Goal: Task Accomplishment & Management: Manage account settings

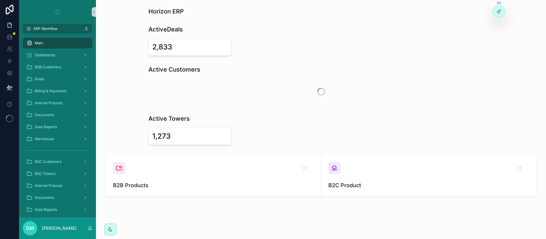
click at [66, 24] on button "ERP Workflow" at bounding box center [58, 29] width 70 height 10
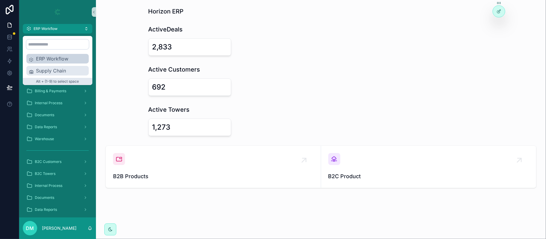
click at [55, 71] on span "Supply Chain" at bounding box center [61, 70] width 50 height 7
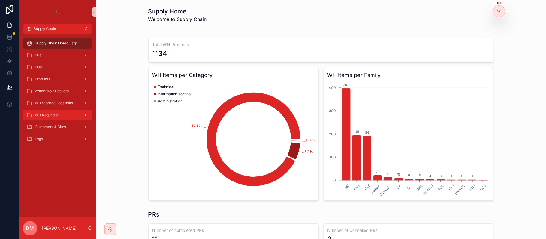
click at [78, 118] on div "WH Requests" at bounding box center [57, 115] width 62 height 10
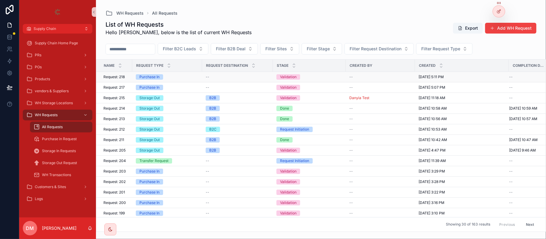
click at [124, 79] on span "Request: 218" at bounding box center [113, 77] width 21 height 5
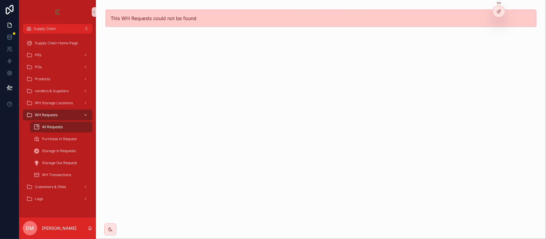
click at [56, 113] on span "WH Requests" at bounding box center [46, 115] width 23 height 5
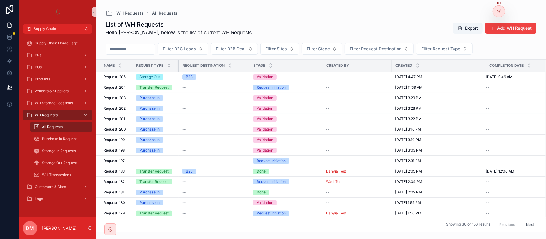
drag, startPoint x: 201, startPoint y: 63, endPoint x: 178, endPoint y: 63, distance: 23.4
click at [178, 63] on div "scrollable content" at bounding box center [179, 66] width 2 height 12
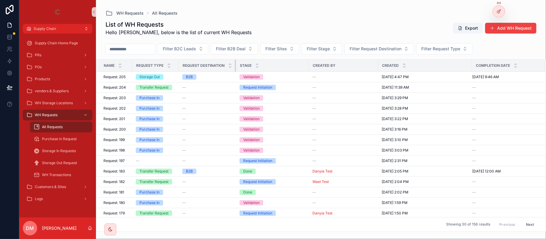
drag, startPoint x: 241, startPoint y: 66, endPoint x: 233, endPoint y: 66, distance: 7.5
click at [233, 66] on th "Request Destination" at bounding box center [207, 66] width 57 height 12
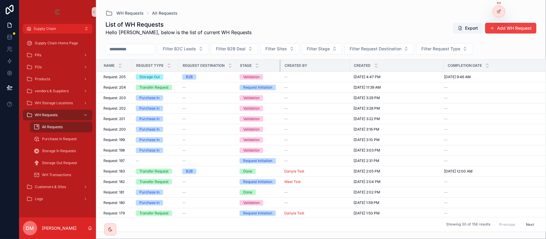
drag, startPoint x: 308, startPoint y: 64, endPoint x: 280, endPoint y: 65, distance: 28.2
click at [280, 65] on div "scrollable content" at bounding box center [281, 66] width 2 height 12
click at [49, 64] on div "POs" at bounding box center [57, 67] width 62 height 10
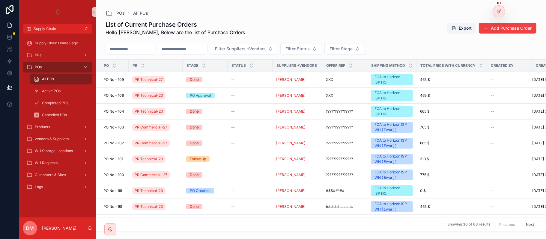
drag, startPoint x: 208, startPoint y: 16, endPoint x: 288, endPoint y: 4, distance: 81.3
click at [208, 16] on div "POs All POs" at bounding box center [321, 13] width 431 height 7
drag, startPoint x: 127, startPoint y: 64, endPoint x: 121, endPoint y: 64, distance: 6.0
click at [121, 64] on th "PO" at bounding box center [111, 66] width 31 height 12
drag, startPoint x: 127, startPoint y: 67, endPoint x: 130, endPoint y: 67, distance: 3.6
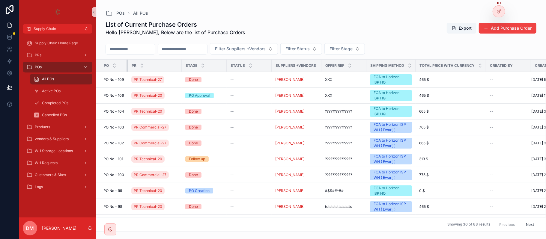
click at [130, 67] on tr "PO PR Stage Status Suppliers +Vendors Offer REF Shipping Method Total Price wit…" at bounding box center [336, 66] width 480 height 12
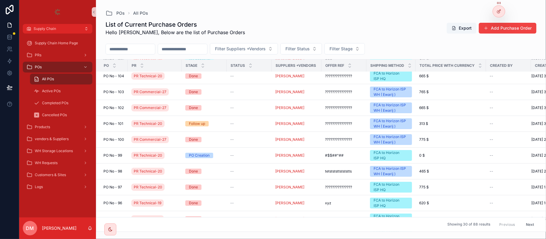
scroll to position [40, 0]
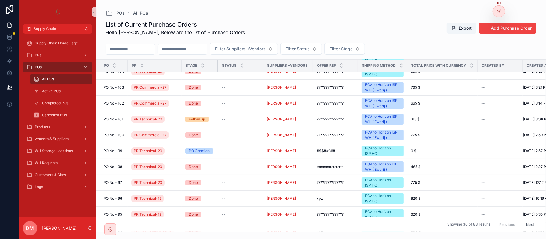
drag, startPoint x: 226, startPoint y: 64, endPoint x: 217, endPoint y: 64, distance: 8.4
click at [217, 64] on div "scrollable content" at bounding box center [218, 66] width 2 height 12
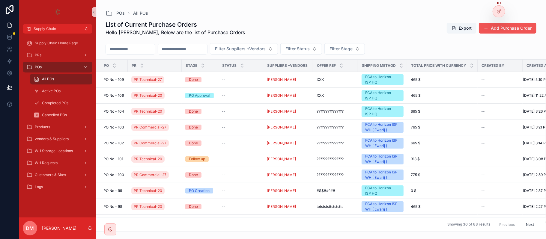
click at [513, 25] on button "Add Purchase Order" at bounding box center [508, 28] width 58 height 11
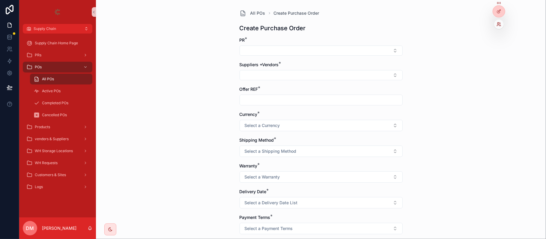
click at [499, 23] on icon at bounding box center [499, 24] width 5 height 5
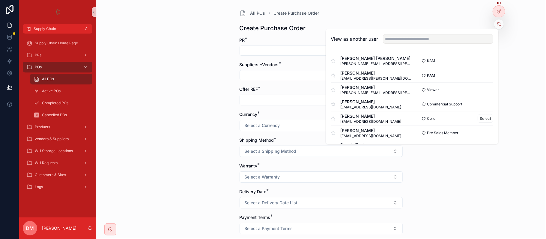
scroll to position [40, 0]
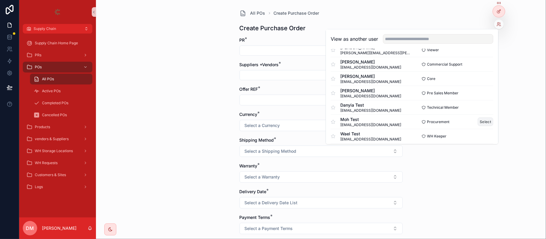
click at [478, 124] on button "Select" at bounding box center [486, 122] width 16 height 9
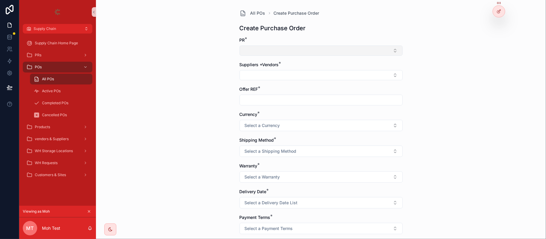
click at [315, 55] on button "Select Button" at bounding box center [321, 51] width 163 height 10
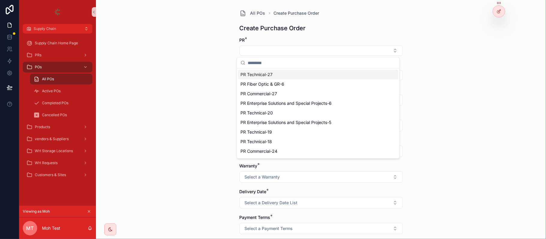
click at [261, 73] on span "PR Technical-27" at bounding box center [257, 75] width 32 height 6
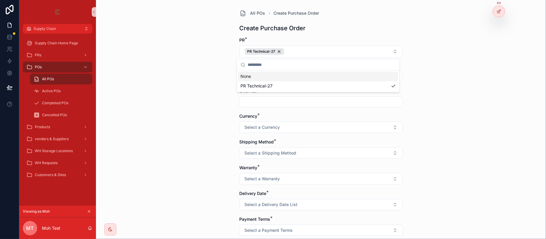
click at [190, 61] on div "All POs Create Purchase Order Create Purchase Order PR * PR Technical-27 Suppli…" at bounding box center [321, 119] width 450 height 239
click at [276, 80] on button "Select Button" at bounding box center [321, 77] width 163 height 10
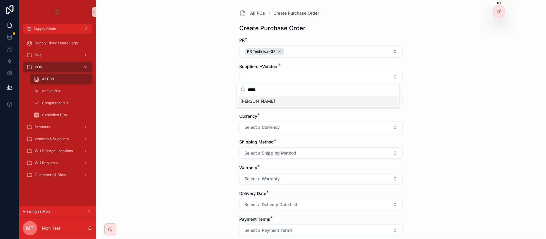
type input "*****"
click at [257, 100] on span "[PERSON_NAME]" at bounding box center [258, 101] width 34 height 6
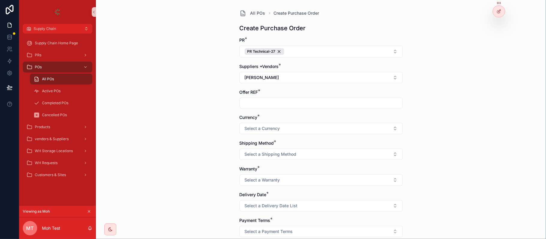
click at [258, 106] on input "scrollable content" at bounding box center [321, 103] width 163 height 8
type input "***"
click at [267, 126] on span "Select a Currency" at bounding box center [262, 129] width 35 height 6
click at [259, 155] on div "USD" at bounding box center [318, 153] width 160 height 9
click at [269, 157] on span "Select a Shipping Method" at bounding box center [271, 154] width 52 height 6
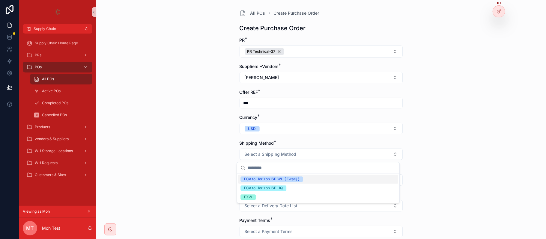
click at [474, 49] on div "All POs Create Purchase Order Create Purchase Order PR * PR Technical-27 Suppli…" at bounding box center [321, 119] width 450 height 239
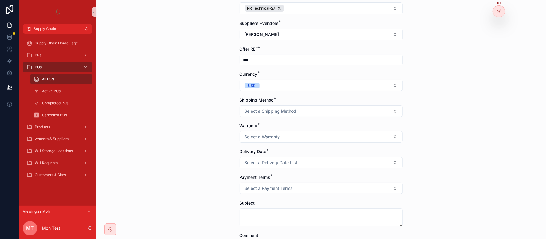
scroll to position [80, 0]
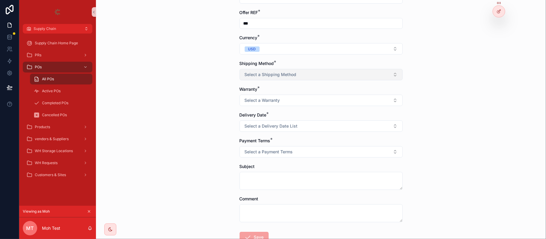
click at [271, 73] on span "Select a Shipping Method" at bounding box center [271, 75] width 52 height 6
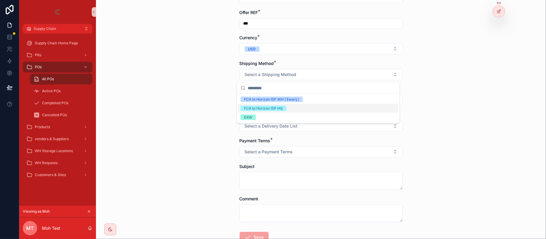
click at [274, 106] on div "FCA to Horizon ISP HQ" at bounding box center [318, 108] width 160 height 9
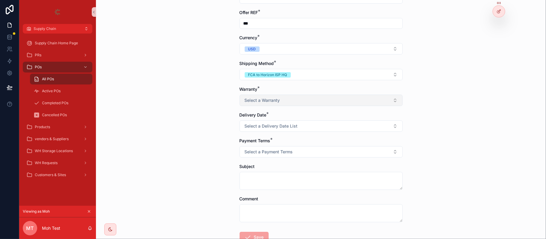
click at [261, 103] on span "Select a Warranty" at bounding box center [262, 100] width 35 height 6
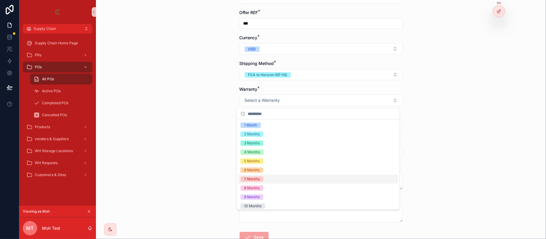
click at [269, 180] on div "7 Months" at bounding box center [318, 179] width 160 height 9
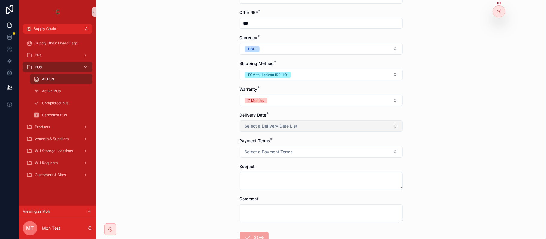
click at [270, 132] on button "Select a Delivery Date List" at bounding box center [321, 126] width 163 height 11
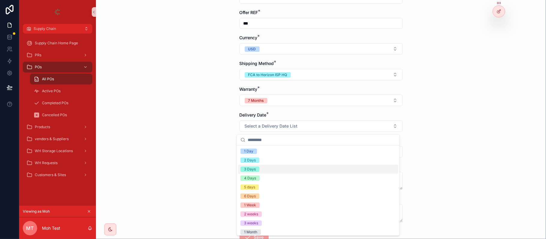
click at [262, 185] on div "5 days" at bounding box center [318, 187] width 160 height 9
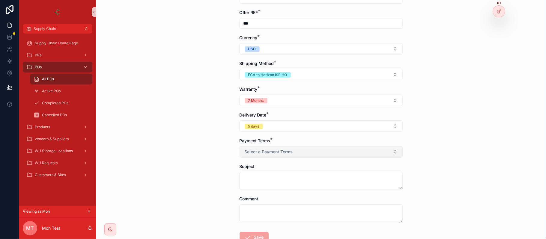
click at [265, 153] on span "Select a Payment Terms" at bounding box center [269, 152] width 48 height 6
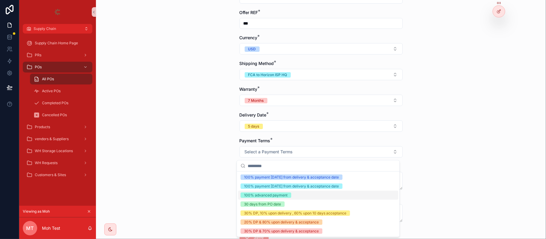
click at [280, 194] on div "100% advanced payment" at bounding box center [265, 195] width 43 height 5
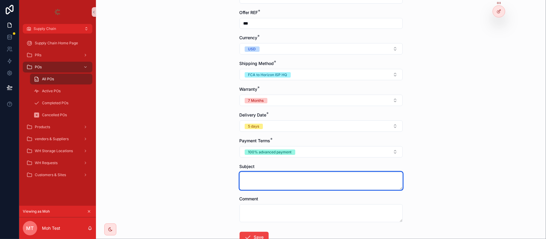
click at [274, 180] on textarea "scrollable content" at bounding box center [321, 181] width 163 height 18
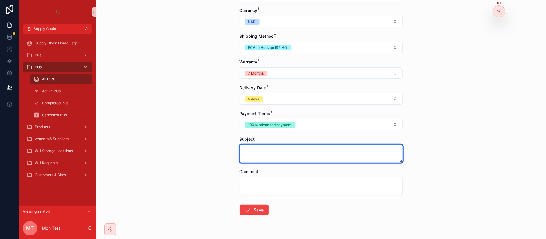
scroll to position [123, 0]
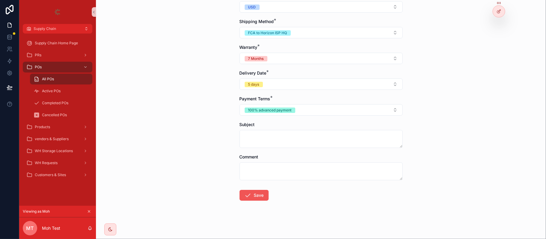
click at [259, 199] on button "Save" at bounding box center [254, 195] width 29 height 11
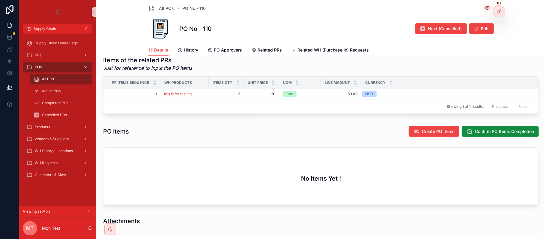
scroll to position [240, 0]
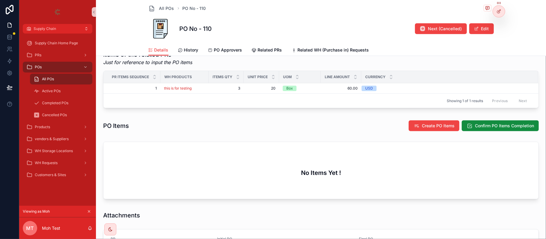
click at [420, 133] on div "PO Items Create PO Items Confirm PO Items Completion" at bounding box center [320, 126] width 445 height 16
click at [422, 124] on span "Create PO Items" at bounding box center [438, 126] width 33 height 6
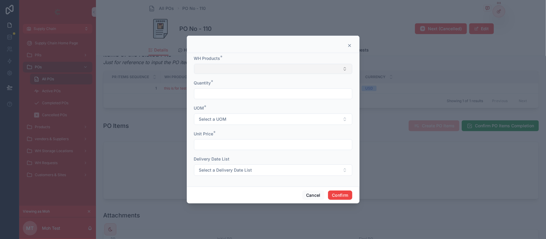
click at [232, 75] on form "WH Products * Quantity * UOM * Select a UOM Unit Price * Delivery Date List Sel…" at bounding box center [273, 118] width 158 height 127
click at [230, 67] on button "Select Button" at bounding box center [273, 69] width 158 height 10
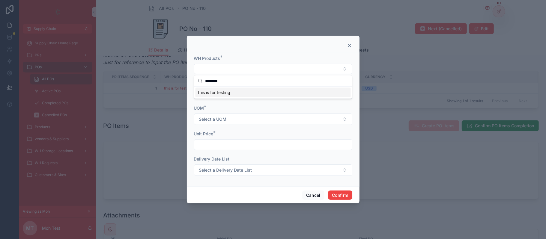
type input "*******"
click at [232, 89] on div "this is for testing" at bounding box center [273, 93] width 155 height 10
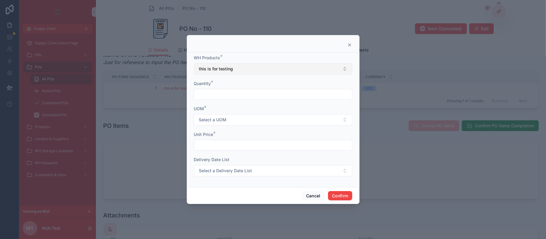
drag, startPoint x: 229, startPoint y: 95, endPoint x: 243, endPoint y: 74, distance: 25.2
click at [228, 95] on input "text" at bounding box center [273, 94] width 158 height 8
type input "*"
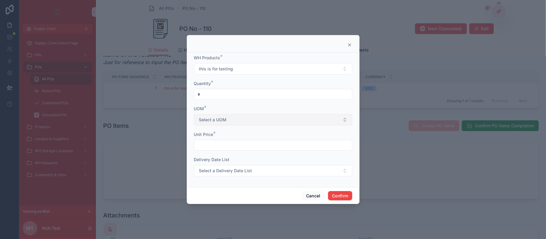
click at [243, 122] on button "Select a UOM" at bounding box center [273, 119] width 158 height 11
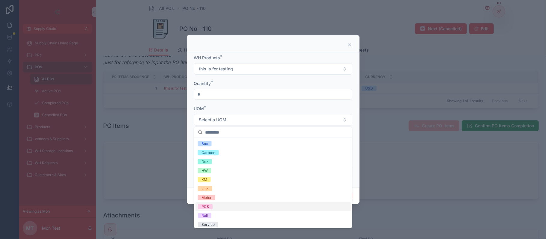
click at [214, 205] on div "PCS" at bounding box center [273, 206] width 155 height 9
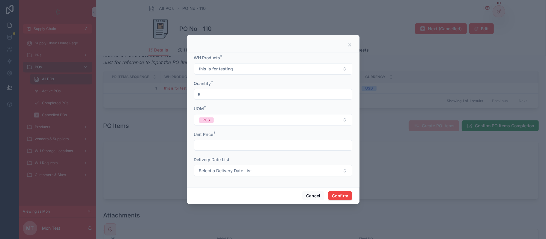
click at [216, 149] on input "text" at bounding box center [273, 145] width 158 height 8
type input "******"
click at [337, 198] on button "Confirm" at bounding box center [340, 196] width 24 height 10
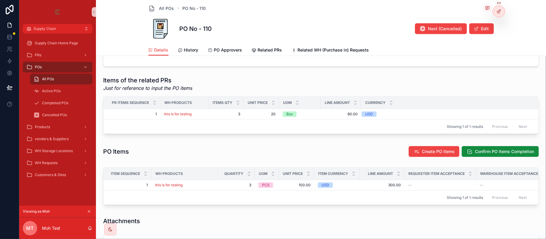
scroll to position [239, 0]
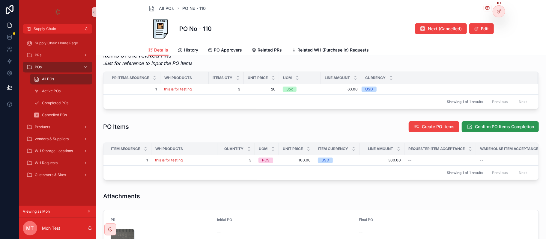
click at [497, 129] on span "Confirm PO Items Completion" at bounding box center [504, 127] width 59 height 6
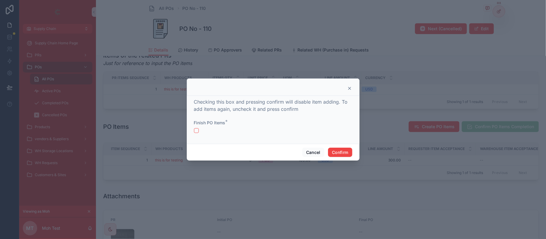
click at [195, 126] on div "Finish PO Items *" at bounding box center [273, 126] width 158 height 13
click at [196, 130] on button "button" at bounding box center [196, 130] width 5 height 5
click at [341, 149] on button "Confirm" at bounding box center [340, 153] width 24 height 10
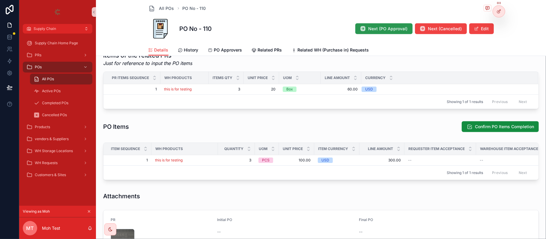
click at [378, 30] on span "Next (PO Approval)" at bounding box center [388, 29] width 39 height 6
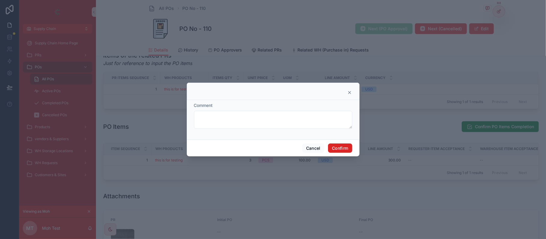
click at [343, 152] on button "Confirm" at bounding box center [340, 149] width 24 height 10
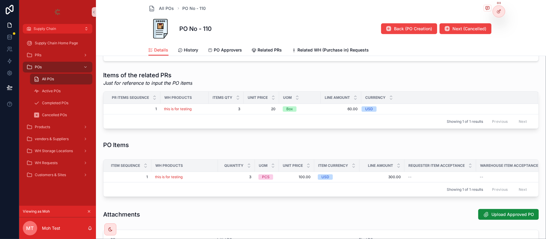
scroll to position [215, 0]
click at [89, 207] on div "Viewing as Moh" at bounding box center [57, 212] width 77 height 12
click at [91, 212] on button "scrollable content" at bounding box center [89, 211] width 7 height 7
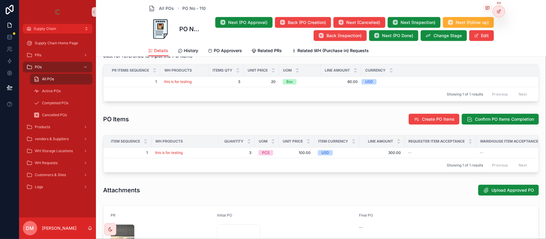
scroll to position [256, 0]
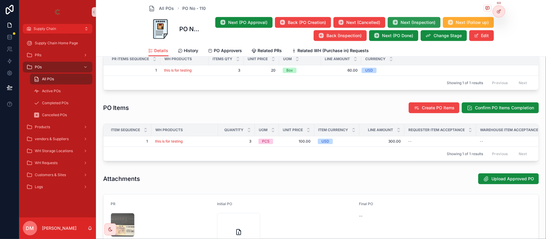
click at [414, 25] on button "Next (Inspection)" at bounding box center [414, 22] width 53 height 11
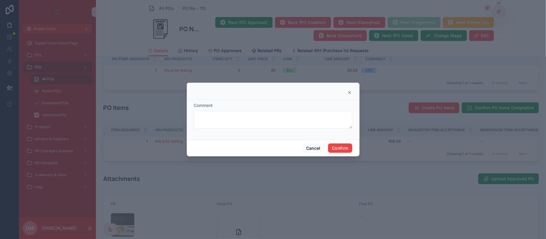
click at [326, 144] on div "Cancel Confirm" at bounding box center [273, 148] width 173 height 17
click at [338, 154] on div "Cancel Confirm" at bounding box center [273, 148] width 173 height 17
click at [339, 151] on button "Confirm" at bounding box center [340, 149] width 24 height 10
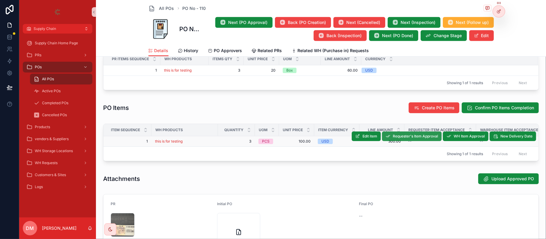
click at [414, 137] on span "Requester's Item Approval" at bounding box center [415, 136] width 45 height 5
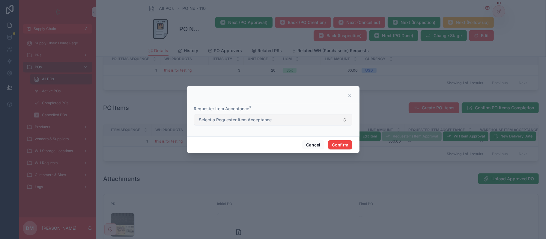
click at [238, 116] on button "Select a Requester Item Acceptance" at bounding box center [273, 119] width 158 height 11
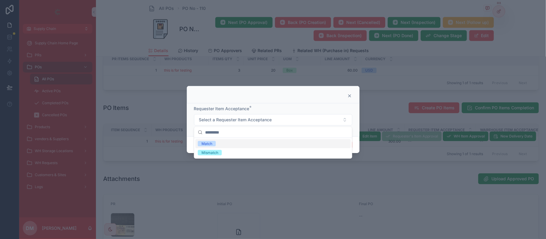
click at [212, 143] on div "Match" at bounding box center [207, 143] width 11 height 5
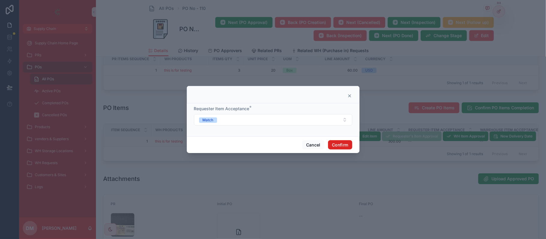
click at [349, 142] on button "Confirm" at bounding box center [340, 145] width 24 height 10
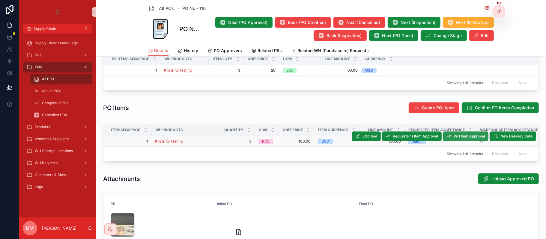
click at [465, 140] on button "WH Item Approval" at bounding box center [466, 137] width 46 height 10
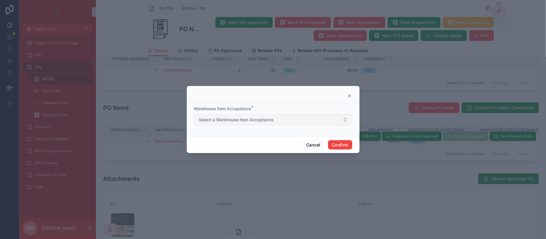
click at [251, 118] on span "Select a Warehouse Item Acceptance" at bounding box center [236, 120] width 75 height 6
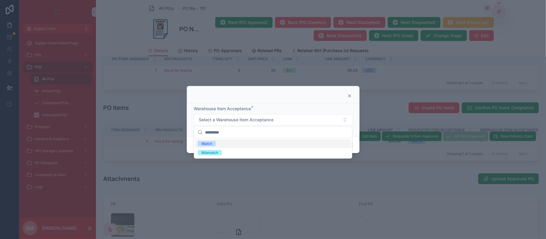
click at [241, 139] on div "Match" at bounding box center [273, 143] width 155 height 9
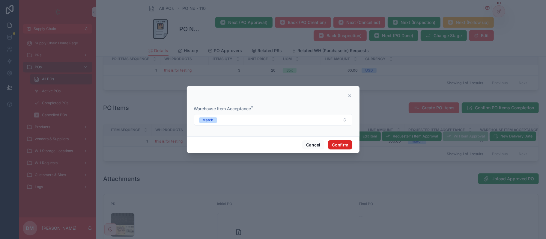
click at [351, 144] on button "Confirm" at bounding box center [340, 145] width 24 height 10
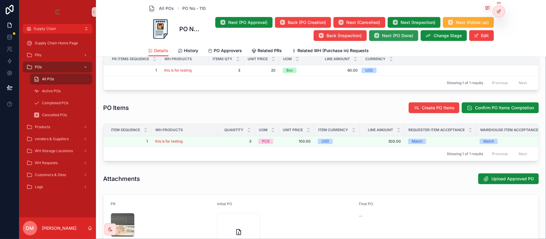
click at [385, 35] on span "Next (PO Done)" at bounding box center [397, 36] width 31 height 6
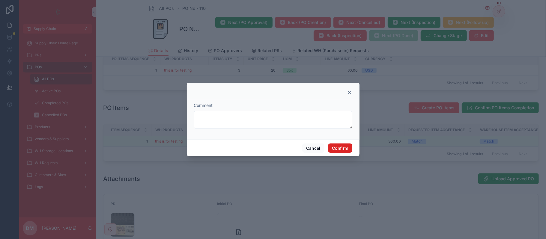
click at [340, 146] on button "Confirm" at bounding box center [340, 149] width 24 height 10
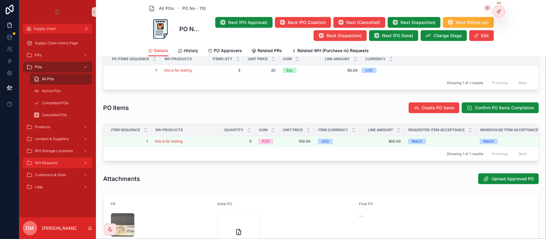
click at [61, 158] on link "WH Requests" at bounding box center [58, 163] width 70 height 11
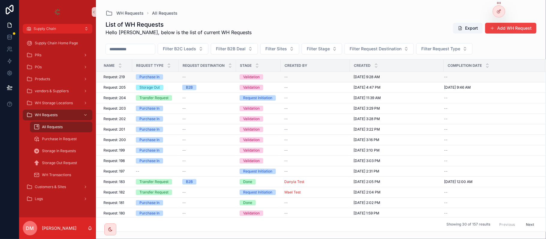
click at [127, 76] on div "Request: 219 Request: 219" at bounding box center [115, 77] width 25 height 5
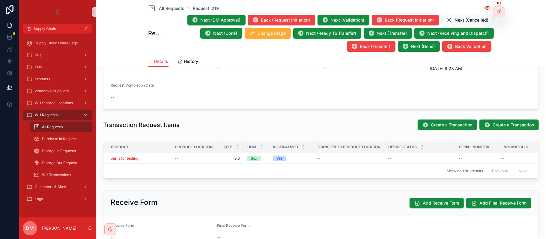
scroll to position [160, 0]
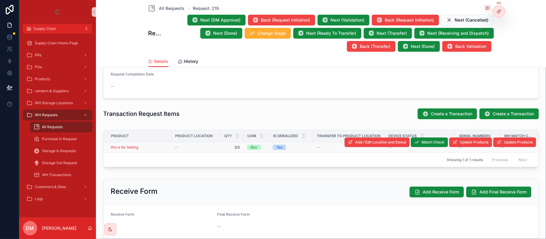
click at [164, 149] on div "this is for testing" at bounding box center [139, 147] width 57 height 5
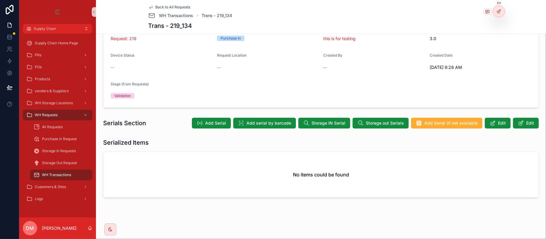
scroll to position [53, 0]
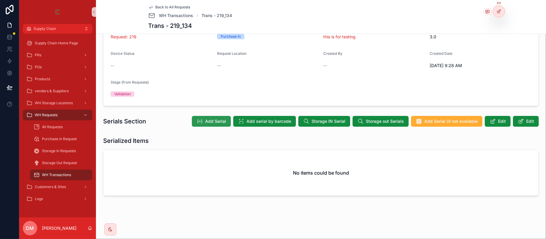
click at [197, 120] on icon "scrollable content" at bounding box center [200, 121] width 6 height 6
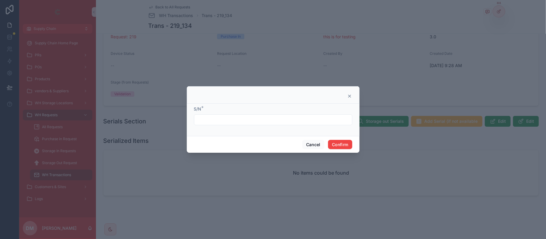
click at [221, 122] on input "text" at bounding box center [273, 120] width 158 height 8
type input "*"
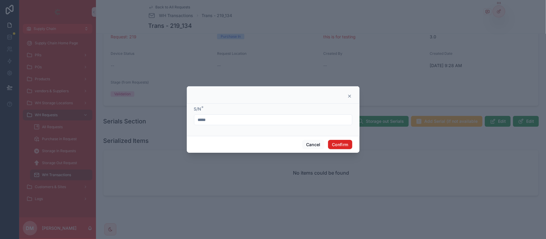
type input "*****"
click at [347, 146] on button "Confirm" at bounding box center [340, 145] width 24 height 10
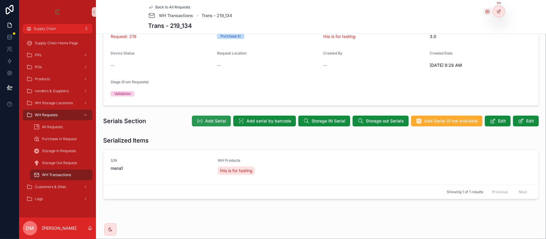
click at [205, 122] on span "Add Serial" at bounding box center [215, 121] width 21 height 6
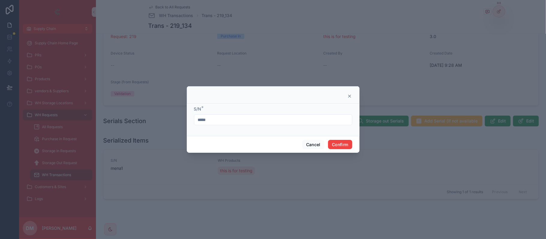
click at [215, 118] on input "*****" at bounding box center [273, 120] width 158 height 8
type input "*****"
click at [337, 142] on button "Confirm" at bounding box center [340, 145] width 24 height 10
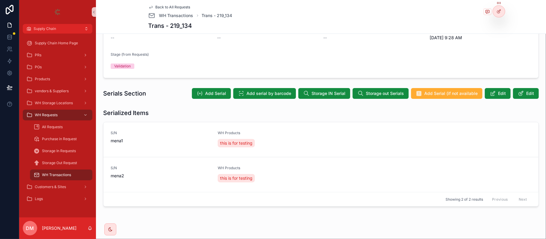
scroll to position [91, 0]
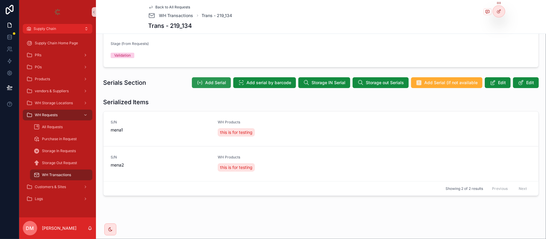
click at [205, 83] on span "Add Serial" at bounding box center [215, 83] width 21 height 6
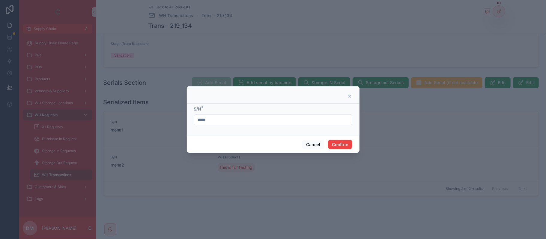
click at [266, 121] on input "*****" at bounding box center [273, 120] width 158 height 8
type input "*****"
click at [340, 144] on button "Confirm" at bounding box center [340, 145] width 24 height 10
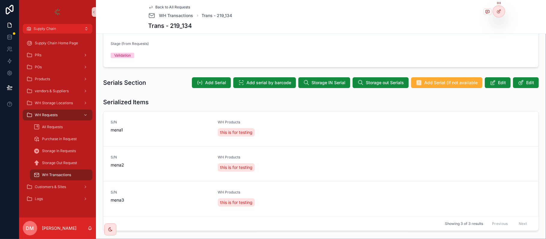
scroll to position [0, 0]
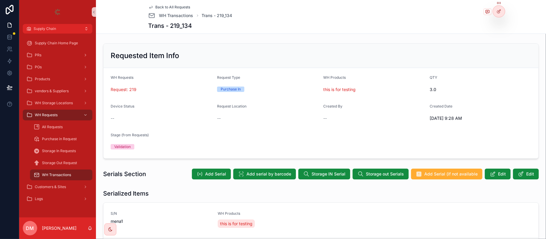
click at [180, 6] on span "Back to All Requests" at bounding box center [173, 7] width 35 height 5
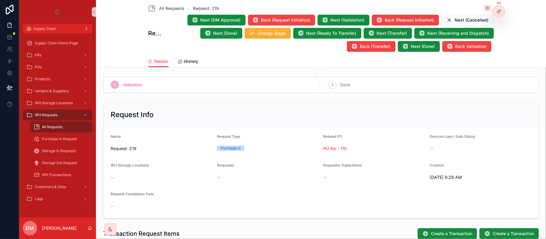
scroll to position [120, 0]
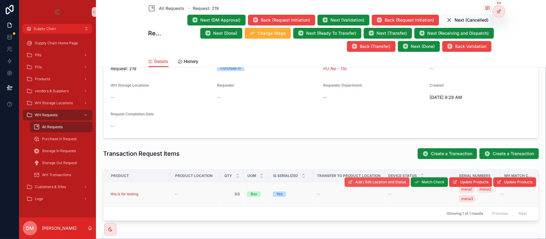
click at [383, 184] on span "Add / Edit Location and Status" at bounding box center [380, 182] width 51 height 5
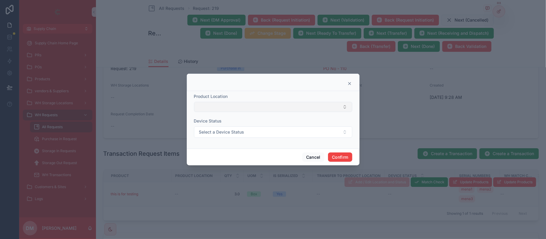
click at [234, 104] on button "Select Button" at bounding box center [273, 107] width 158 height 10
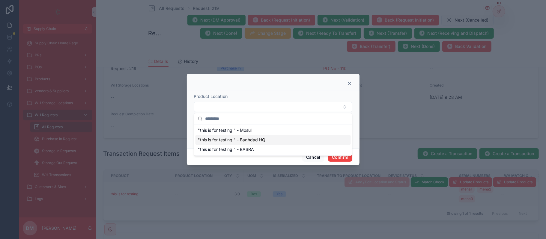
click at [242, 142] on span ""this is for testing " - Baghdad HQ" at bounding box center [231, 140] width 67 height 6
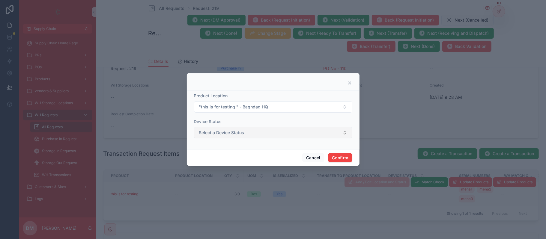
click at [251, 131] on button "Select a Device Status" at bounding box center [273, 132] width 158 height 11
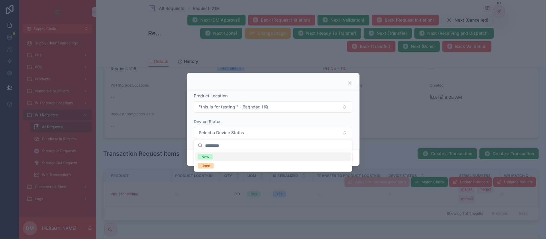
click at [250, 154] on div "New" at bounding box center [273, 157] width 155 height 9
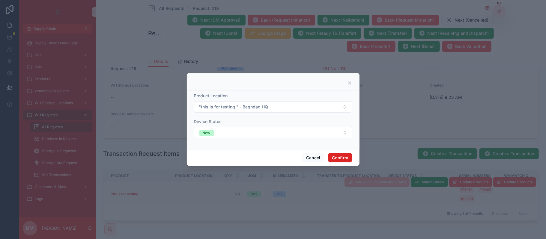
click at [347, 159] on button "Confirm" at bounding box center [340, 158] width 24 height 10
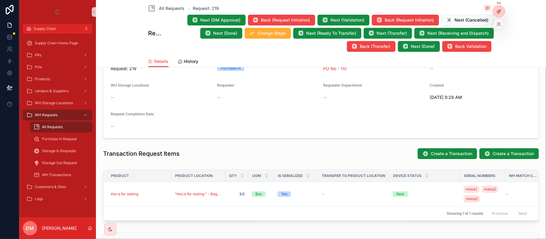
click at [503, 11] on div at bounding box center [499, 11] width 12 height 11
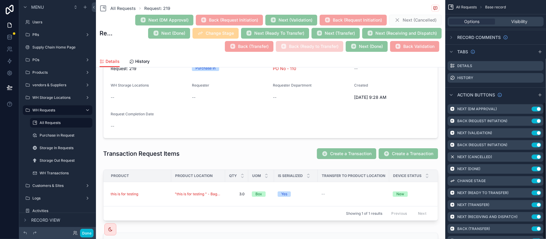
scroll to position [179, 0]
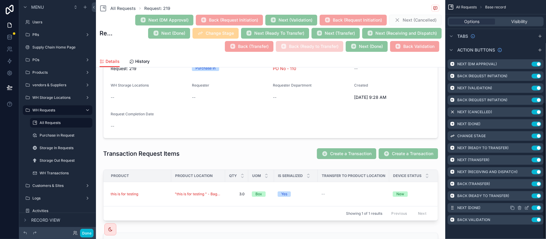
click at [526, 206] on icon "scrollable content" at bounding box center [527, 208] width 5 height 5
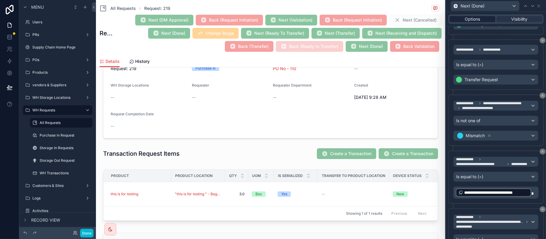
click at [481, 18] on div "Options" at bounding box center [473, 19] width 46 height 6
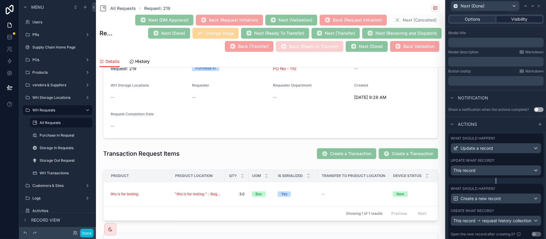
scroll to position [92, 0]
click at [539, 7] on icon at bounding box center [539, 6] width 5 height 5
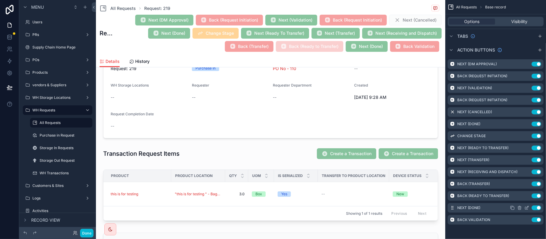
click at [527, 206] on icon "scrollable content" at bounding box center [527, 208] width 5 height 5
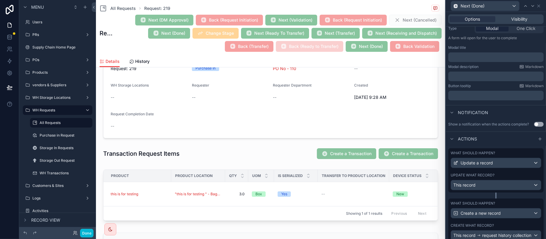
scroll to position [172, 0]
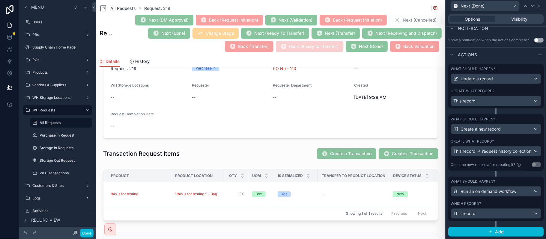
click at [507, 200] on div "What should happen? Run an on demand workflow Which record? This record" at bounding box center [495, 199] width 95 height 44
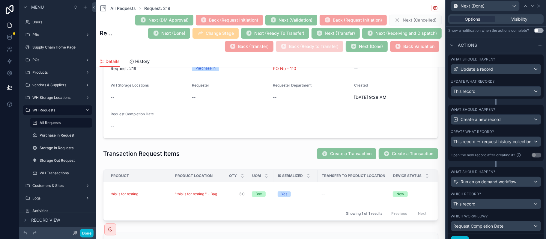
scroll to position [209, 0]
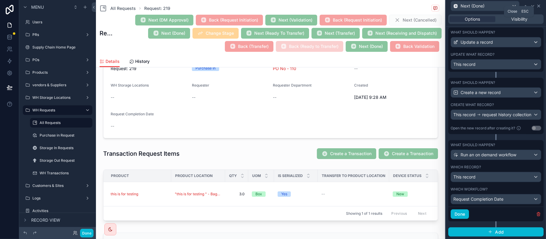
click at [540, 4] on icon at bounding box center [539, 6] width 5 height 5
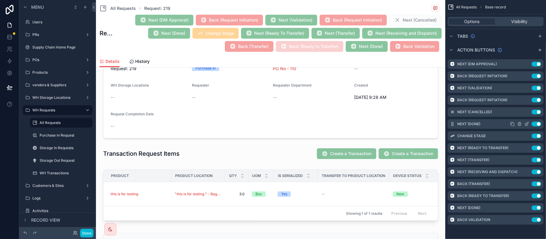
click at [525, 124] on icon "scrollable content" at bounding box center [527, 124] width 5 height 5
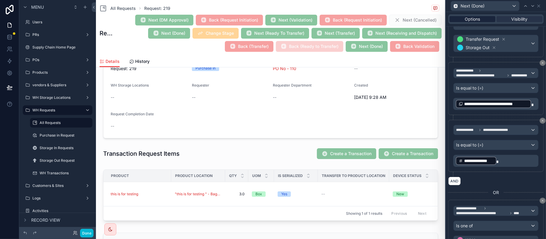
click at [473, 19] on span "Options" at bounding box center [472, 19] width 15 height 6
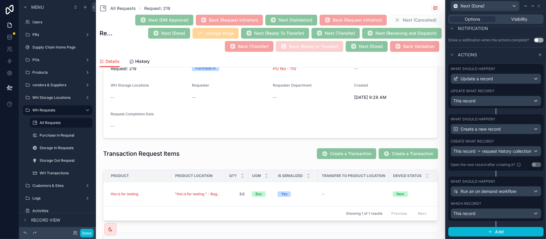
scroll to position [172, 0]
click at [538, 5] on icon at bounding box center [539, 6] width 2 height 2
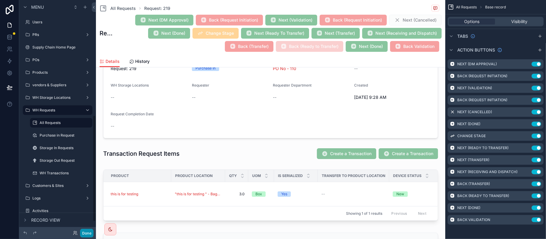
click at [90, 232] on button "Done" at bounding box center [86, 233] width 13 height 9
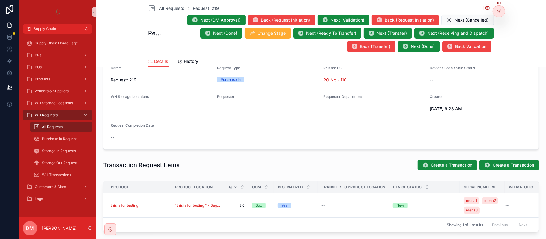
scroll to position [120, 0]
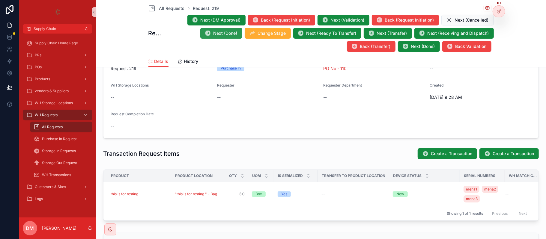
click at [219, 33] on span "Next (Done)" at bounding box center [226, 33] width 24 height 6
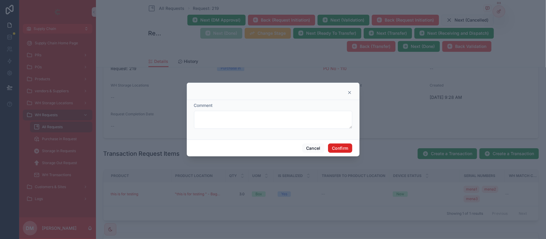
click at [337, 149] on button "Confirm" at bounding box center [340, 149] width 24 height 10
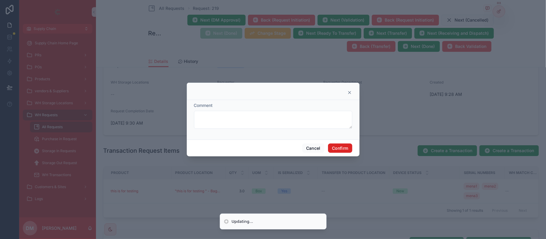
scroll to position [117, 0]
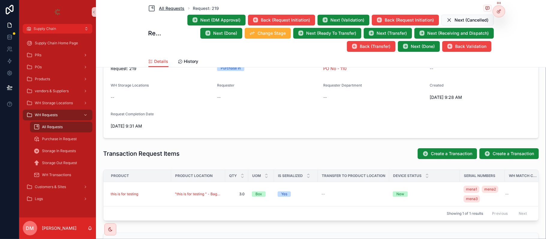
click at [171, 10] on span "All Requests" at bounding box center [171, 8] width 25 height 6
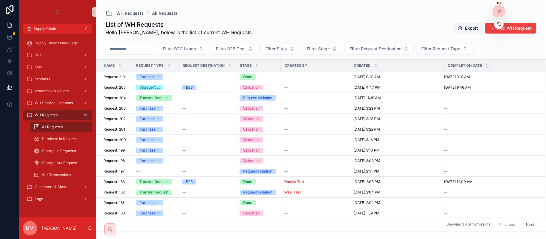
click at [499, 25] on icon at bounding box center [498, 25] width 2 height 1
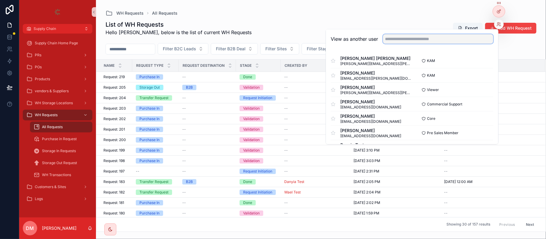
click at [445, 39] on input "text" at bounding box center [438, 39] width 110 height 10
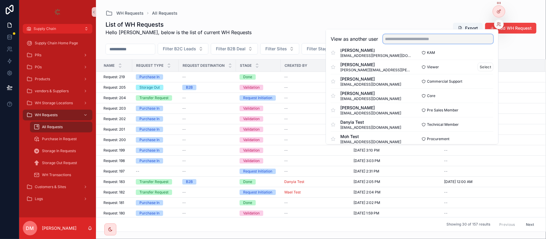
scroll to position [40, 0]
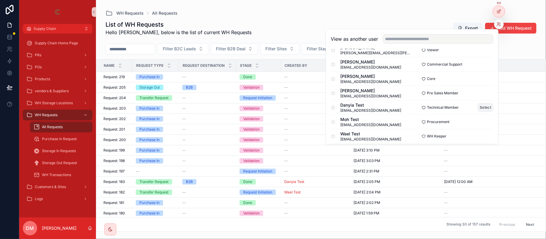
click at [478, 108] on button "Select" at bounding box center [486, 107] width 16 height 9
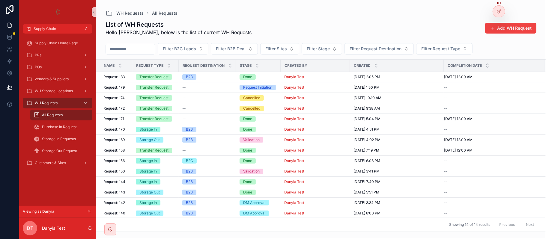
click at [501, 29] on button "Add WH Request" at bounding box center [510, 28] width 51 height 11
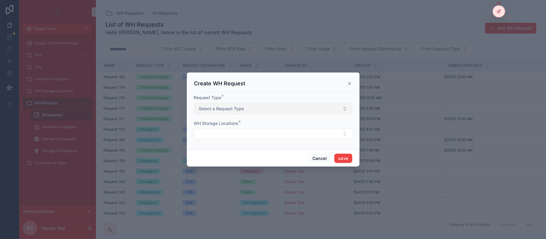
click at [239, 106] on span "Select a Request Type" at bounding box center [221, 109] width 45 height 6
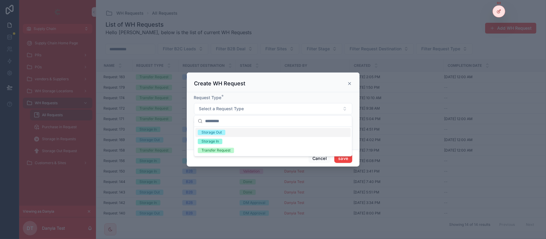
click at [219, 131] on div "Storage Out" at bounding box center [212, 132] width 20 height 5
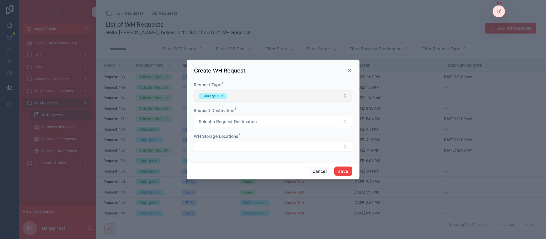
click at [230, 91] on button "Storage Out" at bounding box center [273, 95] width 158 height 11
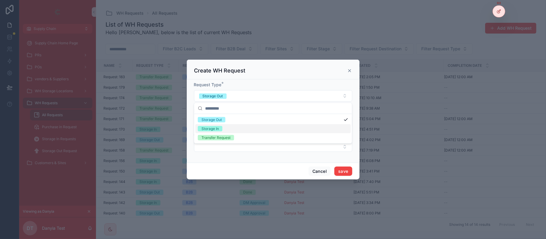
click at [222, 126] on div "Storage In" at bounding box center [273, 128] width 155 height 9
click at [225, 111] on span "Request Destination" at bounding box center [214, 110] width 40 height 5
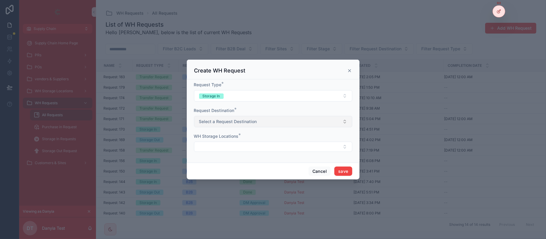
click at [218, 120] on span "Select a Request Destination" at bounding box center [228, 122] width 58 height 6
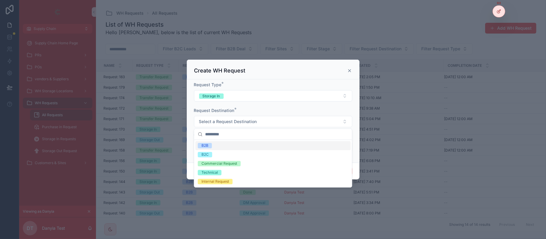
click at [226, 147] on div "B2B" at bounding box center [273, 145] width 155 height 9
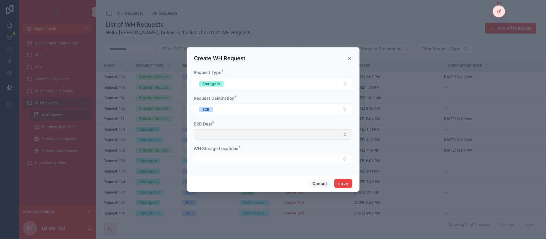
click at [223, 130] on button "Select Button" at bounding box center [273, 135] width 158 height 10
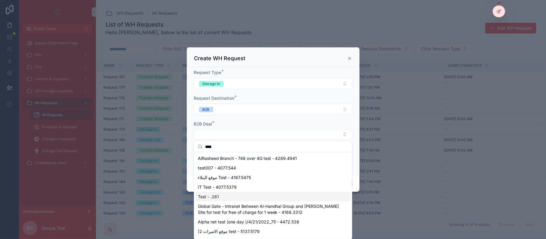
scroll to position [34, 0]
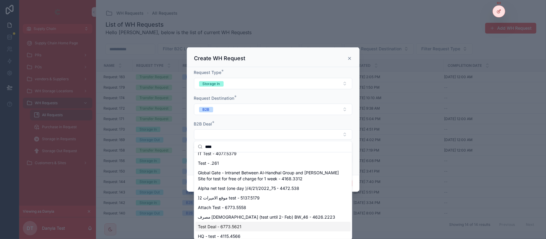
type input "****"
click at [239, 226] on span "Test Deal - 6773.5621" at bounding box center [219, 227] width 43 height 6
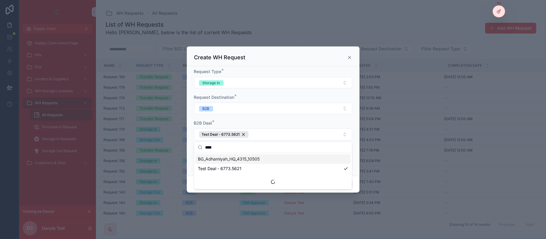
click at [357, 131] on div "Request Type * Storage In Request Destination * B2B B2B Deal * Test Deal - 6773…" at bounding box center [273, 121] width 173 height 110
click at [300, 161] on button "Select Button" at bounding box center [273, 160] width 158 height 10
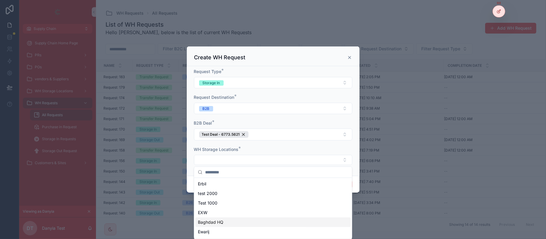
click at [227, 221] on div "Baghdad HQ" at bounding box center [273, 223] width 155 height 10
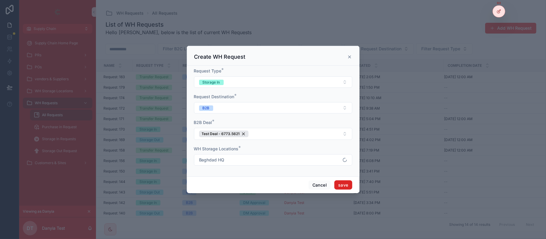
click at [344, 184] on button "save" at bounding box center [343, 186] width 18 height 10
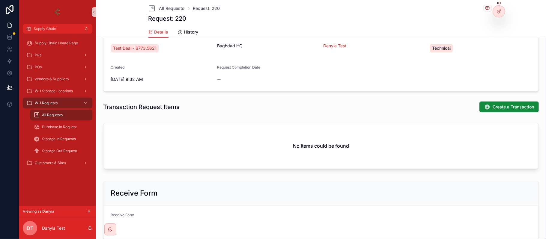
scroll to position [160, 0]
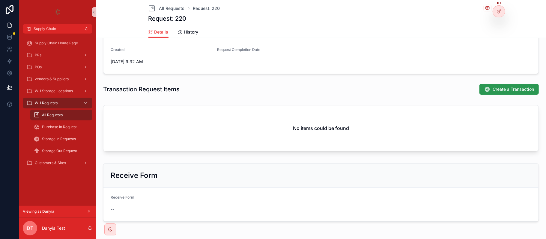
click at [532, 92] on button "Create a Transaction" at bounding box center [509, 89] width 59 height 11
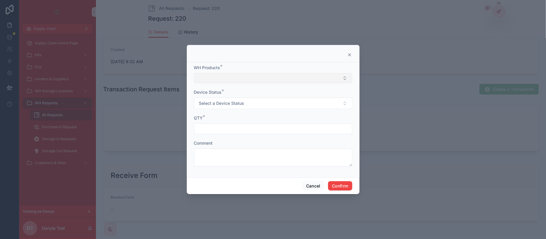
click at [240, 81] on button "Select Button" at bounding box center [273, 78] width 158 height 10
type input "*******"
click at [238, 103] on div "this is for testing" at bounding box center [273, 102] width 155 height 10
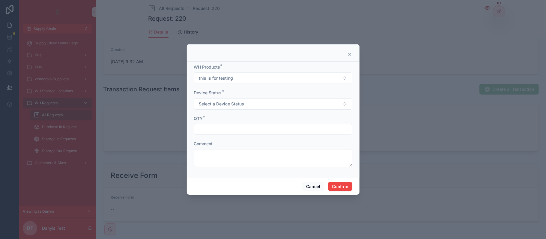
click at [222, 129] on input "text" at bounding box center [273, 129] width 158 height 8
click at [231, 103] on span "Select a Device Status" at bounding box center [221, 104] width 45 height 6
click at [225, 129] on div "Used" at bounding box center [273, 128] width 155 height 9
click at [225, 123] on div "QTY *" at bounding box center [273, 125] width 158 height 19
click at [220, 127] on input "text" at bounding box center [273, 129] width 158 height 8
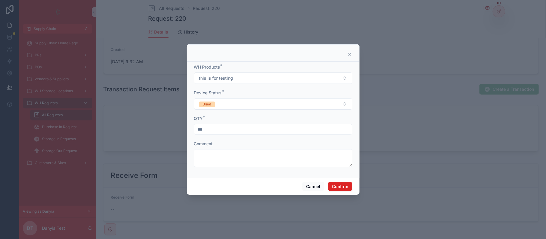
type input "***"
click at [341, 187] on button "Confirm" at bounding box center [340, 187] width 24 height 10
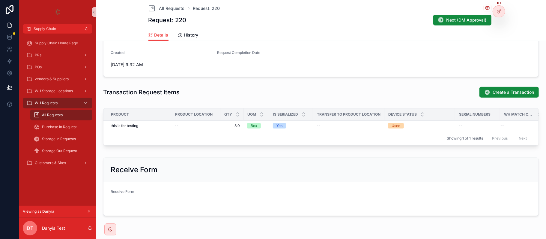
scroll to position [163, 0]
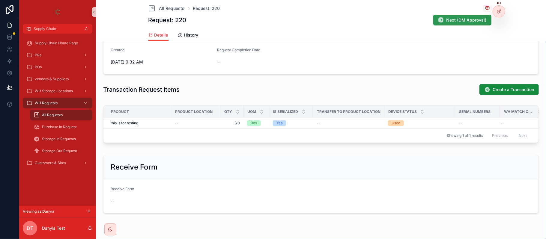
click at [474, 23] on span "Next (DM Approval)" at bounding box center [467, 20] width 40 height 6
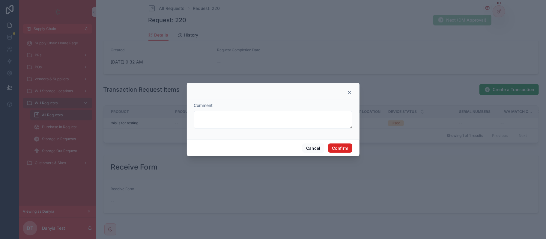
click at [346, 152] on button "Confirm" at bounding box center [340, 149] width 24 height 10
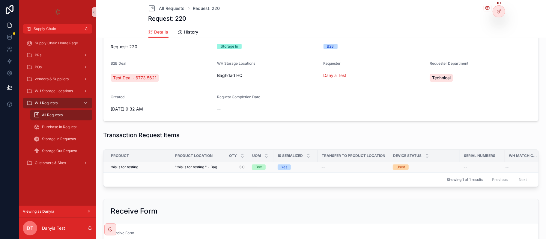
scroll to position [120, 0]
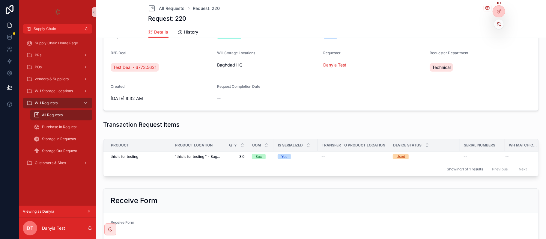
click at [500, 23] on icon at bounding box center [500, 22] width 1 height 1
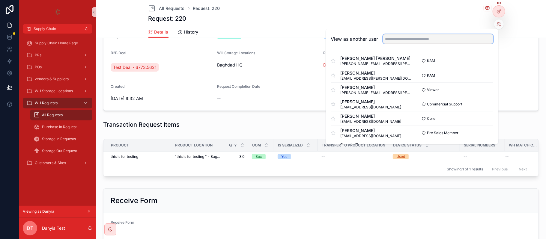
click at [443, 36] on input "text" at bounding box center [438, 39] width 110 height 10
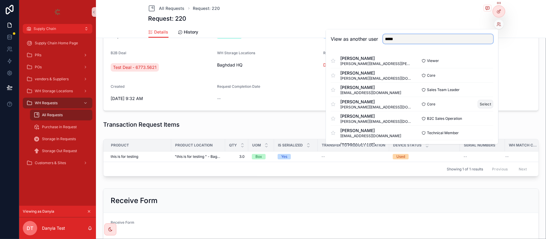
scroll to position [40, 0]
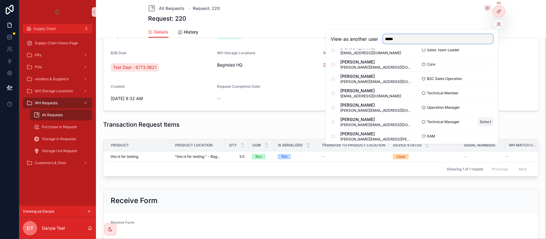
type input "*****"
click at [478, 122] on button "Select" at bounding box center [486, 122] width 16 height 9
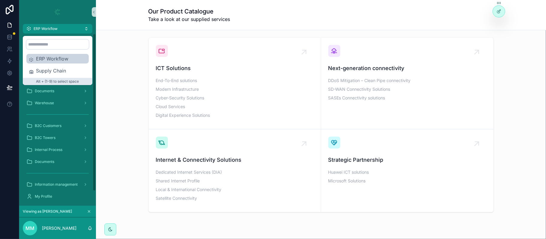
click at [74, 74] on span "Supply Chain" at bounding box center [61, 70] width 50 height 7
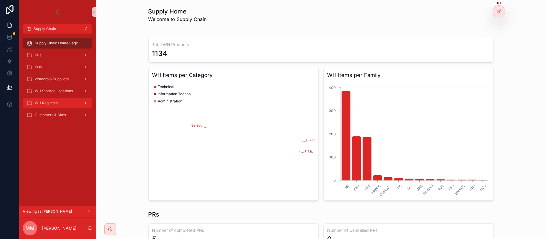
click at [72, 101] on div "WH Requests" at bounding box center [57, 103] width 62 height 10
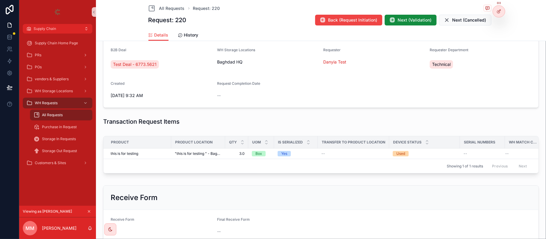
scroll to position [160, 0]
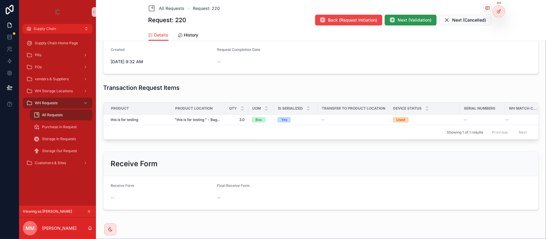
click at [412, 20] on span "Next (Validation)" at bounding box center [415, 20] width 34 height 6
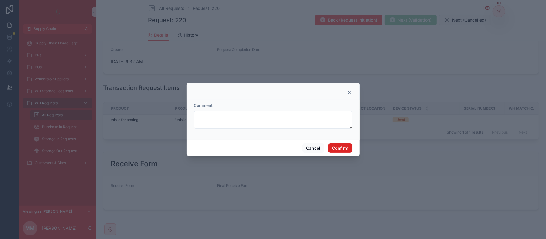
click at [340, 148] on button "Confirm" at bounding box center [340, 149] width 24 height 10
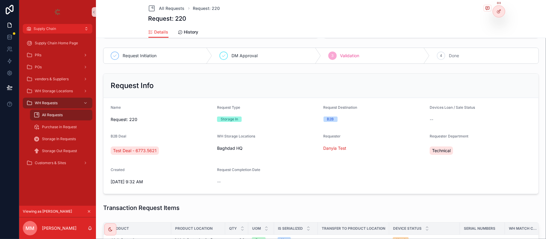
scroll to position [0, 0]
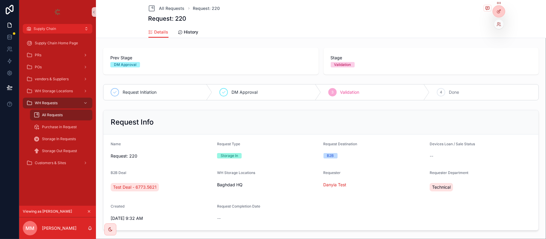
click at [497, 20] on div at bounding box center [499, 24] width 10 height 10
click at [500, 25] on icon at bounding box center [499, 24] width 5 height 5
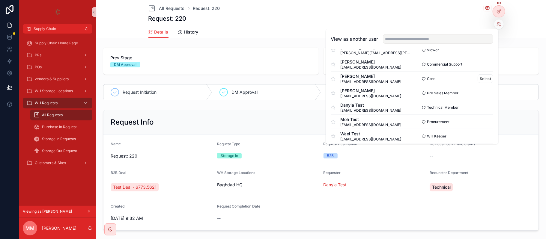
scroll to position [80, 0]
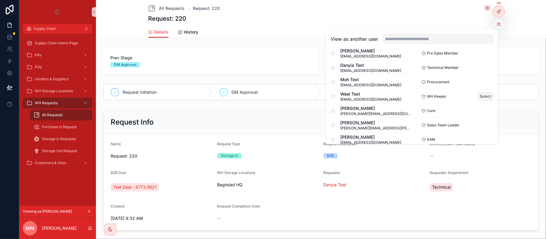
click at [481, 98] on button "Select" at bounding box center [486, 96] width 16 height 9
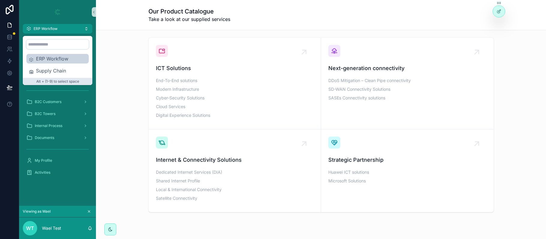
click at [59, 66] on div "Supply Chain" at bounding box center [57, 71] width 62 height 10
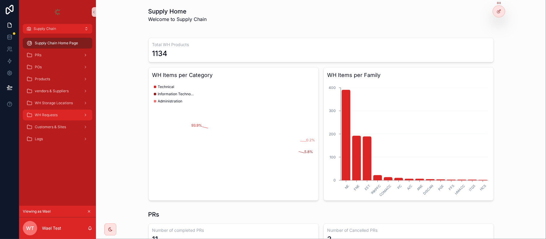
click at [55, 116] on span "WH Requests" at bounding box center [46, 115] width 23 height 5
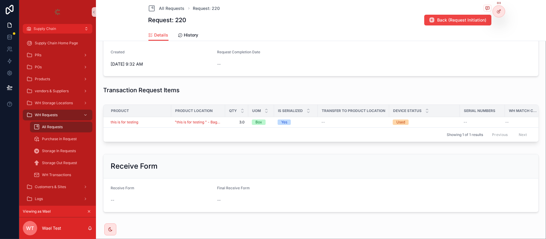
scroll to position [160, 0]
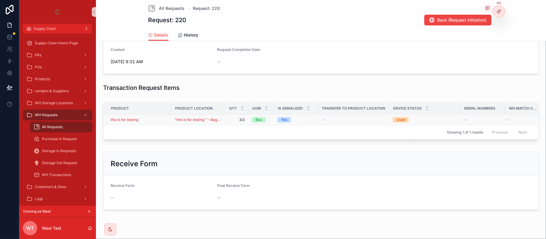
click at [151, 120] on div "this is for testing" at bounding box center [139, 120] width 57 height 5
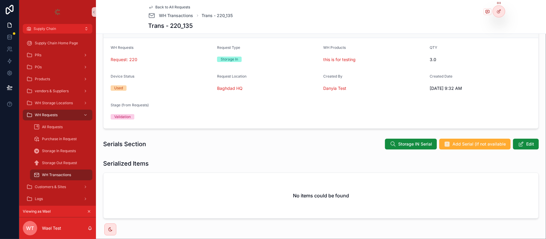
scroll to position [53, 0]
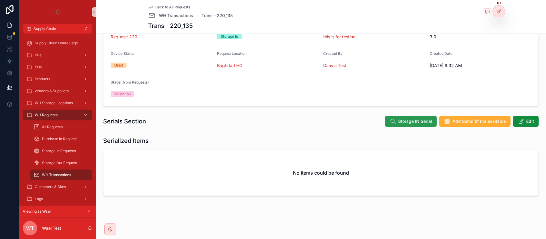
click at [410, 120] on span "Storage IN Serial" at bounding box center [415, 121] width 34 height 6
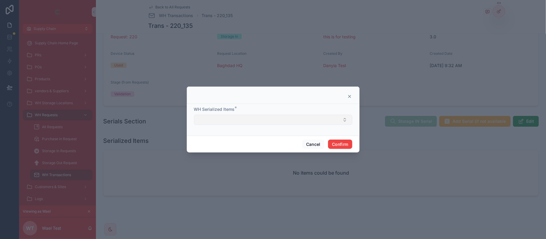
click at [232, 121] on button "Select Button" at bounding box center [273, 120] width 158 height 10
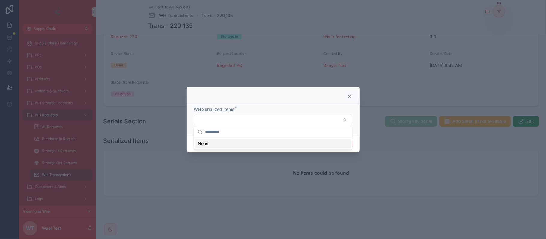
click at [322, 98] on div at bounding box center [273, 96] width 158 height 5
click at [345, 96] on div at bounding box center [273, 96] width 158 height 5
click at [351, 96] on icon at bounding box center [349, 96] width 5 height 5
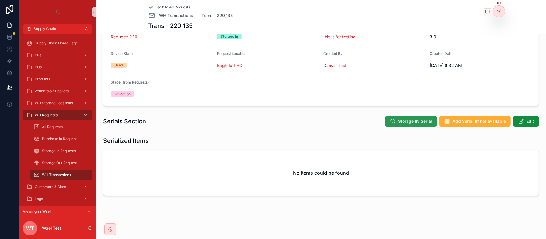
click at [415, 121] on span "Storage IN Serial" at bounding box center [415, 121] width 34 height 6
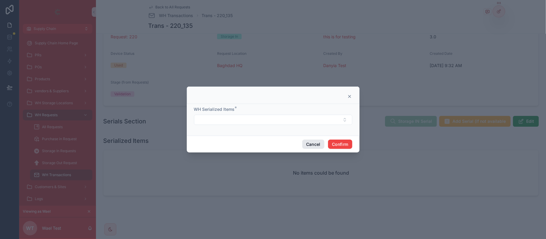
click at [303, 140] on span "Cancel" at bounding box center [313, 145] width 22 height 10
click at [303, 140] on button "Cancel" at bounding box center [313, 145] width 22 height 10
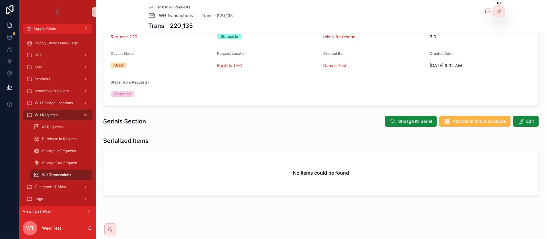
click at [463, 124] on span "Add Serial (if not available" at bounding box center [479, 121] width 53 height 6
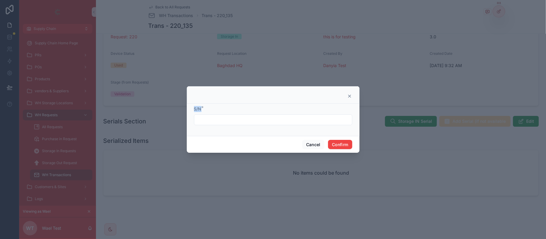
drag, startPoint x: 231, startPoint y: 109, endPoint x: 230, endPoint y: 115, distance: 6.4
click at [231, 113] on div "S/N * Cancel Confirm" at bounding box center [273, 119] width 173 height 67
click at [230, 116] on input "text" at bounding box center [273, 120] width 158 height 8
click at [229, 117] on input "text" at bounding box center [273, 120] width 158 height 8
type input "*"
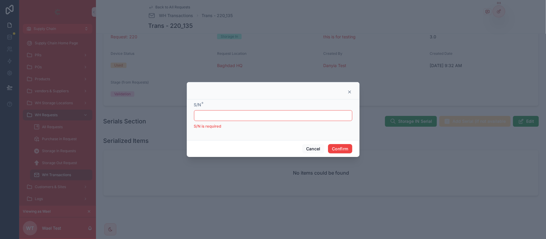
type input "*"
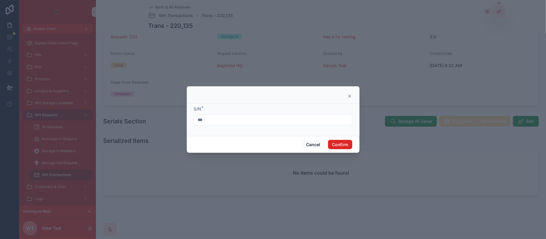
type input "***"
click at [338, 145] on button "Confirm" at bounding box center [340, 145] width 24 height 10
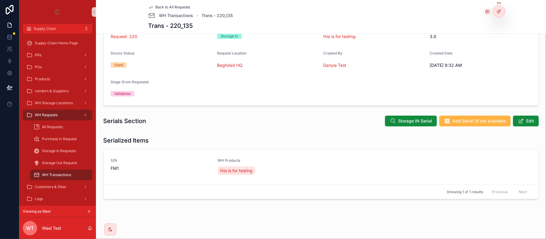
click at [449, 125] on button "Add Serial (if not available" at bounding box center [474, 121] width 71 height 11
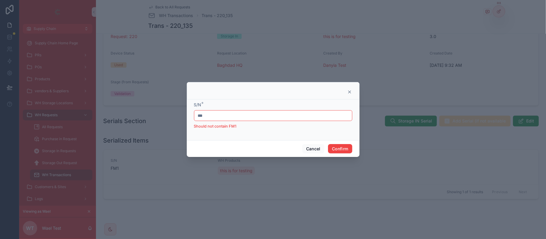
click at [258, 120] on div "***" at bounding box center [273, 115] width 158 height 11
click at [255, 114] on input "***" at bounding box center [273, 116] width 158 height 8
drag, startPoint x: 255, startPoint y: 114, endPoint x: 202, endPoint y: 114, distance: 52.5
click at [202, 114] on input "***" at bounding box center [273, 116] width 158 height 8
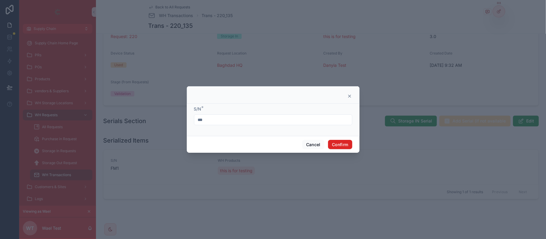
type input "***"
click at [336, 141] on button "Confirm" at bounding box center [340, 145] width 24 height 10
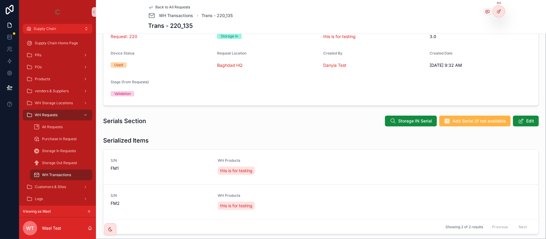
click at [469, 116] on button "Add Serial (if not available" at bounding box center [474, 121] width 71 height 11
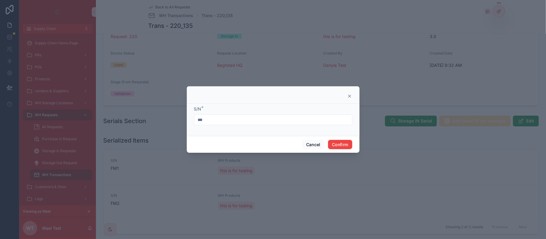
click at [230, 117] on input "***" at bounding box center [273, 120] width 158 height 8
click at [307, 145] on button "Cancel" at bounding box center [313, 145] width 22 height 10
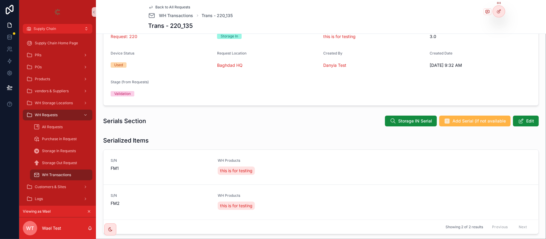
click at [458, 124] on span "Add Serial (if not available" at bounding box center [479, 121] width 53 height 6
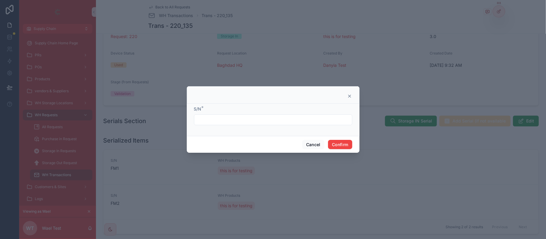
click at [219, 121] on input "text" at bounding box center [273, 120] width 158 height 8
click at [219, 121] on input "***" at bounding box center [273, 120] width 158 height 8
type input "***"
click at [233, 115] on div "***" at bounding box center [273, 120] width 158 height 11
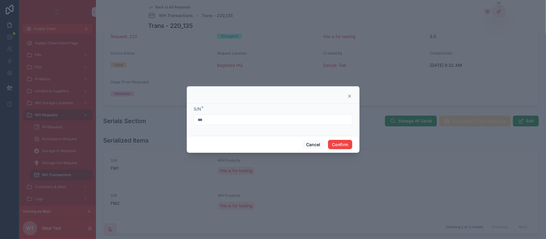
click at [231, 118] on input "***" at bounding box center [273, 120] width 158 height 8
click at [232, 118] on input "***" at bounding box center [273, 120] width 158 height 8
click at [354, 150] on div "Cancel Confirm" at bounding box center [273, 144] width 173 height 17
click at [340, 145] on button "Confirm" at bounding box center [340, 145] width 24 height 10
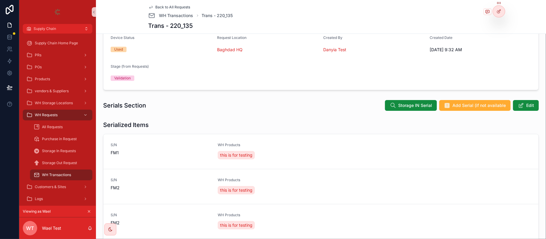
scroll to position [91, 0]
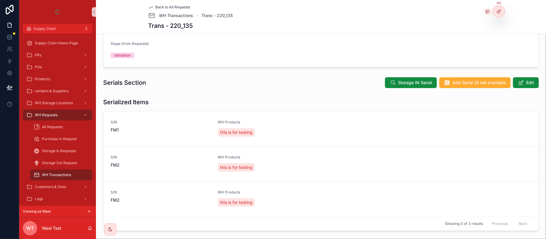
click at [464, 85] on div "Serials Section Storage IN Serial Add Serial (if not available Edit" at bounding box center [321, 82] width 436 height 11
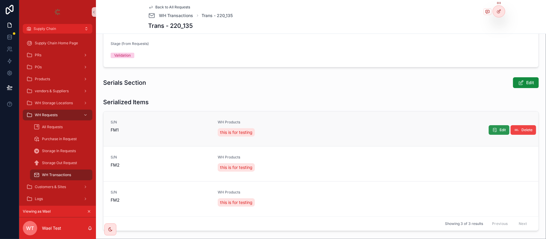
click at [489, 128] on button "Edit" at bounding box center [499, 130] width 21 height 10
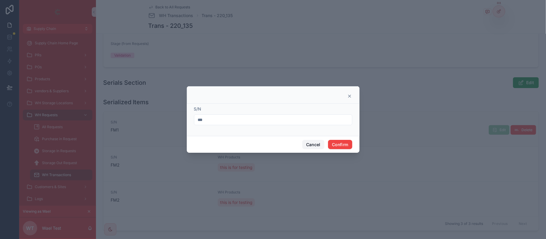
click at [314, 143] on button "Cancel" at bounding box center [313, 145] width 22 height 10
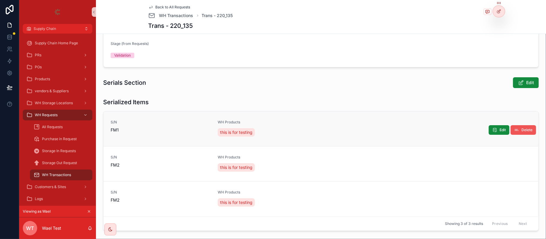
click at [522, 130] on span "Delete" at bounding box center [527, 130] width 11 height 5
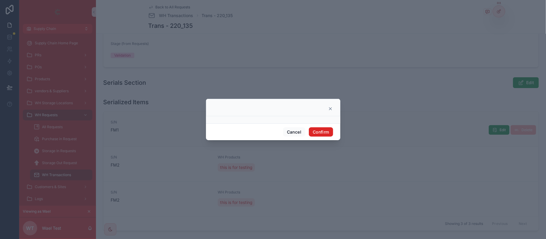
click at [319, 133] on button "Confirm" at bounding box center [321, 132] width 24 height 10
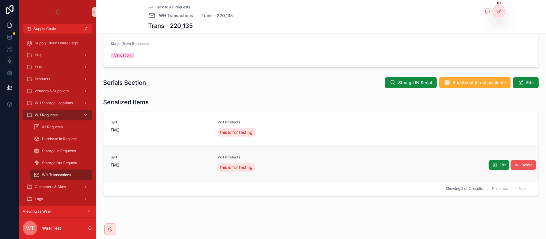
click at [514, 166] on icon "scrollable content" at bounding box center [516, 165] width 5 height 5
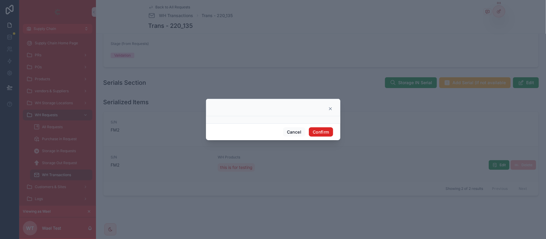
click at [316, 131] on button "Confirm" at bounding box center [321, 132] width 24 height 10
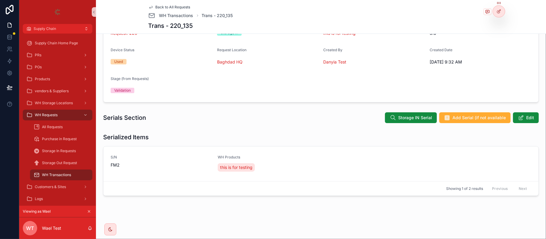
scroll to position [56, 0]
click at [514, 163] on button "Delete" at bounding box center [523, 165] width 25 height 10
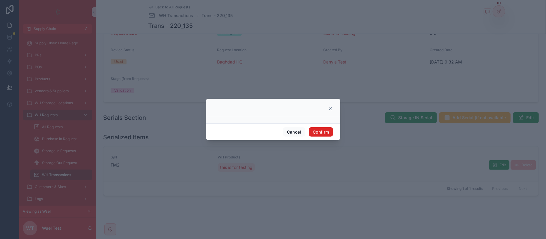
click at [328, 130] on button "Confirm" at bounding box center [321, 132] width 24 height 10
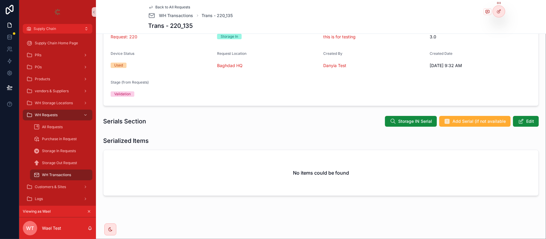
scroll to position [0, 0]
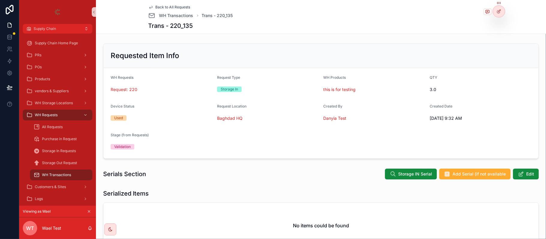
click at [169, 5] on span "Back to All Requests" at bounding box center [173, 7] width 35 height 5
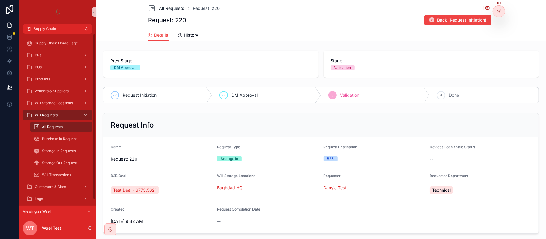
click at [172, 9] on span "All Requests" at bounding box center [171, 8] width 25 height 6
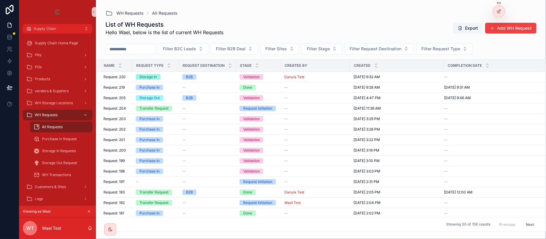
click at [87, 213] on icon "scrollable content" at bounding box center [89, 212] width 4 height 4
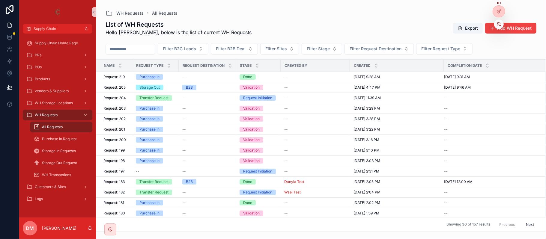
click at [498, 22] on icon at bounding box center [498, 22] width 1 height 1
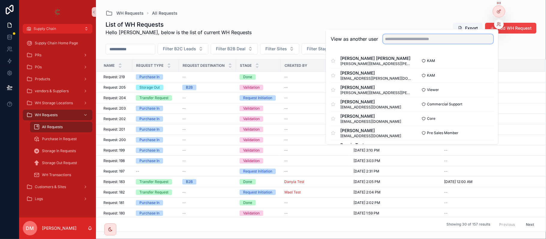
click at [426, 36] on input "text" at bounding box center [438, 39] width 110 height 10
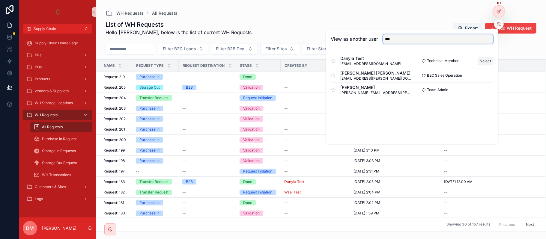
type input "***"
click at [484, 58] on button "Select" at bounding box center [486, 61] width 16 height 9
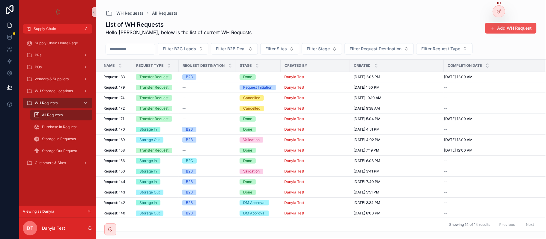
click at [504, 32] on button "Add WH Request" at bounding box center [510, 28] width 51 height 11
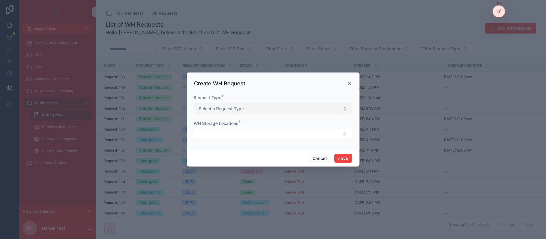
click at [261, 113] on button "Select a Request Type" at bounding box center [273, 108] width 158 height 11
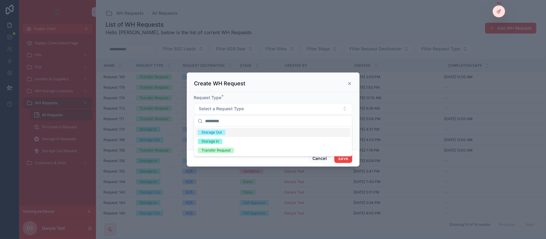
click at [236, 131] on div "Storage Out" at bounding box center [273, 132] width 155 height 9
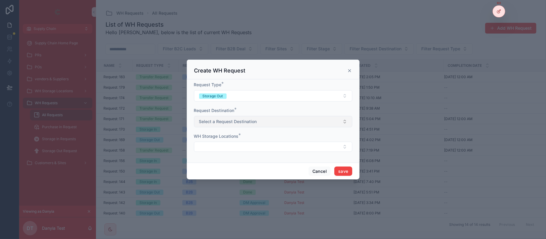
click at [229, 125] on button "Select a Request Destination" at bounding box center [273, 121] width 158 height 11
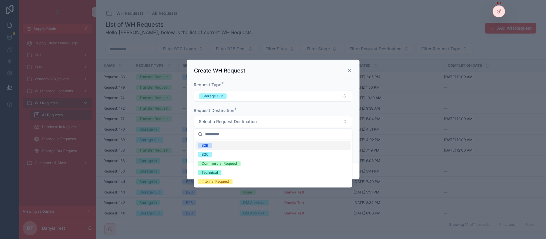
click at [220, 149] on div "B2B" at bounding box center [273, 145] width 155 height 9
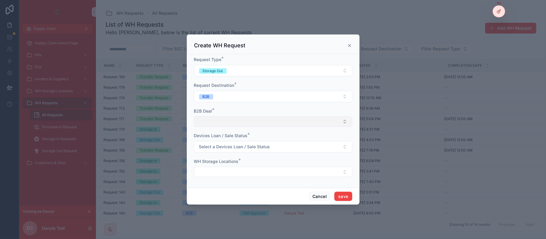
click at [222, 124] on button "Select Button" at bounding box center [273, 122] width 158 height 10
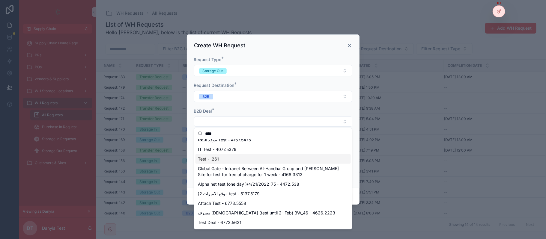
scroll to position [34, 0]
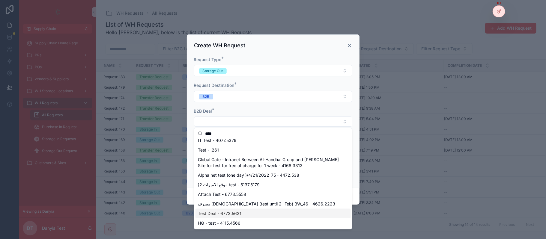
type input "****"
click at [246, 211] on div "Test Deal - 6773.5621" at bounding box center [273, 214] width 155 height 10
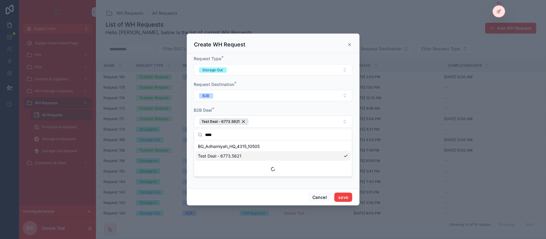
scroll to position [0, 0]
drag, startPoint x: 255, startPoint y: 112, endPoint x: 259, endPoint y: 117, distance: 6.4
click at [259, 117] on div "B2B Deal * Test Deal - 6773.5621" at bounding box center [273, 117] width 158 height 20
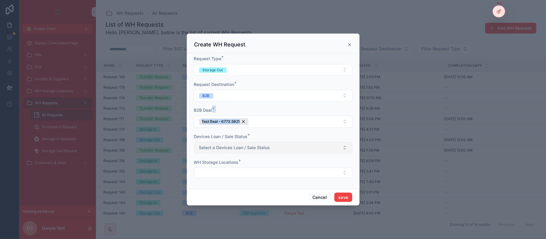
click at [228, 149] on span "Select a Devices Loan / Sale Status" at bounding box center [234, 148] width 71 height 6
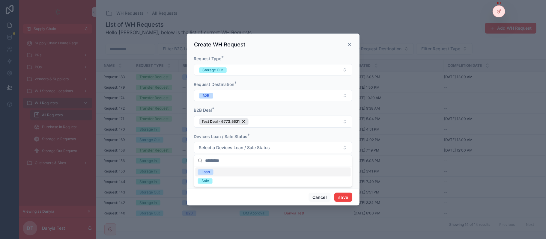
click at [226, 174] on div "Loan" at bounding box center [273, 172] width 155 height 9
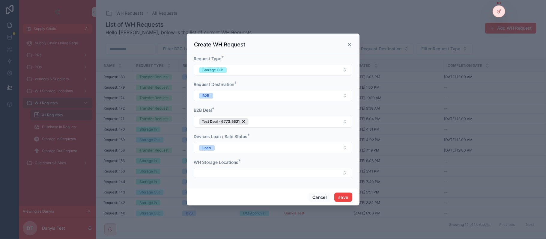
click at [245, 162] on div "WH Storage Locations *" at bounding box center [273, 163] width 158 height 6
click at [233, 173] on button "Select Button" at bounding box center [273, 173] width 158 height 10
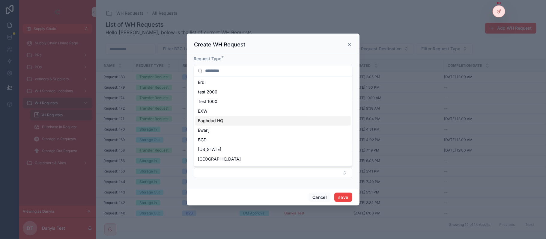
click at [239, 121] on div "Baghdad HQ" at bounding box center [273, 121] width 155 height 10
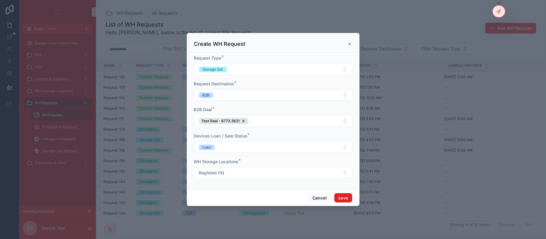
click at [342, 200] on button "save" at bounding box center [343, 198] width 18 height 10
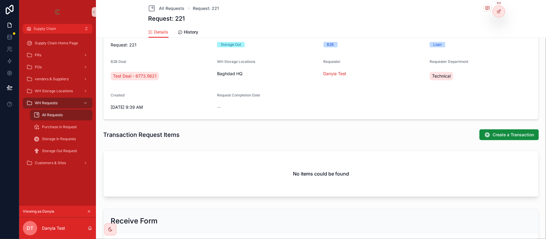
scroll to position [120, 0]
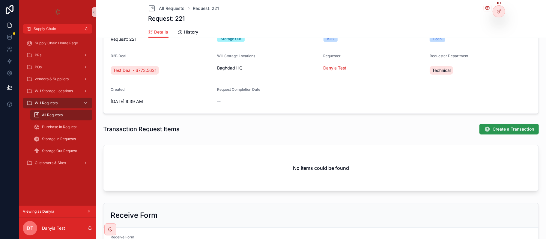
click at [501, 132] on span "Create a Transaction" at bounding box center [513, 129] width 41 height 6
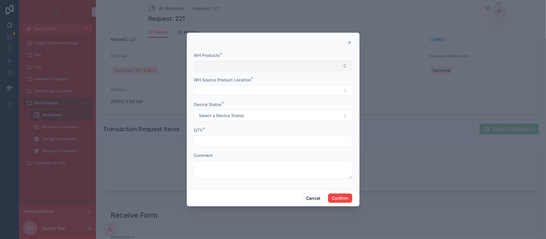
click at [215, 67] on button "Select Button" at bounding box center [273, 66] width 158 height 10
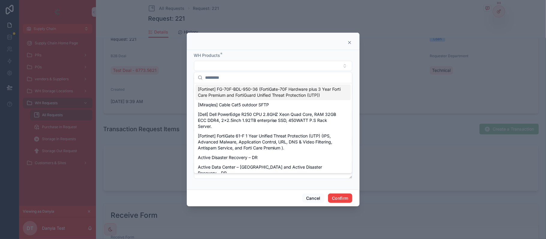
click at [216, 80] on input "text" at bounding box center [276, 77] width 143 height 11
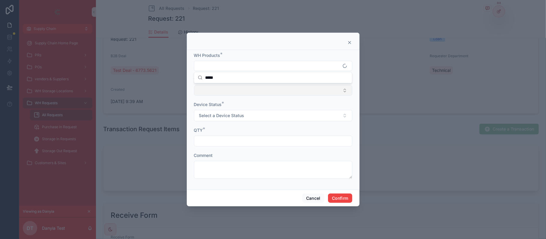
type input "****"
click at [220, 88] on button "Select Button" at bounding box center [273, 90] width 158 height 10
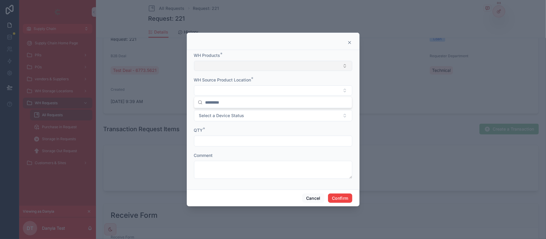
click at [220, 69] on button "Select Button" at bounding box center [273, 66] width 158 height 10
click at [220, 77] on input "text" at bounding box center [276, 77] width 143 height 11
type input "****"
click at [220, 89] on button "Select Button" at bounding box center [273, 90] width 158 height 10
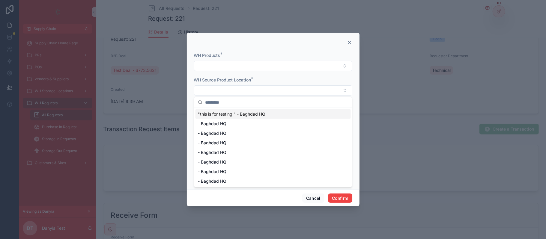
click at [222, 71] on form "WH Products * WH Source Product Location * Device Status * Select a Device Stat…" at bounding box center [273, 118] width 158 height 133
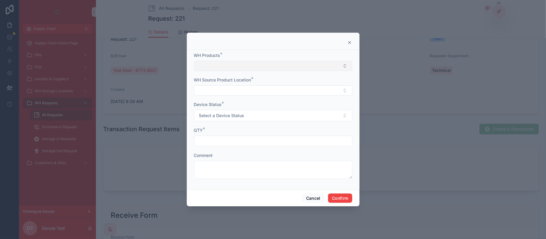
click at [222, 68] on button "Select Button" at bounding box center [273, 66] width 158 height 10
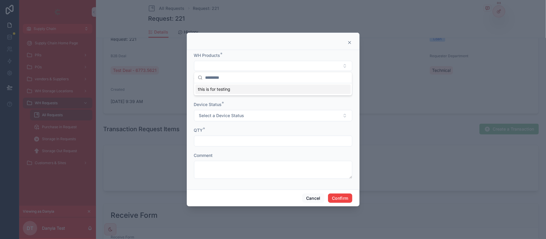
click at [220, 89] on span "this is for testing" at bounding box center [214, 89] width 32 height 6
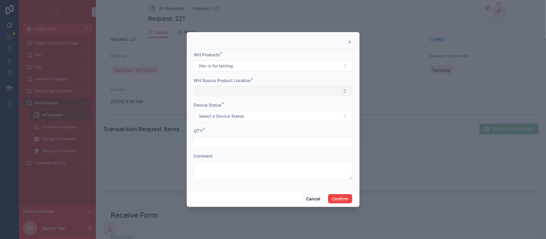
click at [220, 86] on button "Select Button" at bounding box center [273, 91] width 158 height 10
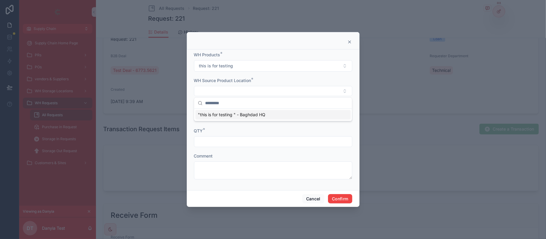
click at [220, 117] on span ""this is for testing " - Baghdad HQ" at bounding box center [231, 115] width 67 height 6
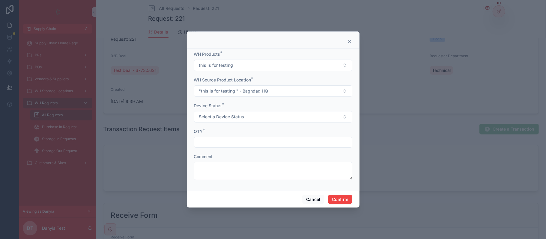
click at [220, 109] on div "Device Status * Select a Device Status" at bounding box center [273, 113] width 158 height 20
click at [214, 115] on span "Select a Device Status" at bounding box center [221, 117] width 45 height 6
click at [230, 139] on div "New" at bounding box center [273, 140] width 155 height 9
click at [207, 134] on div "QTY *" at bounding box center [273, 132] width 158 height 6
click at [207, 140] on input "text" at bounding box center [273, 142] width 158 height 8
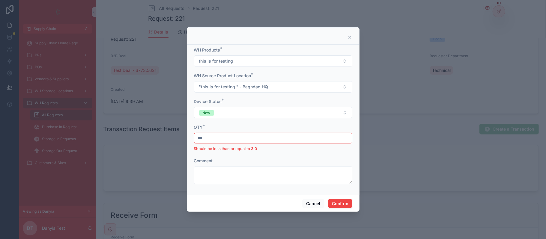
click at [222, 136] on input "***" at bounding box center [273, 138] width 158 height 8
click at [220, 137] on input "***" at bounding box center [273, 138] width 158 height 8
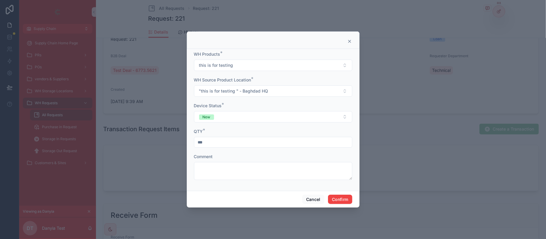
type input "***"
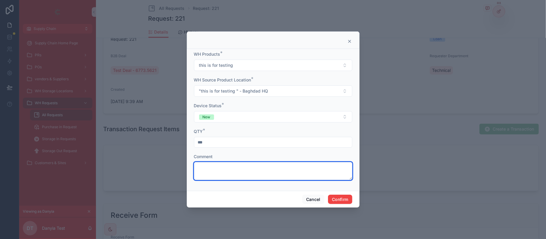
click at [227, 173] on textarea at bounding box center [273, 171] width 158 height 18
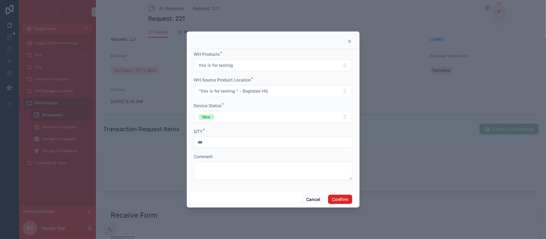
click at [343, 202] on button "Confirm" at bounding box center [340, 200] width 24 height 10
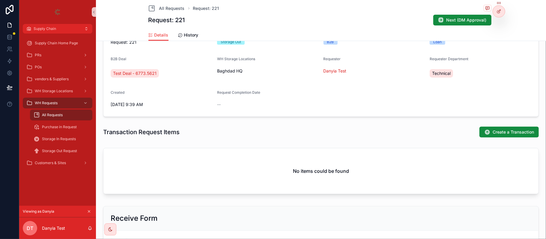
scroll to position [123, 0]
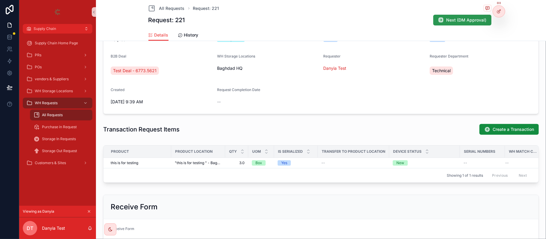
click at [475, 19] on span "Next (DM Approval)" at bounding box center [467, 20] width 40 height 6
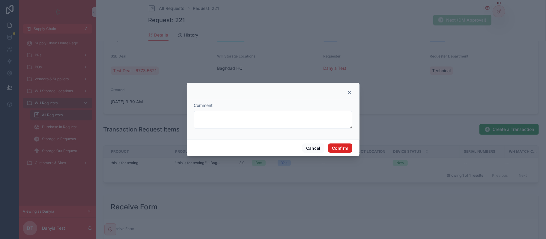
click at [335, 148] on button "Confirm" at bounding box center [340, 149] width 24 height 10
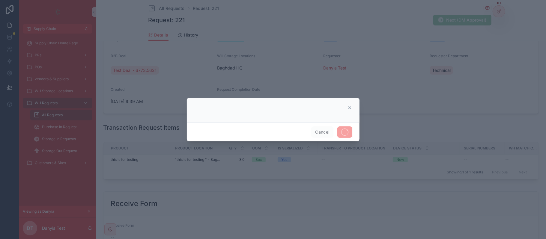
scroll to position [117, 0]
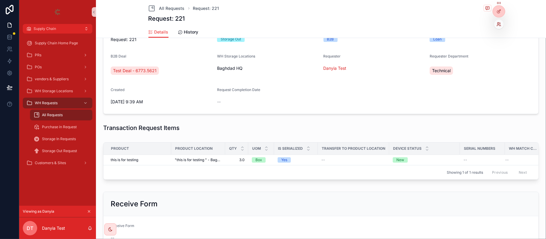
click at [498, 24] on icon at bounding box center [498, 22] width 1 height 1
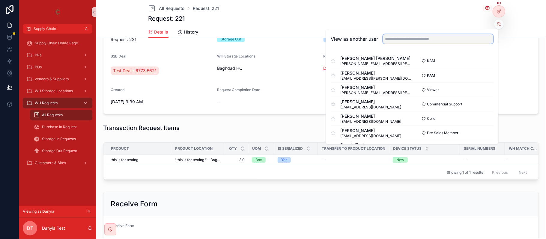
click at [437, 35] on input "text" at bounding box center [438, 39] width 110 height 10
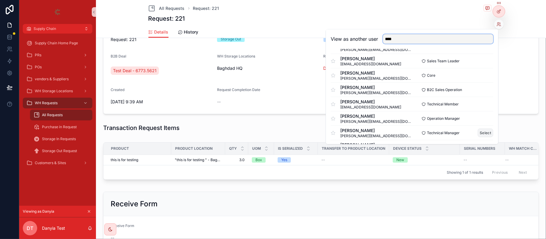
scroll to position [40, 0]
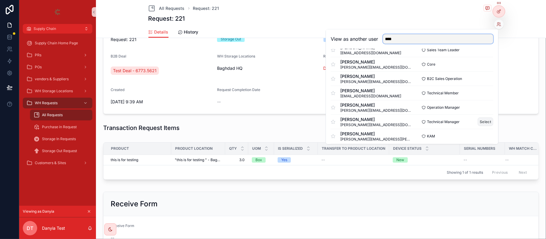
type input "****"
click at [478, 120] on button "Select" at bounding box center [486, 122] width 16 height 9
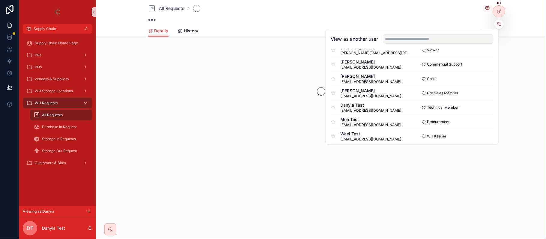
scroll to position [155, 0]
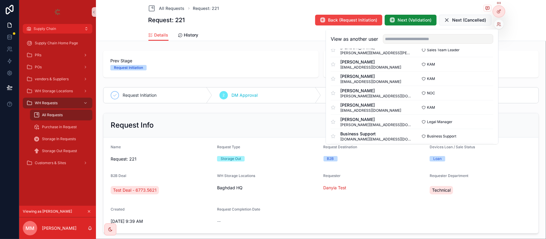
click at [210, 62] on span "Prev Stage" at bounding box center [210, 61] width 201 height 6
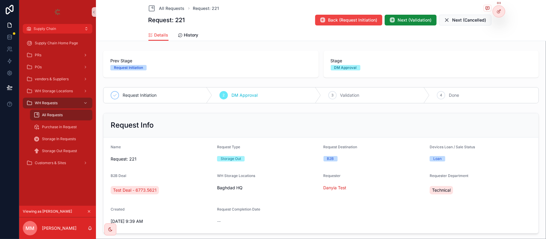
click at [395, 12] on div "All Requests Request: 221 Request: 221 Back (Request Initiation) Next (Validati…" at bounding box center [321, 14] width 346 height 29
click at [400, 20] on span "Next (Validation)" at bounding box center [415, 20] width 34 height 6
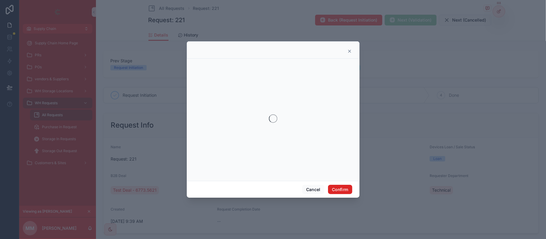
click at [341, 190] on button "Confirm" at bounding box center [340, 190] width 24 height 10
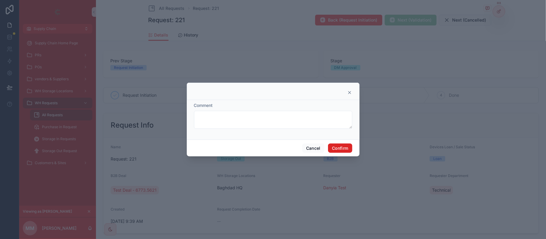
click at [347, 151] on button "Confirm" at bounding box center [340, 149] width 24 height 10
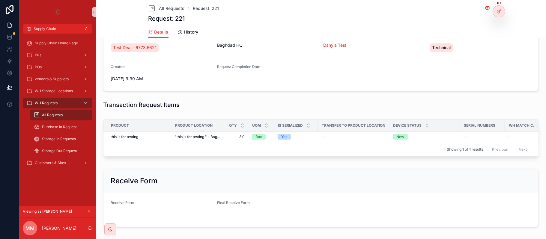
scroll to position [175, 0]
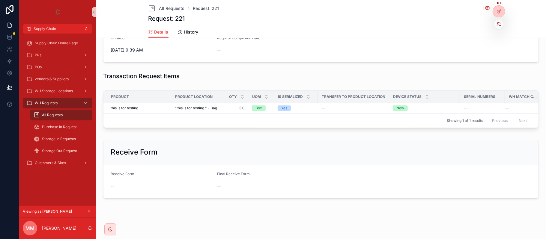
click at [500, 24] on icon at bounding box center [500, 22] width 1 height 1
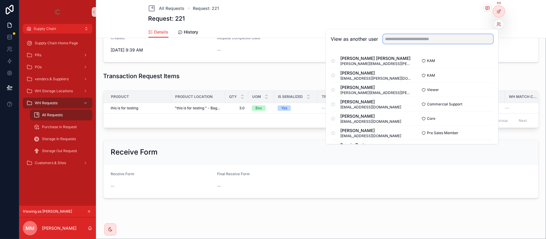
click at [451, 40] on input "text" at bounding box center [438, 39] width 110 height 10
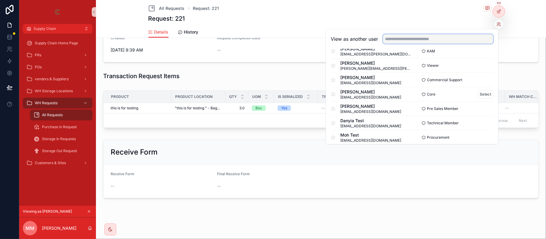
scroll to position [40, 0]
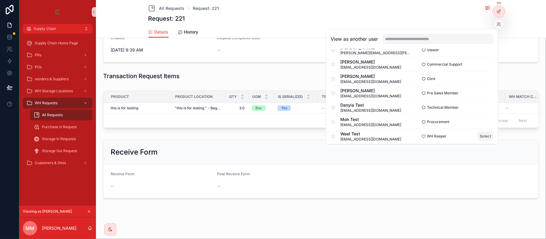
click at [478, 139] on button "Select" at bounding box center [486, 136] width 16 height 9
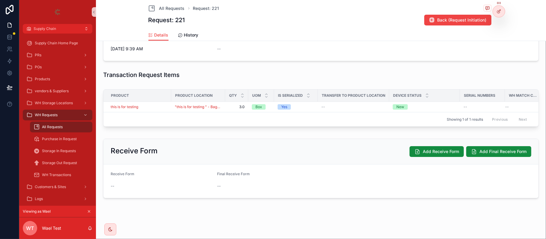
click at [161, 110] on td "this is for testing" at bounding box center [137, 107] width 68 height 10
click at [159, 105] on div "this is for testing" at bounding box center [139, 107] width 57 height 5
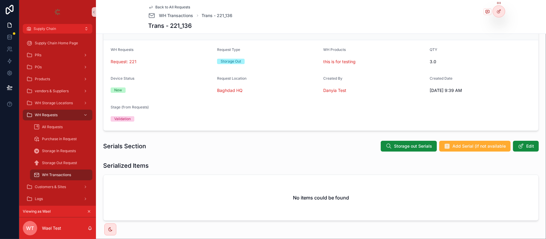
scroll to position [53, 0]
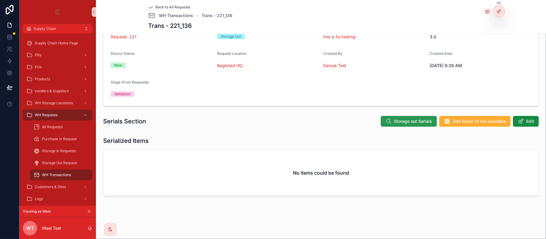
click at [397, 119] on span "Storage out Serials" at bounding box center [413, 121] width 38 height 6
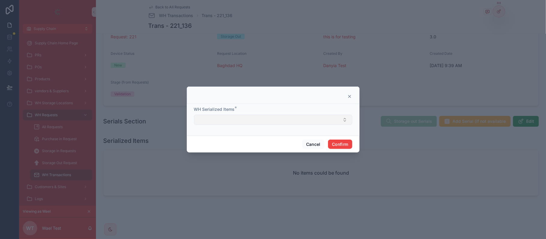
click at [226, 119] on button "Select Button" at bounding box center [273, 120] width 158 height 10
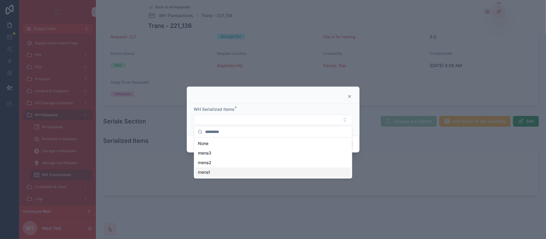
click at [227, 170] on div "mena1" at bounding box center [273, 173] width 155 height 10
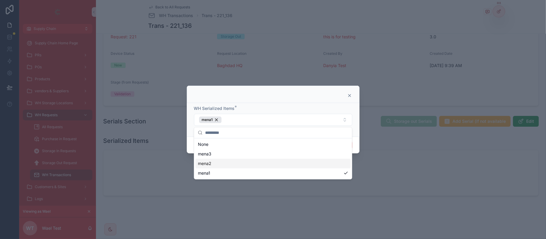
click at [217, 163] on div "mena2" at bounding box center [273, 164] width 155 height 10
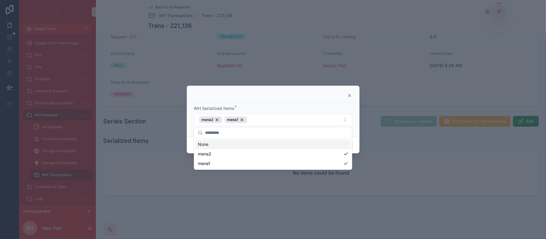
click at [271, 101] on div at bounding box center [273, 94] width 173 height 17
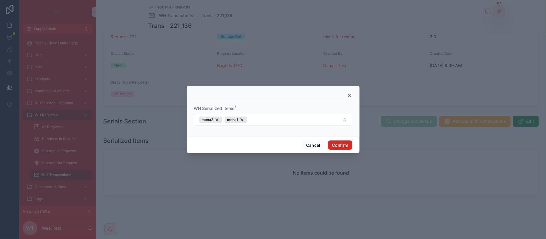
click at [341, 145] on button "Confirm" at bounding box center [340, 146] width 24 height 10
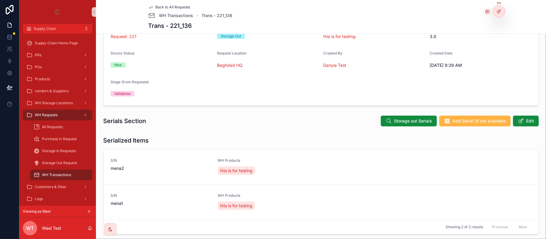
click at [463, 120] on span "Add Serial (if not available" at bounding box center [479, 121] width 53 height 6
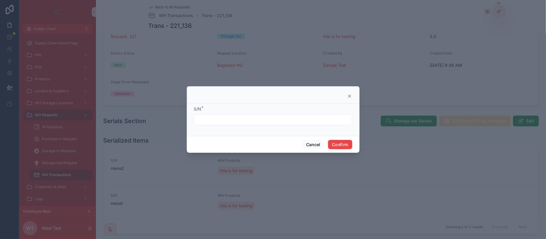
click at [270, 125] on div at bounding box center [273, 120] width 158 height 11
click at [270, 120] on input "text" at bounding box center [273, 120] width 158 height 8
type input "*****"
click at [335, 143] on button "Confirm" at bounding box center [340, 145] width 24 height 10
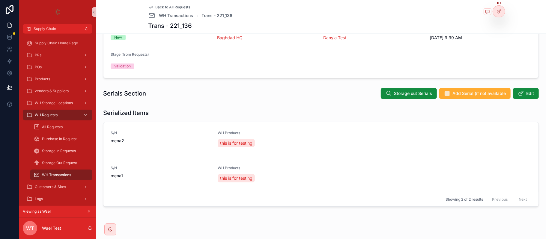
scroll to position [91, 0]
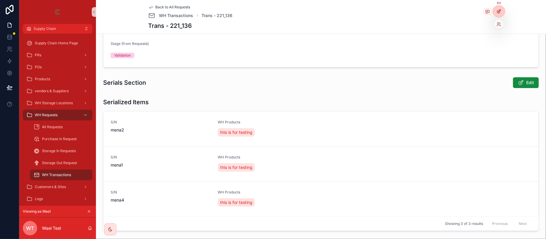
click at [498, 14] on div at bounding box center [499, 11] width 12 height 11
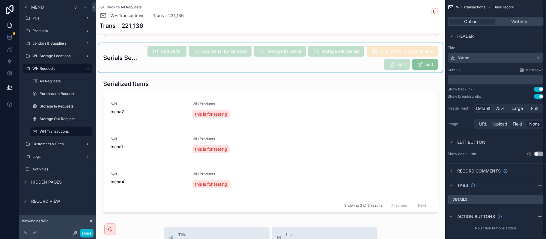
scroll to position [131, 0]
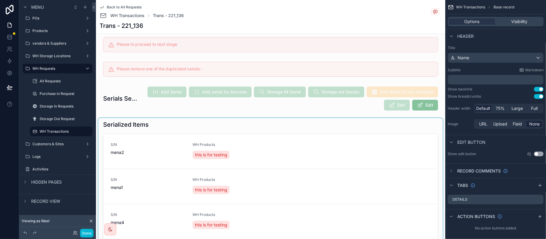
drag, startPoint x: 350, startPoint y: 120, endPoint x: 352, endPoint y: 125, distance: 5.6
click at [352, 125] on div "scrollable content" at bounding box center [270, 188] width 345 height 140
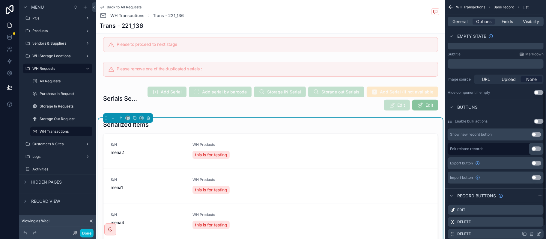
scroll to position [185, 0]
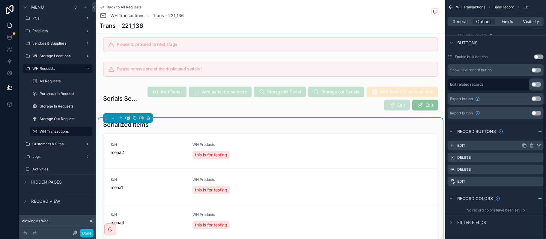
click at [539, 145] on icon "scrollable content" at bounding box center [539, 145] width 5 height 5
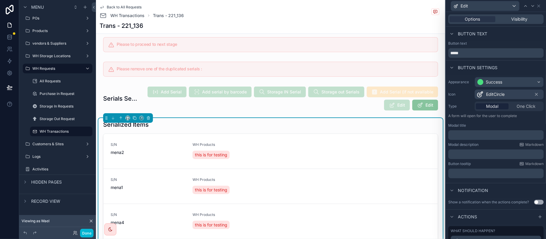
scroll to position [55, 0]
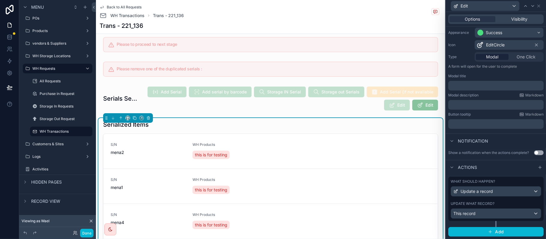
click at [497, 203] on div "Update what record?" at bounding box center [496, 204] width 91 height 5
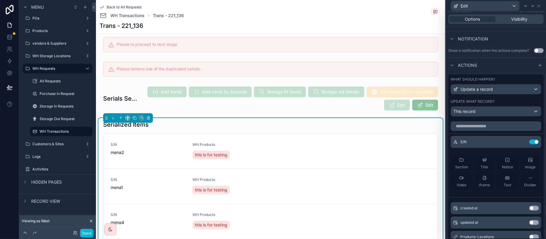
scroll to position [175, 0]
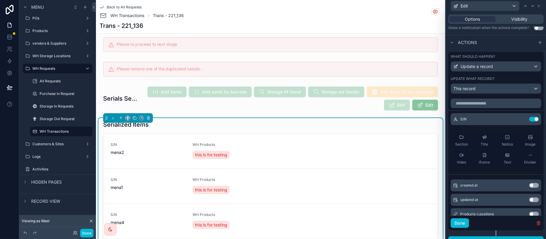
click at [520, 25] on div "Options Visibility" at bounding box center [496, 19] width 100 height 14
click at [513, 18] on span "Visibility" at bounding box center [520, 19] width 16 height 6
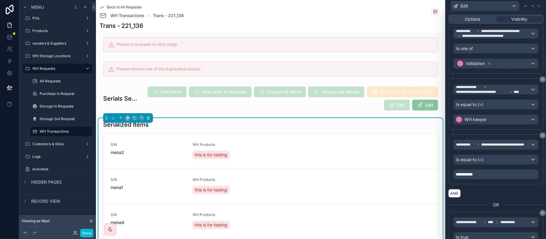
scroll to position [109, 0]
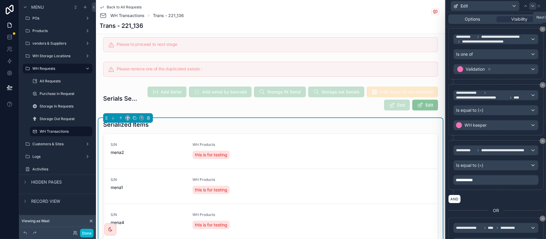
click at [534, 7] on icon at bounding box center [533, 6] width 5 height 5
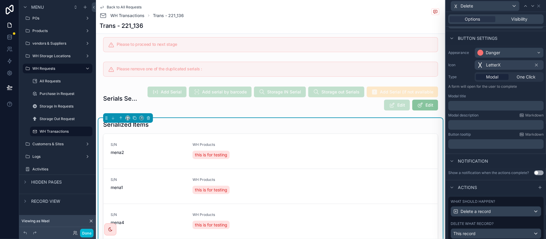
scroll to position [55, 0]
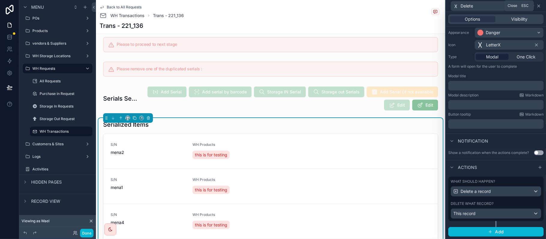
click at [539, 7] on icon at bounding box center [539, 6] width 5 height 5
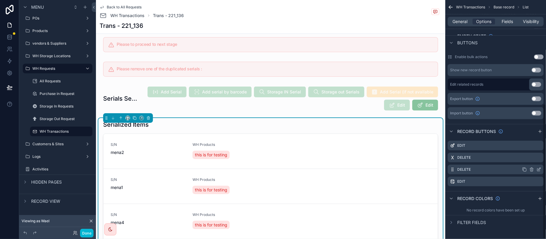
click at [539, 169] on icon "scrollable content" at bounding box center [539, 169] width 2 height 2
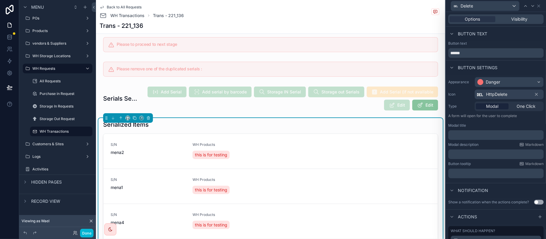
click at [505, 23] on div "Options Visibility" at bounding box center [495, 19] width 95 height 10
click at [505, 20] on div "Visibility" at bounding box center [520, 19] width 46 height 6
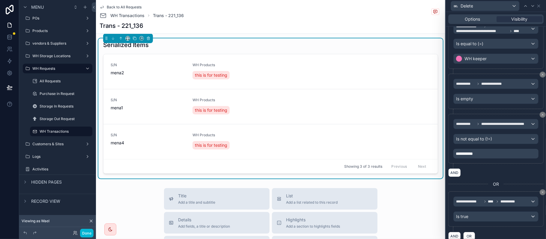
scroll to position [211, 0]
click at [532, 6] on icon at bounding box center [533, 6] width 5 height 5
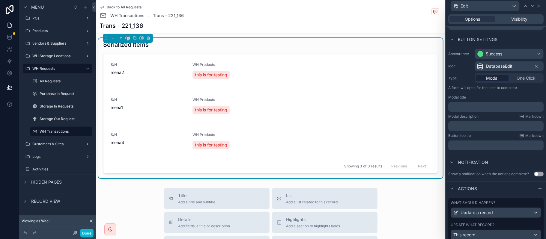
scroll to position [55, 0]
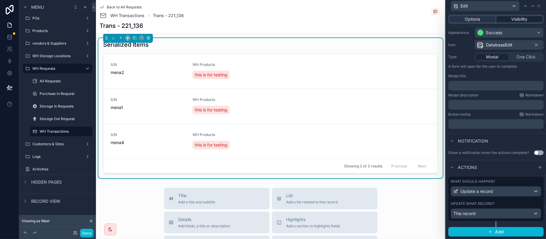
click at [512, 22] on span "Visibility" at bounding box center [520, 19] width 16 height 6
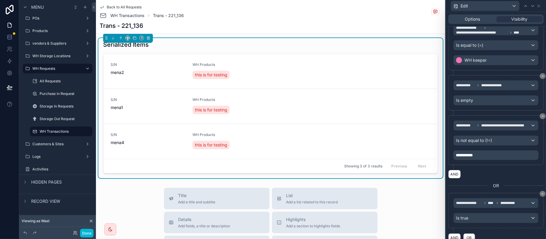
scroll to position [190, 0]
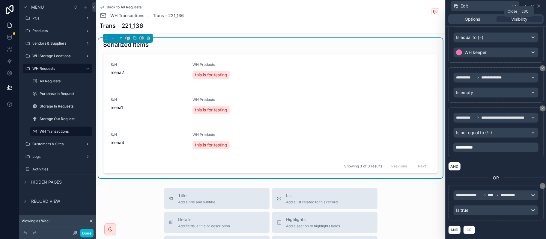
click at [538, 5] on icon at bounding box center [539, 6] width 2 height 2
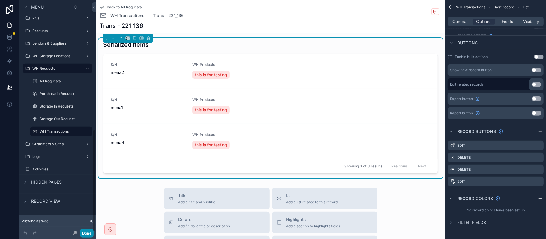
click at [91, 236] on button "Done" at bounding box center [86, 233] width 13 height 9
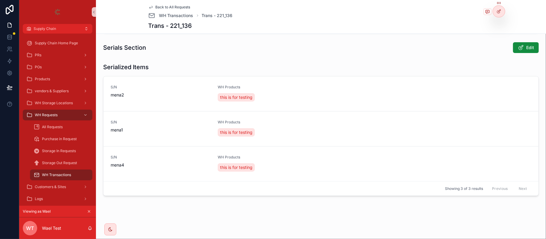
scroll to position [127, 0]
click at [519, 52] on button "Edit" at bounding box center [526, 47] width 26 height 11
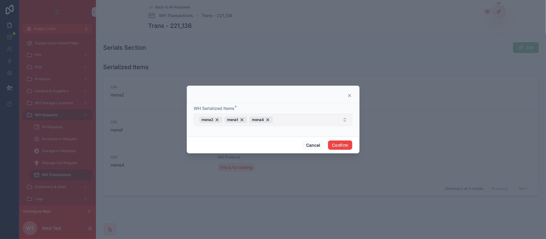
click at [289, 119] on button "mena2 mena1 mena4" at bounding box center [273, 120] width 158 height 12
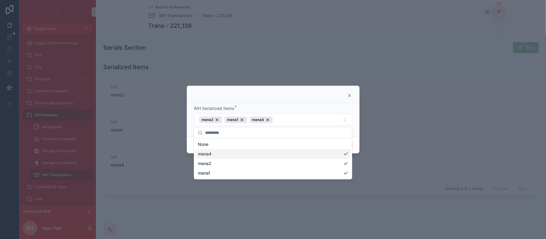
click at [349, 96] on icon at bounding box center [350, 95] width 2 height 2
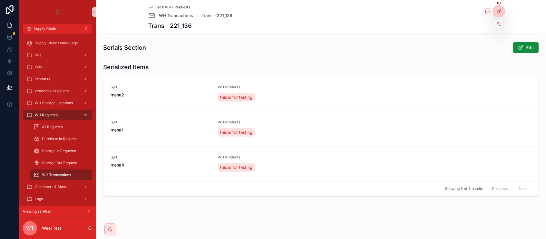
click at [502, 12] on div at bounding box center [499, 11] width 12 height 11
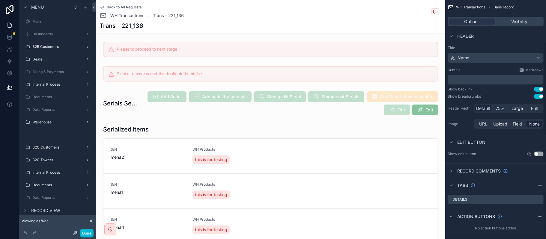
scroll to position [293, 0]
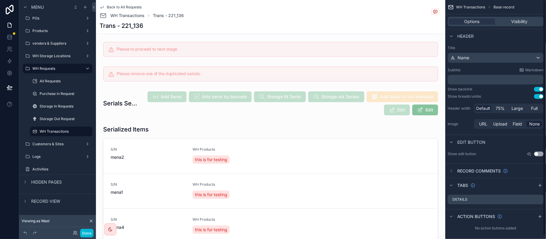
drag, startPoint x: 125, startPoint y: 96, endPoint x: 518, endPoint y: 147, distance: 396.1
click at [518, 147] on div "Edit button" at bounding box center [495, 142] width 101 height 14
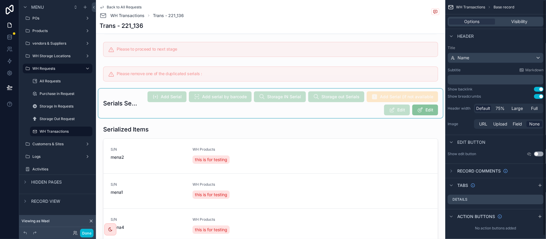
click at [407, 113] on div "scrollable content" at bounding box center [270, 103] width 345 height 29
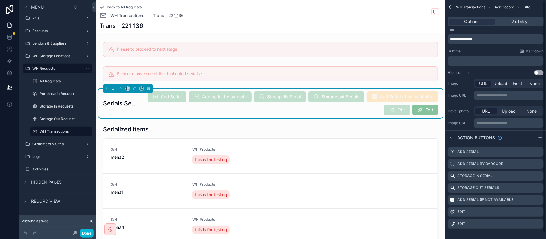
scroll to position [7, 0]
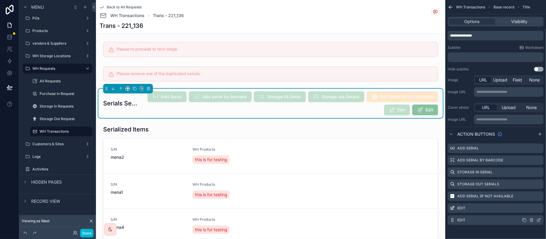
click at [538, 221] on icon "scrollable content" at bounding box center [539, 220] width 5 height 5
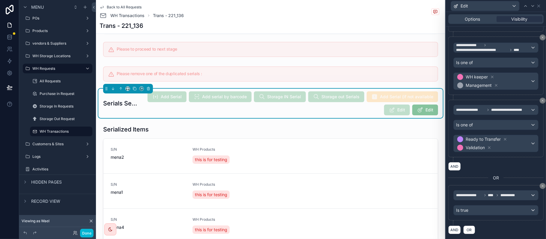
scroll to position [223, 0]
click at [451, 166] on button "AND" at bounding box center [454, 166] width 13 height 9
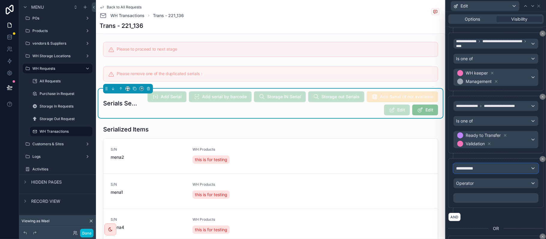
click at [501, 172] on div "**********" at bounding box center [496, 169] width 85 height 10
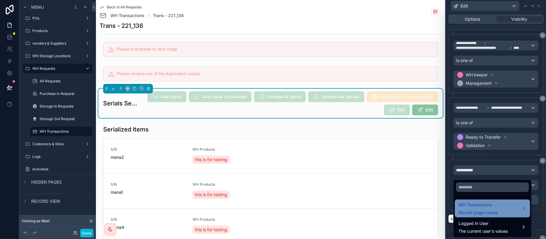
click at [498, 200] on div "WH Transactions Record page values" at bounding box center [492, 209] width 75 height 18
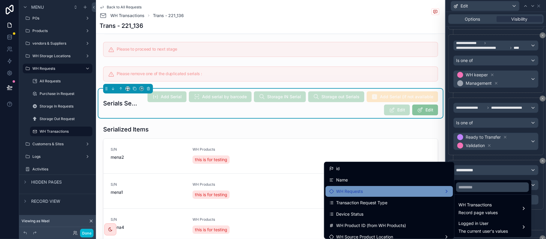
scroll to position [40, 0]
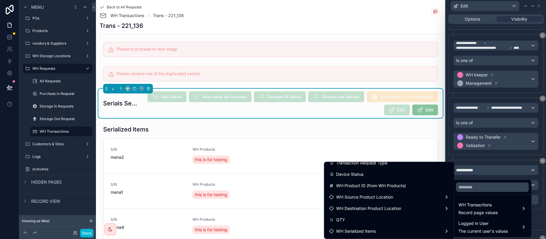
click at [503, 160] on div at bounding box center [496, 119] width 100 height 239
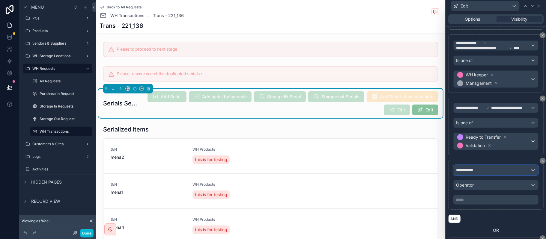
click at [494, 174] on div "**********" at bounding box center [496, 171] width 85 height 10
click at [471, 167] on button "**********" at bounding box center [495, 170] width 85 height 10
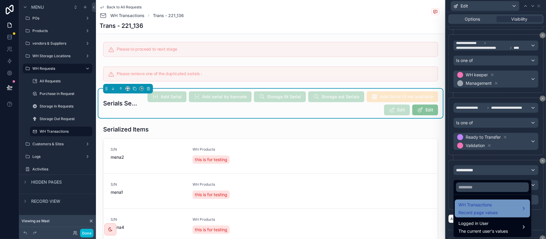
click at [489, 207] on span "WH Transactions" at bounding box center [478, 205] width 39 height 7
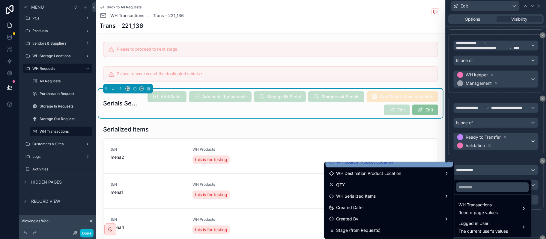
scroll to position [80, 0]
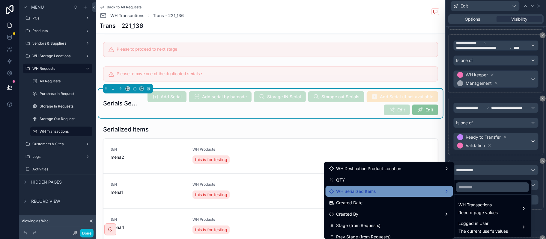
click at [396, 190] on div "WH Serialized Items" at bounding box center [389, 191] width 120 height 7
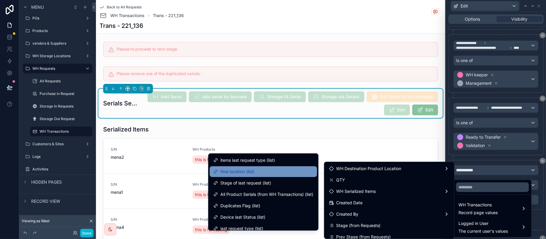
click at [262, 174] on div "final location (list)" at bounding box center [263, 171] width 100 height 7
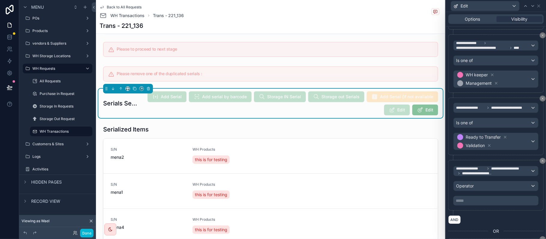
scroll to position [263, 0]
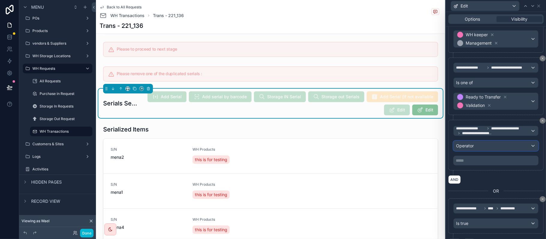
click at [480, 151] on div "Operator" at bounding box center [496, 146] width 85 height 10
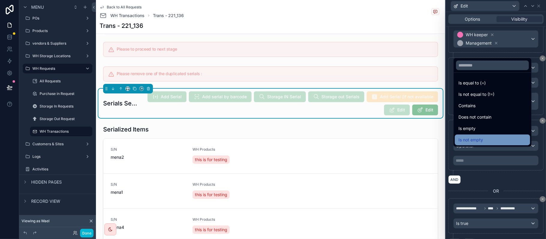
click at [484, 142] on div "Is not empty" at bounding box center [493, 139] width 68 height 7
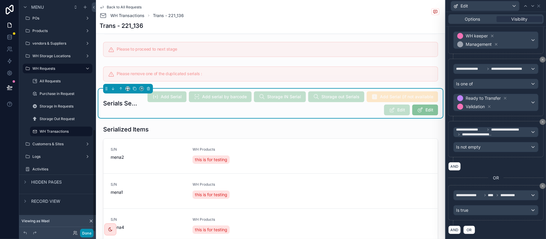
click at [83, 232] on button "Done" at bounding box center [86, 233] width 13 height 9
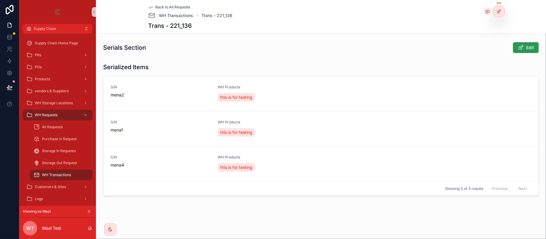
click at [526, 45] on span "Edit" at bounding box center [530, 48] width 8 height 6
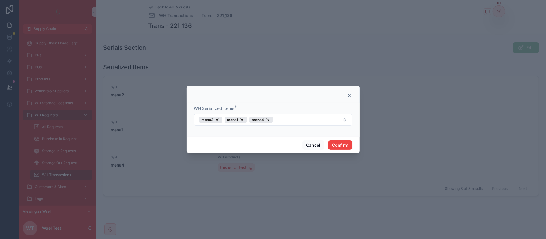
click at [305, 70] on div at bounding box center [273, 119] width 546 height 239
click at [313, 118] on button "mena2 mena1 mena4" at bounding box center [273, 120] width 158 height 12
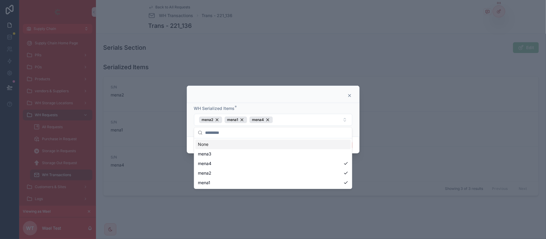
click at [287, 103] on div "WH Serialized Items * mena2 mena1 mena4" at bounding box center [273, 120] width 173 height 34
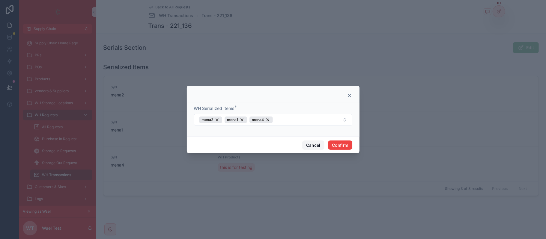
click at [318, 143] on button "Cancel" at bounding box center [313, 146] width 22 height 10
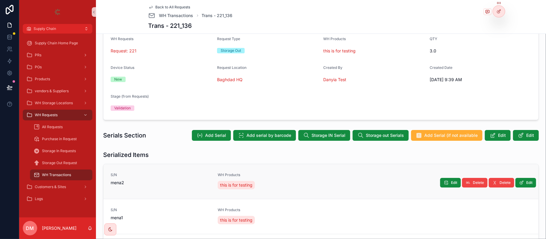
scroll to position [120, 0]
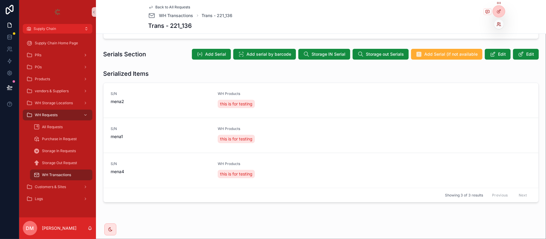
click at [498, 22] on icon at bounding box center [499, 24] width 5 height 5
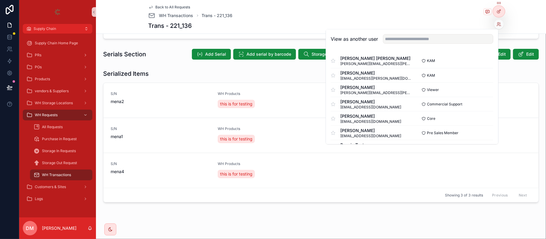
click at [453, 34] on div "View as another user" at bounding box center [412, 38] width 172 height 19
click at [449, 38] on input "text" at bounding box center [438, 39] width 110 height 10
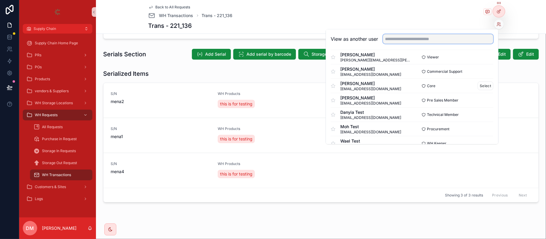
scroll to position [40, 0]
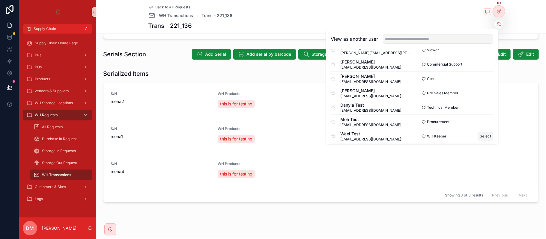
click at [478, 137] on button "Select" at bounding box center [486, 136] width 16 height 9
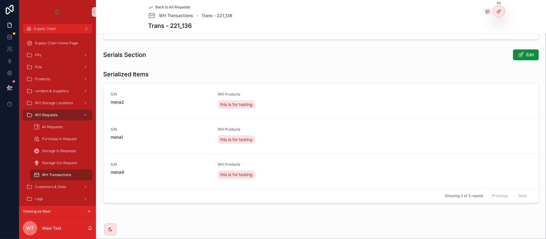
scroll to position [120, 0]
click at [526, 54] on span "Edit" at bounding box center [530, 54] width 8 height 6
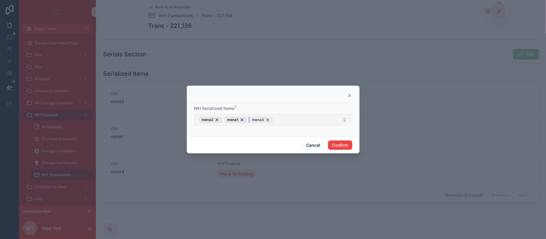
click at [269, 121] on div "mena4" at bounding box center [261, 120] width 23 height 7
click at [303, 117] on button "mena2 mena1" at bounding box center [273, 120] width 158 height 12
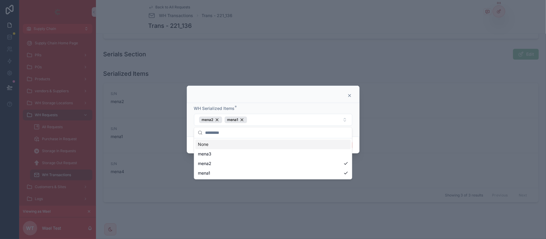
click at [320, 109] on div "WH Serialized Items *" at bounding box center [273, 109] width 158 height 6
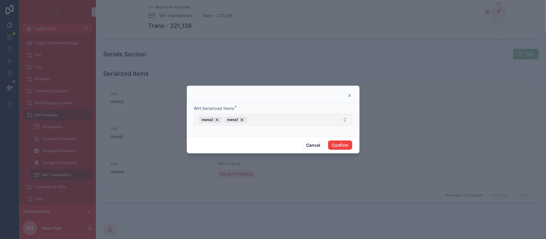
click at [301, 118] on button "mena2 mena1" at bounding box center [273, 120] width 158 height 12
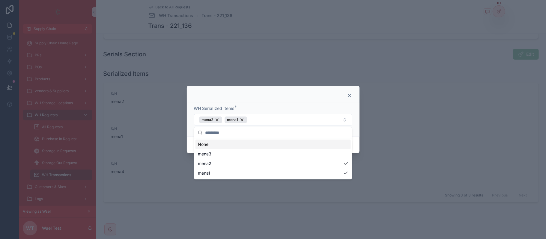
click at [354, 93] on div at bounding box center [273, 94] width 173 height 17
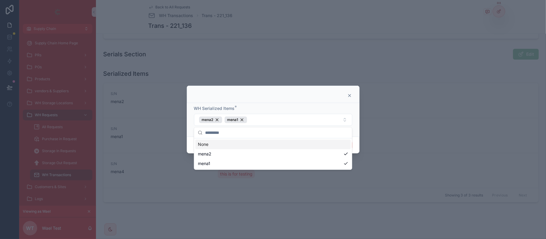
click at [348, 95] on icon at bounding box center [349, 95] width 5 height 5
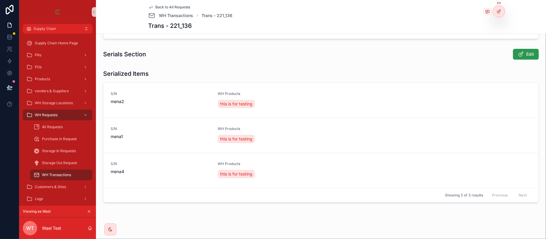
click at [527, 60] on div "Serials Section Edit" at bounding box center [320, 54] width 445 height 16
click at [528, 56] on button "Edit" at bounding box center [526, 54] width 26 height 11
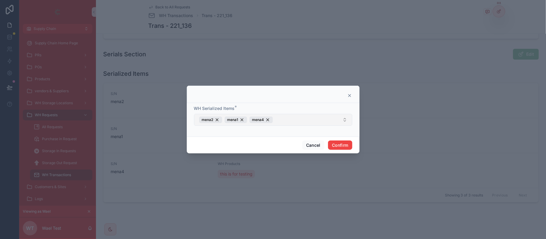
click at [294, 120] on button "mena2 mena1 mena4" at bounding box center [273, 120] width 158 height 12
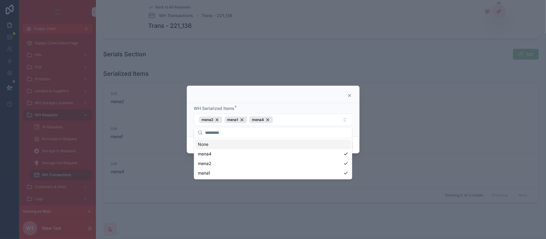
click at [310, 100] on div at bounding box center [273, 94] width 173 height 17
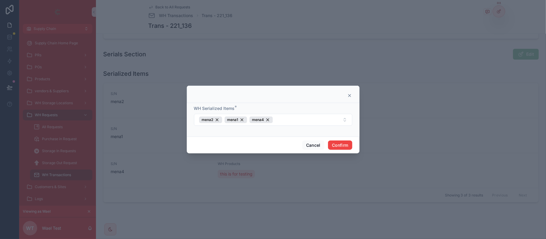
click at [350, 95] on icon at bounding box center [350, 95] width 2 height 2
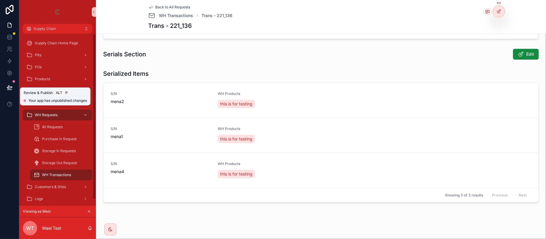
click at [10, 85] on icon at bounding box center [10, 88] width 6 height 6
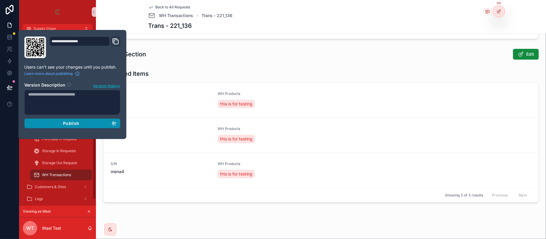
click at [95, 127] on button "Publish" at bounding box center [72, 124] width 96 height 10
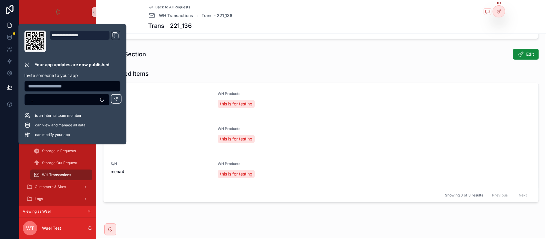
click at [214, 48] on div "Serials Section Edit" at bounding box center [320, 54] width 445 height 16
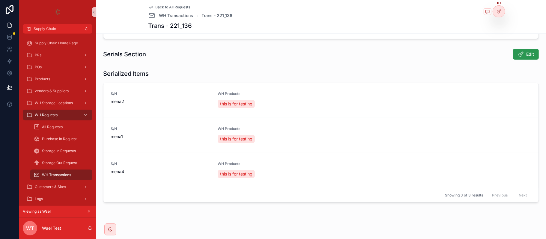
click at [526, 55] on span "Edit" at bounding box center [530, 54] width 8 height 6
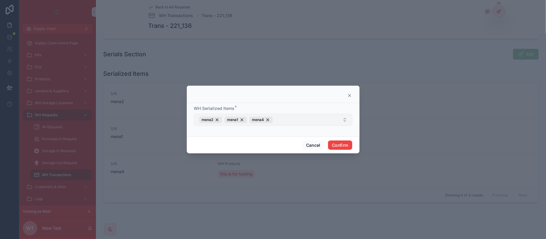
click at [310, 118] on button "mena2 mena1 mena4" at bounding box center [273, 120] width 158 height 12
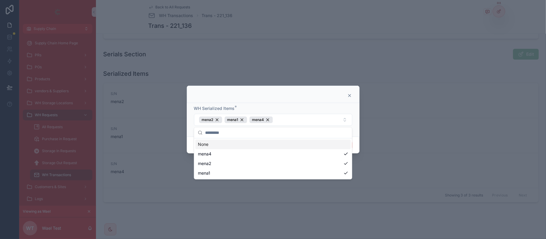
click at [313, 94] on div at bounding box center [273, 95] width 158 height 5
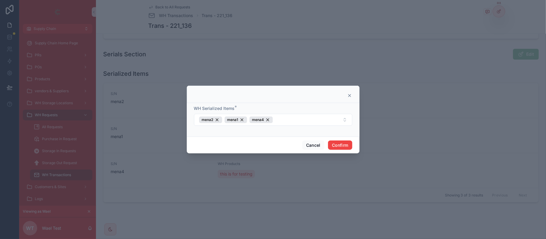
click at [351, 98] on div at bounding box center [273, 94] width 173 height 17
click at [351, 95] on icon at bounding box center [349, 95] width 5 height 5
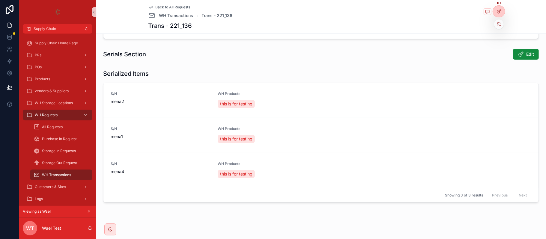
click at [503, 11] on div at bounding box center [499, 11] width 12 height 11
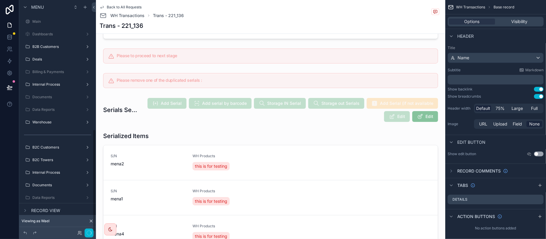
scroll to position [293, 0]
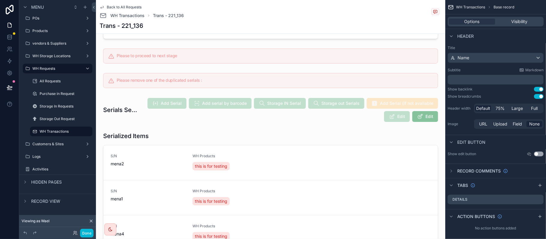
click at [89, 222] on icon at bounding box center [91, 221] width 5 height 5
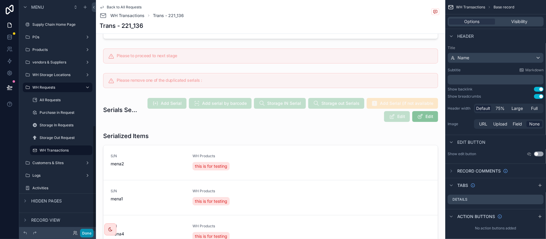
scroll to position [274, 0]
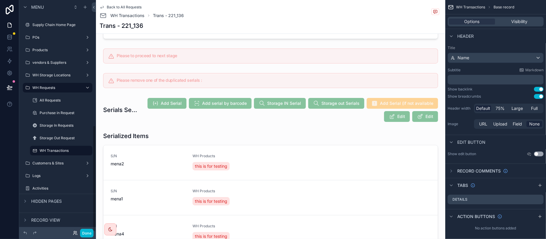
click at [73, 234] on icon at bounding box center [75, 233] width 5 height 5
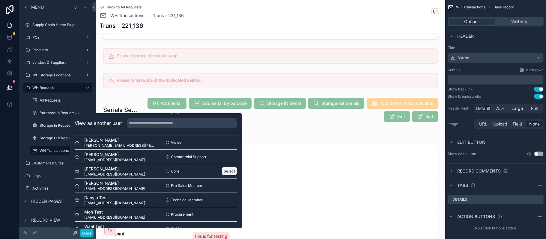
scroll to position [40, 0]
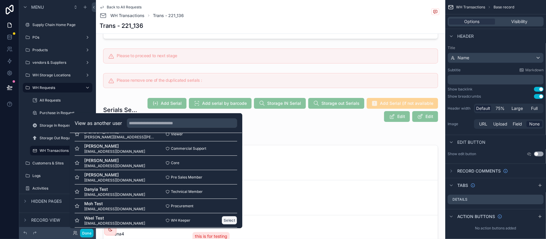
click at [222, 218] on button "Select" at bounding box center [230, 220] width 16 height 9
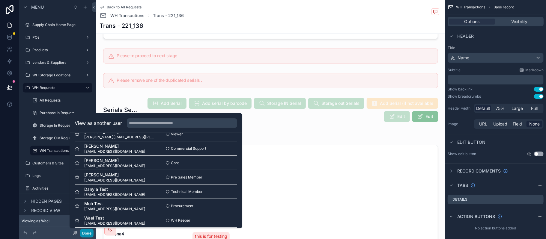
click at [90, 236] on button "Done" at bounding box center [86, 233] width 13 height 9
click at [0, 0] on div "WT Wael Test" at bounding box center [0, 0] width 0 height 0
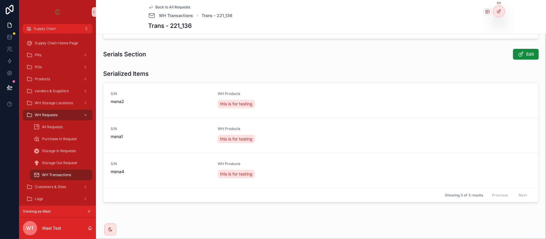
click at [535, 58] on div "Serials Section Edit" at bounding box center [320, 54] width 445 height 16
click at [525, 58] on button "Edit" at bounding box center [526, 54] width 26 height 11
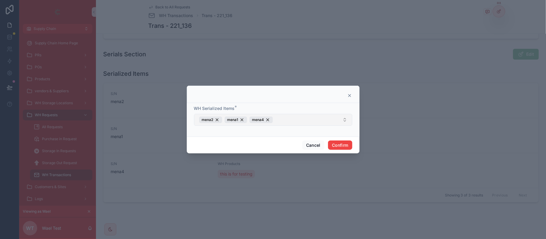
click at [305, 119] on button "mena2 mena1 mena4" at bounding box center [273, 120] width 158 height 12
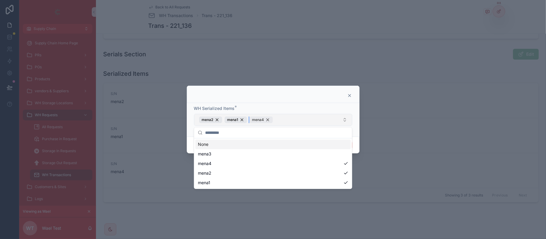
click at [268, 118] on div "mena4" at bounding box center [261, 120] width 23 height 7
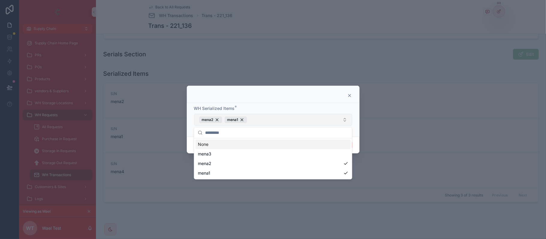
click at [294, 91] on div at bounding box center [273, 94] width 173 height 17
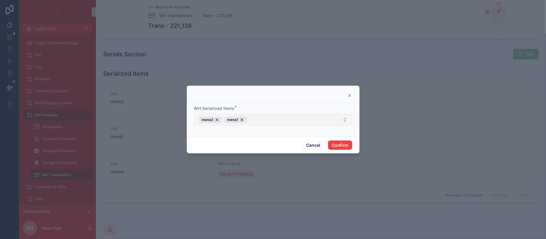
click at [340, 140] on div "Cancel Confirm" at bounding box center [273, 145] width 173 height 17
click at [331, 145] on button "Confirm" at bounding box center [340, 146] width 24 height 10
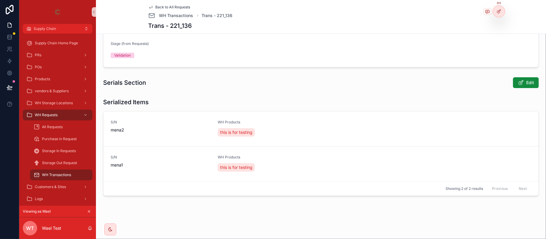
scroll to position [91, 0]
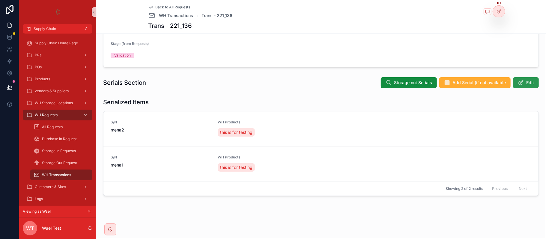
click at [528, 80] on button "Edit" at bounding box center [526, 82] width 26 height 11
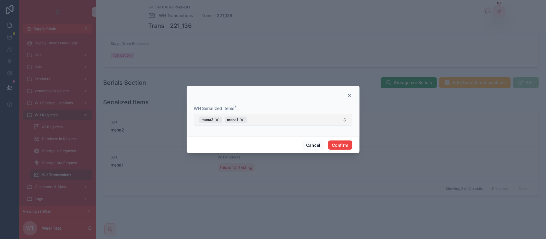
click at [261, 121] on button "mena2 mena1" at bounding box center [273, 120] width 158 height 12
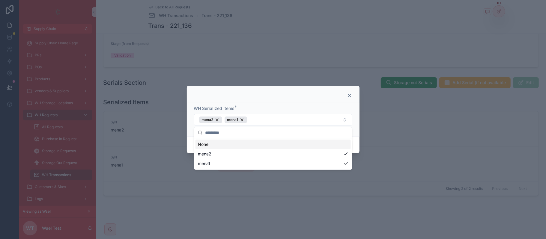
click at [318, 97] on div at bounding box center [273, 95] width 158 height 5
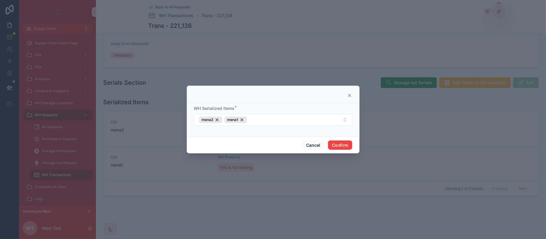
click at [349, 94] on icon at bounding box center [349, 95] width 5 height 5
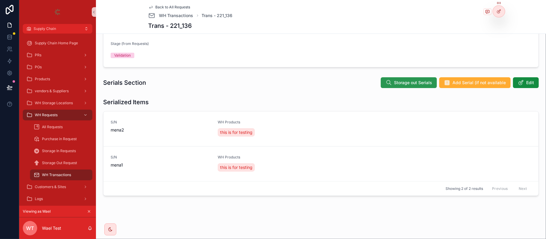
click at [413, 81] on span "Storage out Serials" at bounding box center [413, 83] width 38 height 6
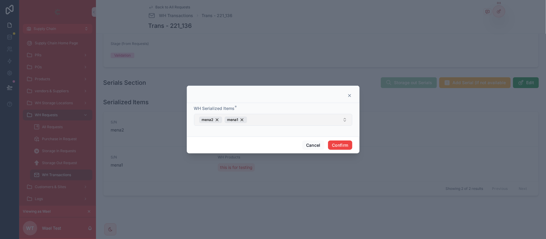
click at [267, 119] on button "mena2 mena1" at bounding box center [273, 120] width 158 height 12
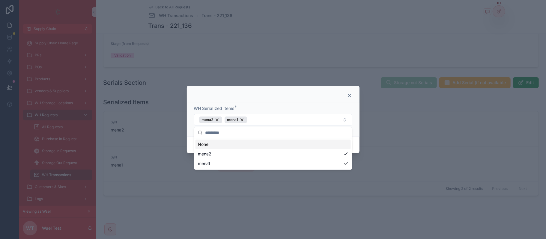
drag, startPoint x: 295, startPoint y: 107, endPoint x: 319, endPoint y: 102, distance: 24.8
click at [295, 107] on div "WH Serialized Items *" at bounding box center [273, 109] width 158 height 6
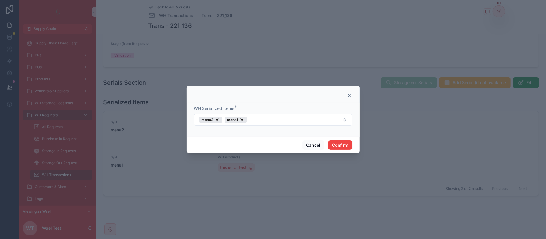
click at [348, 95] on icon at bounding box center [349, 95] width 5 height 5
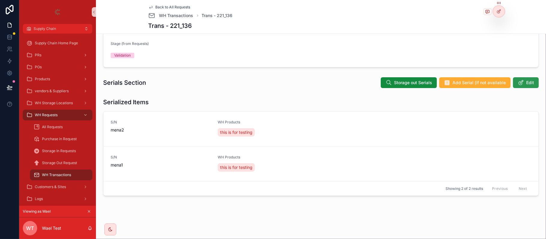
click at [526, 79] on button "Edit" at bounding box center [526, 82] width 26 height 11
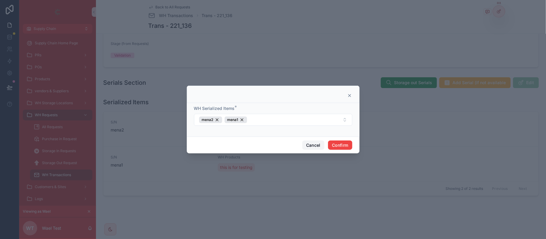
click at [310, 142] on button "Cancel" at bounding box center [313, 146] width 22 height 10
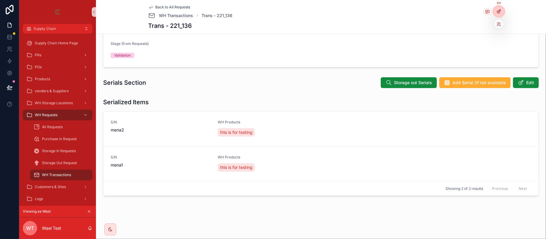
click at [498, 11] on icon at bounding box center [499, 11] width 5 height 5
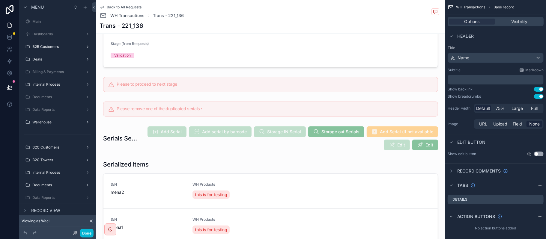
scroll to position [293, 0]
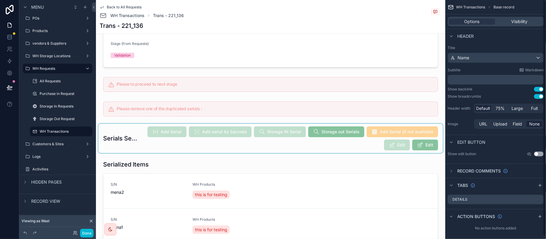
click at [363, 127] on div "scrollable content" at bounding box center [270, 138] width 345 height 29
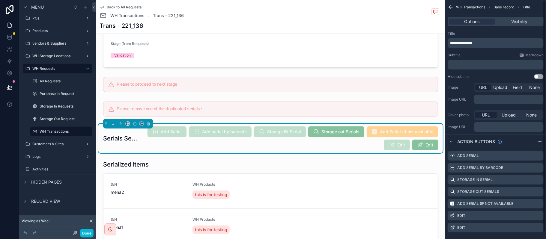
scroll to position [7, 0]
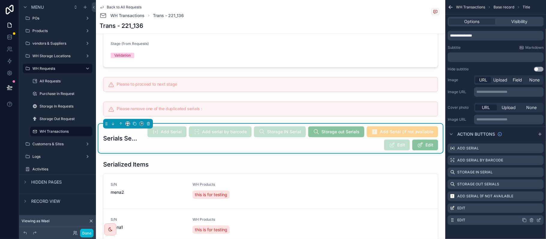
click at [539, 221] on icon "scrollable content" at bounding box center [539, 220] width 5 height 5
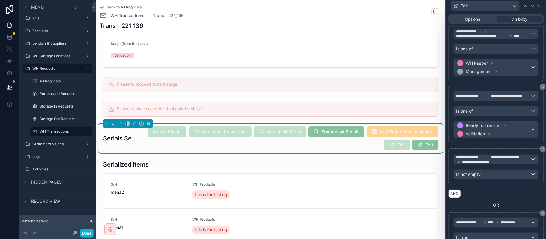
scroll to position [240, 0]
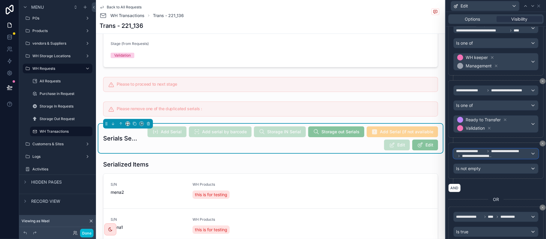
click at [489, 159] on span "**********" at bounding box center [493, 154] width 74 height 10
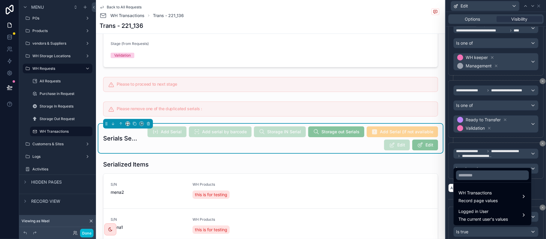
click at [493, 143] on div at bounding box center [496, 119] width 100 height 239
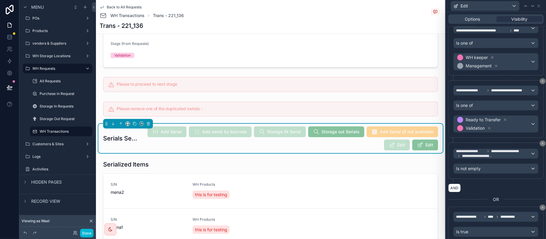
scroll to position [269, 0]
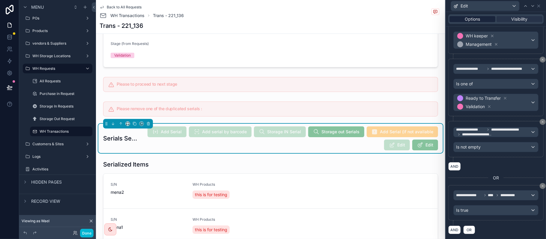
click at [473, 17] on span "Options" at bounding box center [472, 19] width 15 height 6
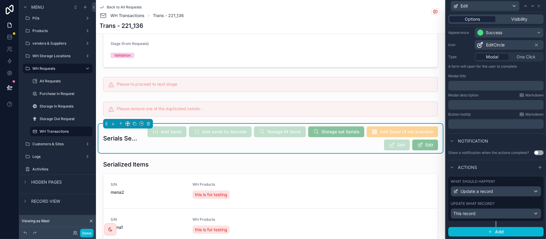
scroll to position [55, 0]
click at [512, 17] on span "Visibility" at bounding box center [520, 19] width 16 height 6
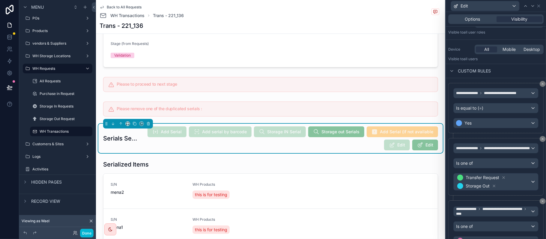
scroll to position [269, 0]
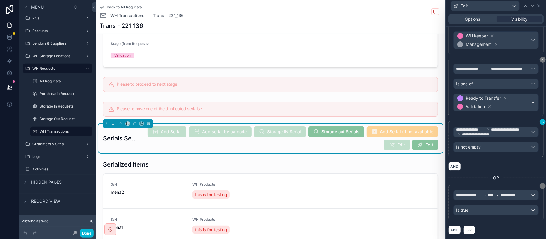
click at [541, 120] on icon at bounding box center [543, 122] width 4 height 4
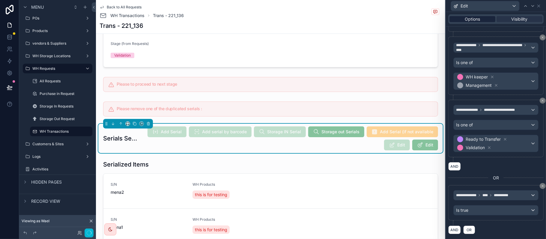
click at [461, 17] on div "Options" at bounding box center [473, 19] width 46 height 6
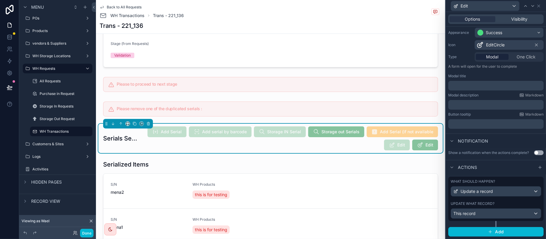
click at [496, 201] on div "What should happen? Update a record Update what record? This record" at bounding box center [495, 199] width 95 height 44
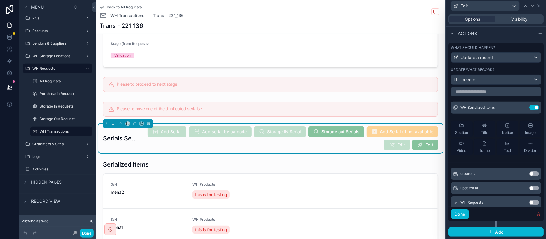
scroll to position [0, 0]
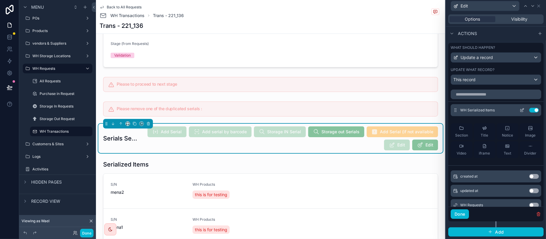
click at [522, 109] on icon at bounding box center [523, 110] width 2 height 2
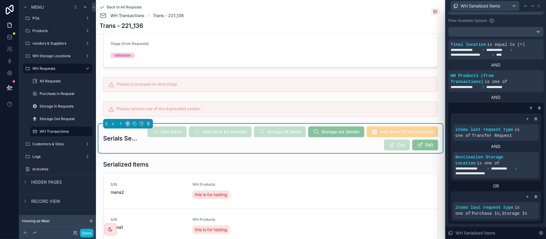
scroll to position [229, 0]
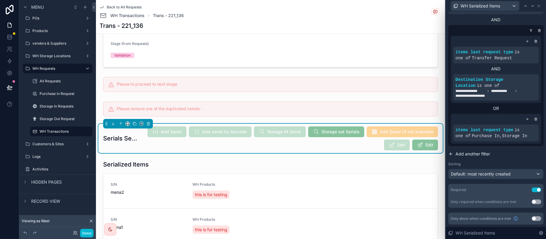
click at [468, 153] on span "Add another filter" at bounding box center [473, 154] width 34 height 6
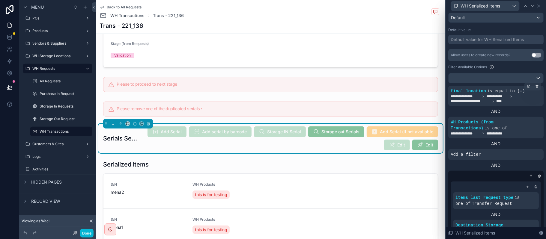
scroll to position [109, 0]
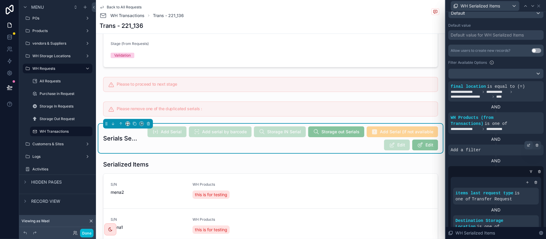
click at [525, 147] on div at bounding box center [529, 145] width 8 height 8
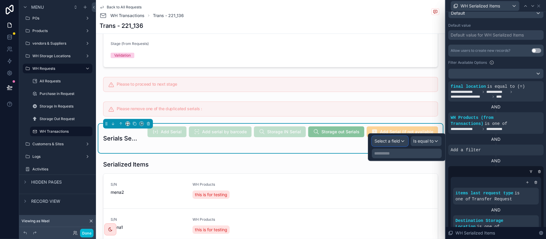
click at [399, 142] on span "Select a field" at bounding box center [387, 141] width 25 height 5
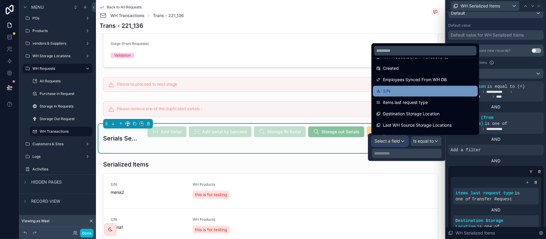
scroll to position [120, 0]
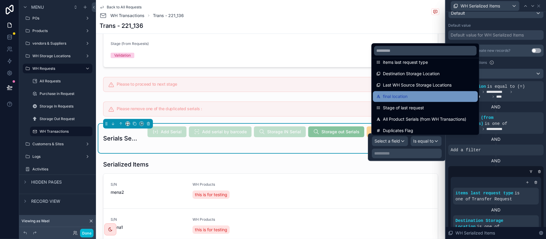
click at [433, 92] on div "final location" at bounding box center [425, 96] width 105 height 11
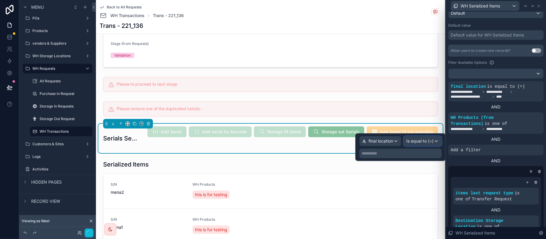
click at [422, 141] on span "Is equal to (=)" at bounding box center [419, 141] width 27 height 6
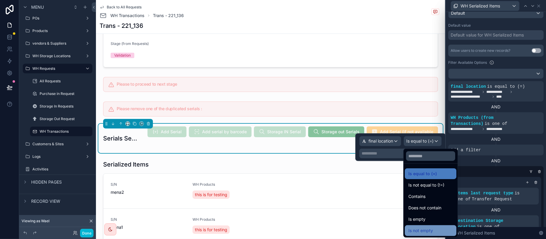
click at [430, 232] on span "Is not empty" at bounding box center [420, 230] width 25 height 7
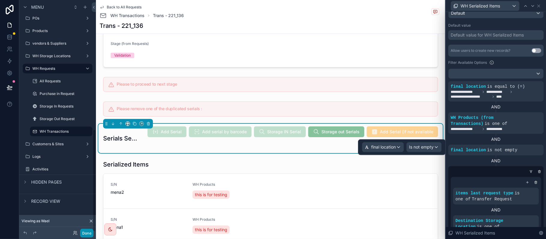
click at [90, 232] on button "Done" at bounding box center [86, 233] width 13 height 9
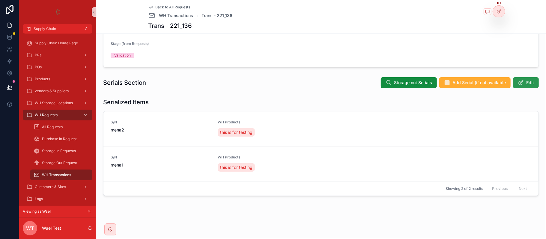
click at [526, 86] on span "Edit" at bounding box center [530, 83] width 8 height 6
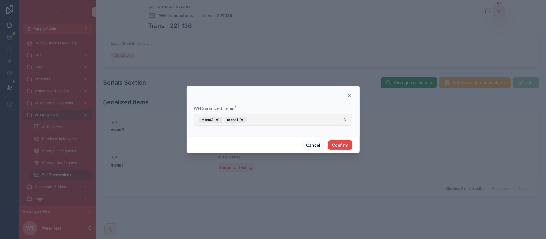
click at [272, 118] on button "mena2 mena1" at bounding box center [273, 120] width 158 height 12
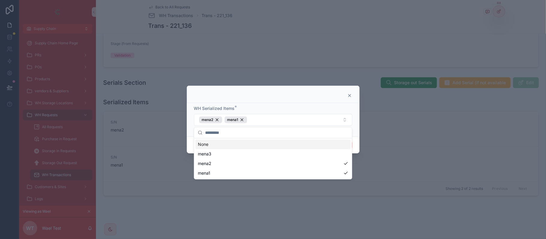
click at [348, 93] on icon at bounding box center [349, 95] width 5 height 5
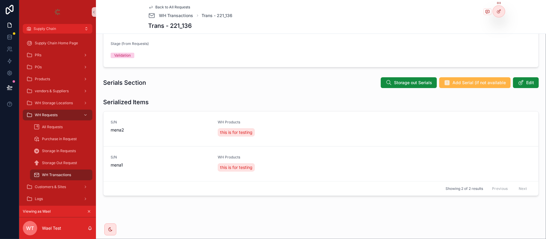
click at [474, 82] on span "Add Serial (if not available" at bounding box center [479, 83] width 53 height 6
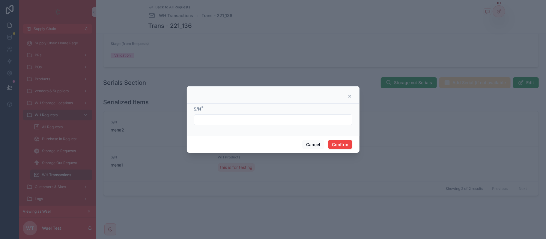
click at [271, 119] on input "text" at bounding box center [273, 120] width 158 height 8
click at [206, 119] on input "text" at bounding box center [273, 120] width 158 height 8
type input "*****"
click at [343, 145] on button "Confirm" at bounding box center [340, 145] width 24 height 10
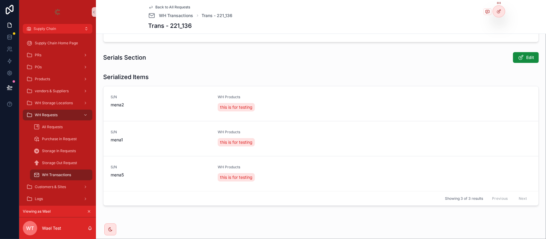
scroll to position [127, 0]
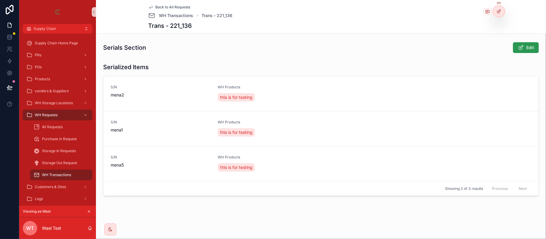
click at [526, 50] on span "Edit" at bounding box center [530, 48] width 8 height 6
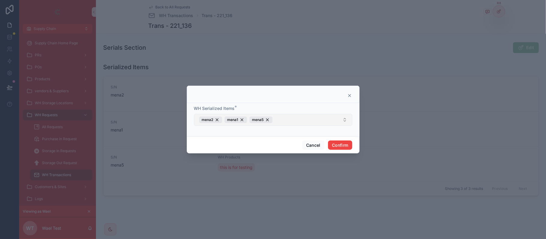
click at [304, 119] on button "mena2 mena1 mena5" at bounding box center [273, 120] width 158 height 12
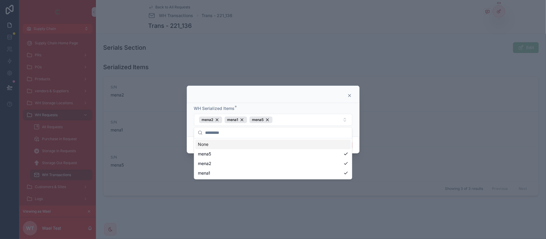
click at [273, 100] on div at bounding box center [273, 94] width 173 height 17
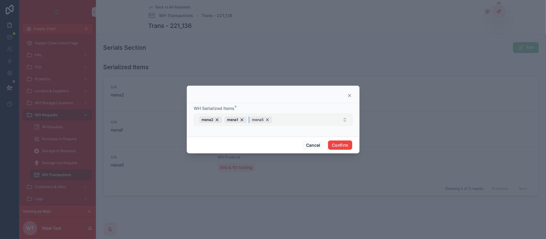
click at [267, 120] on div "mena5" at bounding box center [261, 120] width 23 height 7
click at [281, 116] on button "mena2 mena1" at bounding box center [273, 120] width 158 height 12
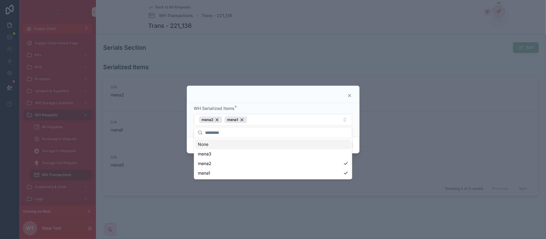
click at [268, 99] on div at bounding box center [273, 94] width 173 height 17
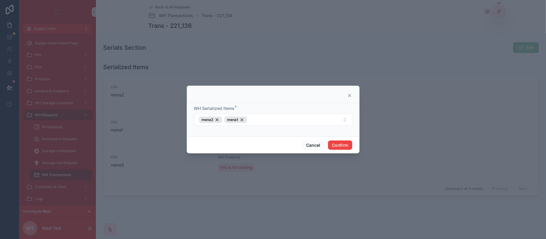
click at [352, 92] on div at bounding box center [273, 94] width 173 height 17
click at [350, 93] on icon at bounding box center [349, 95] width 5 height 5
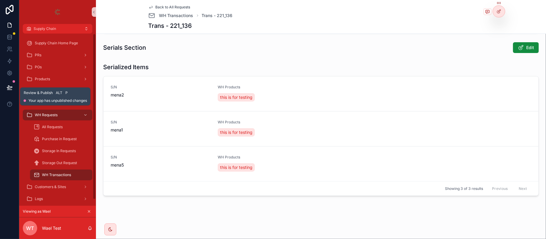
click at [7, 86] on icon at bounding box center [10, 88] width 6 height 6
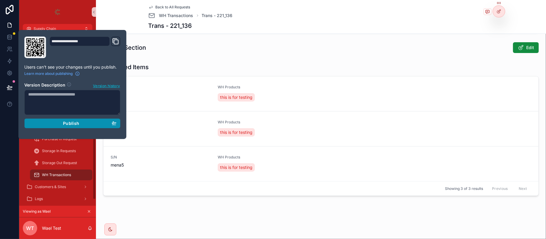
click at [89, 124] on div "Publish" at bounding box center [72, 123] width 88 height 5
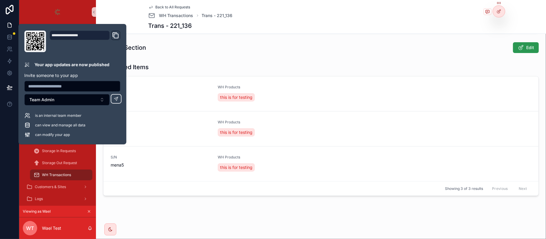
click at [526, 48] on span "Edit" at bounding box center [530, 48] width 8 height 6
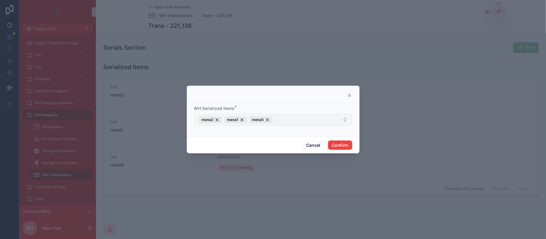
click at [291, 116] on button "mena2 mena1 mena5" at bounding box center [273, 120] width 158 height 12
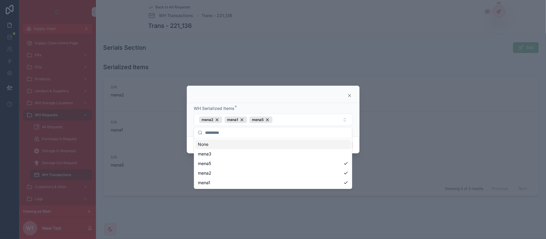
click at [269, 100] on div at bounding box center [273, 94] width 173 height 17
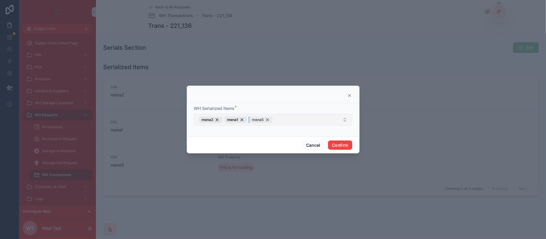
click at [271, 120] on div "mena5" at bounding box center [261, 120] width 23 height 7
click at [268, 122] on button "mena2 mena1" at bounding box center [273, 120] width 158 height 12
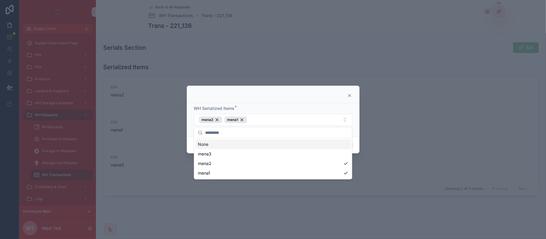
click at [351, 95] on icon at bounding box center [349, 95] width 5 height 5
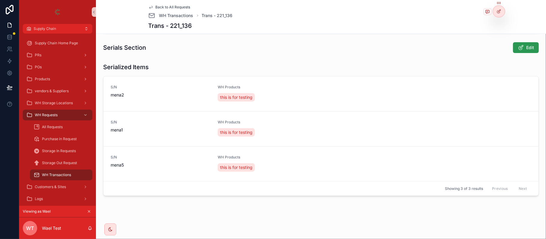
click at [518, 50] on icon "scrollable content" at bounding box center [521, 48] width 6 height 6
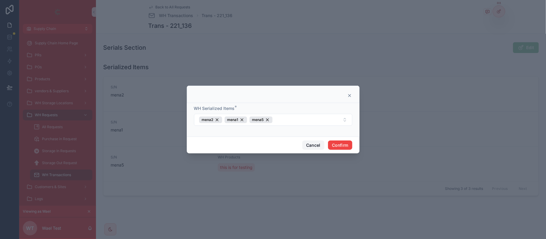
click at [305, 144] on button "Cancel" at bounding box center [313, 146] width 22 height 10
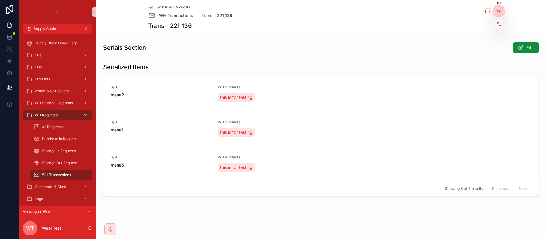
click at [499, 10] on icon at bounding box center [499, 11] width 5 height 5
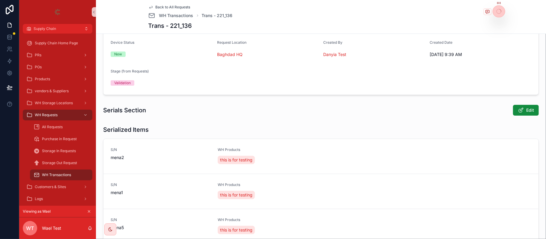
scroll to position [47, 0]
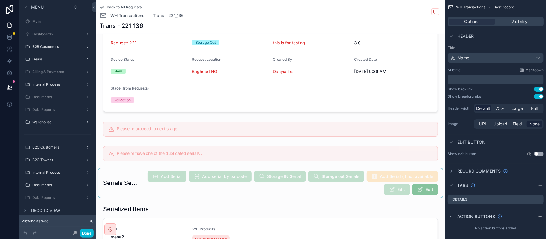
click at [273, 185] on div "scrollable content" at bounding box center [270, 183] width 345 height 29
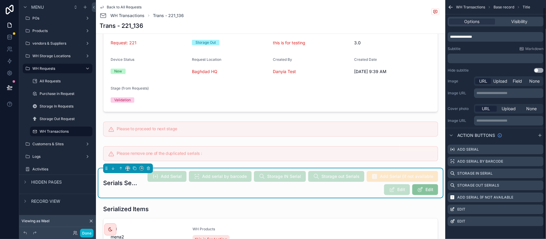
scroll to position [7, 0]
click at [538, 220] on icon "scrollable content" at bounding box center [539, 220] width 5 height 5
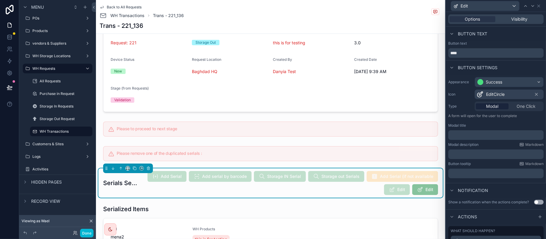
scroll to position [55, 0]
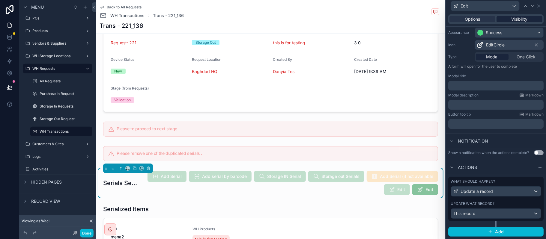
click at [522, 21] on span "Visibility" at bounding box center [520, 19] width 16 height 6
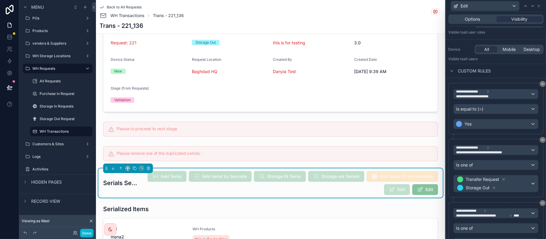
scroll to position [223, 0]
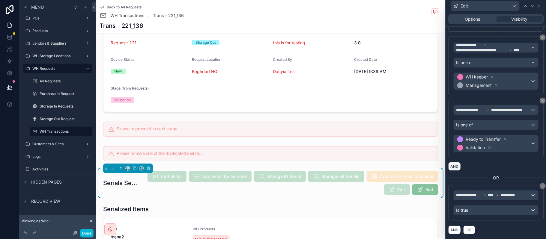
click at [456, 166] on button "AND" at bounding box center [454, 166] width 13 height 9
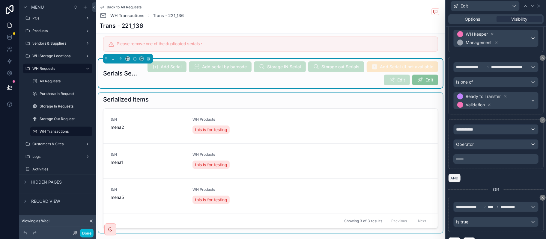
scroll to position [167, 0]
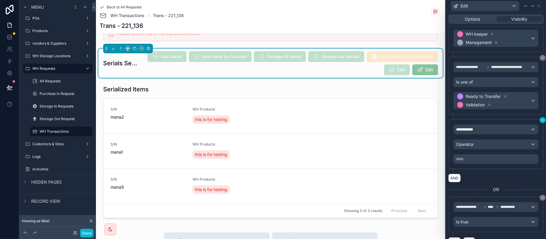
click at [542, 121] on icon at bounding box center [543, 120] width 2 height 2
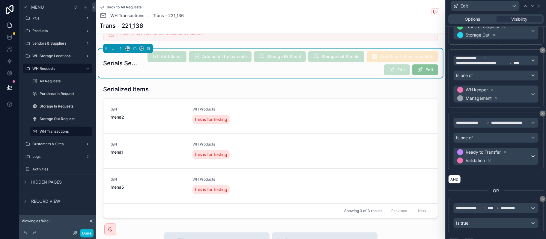
scroll to position [184, 0]
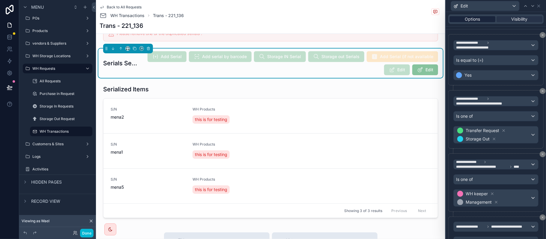
click at [478, 19] on span "Options" at bounding box center [472, 19] width 15 height 6
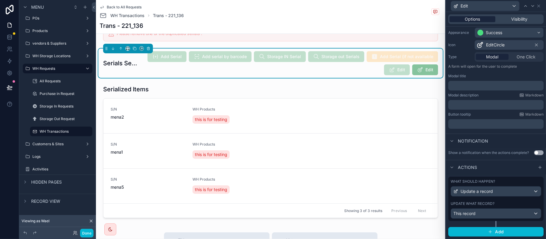
scroll to position [55, 0]
click at [512, 199] on div "What should happen? Update a record Update what record? This record" at bounding box center [495, 199] width 95 height 44
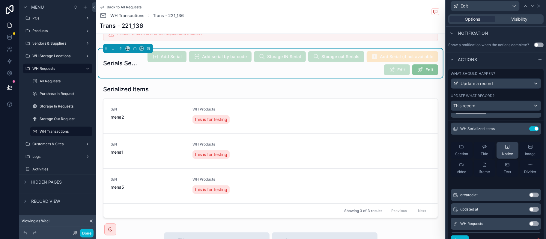
scroll to position [0, 0]
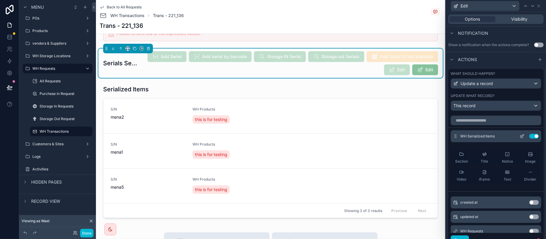
click at [520, 139] on icon at bounding box center [522, 136] width 5 height 5
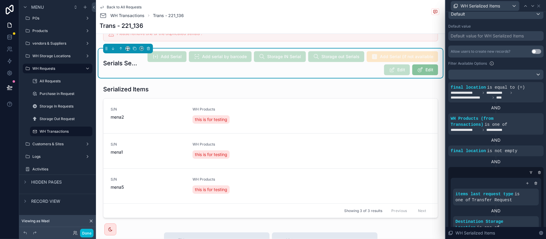
scroll to position [120, 0]
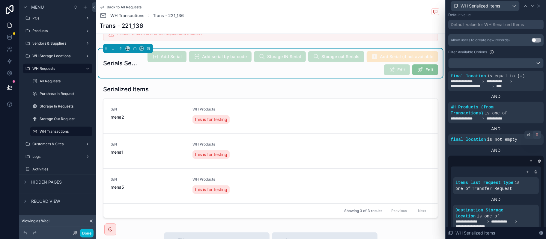
click at [533, 137] on div at bounding box center [537, 135] width 8 height 8
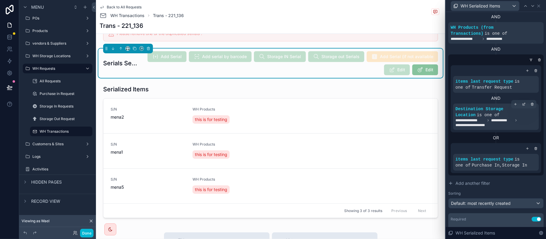
scroll to position [229, 0]
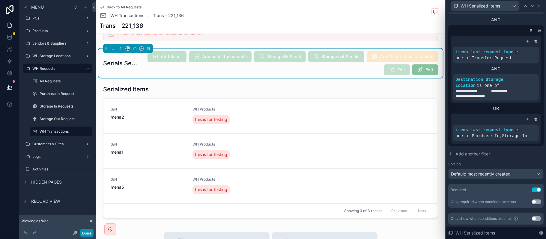
click at [91, 235] on button "Done" at bounding box center [86, 233] width 13 height 9
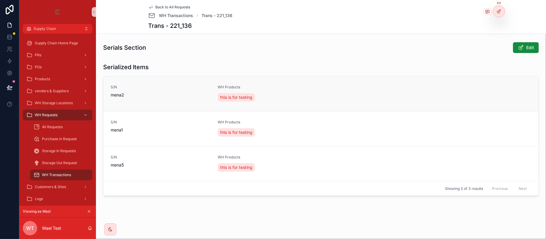
scroll to position [127, 0]
click at [526, 49] on span "Edit" at bounding box center [530, 48] width 8 height 6
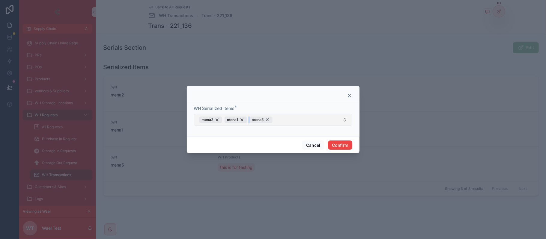
click at [269, 120] on div "mena5" at bounding box center [261, 120] width 23 height 7
click at [265, 118] on button "mena2 mena1" at bounding box center [273, 120] width 158 height 12
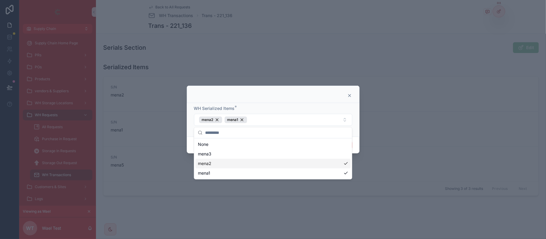
click at [350, 94] on icon at bounding box center [349, 95] width 5 height 5
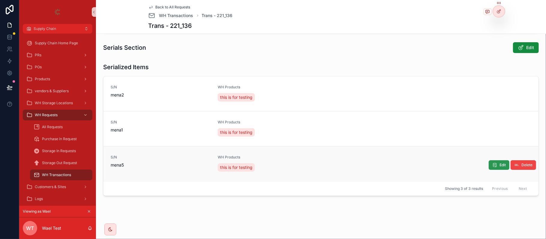
click at [492, 168] on button "Edit" at bounding box center [499, 165] width 21 height 10
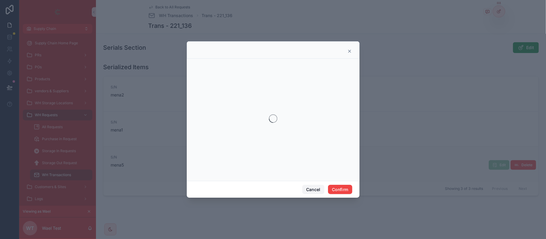
click at [307, 191] on button "Cancel" at bounding box center [313, 190] width 22 height 10
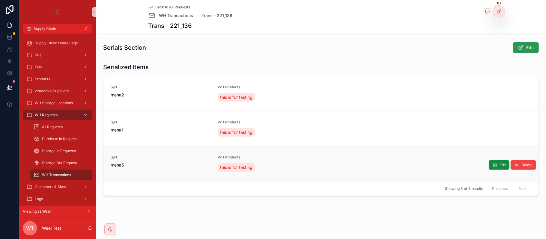
click at [526, 47] on span "Edit" at bounding box center [530, 48] width 8 height 6
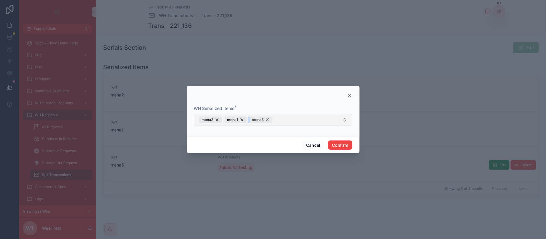
click at [270, 119] on div "mena5" at bounding box center [261, 120] width 23 height 7
click at [334, 143] on button "Confirm" at bounding box center [340, 146] width 24 height 10
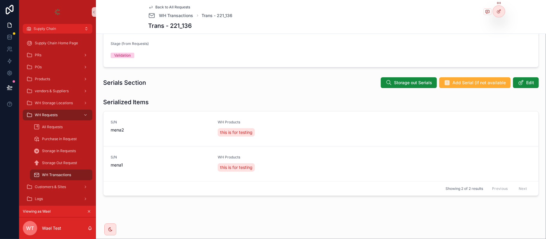
scroll to position [91, 0]
click at [421, 83] on span "Storage out Serials" at bounding box center [413, 83] width 38 height 6
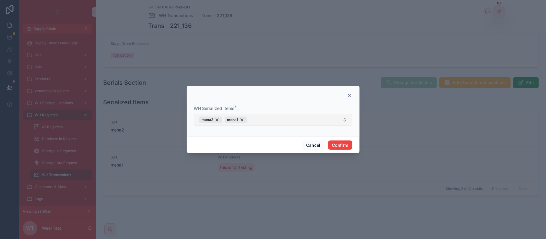
click at [255, 117] on button "mena2 mena1" at bounding box center [273, 120] width 158 height 12
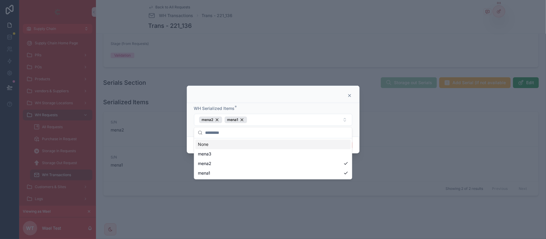
click at [351, 96] on icon at bounding box center [349, 95] width 5 height 5
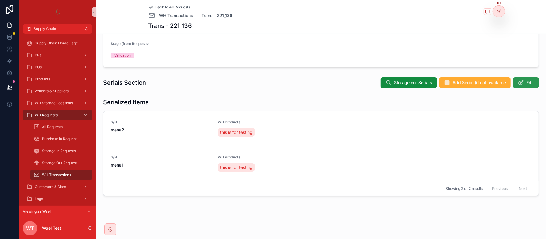
click at [526, 81] on span "Edit" at bounding box center [530, 83] width 8 height 6
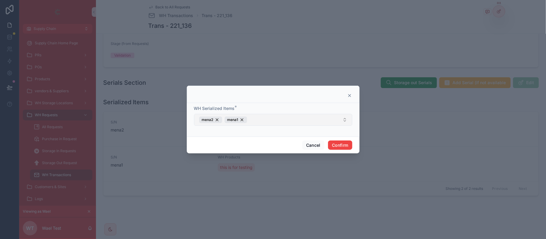
click at [282, 122] on button "mena2 mena1" at bounding box center [273, 120] width 158 height 12
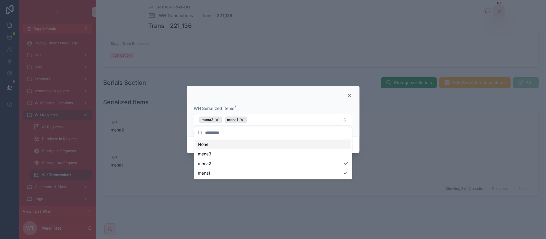
click at [441, 102] on div at bounding box center [273, 119] width 546 height 239
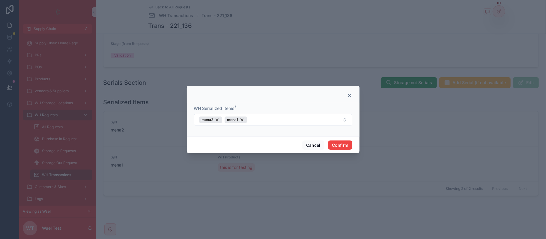
click at [348, 94] on icon at bounding box center [349, 95] width 5 height 5
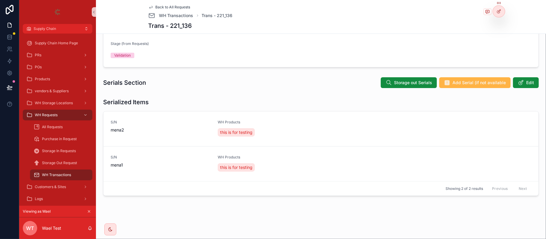
click at [459, 84] on span "Add Serial (if not available" at bounding box center [479, 83] width 53 height 6
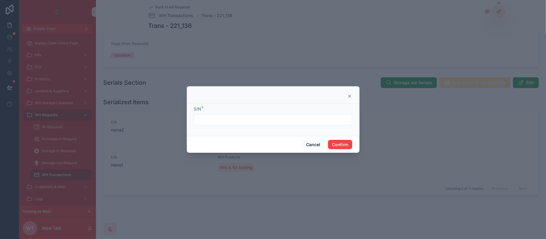
click at [241, 122] on input "text" at bounding box center [273, 120] width 158 height 8
click at [349, 93] on div at bounding box center [273, 94] width 173 height 17
click at [346, 96] on div at bounding box center [273, 96] width 158 height 5
click at [347, 96] on icon at bounding box center [349, 96] width 5 height 5
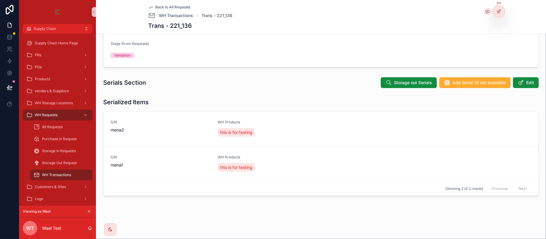
click at [348, 96] on div "Serialized Items S/N mena2 WH Products this is for testing S/N mena1 WH Product…" at bounding box center [320, 148] width 445 height 105
click at [520, 85] on button "Edit" at bounding box center [526, 82] width 26 height 11
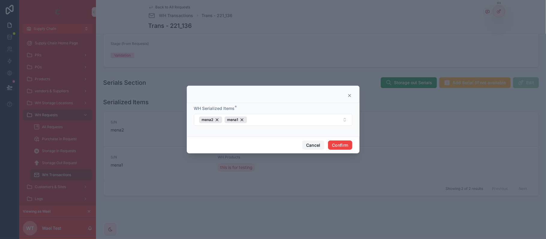
click at [312, 147] on button "Cancel" at bounding box center [313, 146] width 22 height 10
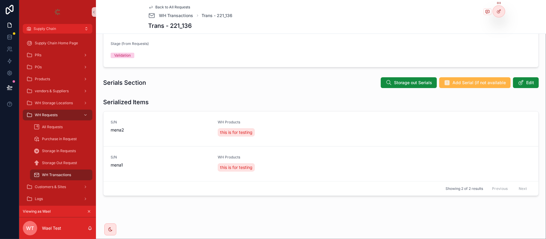
click at [480, 82] on span "Add Serial (if not available" at bounding box center [479, 83] width 53 height 6
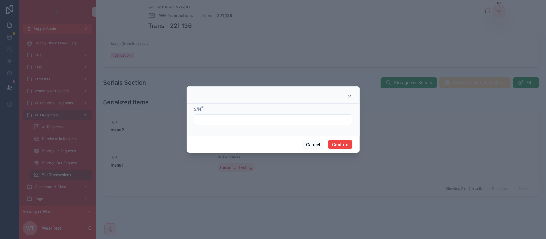
click at [262, 118] on input "text" at bounding box center [273, 120] width 158 height 8
type input "*****"
click at [339, 143] on button "Confirm" at bounding box center [340, 145] width 24 height 10
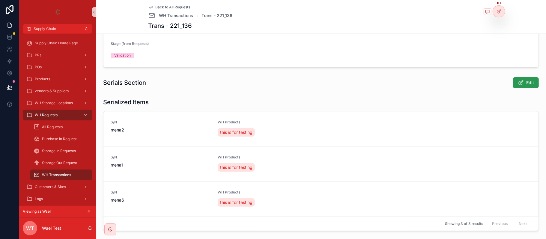
click at [519, 84] on button "Edit" at bounding box center [526, 82] width 26 height 11
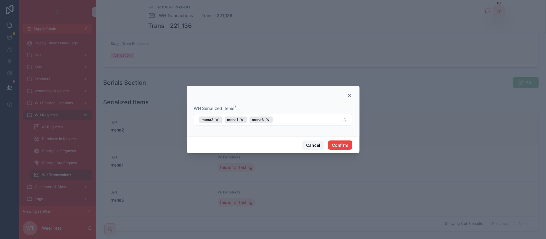
drag, startPoint x: 313, startPoint y: 144, endPoint x: 343, endPoint y: 122, distance: 37.6
click at [313, 144] on button "Cancel" at bounding box center [313, 146] width 22 height 10
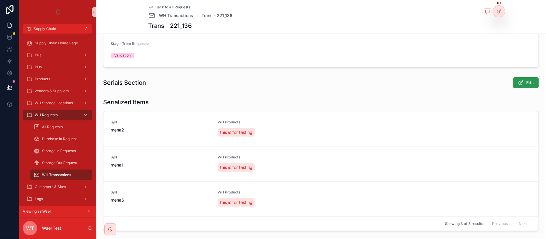
drag, startPoint x: 532, startPoint y: 76, endPoint x: 524, endPoint y: 83, distance: 11.2
click at [525, 83] on div "Serials Section Edit" at bounding box center [320, 83] width 445 height 16
click at [526, 83] on span "Edit" at bounding box center [530, 83] width 8 height 6
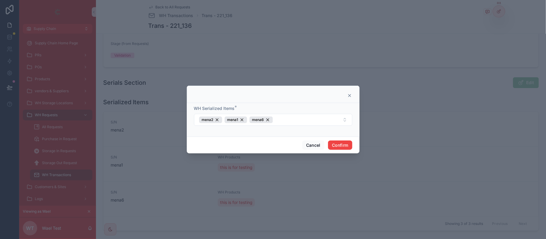
click at [441, 136] on div at bounding box center [273, 119] width 546 height 239
click at [311, 146] on button "Cancel" at bounding box center [313, 146] width 22 height 10
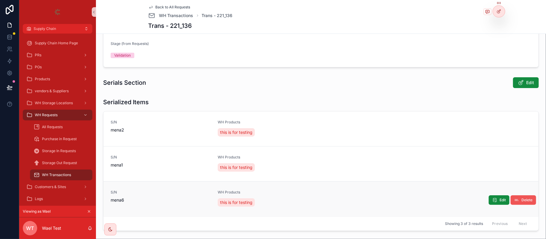
click at [522, 201] on span "Delete" at bounding box center [527, 200] width 11 height 5
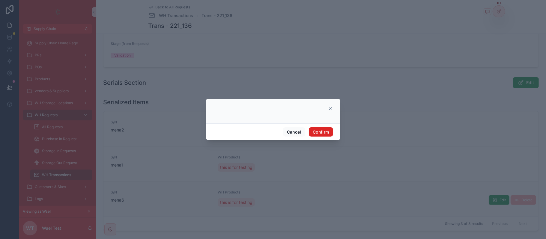
click at [324, 128] on button "Confirm" at bounding box center [321, 132] width 24 height 10
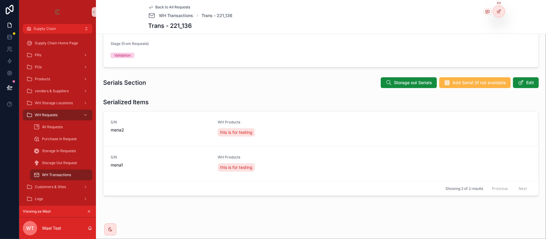
click at [462, 83] on span "Add Serial (if not available" at bounding box center [479, 83] width 53 height 6
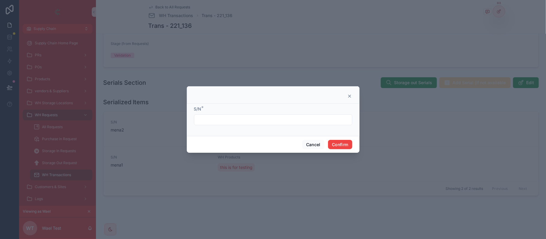
click at [229, 118] on input "text" at bounding box center [273, 120] width 158 height 8
click at [227, 145] on div "Cancel Confirm" at bounding box center [273, 144] width 173 height 17
click at [198, 122] on input "*****" at bounding box center [273, 120] width 158 height 8
click at [209, 120] on input "*****" at bounding box center [273, 120] width 158 height 8
click at [195, 123] on input "*****" at bounding box center [273, 120] width 158 height 8
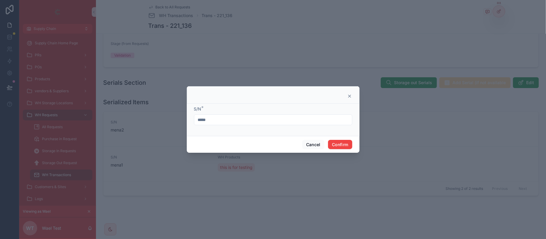
click at [210, 119] on input "*****" at bounding box center [273, 120] width 158 height 8
click at [211, 120] on input "*****" at bounding box center [273, 120] width 158 height 8
type input "*****"
click at [310, 144] on button "Cancel" at bounding box center [313, 145] width 22 height 10
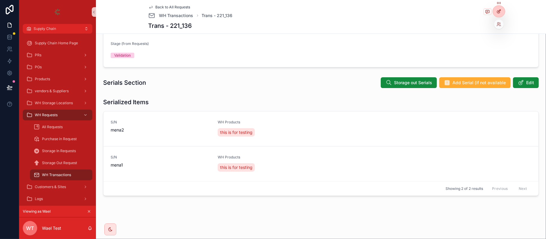
click at [497, 10] on icon at bounding box center [499, 11] width 5 height 5
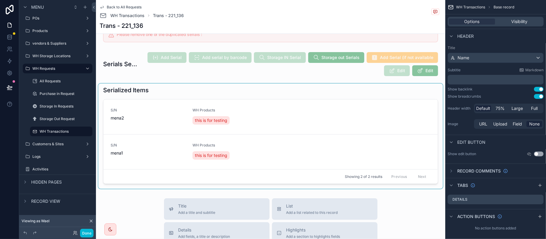
scroll to position [172, 0]
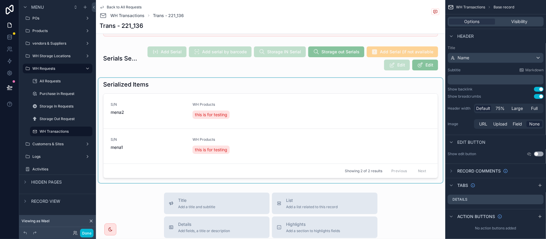
click at [300, 125] on div "scrollable content" at bounding box center [270, 130] width 345 height 105
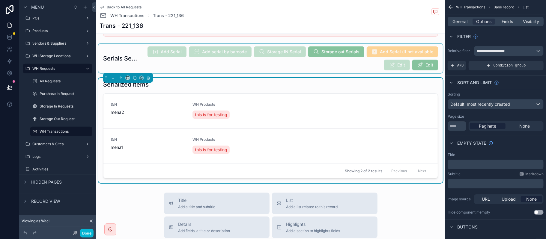
click at [378, 52] on div "scrollable content" at bounding box center [270, 58] width 345 height 29
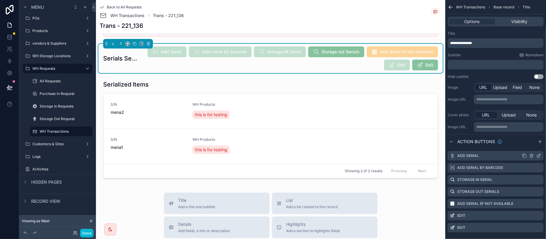
click at [538, 154] on icon "scrollable content" at bounding box center [539, 156] width 5 height 5
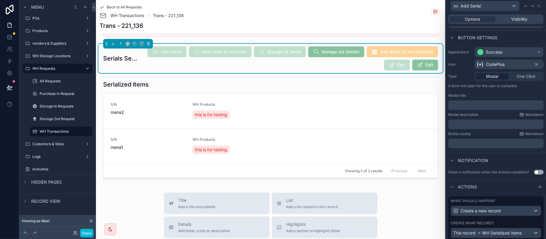
scroll to position [64, 0]
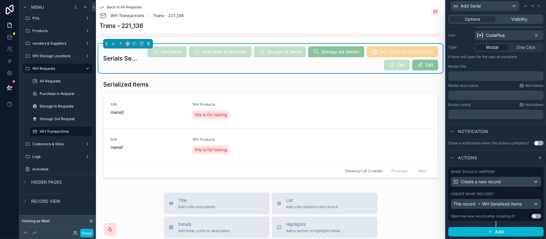
click at [510, 195] on div "Create what record?" at bounding box center [496, 194] width 91 height 5
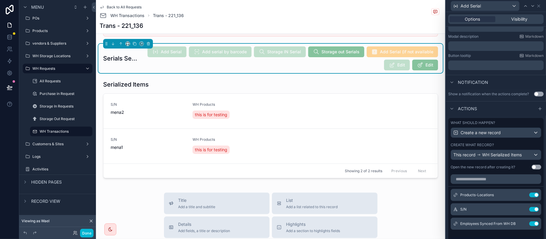
scroll to position [144, 0]
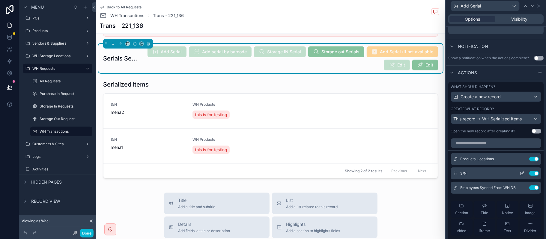
click at [520, 176] on icon at bounding box center [522, 173] width 5 height 5
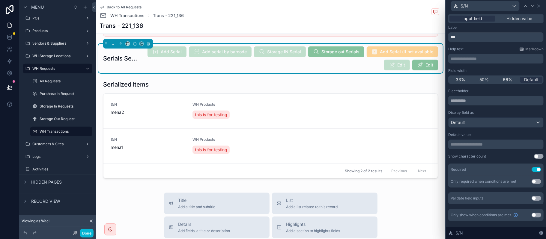
click at [537, 197] on button "Use setting" at bounding box center [537, 198] width 10 height 5
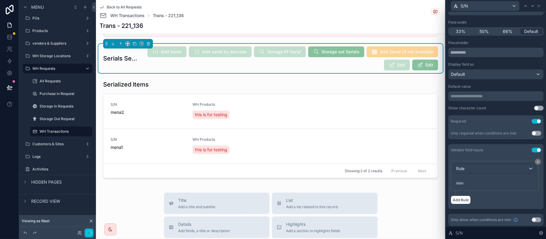
scroll to position [50, 0]
click at [499, 169] on div "Rule" at bounding box center [495, 168] width 82 height 10
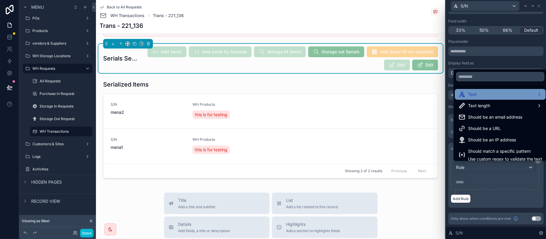
click at [484, 96] on div "Text" at bounding box center [501, 94] width 84 height 7
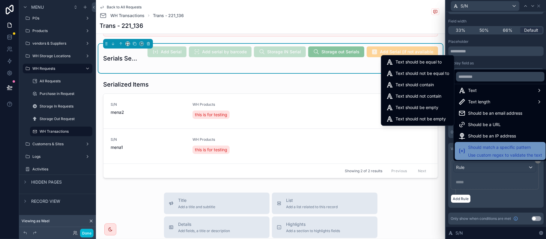
scroll to position [4, 0]
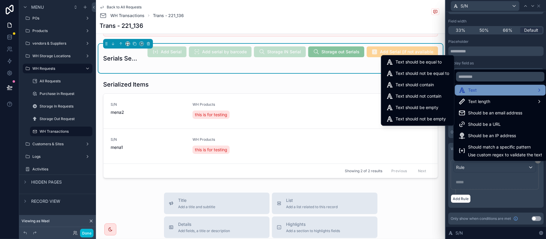
click at [488, 88] on div "Text" at bounding box center [501, 90] width 84 height 7
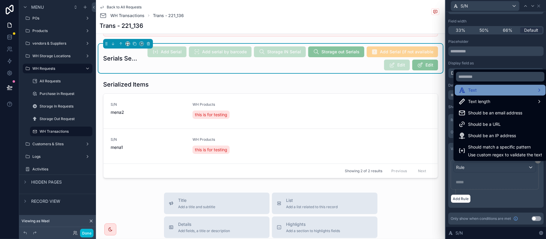
click at [489, 95] on div "Text" at bounding box center [500, 90] width 91 height 11
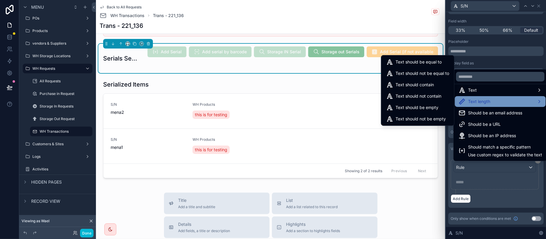
click at [489, 101] on span "Text length" at bounding box center [479, 101] width 22 height 7
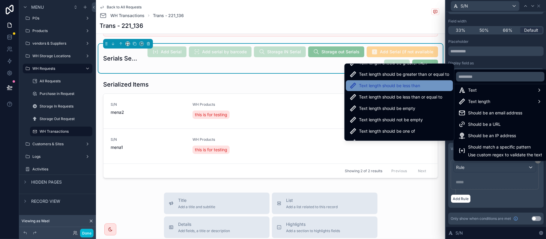
scroll to position [39, 0]
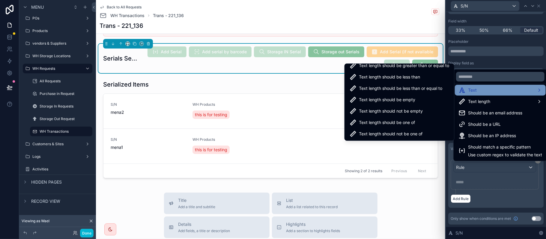
click at [485, 90] on div "Text" at bounding box center [501, 90] width 84 height 7
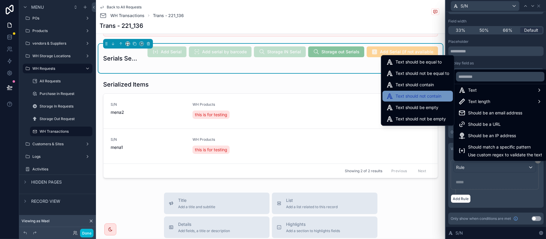
click at [444, 91] on div "Text should not contain" at bounding box center [418, 96] width 70 height 11
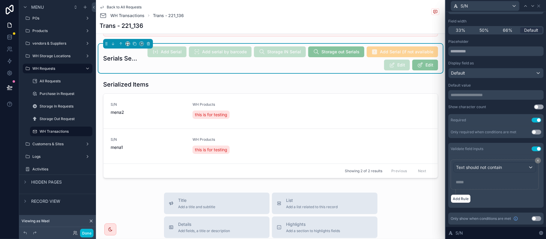
click at [474, 177] on div "Text should not contain ***** ﻿" at bounding box center [494, 175] width 83 height 25
click at [468, 185] on p "***** ﻿" at bounding box center [495, 182] width 79 height 6
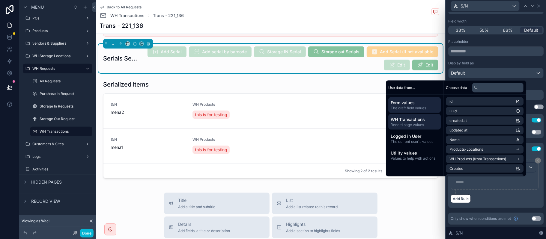
click at [427, 124] on span "Record page values" at bounding box center [415, 125] width 48 height 5
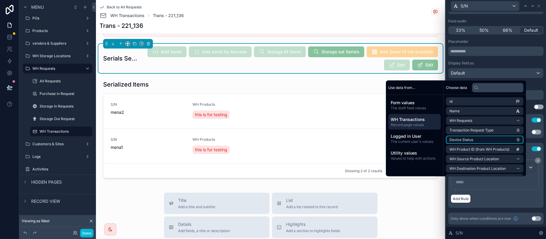
scroll to position [40, 0]
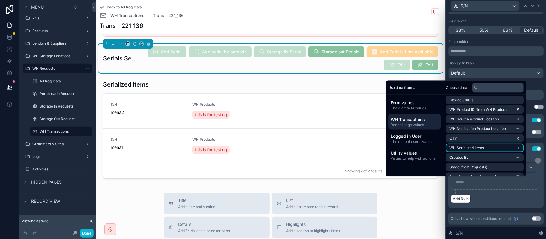
click at [484, 147] on li "WH Serialized Items" at bounding box center [485, 148] width 78 height 8
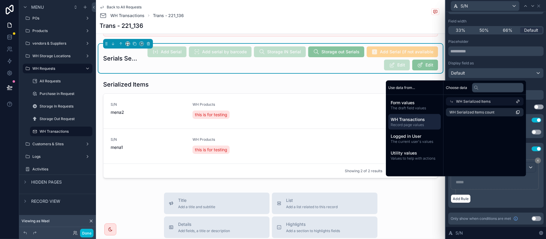
click at [505, 100] on div "WH Serialized Items" at bounding box center [485, 101] width 78 height 8
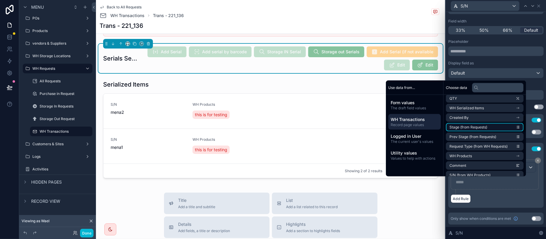
scroll to position [120, 0]
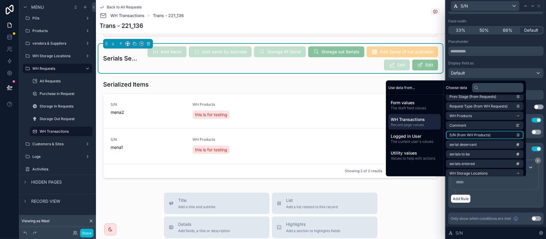
click at [490, 133] on li "S/N (from WH Products)" at bounding box center [485, 135] width 78 height 8
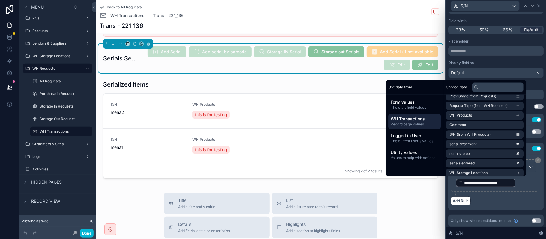
click at [492, 204] on div "Add Rule" at bounding box center [496, 201] width 91 height 9
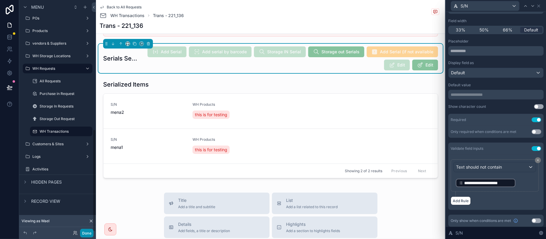
click at [87, 236] on button "Done" at bounding box center [86, 233] width 13 height 9
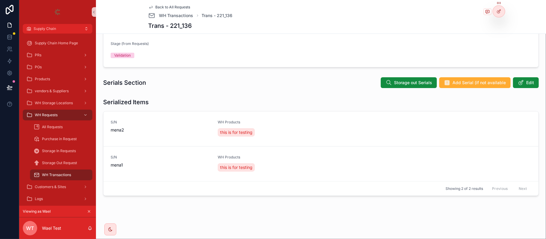
scroll to position [91, 0]
click at [92, 213] on button "scrollable content" at bounding box center [89, 211] width 7 height 7
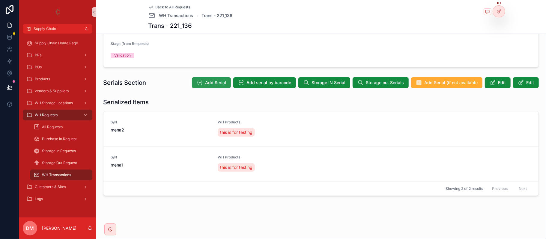
click at [214, 83] on span "Add Serial" at bounding box center [215, 83] width 21 height 6
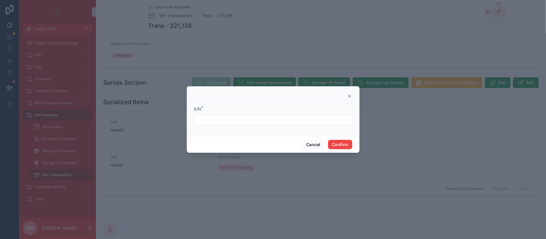
click at [239, 121] on input "text" at bounding box center [273, 120] width 158 height 8
type input "*"
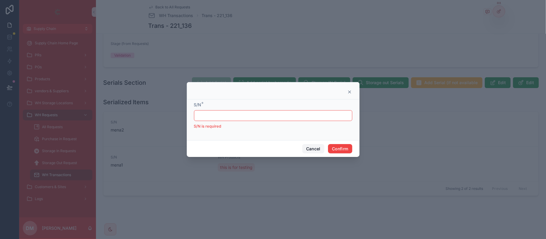
click at [312, 151] on button "Cancel" at bounding box center [313, 149] width 22 height 10
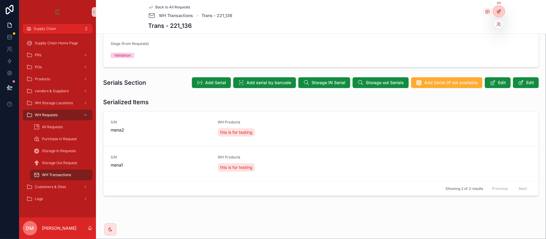
click at [497, 11] on icon at bounding box center [498, 11] width 3 height 3
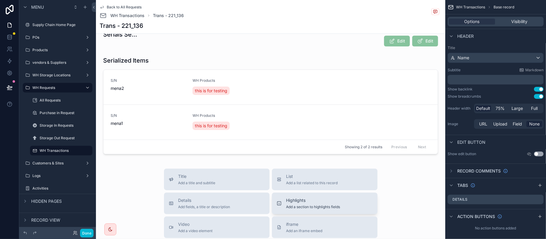
scroll to position [211, 0]
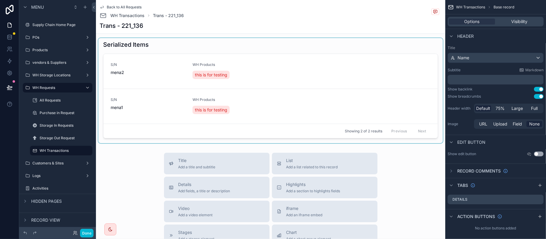
click at [304, 94] on div "scrollable content" at bounding box center [270, 90] width 345 height 105
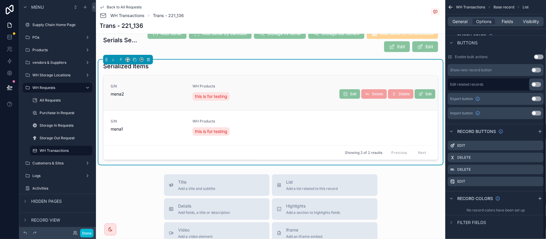
scroll to position [172, 0]
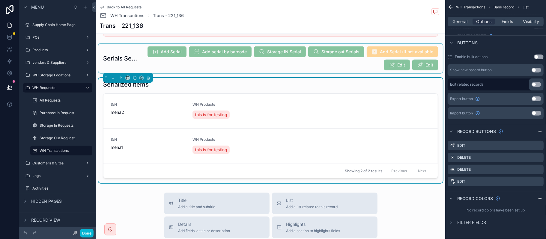
click at [346, 55] on div "scrollable content" at bounding box center [270, 58] width 345 height 29
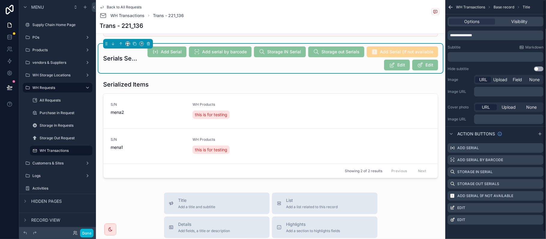
scroll to position [0, 0]
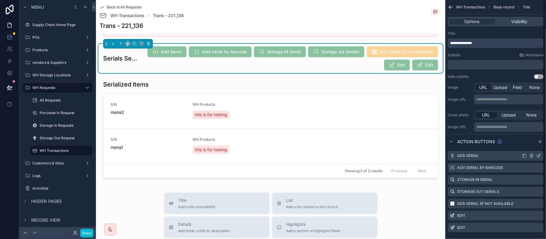
click at [538, 155] on icon "scrollable content" at bounding box center [538, 156] width 3 height 3
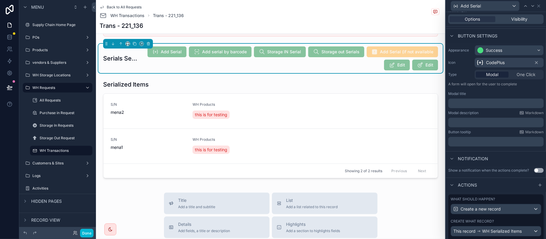
scroll to position [64, 0]
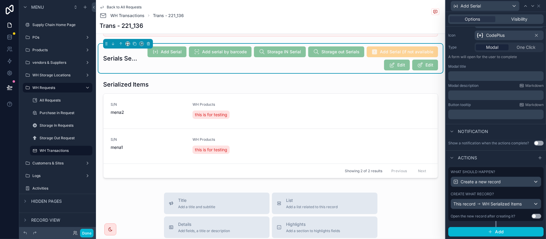
click at [495, 188] on div "What should happen? Create a new record Create what record? This record WH Seri…" at bounding box center [495, 194] width 95 height 54
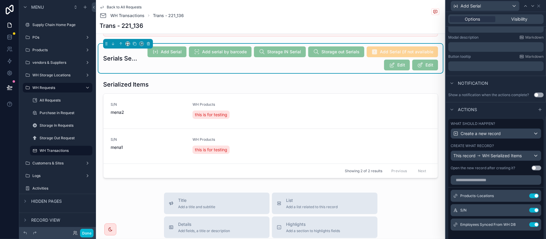
scroll to position [144, 0]
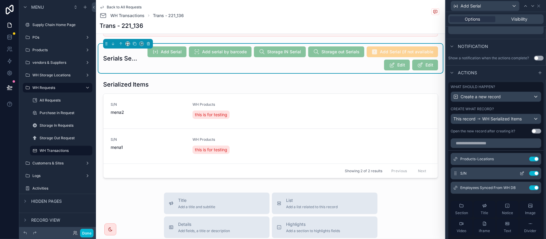
click at [505, 179] on div "S/N Use setting" at bounding box center [496, 174] width 91 height 12
click at [520, 176] on icon at bounding box center [522, 173] width 5 height 5
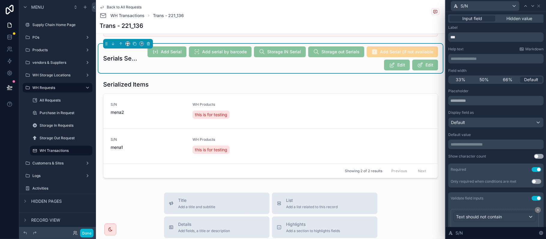
scroll to position [50, 0]
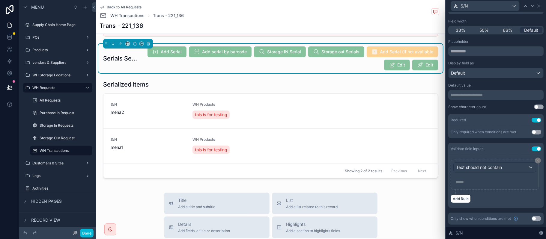
click at [476, 181] on p "***** ﻿" at bounding box center [495, 182] width 79 height 6
click at [480, 189] on div "Text should not contain ***** ﻿" at bounding box center [495, 175] width 88 height 30
click at [486, 166] on span "Text should not contain" at bounding box center [479, 168] width 46 height 6
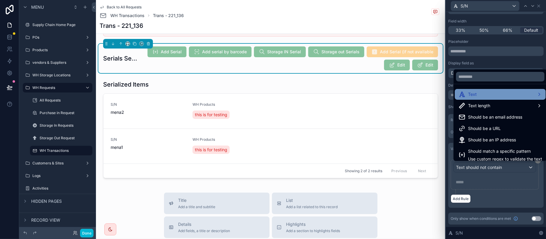
click at [484, 92] on div "Text" at bounding box center [501, 94] width 84 height 7
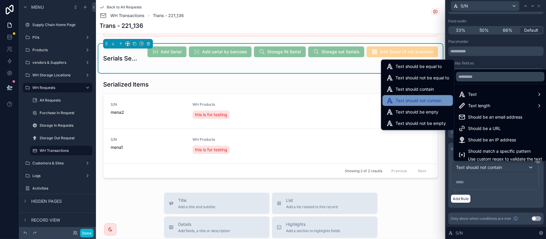
click at [440, 100] on span "Text should not contain" at bounding box center [419, 100] width 46 height 7
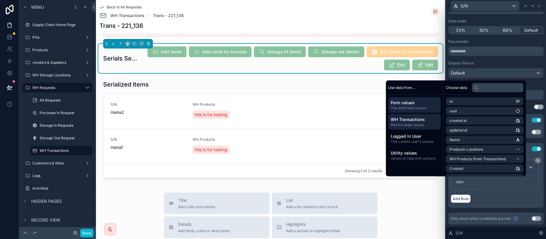
click at [413, 122] on span "WH Transactions" at bounding box center [415, 120] width 48 height 6
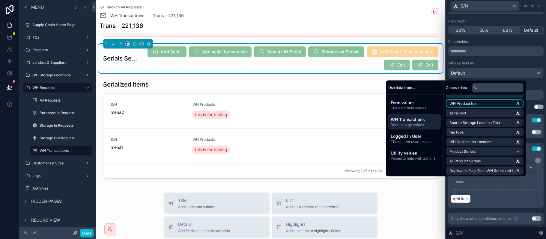
scroll to position [240, 0]
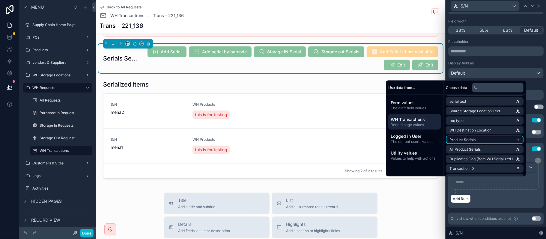
click at [475, 139] on li "Product Serials" at bounding box center [485, 140] width 78 height 8
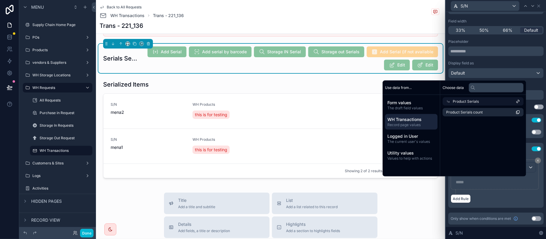
scroll to position [0, 0]
click at [466, 101] on span "Product Serials" at bounding box center [469, 101] width 26 height 5
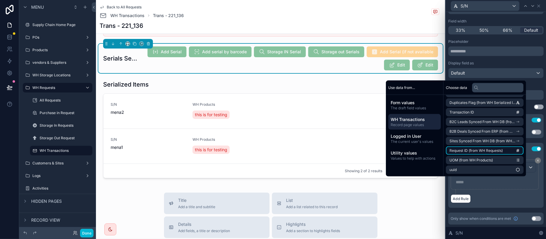
scroll to position [256, 0]
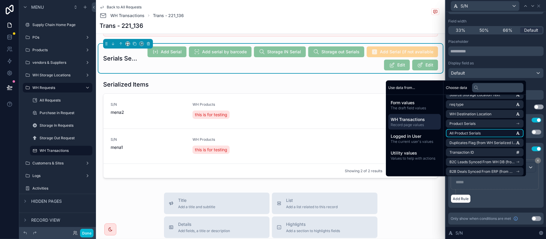
click at [483, 130] on li "All Product Serials" at bounding box center [485, 133] width 78 height 8
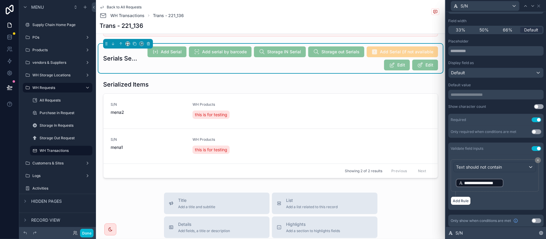
click at [510, 184] on p "**********" at bounding box center [495, 183] width 79 height 10
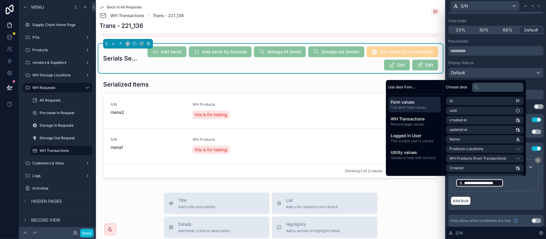
click at [511, 191] on div "**********" at bounding box center [495, 176] width 88 height 32
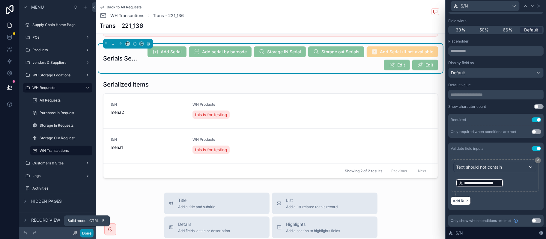
click at [90, 234] on button "Done" at bounding box center [86, 233] width 13 height 9
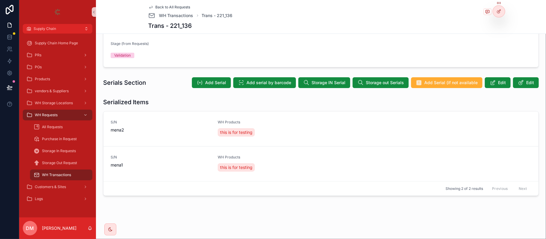
scroll to position [91, 0]
click at [215, 86] on span "Add Serial" at bounding box center [215, 83] width 21 height 6
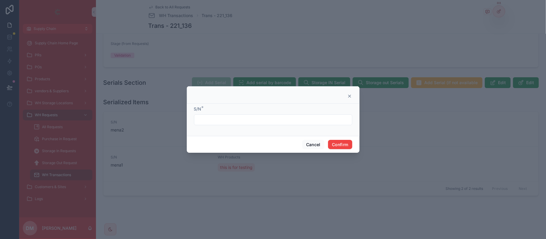
click at [201, 113] on div "S/N *" at bounding box center [273, 115] width 158 height 19
click at [203, 116] on input "text" at bounding box center [273, 120] width 158 height 8
click at [214, 116] on input "text" at bounding box center [273, 120] width 158 height 8
type input "*"
type input "*****"
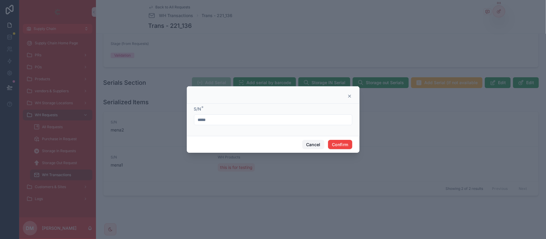
click at [313, 142] on button "Cancel" at bounding box center [313, 145] width 22 height 10
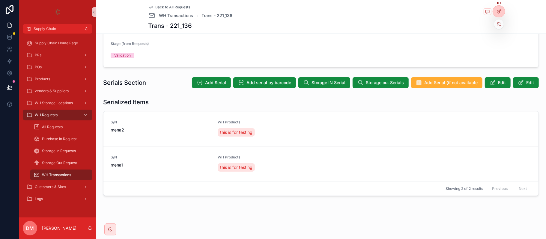
click at [501, 6] on div at bounding box center [499, 11] width 12 height 11
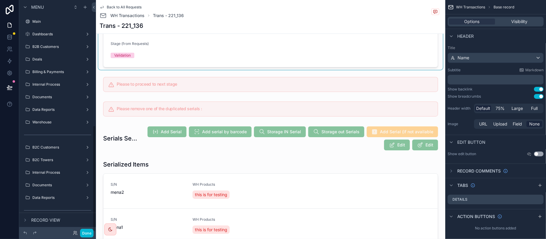
scroll to position [274, 0]
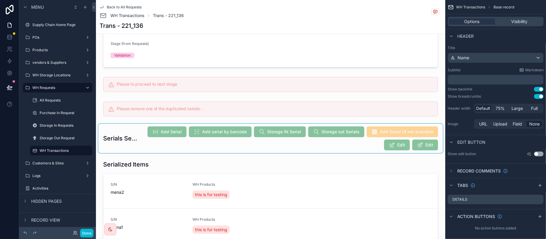
click at [332, 141] on div "scrollable content" at bounding box center [270, 138] width 345 height 29
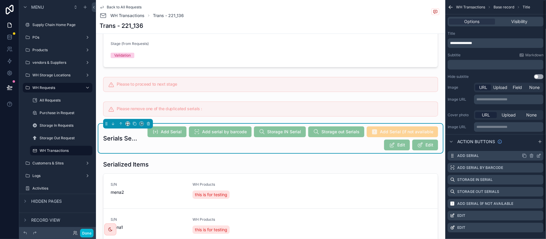
click at [538, 155] on icon "scrollable content" at bounding box center [539, 156] width 5 height 5
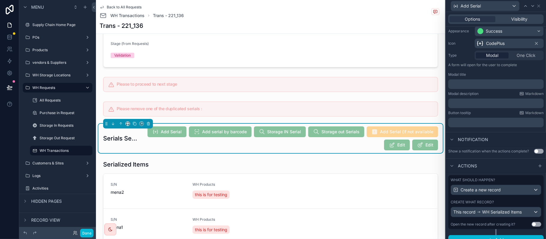
scroll to position [64, 0]
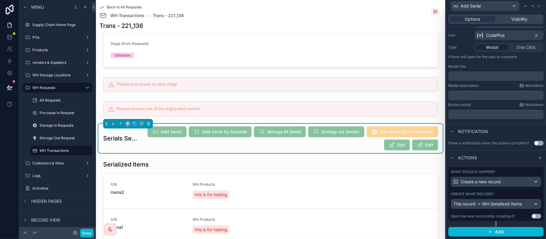
click at [502, 191] on div "What should happen? Create a new record Create what record? This record WH Seri…" at bounding box center [495, 194] width 95 height 54
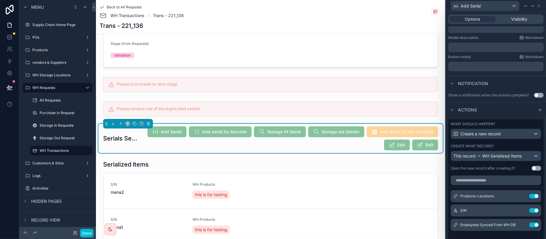
scroll to position [184, 0]
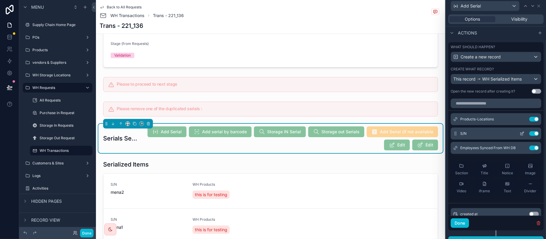
click at [523, 133] on icon at bounding box center [523, 132] width 1 height 1
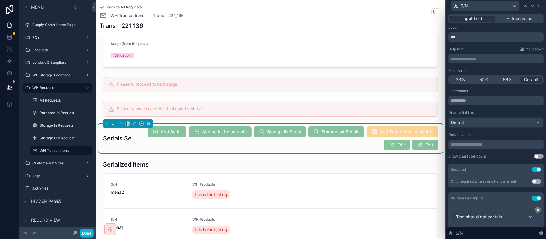
scroll to position [52, 0]
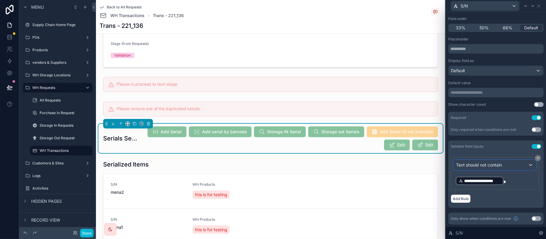
click at [503, 163] on div "Text should not contain" at bounding box center [495, 165] width 82 height 10
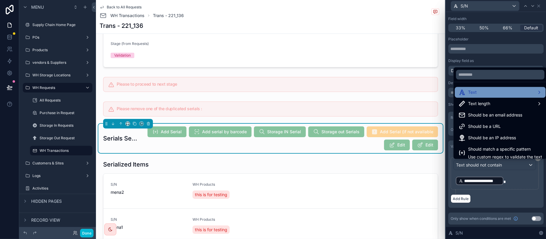
click at [495, 95] on div "Text" at bounding box center [501, 92] width 84 height 7
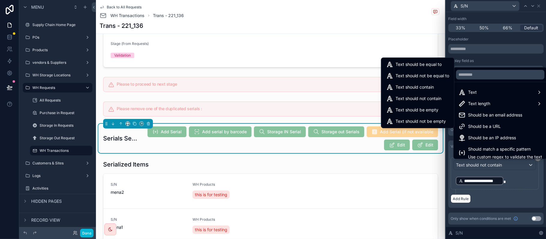
click at [503, 191] on div at bounding box center [496, 119] width 100 height 239
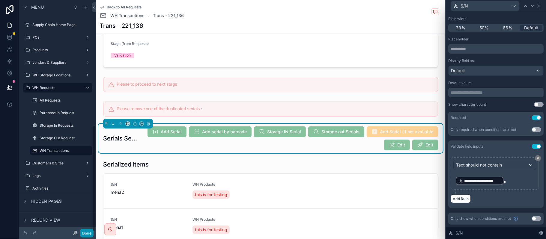
click at [88, 233] on button "Done" at bounding box center [86, 233] width 13 height 9
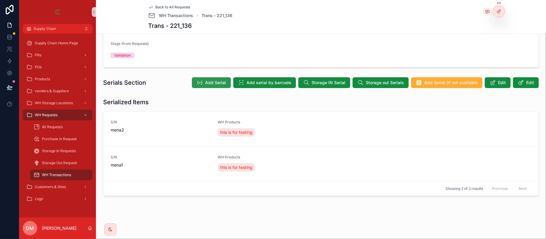
click at [193, 83] on button "Add Serial" at bounding box center [211, 82] width 39 height 11
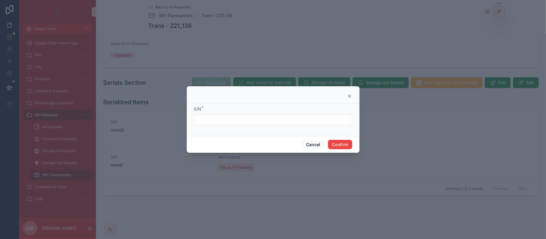
click at [245, 124] on input "text" at bounding box center [273, 120] width 158 height 8
paste input "**********"
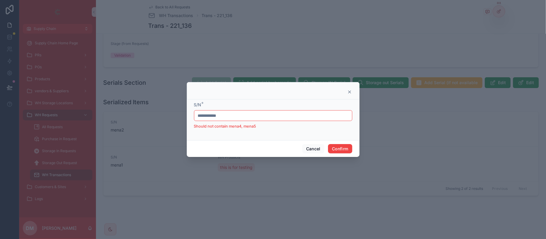
drag, startPoint x: 215, startPoint y: 118, endPoint x: 249, endPoint y: 115, distance: 33.7
click at [249, 115] on input "**********" at bounding box center [273, 116] width 158 height 8
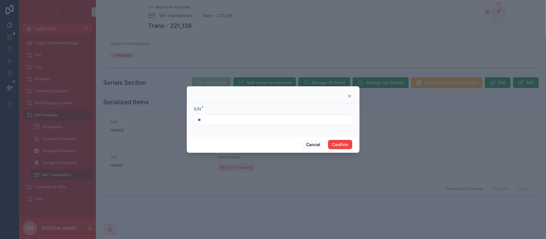
type input "*"
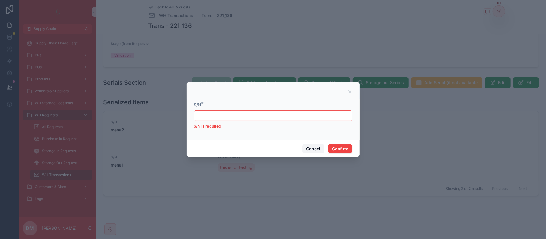
click at [317, 152] on button "Cancel" at bounding box center [313, 149] width 22 height 10
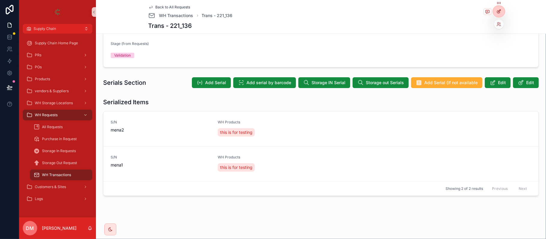
click at [495, 13] on div at bounding box center [499, 11] width 12 height 11
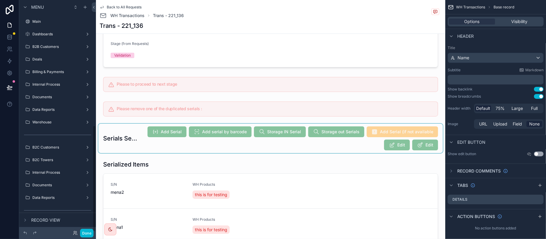
click at [409, 127] on div "scrollable content" at bounding box center [270, 138] width 345 height 29
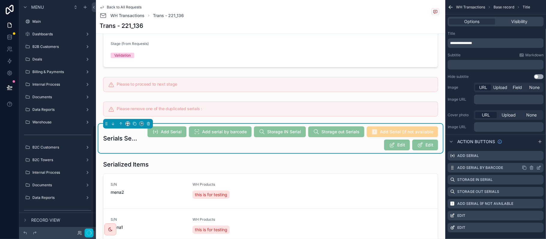
scroll to position [274, 0]
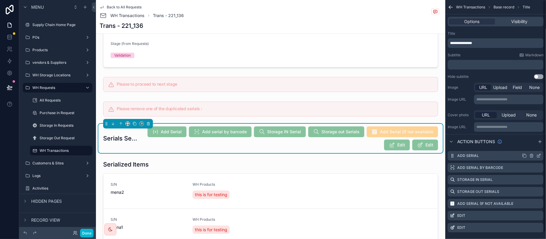
click at [539, 156] on icon "scrollable content" at bounding box center [539, 155] width 2 height 2
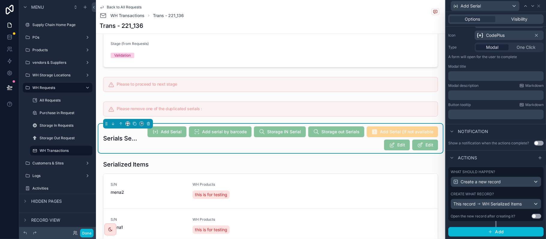
click at [496, 195] on div "Create what record?" at bounding box center [496, 194] width 91 height 5
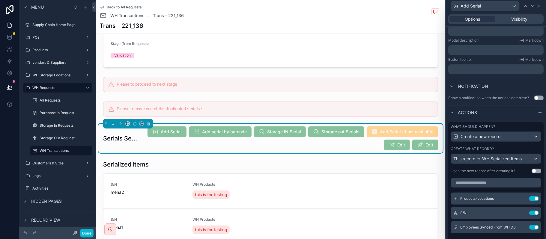
scroll to position [142, 0]
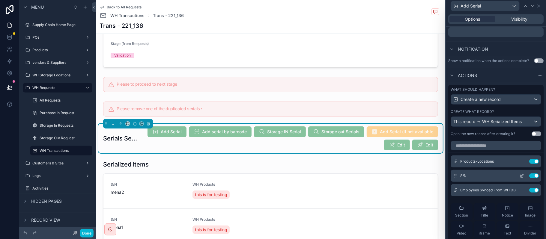
click at [520, 178] on icon at bounding box center [522, 176] width 5 height 5
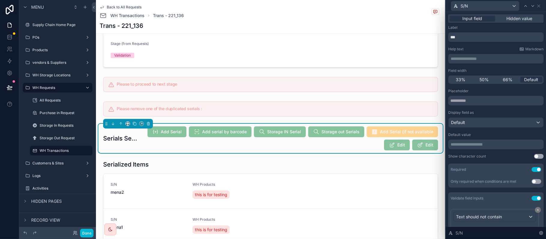
scroll to position [52, 0]
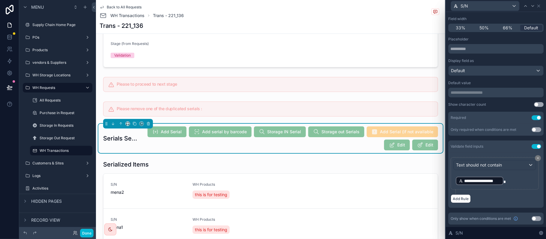
click at [532, 145] on button "Use setting" at bounding box center [537, 146] width 10 height 5
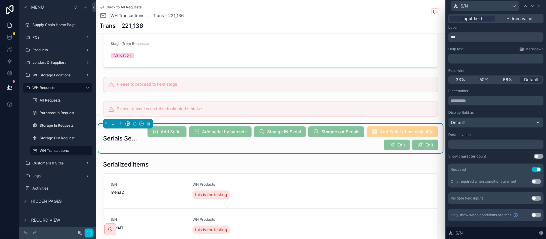
scroll to position [0, 0]
click at [543, 232] on icon at bounding box center [541, 233] width 5 height 5
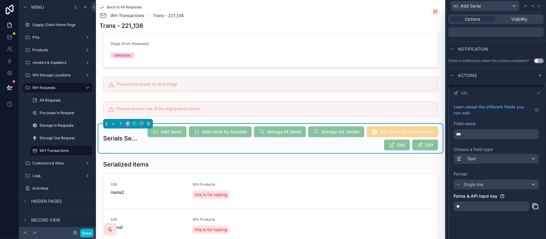
scroll to position [199, 0]
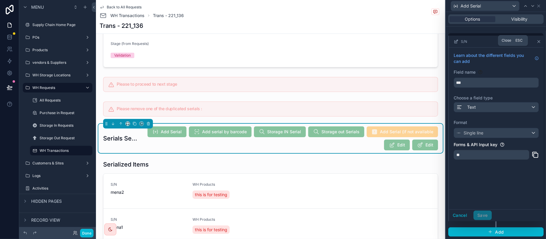
click at [538, 40] on icon at bounding box center [539, 41] width 2 height 2
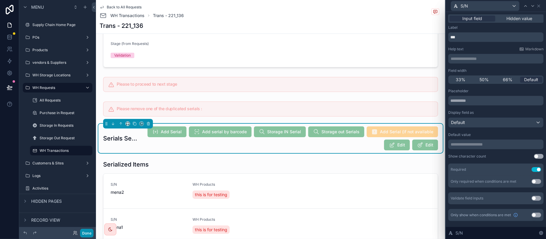
click at [86, 231] on button "Done" at bounding box center [86, 233] width 13 height 9
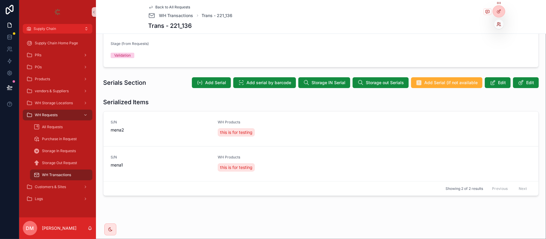
click at [497, 25] on icon at bounding box center [499, 24] width 5 height 5
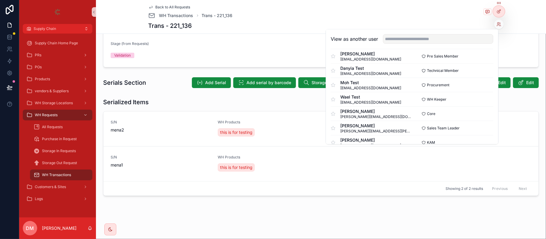
scroll to position [80, 0]
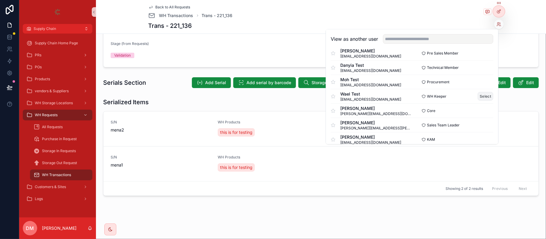
click at [481, 96] on button "Select" at bounding box center [486, 96] width 16 height 9
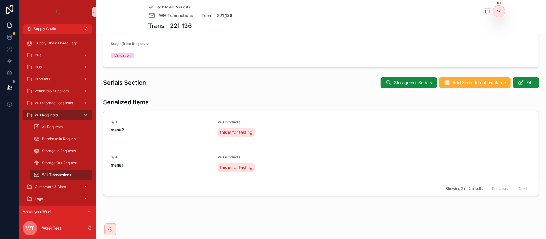
click at [262, 14] on div "Back to All Requests WH Transactions Trans - 221_136" at bounding box center [321, 12] width 346 height 14
click at [444, 83] on icon "scrollable content" at bounding box center [447, 83] width 6 height 6
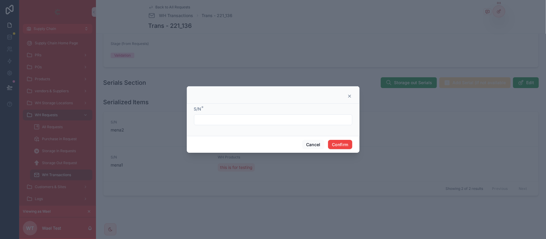
click at [287, 125] on form "S/N *" at bounding box center [273, 118] width 158 height 25
click at [284, 122] on input "text" at bounding box center [273, 120] width 158 height 8
type input "*****"
click at [346, 143] on button "Confirm" at bounding box center [340, 145] width 24 height 10
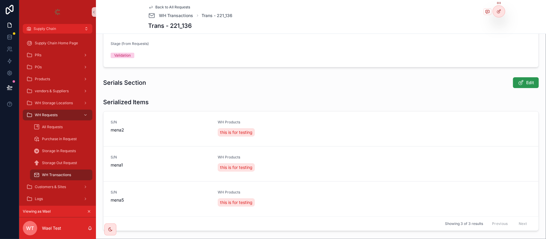
click at [518, 85] on icon "scrollable content" at bounding box center [521, 83] width 6 height 6
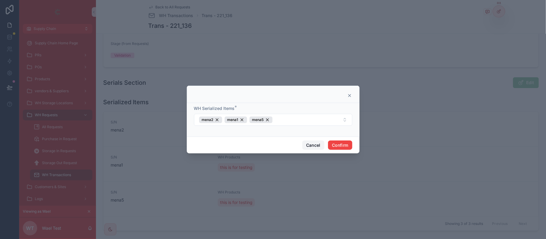
click at [315, 144] on button "Cancel" at bounding box center [313, 146] width 22 height 10
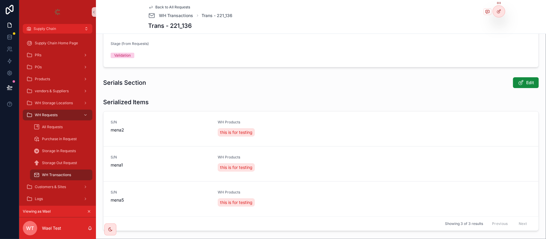
click at [91, 213] on icon "scrollable content" at bounding box center [89, 212] width 4 height 4
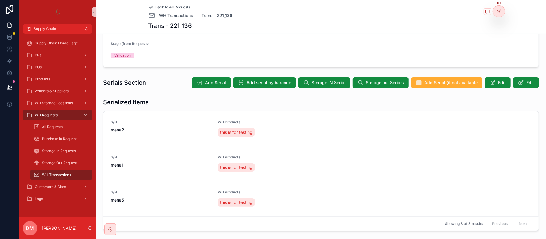
click at [160, 5] on span "Back to All Requests" at bounding box center [173, 7] width 35 height 5
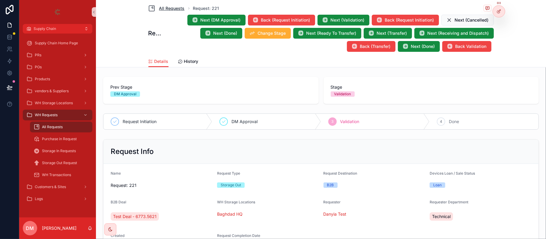
click at [160, 9] on span "All Requests" at bounding box center [171, 8] width 25 height 6
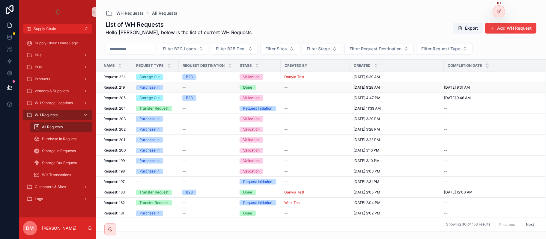
click at [173, 88] on div "Purchase In" at bounding box center [155, 87] width 39 height 5
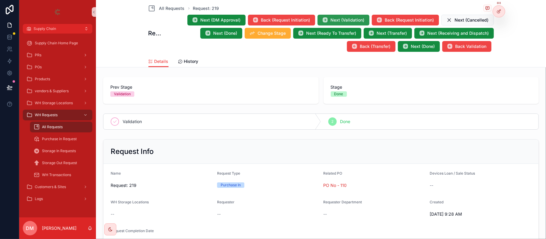
click at [337, 15] on button "Next (Validation)" at bounding box center [344, 20] width 52 height 11
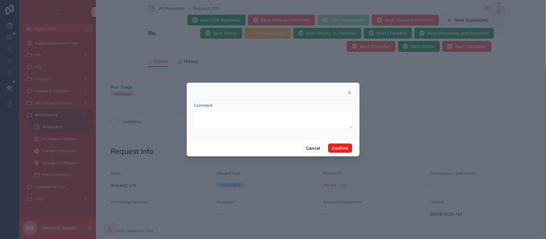
click at [349, 148] on button "Confirm" at bounding box center [340, 149] width 24 height 10
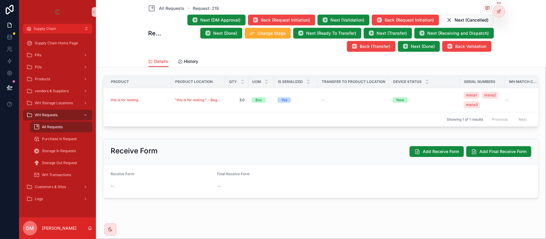
scroll to position [178, 0]
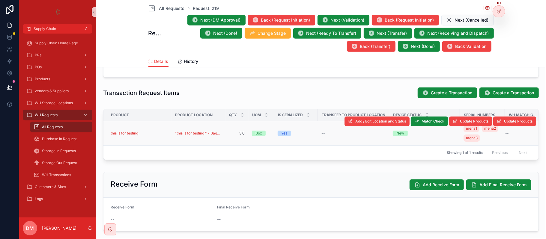
click at [155, 132] on div "this is for testing" at bounding box center [139, 133] width 57 height 5
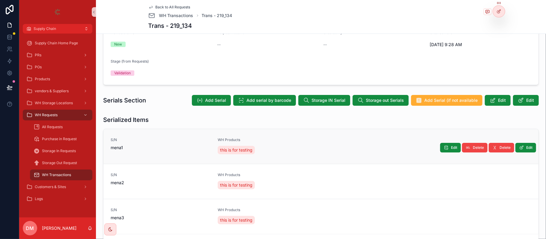
scroll to position [114, 0]
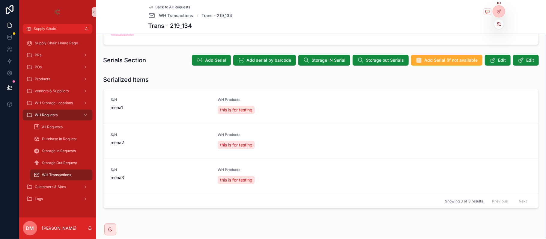
click at [499, 22] on icon at bounding box center [499, 24] width 5 height 5
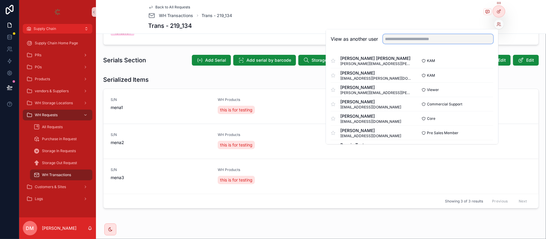
click at [417, 42] on input "text" at bounding box center [438, 39] width 110 height 10
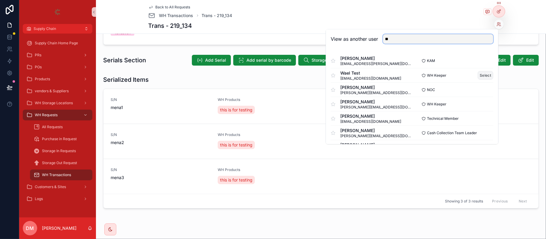
type input "**"
click at [480, 74] on button "Select" at bounding box center [486, 75] width 16 height 9
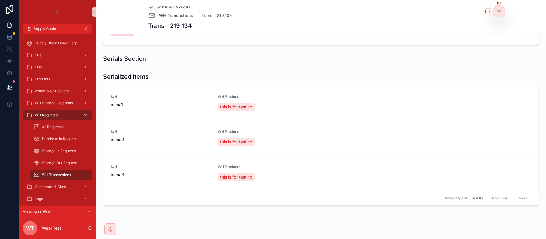
click at [178, 10] on div "Back to All Requests WH Transactions Trans - 219_134" at bounding box center [190, 12] width 84 height 14
click at [179, 6] on span "Back to All Requests" at bounding box center [173, 7] width 35 height 5
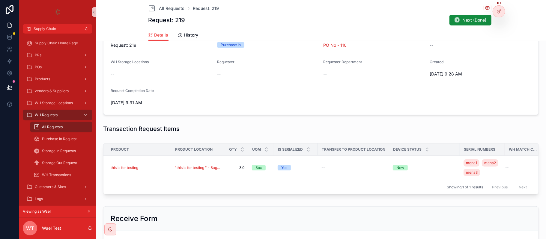
click at [179, 6] on span "All Requests" at bounding box center [171, 8] width 25 height 6
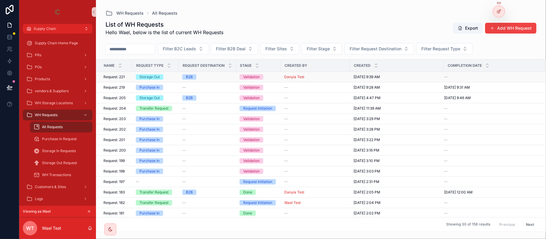
click at [174, 79] on div "Storage Out" at bounding box center [155, 76] width 39 height 5
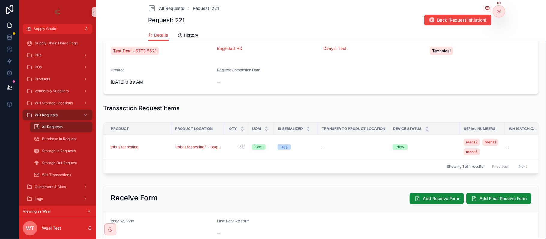
scroll to position [193, 0]
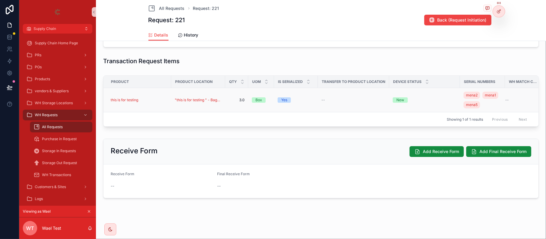
click at [161, 98] on div "this is for testing" at bounding box center [139, 100] width 57 height 5
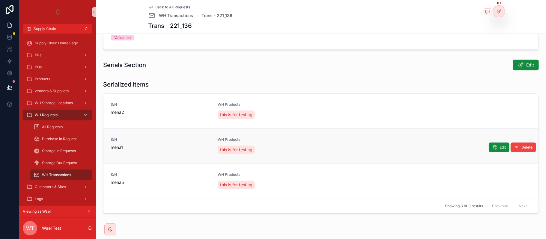
scroll to position [120, 0]
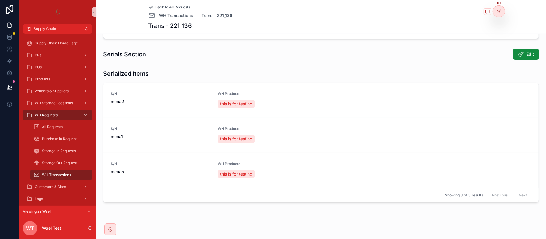
click at [173, 6] on span "Back to All Requests" at bounding box center [173, 7] width 35 height 5
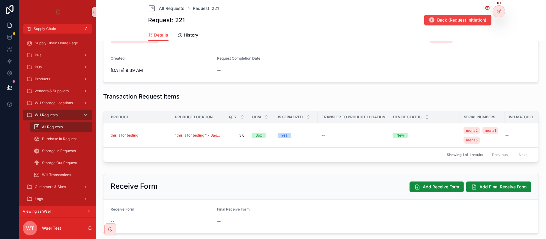
scroll to position [193, 0]
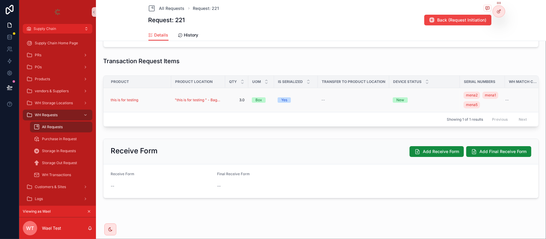
click at [155, 98] on div "this is for testing" at bounding box center [139, 100] width 57 height 5
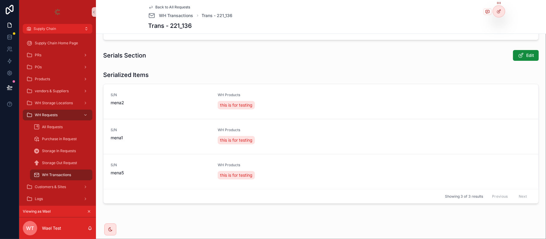
scroll to position [120, 0]
click at [172, 6] on span "Back to All Requests" at bounding box center [173, 7] width 35 height 5
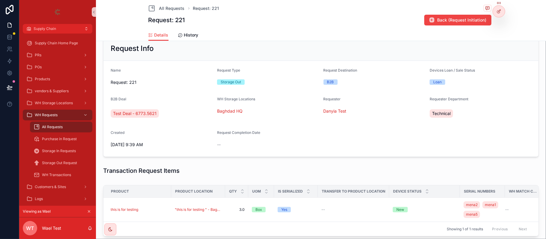
scroll to position [120, 0]
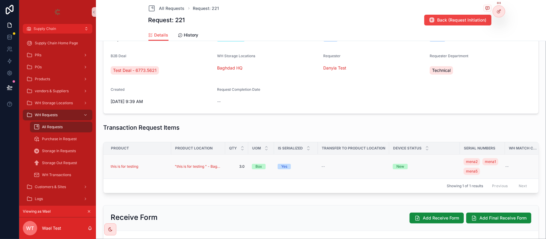
click at [145, 169] on div "this is for testing" at bounding box center [139, 166] width 57 height 5
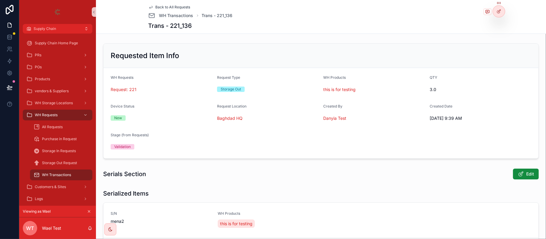
click at [169, 5] on span "Back to All Requests" at bounding box center [173, 7] width 35 height 5
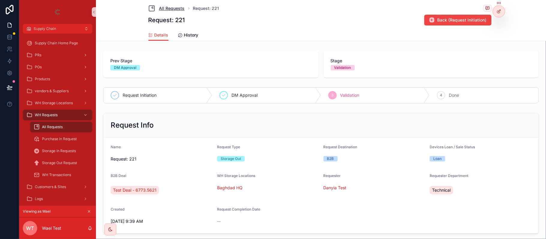
click at [170, 9] on span "All Requests" at bounding box center [171, 8] width 25 height 6
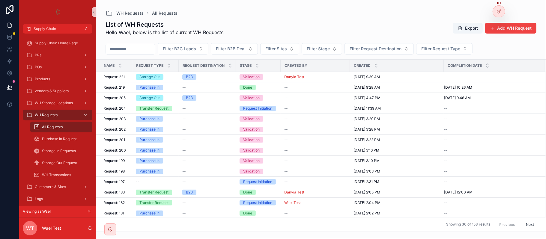
click at [509, 34] on div "List of WH Requests Hello Wael, below is the list of current WH Requests Export…" at bounding box center [321, 28] width 431 height 16
click at [509, 33] on button "Add WH Request" at bounding box center [510, 28] width 51 height 11
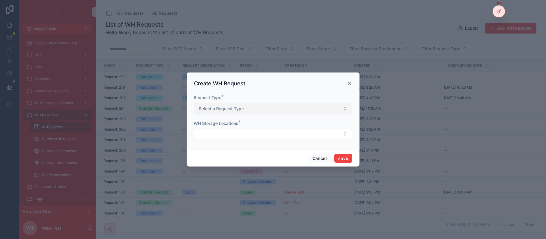
click at [238, 110] on span "Select a Request Type" at bounding box center [221, 109] width 45 height 6
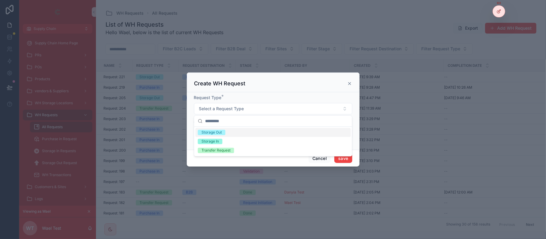
click at [295, 80] on div "Create WH Request" at bounding box center [273, 83] width 158 height 7
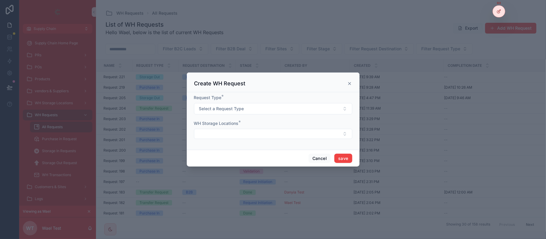
click at [347, 80] on div "Create WH Request" at bounding box center [273, 83] width 158 height 7
click at [349, 84] on icon "scrollable content" at bounding box center [350, 83] width 2 height 2
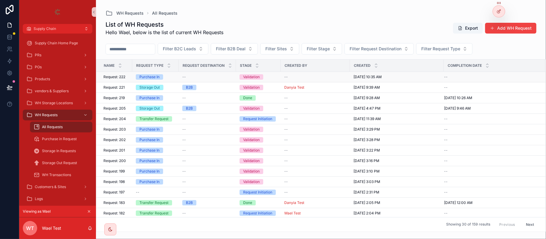
click at [171, 76] on div "Purchase In" at bounding box center [155, 76] width 39 height 5
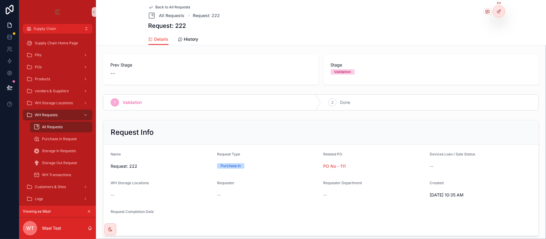
click at [92, 214] on div "Viewing as Wael" at bounding box center [57, 212] width 77 height 12
click at [91, 213] on icon "scrollable content" at bounding box center [89, 212] width 4 height 4
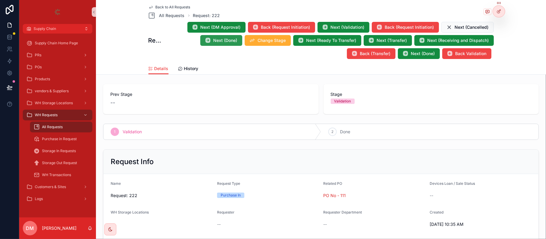
click at [214, 39] on span "Next (Done)" at bounding box center [226, 40] width 24 height 6
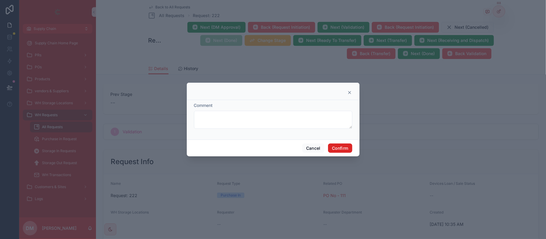
click at [336, 148] on button "Confirm" at bounding box center [340, 149] width 24 height 10
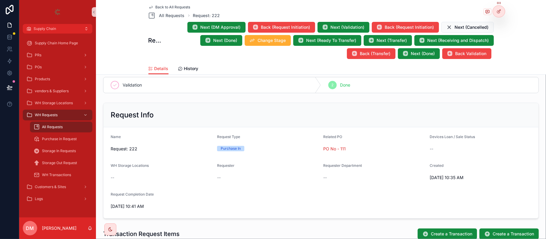
scroll to position [120, 0]
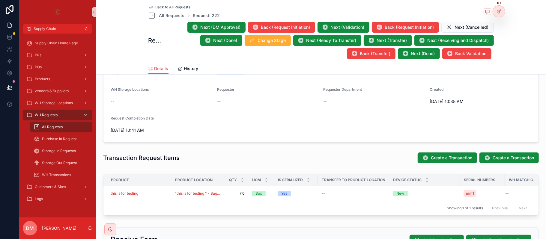
click at [157, 6] on span "Back to All Requests" at bounding box center [173, 7] width 35 height 5
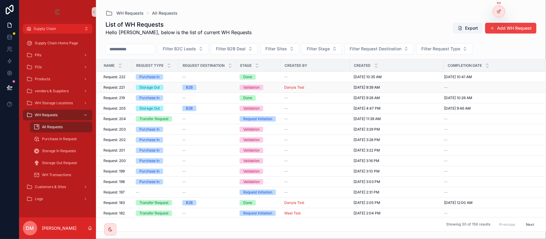
click at [172, 90] on div "Storage Out" at bounding box center [155, 87] width 39 height 5
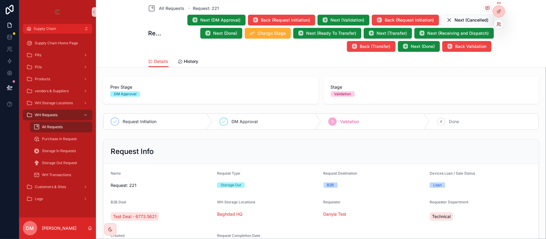
click at [498, 24] on icon at bounding box center [498, 22] width 1 height 1
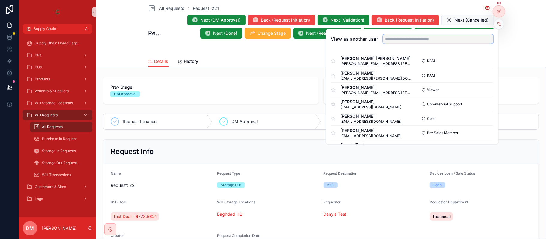
click at [450, 38] on input "text" at bounding box center [438, 39] width 110 height 10
type input "*"
click at [447, 39] on input "*" at bounding box center [438, 39] width 110 height 10
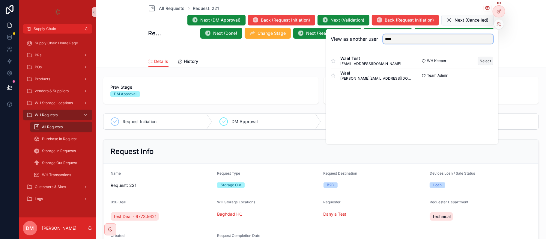
type input "****"
click at [486, 62] on button "Select" at bounding box center [486, 61] width 16 height 9
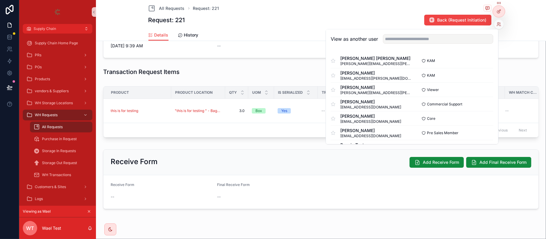
scroll to position [193, 0]
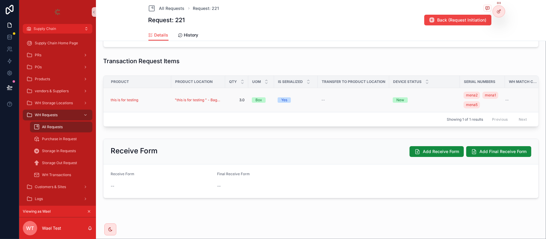
click at [160, 97] on td "this is for testing" at bounding box center [137, 100] width 68 height 24
click at [157, 98] on div "this is for testing" at bounding box center [139, 100] width 57 height 5
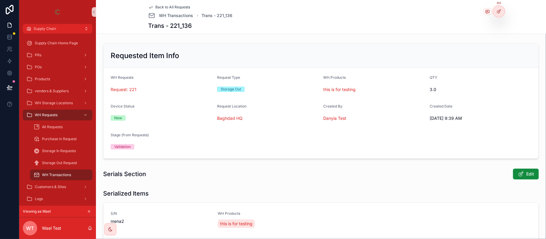
click at [165, 9] on span "Back to All Requests" at bounding box center [173, 7] width 35 height 5
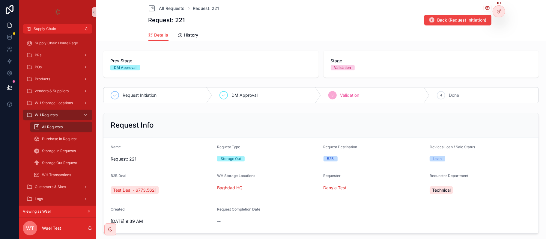
click at [171, 2] on div "All Requests Request: 221 Request: 221 Back (Request Initiation)" at bounding box center [321, 14] width 346 height 29
click at [167, 10] on span "All Requests" at bounding box center [171, 8] width 25 height 6
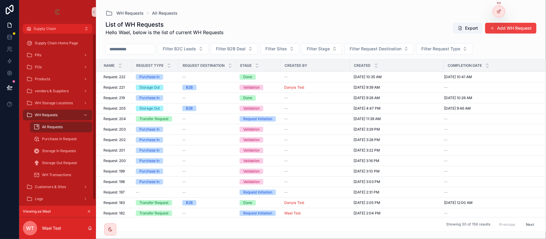
click at [90, 208] on button "scrollable content" at bounding box center [89, 211] width 7 height 7
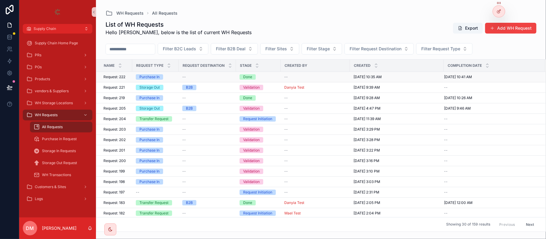
click at [170, 77] on div "Purchase In" at bounding box center [155, 76] width 39 height 5
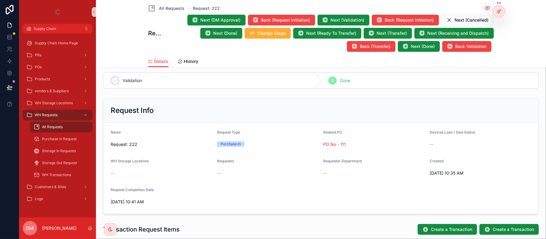
scroll to position [40, 0]
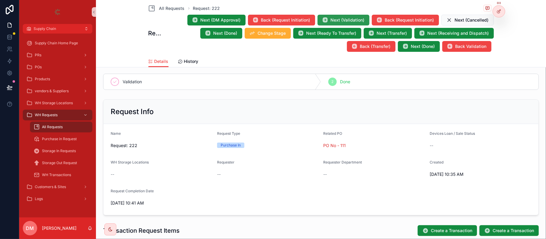
click at [325, 19] on icon "scrollable content" at bounding box center [325, 20] width 6 height 6
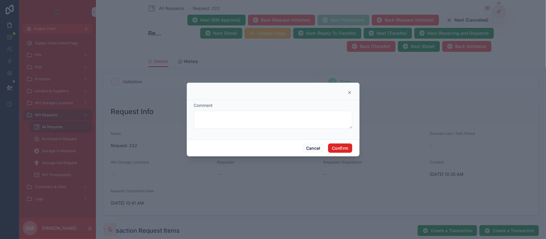
click at [348, 149] on button "Confirm" at bounding box center [340, 149] width 24 height 10
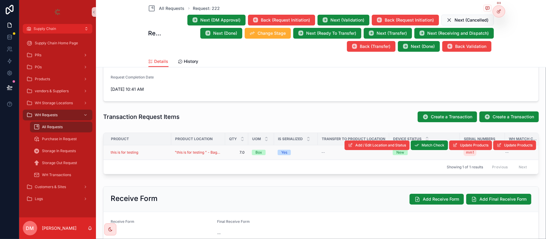
scroll to position [160, 0]
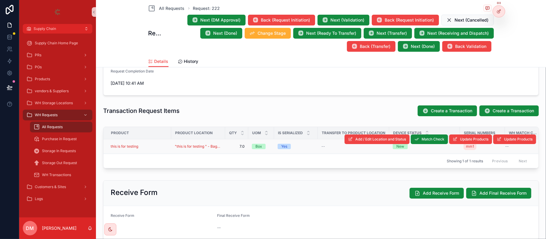
click at [154, 146] on div "this is for testing" at bounding box center [139, 146] width 57 height 5
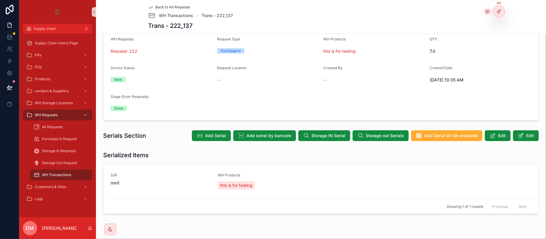
scroll to position [56, 0]
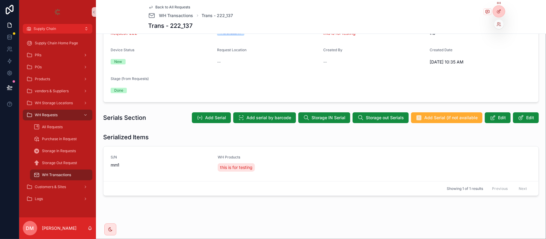
click at [497, 27] on div at bounding box center [499, 24] width 10 height 10
click at [498, 23] on icon at bounding box center [499, 24] width 5 height 5
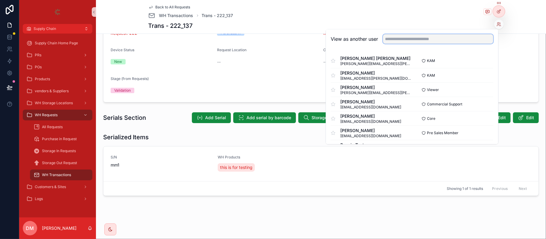
click at [426, 43] on input "text" at bounding box center [438, 39] width 110 height 10
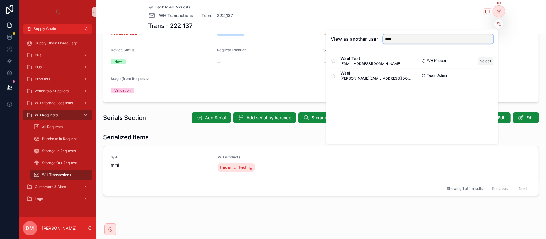
type input "****"
click at [480, 59] on button "Select" at bounding box center [486, 61] width 16 height 9
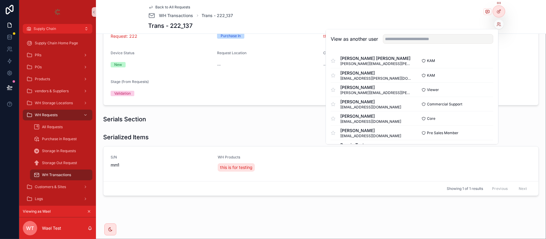
scroll to position [53, 0]
click at [284, 116] on div "Serials Section" at bounding box center [321, 119] width 436 height 8
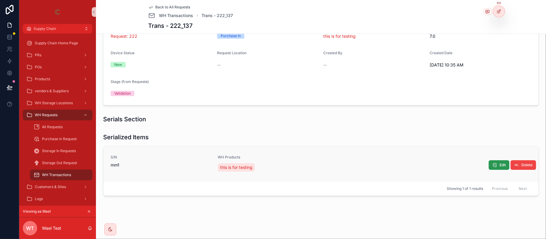
click at [497, 168] on button "Edit" at bounding box center [499, 165] width 21 height 10
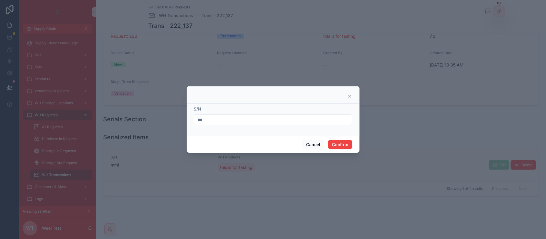
click at [248, 123] on input "***" at bounding box center [273, 120] width 158 height 8
click at [320, 145] on button "Cancel" at bounding box center [313, 145] width 22 height 10
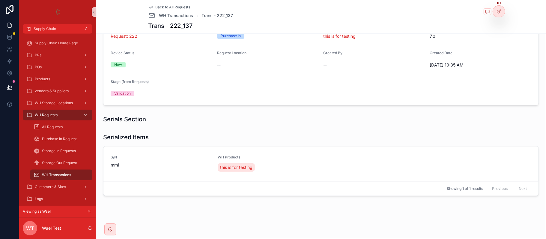
scroll to position [50, 0]
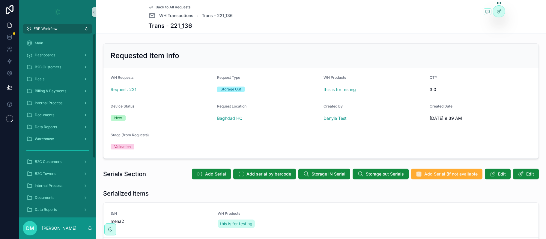
click at [67, 30] on button "ERP Workflow" at bounding box center [58, 29] width 70 height 10
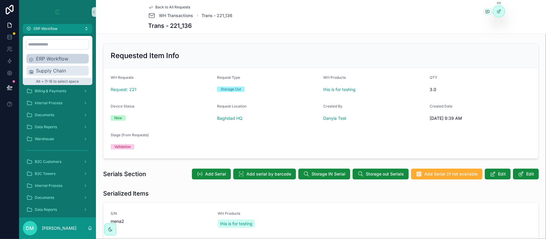
click at [55, 67] on span "Supply Chain" at bounding box center [61, 70] width 50 height 7
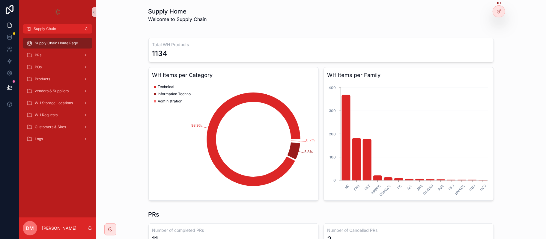
click at [55, 109] on div "WH Requests" at bounding box center [57, 115] width 77 height 12
click at [52, 115] on span "WH Requests" at bounding box center [46, 115] width 23 height 5
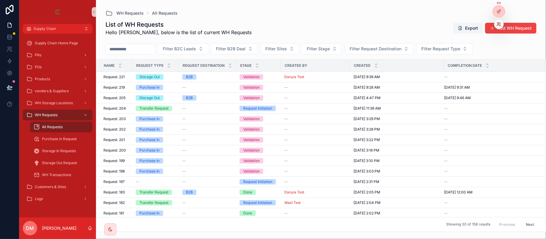
click at [499, 22] on icon at bounding box center [499, 24] width 5 height 5
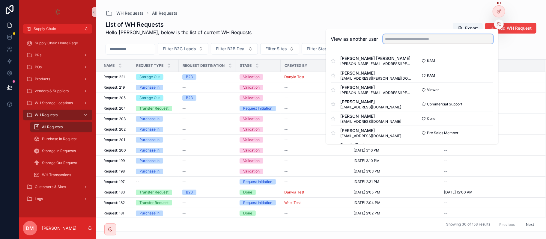
click at [433, 41] on input "text" at bounding box center [438, 39] width 110 height 10
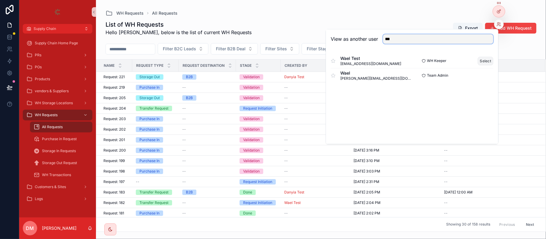
type input "***"
click at [480, 62] on button "Select" at bounding box center [486, 61] width 16 height 9
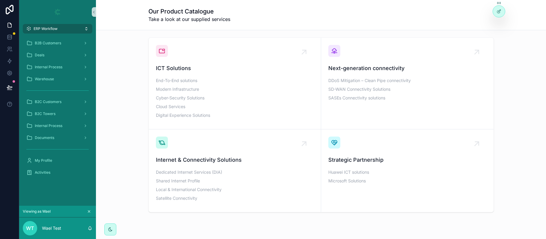
click at [72, 28] on button "ERP Workflow" at bounding box center [58, 29] width 70 height 10
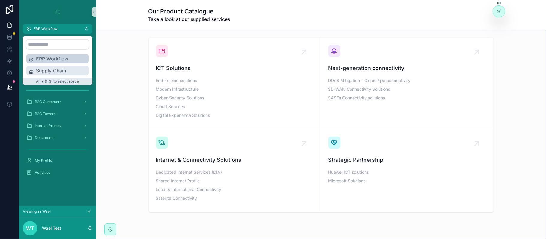
click at [71, 66] on div "Supply Chain" at bounding box center [57, 71] width 62 height 10
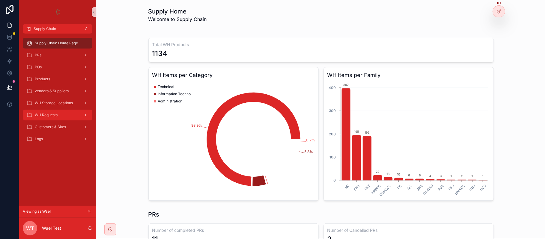
click at [64, 112] on div "WH Requests" at bounding box center [57, 115] width 62 height 10
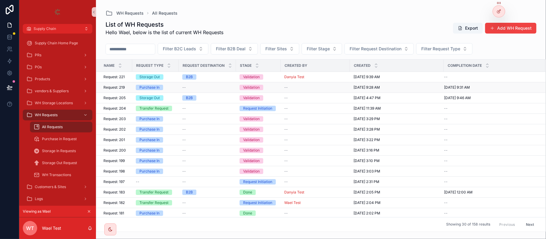
click at [128, 87] on div "Request: 219 Request: 219" at bounding box center [115, 87] width 25 height 5
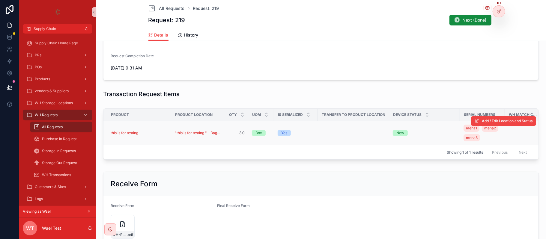
scroll to position [160, 0]
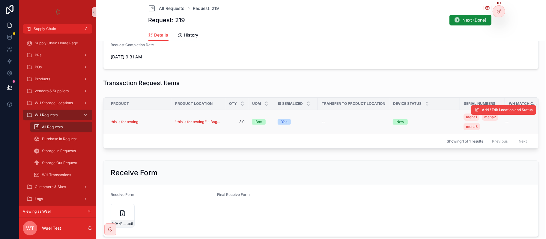
click at [147, 124] on div "this is for testing" at bounding box center [139, 122] width 57 height 5
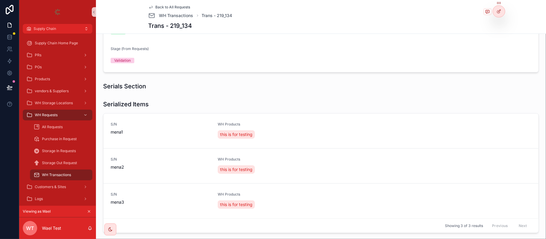
scroll to position [120, 0]
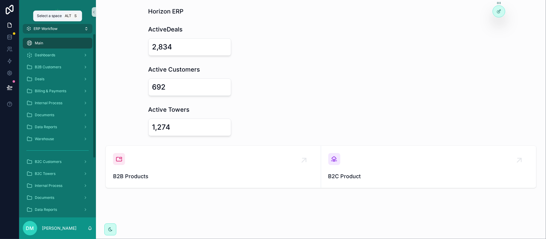
click at [64, 31] on button "ERP Workflow" at bounding box center [58, 29] width 70 height 10
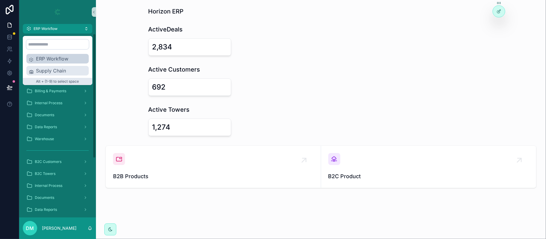
click at [61, 72] on span "Supply Chain" at bounding box center [61, 70] width 50 height 7
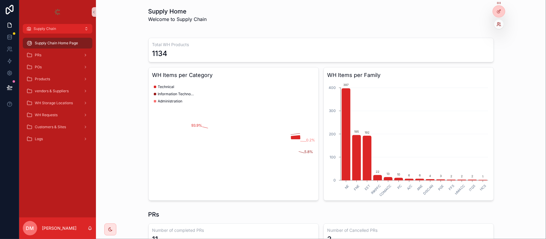
click at [498, 25] on icon at bounding box center [499, 24] width 5 height 5
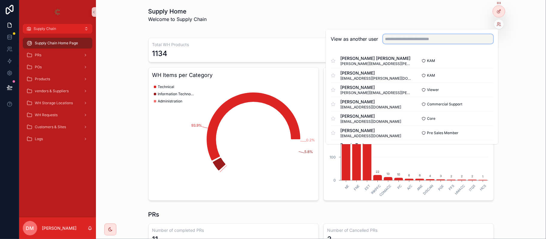
click at [432, 39] on input "text" at bounding box center [438, 39] width 110 height 10
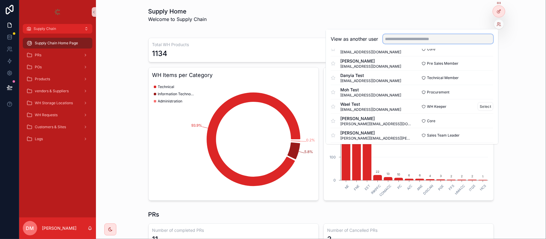
scroll to position [80, 0]
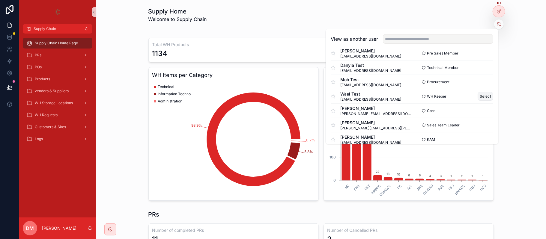
click at [479, 97] on button "Select" at bounding box center [486, 96] width 16 height 9
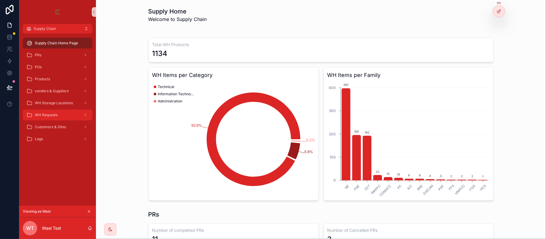
click at [63, 115] on div "WH Requests" at bounding box center [57, 115] width 62 height 10
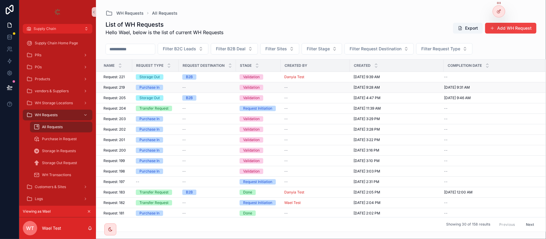
click at [172, 89] on div "Purchase In" at bounding box center [155, 87] width 39 height 5
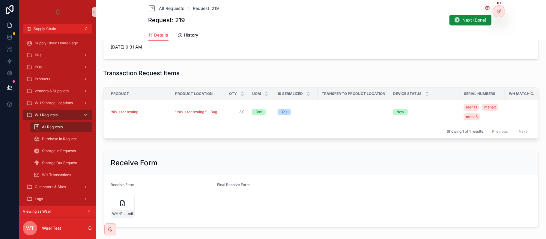
scroll to position [125, 0]
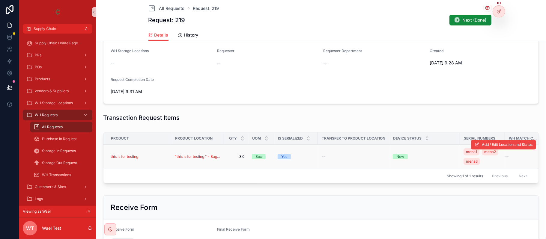
click at [153, 156] on div "this is for testing" at bounding box center [139, 156] width 57 height 5
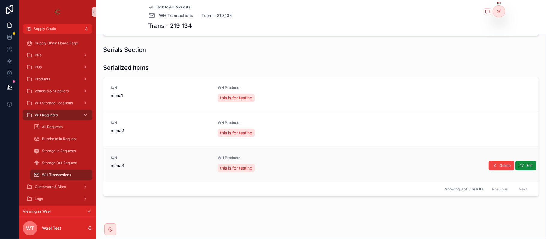
scroll to position [124, 0]
click at [163, 5] on span "Back to All Requests" at bounding box center [173, 7] width 35 height 5
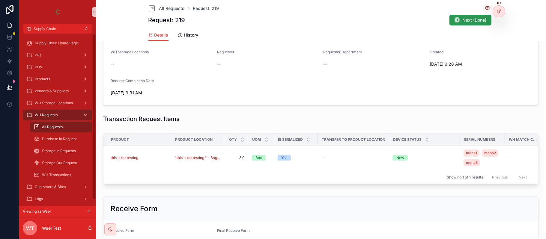
click at [465, 19] on span "Next (Done)" at bounding box center [475, 20] width 24 height 6
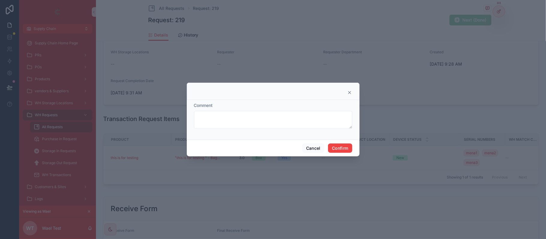
click at [338, 142] on div "Cancel Confirm" at bounding box center [273, 148] width 173 height 17
click at [341, 148] on button "Confirm" at bounding box center [340, 149] width 24 height 10
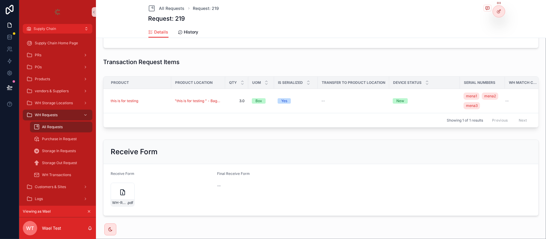
scroll to position [201, 0]
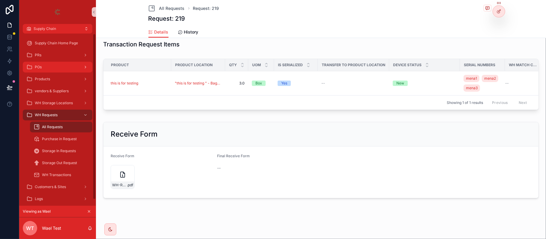
click at [54, 66] on div "POs" at bounding box center [57, 67] width 62 height 10
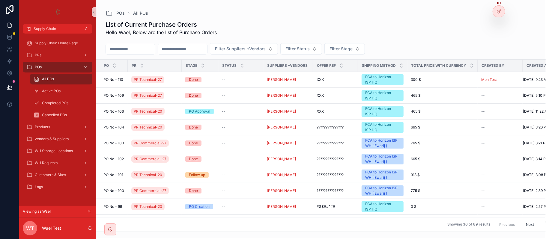
click at [88, 212] on icon "scrollable content" at bounding box center [89, 212] width 2 height 2
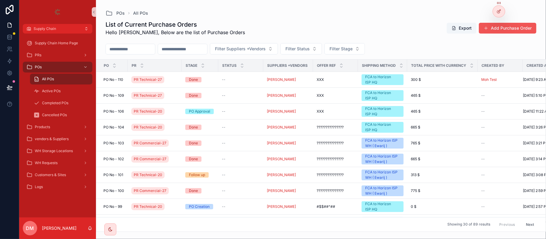
click at [525, 24] on button "Add Purchase Order" at bounding box center [508, 28] width 58 height 11
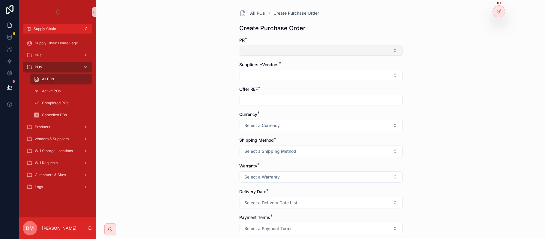
click at [287, 52] on button "Select Button" at bounding box center [321, 51] width 163 height 10
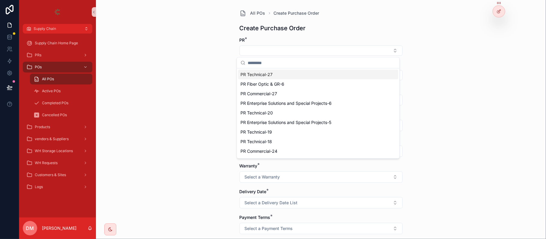
click at [270, 74] on span "PR Technical-27" at bounding box center [257, 75] width 32 height 6
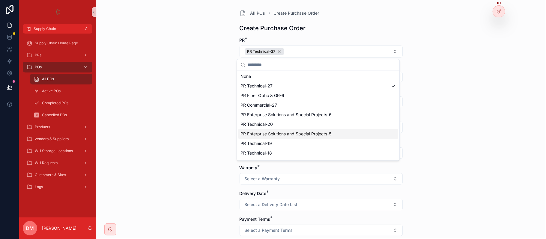
click at [179, 28] on div "All POs Create Purchase Order Create Purchase Order PR * PR Technical-27 Suppli…" at bounding box center [321, 119] width 450 height 239
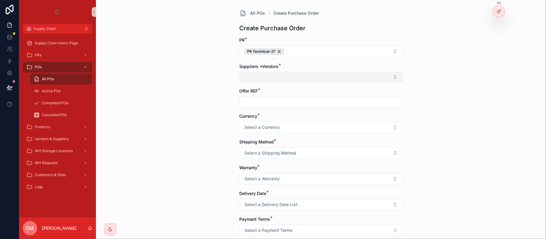
click at [299, 80] on button "Select Button" at bounding box center [321, 77] width 163 height 10
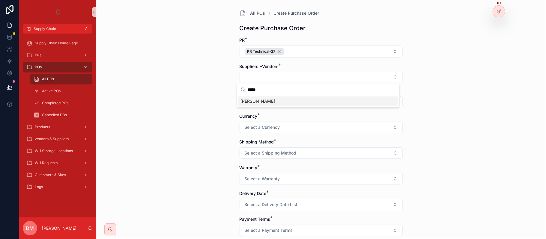
type input "*****"
click at [283, 103] on div "[PERSON_NAME]" at bounding box center [318, 102] width 160 height 10
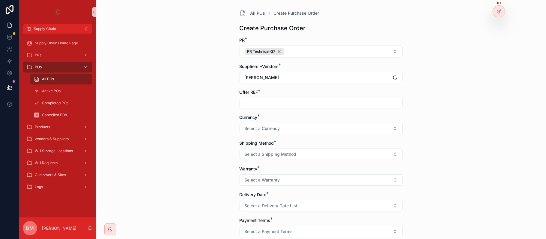
click at [272, 102] on input "scrollable content" at bounding box center [321, 103] width 163 height 8
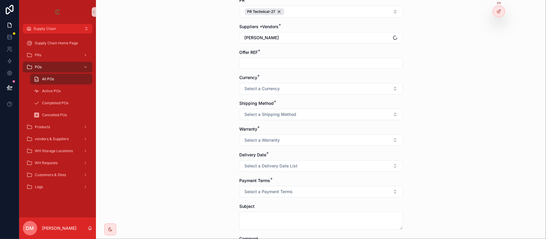
type input "**********"
click at [249, 88] on span "Select a Currency" at bounding box center [262, 89] width 35 height 6
click at [272, 121] on div "IQD" at bounding box center [318, 122] width 160 height 9
click at [254, 107] on div "Shipping Method * Select a Shipping Method" at bounding box center [321, 110] width 163 height 20
click at [254, 118] on span "Select a Shipping Method" at bounding box center [271, 115] width 52 height 6
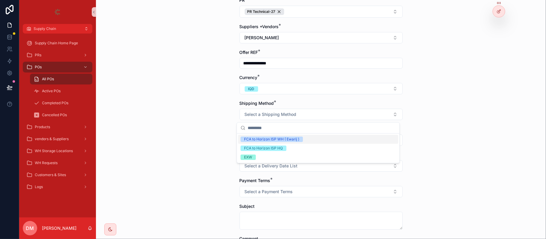
click at [258, 133] on input "scrollable content" at bounding box center [322, 128] width 148 height 11
click at [258, 138] on div "FCA to Horizon ISP WH ( Ewarij )" at bounding box center [271, 139] width 55 height 5
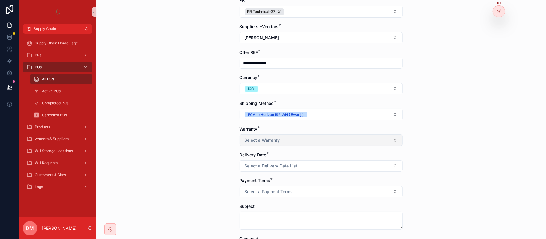
click at [264, 136] on button "Select a Warranty" at bounding box center [321, 140] width 163 height 11
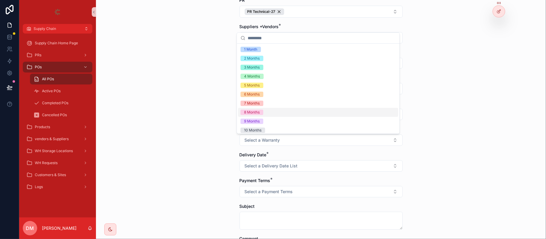
click at [268, 115] on div "8 Months" at bounding box center [318, 112] width 160 height 9
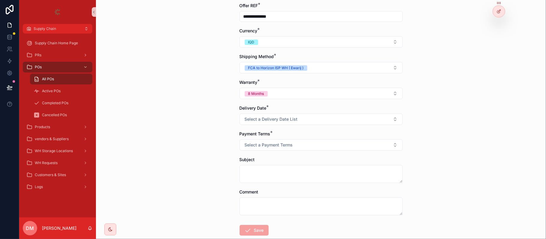
scroll to position [120, 0]
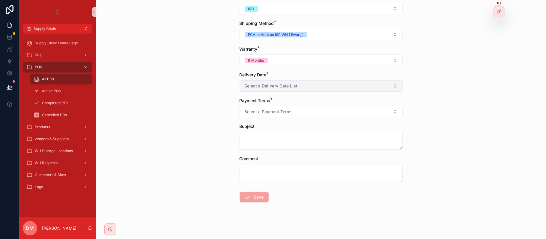
click at [259, 89] on span "Select a Delivery Date List" at bounding box center [271, 86] width 53 height 6
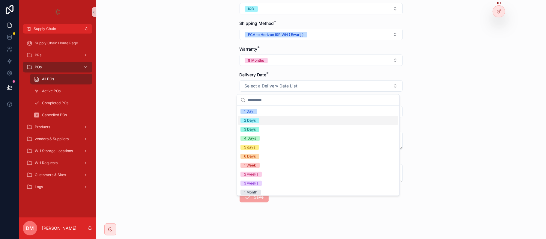
click at [264, 121] on div "2 Days" at bounding box center [318, 120] width 160 height 9
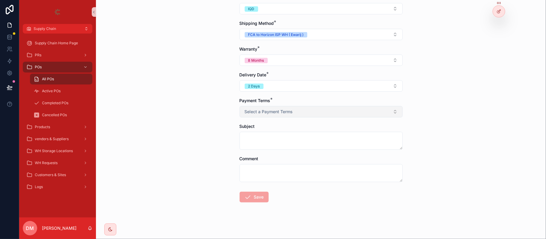
click at [265, 116] on button "Select a Payment Terms" at bounding box center [321, 111] width 163 height 11
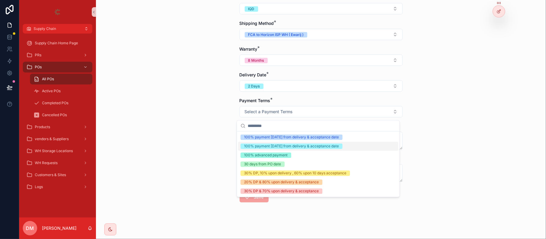
click at [280, 150] on div "100% payment [DATE] from delivery & acceptance date" at bounding box center [318, 146] width 160 height 9
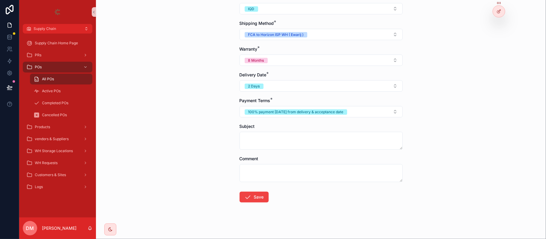
click at [262, 207] on form "**********" at bounding box center [321, 79] width 163 height 324
click at [259, 206] on form "**********" at bounding box center [321, 79] width 163 height 324
click at [257, 200] on button "Save" at bounding box center [254, 197] width 29 height 11
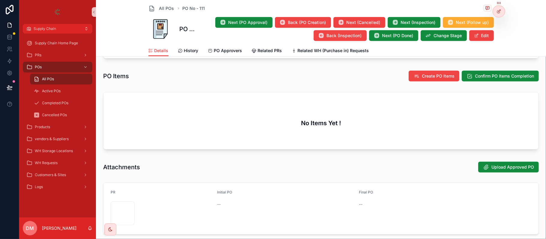
scroll to position [296, 0]
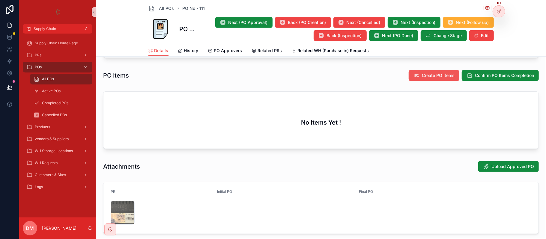
click at [428, 76] on span "Create PO Items" at bounding box center [438, 76] width 33 height 6
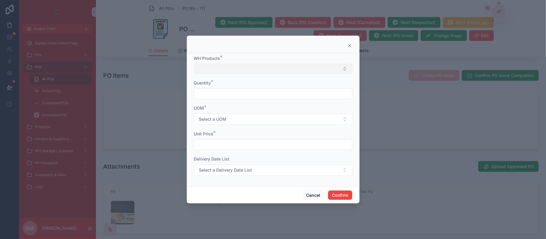
click at [289, 67] on button "Select Button" at bounding box center [273, 69] width 158 height 10
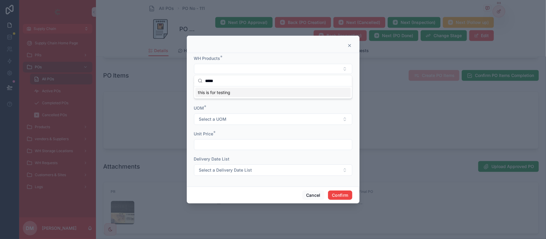
type input "****"
click at [243, 100] on form "WH Products * Quantity * UOM * Select a UOM Unit Price * Delivery Date List Sel…" at bounding box center [273, 118] width 158 height 127
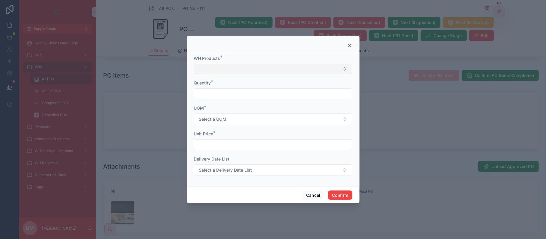
click at [222, 71] on button "Select Button" at bounding box center [273, 69] width 158 height 10
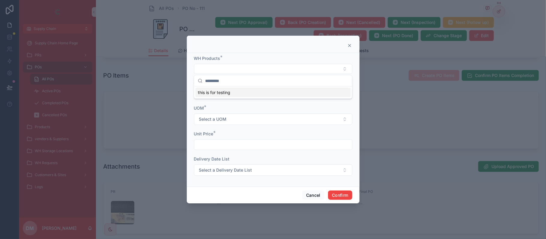
click at [215, 92] on span "this is for testing" at bounding box center [214, 93] width 32 height 6
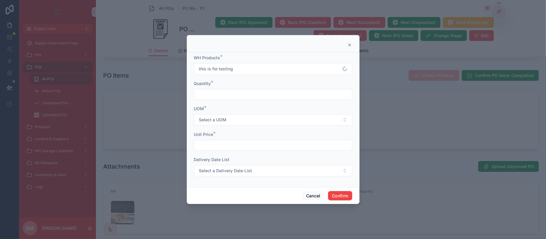
click at [231, 86] on div "Quantity *" at bounding box center [273, 84] width 158 height 6
click at [223, 91] on input "text" at bounding box center [273, 94] width 158 height 8
type input "*"
click at [221, 119] on span "Select a UOM" at bounding box center [213, 120] width 28 height 6
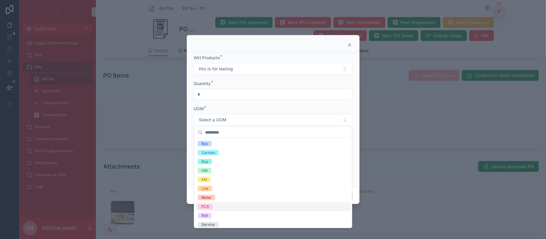
click at [214, 208] on div "PCS" at bounding box center [273, 206] width 155 height 9
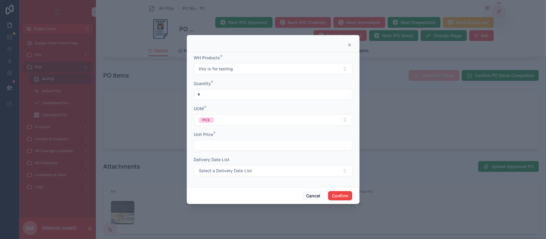
click at [219, 147] on input "text" at bounding box center [273, 145] width 158 height 8
type input "******"
click at [332, 194] on button "Confirm" at bounding box center [340, 196] width 24 height 10
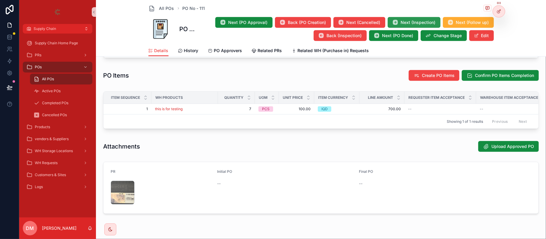
click at [408, 20] on span "Next (Inspection)" at bounding box center [418, 22] width 35 height 6
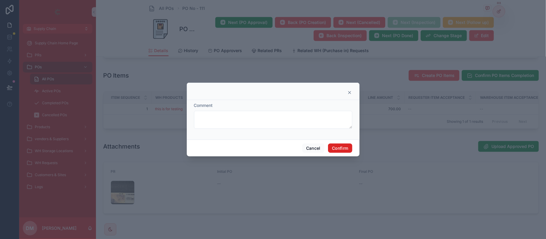
click at [343, 146] on button "Confirm" at bounding box center [340, 149] width 24 height 10
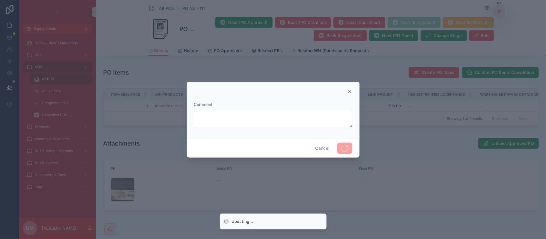
scroll to position [293, 0]
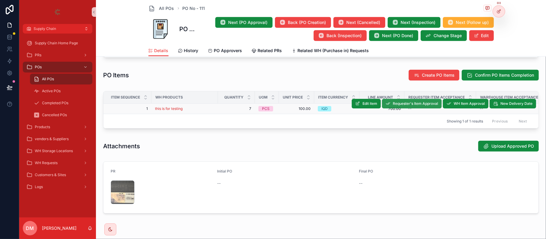
click at [393, 104] on span "Requester's Item Approval" at bounding box center [415, 103] width 45 height 5
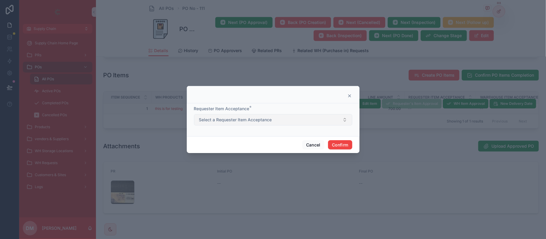
drag, startPoint x: 265, startPoint y: 124, endPoint x: 264, endPoint y: 119, distance: 5.2
click at [264, 120] on button "Select a Requester Item Acceptance" at bounding box center [273, 119] width 158 height 11
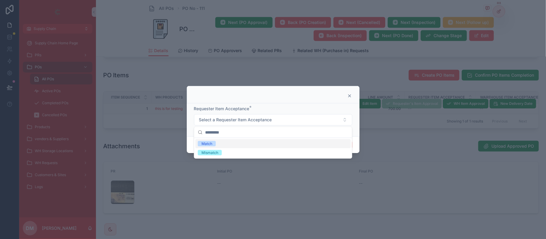
click at [221, 147] on div "Match" at bounding box center [273, 143] width 155 height 9
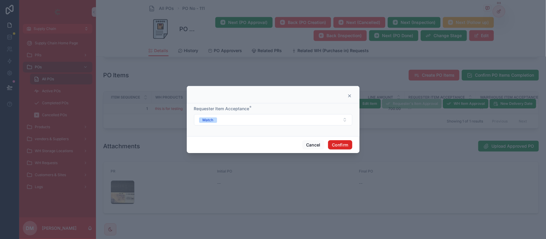
drag, startPoint x: 362, startPoint y: 142, endPoint x: 328, endPoint y: 145, distance: 34.3
click at [359, 143] on div "Requester Item Acceptance * Match Cancel Confirm" at bounding box center [273, 119] width 546 height 239
click at [346, 145] on button "Confirm" at bounding box center [340, 145] width 24 height 10
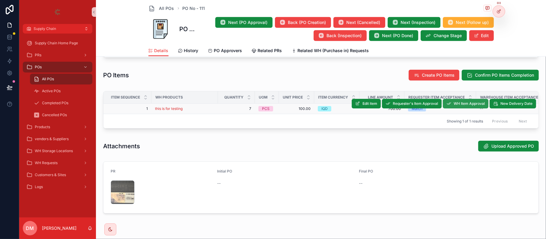
click at [470, 104] on span "WH Item Approval" at bounding box center [469, 103] width 31 height 5
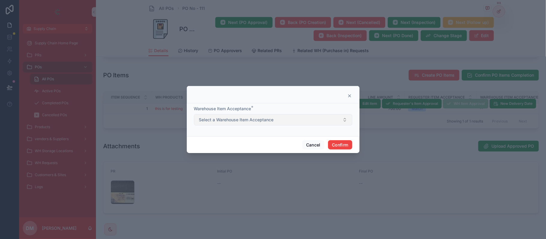
click at [289, 121] on button "Select a Warehouse Item Acceptance" at bounding box center [273, 119] width 158 height 11
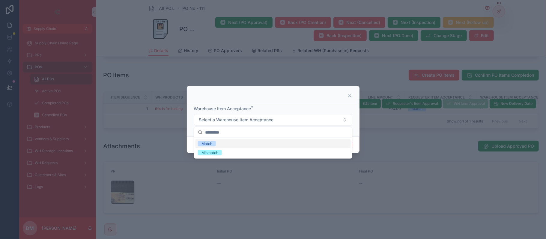
click at [246, 144] on div "Match" at bounding box center [273, 143] width 155 height 9
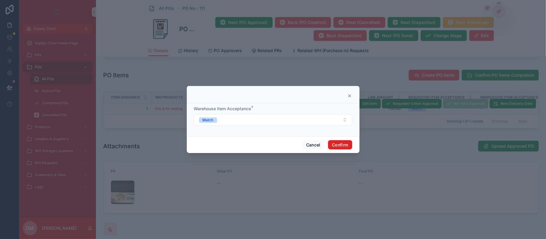
click at [341, 144] on button "Confirm" at bounding box center [340, 145] width 24 height 10
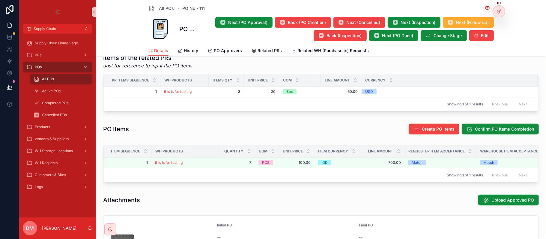
scroll to position [240, 0]
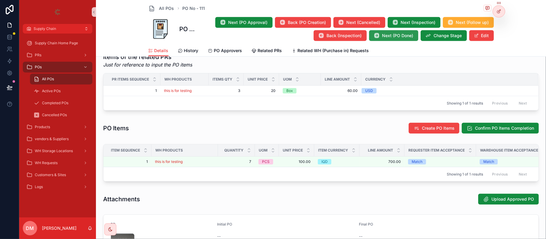
click at [406, 39] on button "Next (PO Done)" at bounding box center [393, 35] width 49 height 11
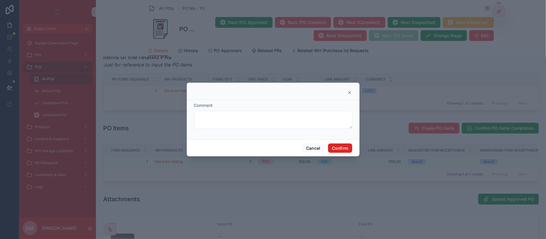
click at [340, 153] on button "Confirm" at bounding box center [340, 149] width 24 height 10
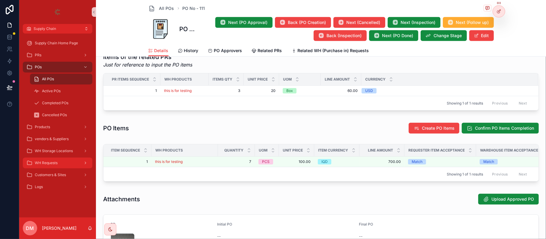
click at [75, 160] on div "WH Requests" at bounding box center [57, 163] width 62 height 10
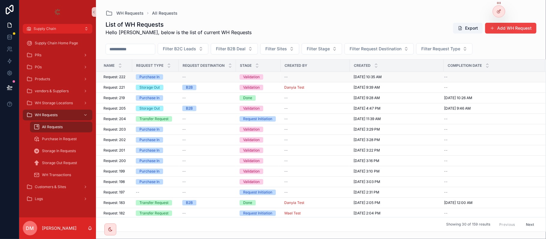
click at [123, 77] on span "Request: 222" at bounding box center [114, 77] width 22 height 5
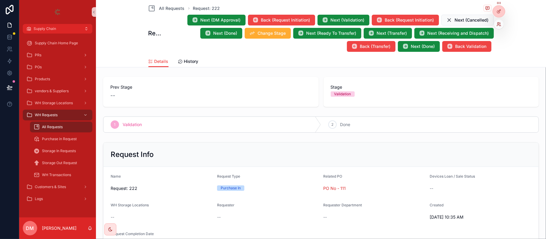
click at [497, 25] on icon at bounding box center [499, 24] width 5 height 5
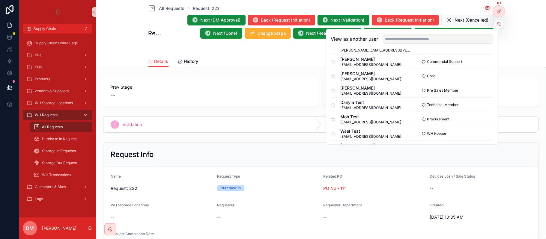
scroll to position [80, 0]
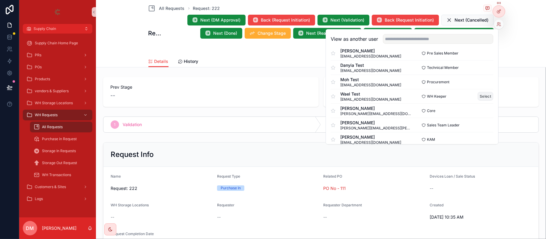
click at [478, 94] on button "Select" at bounding box center [486, 96] width 16 height 9
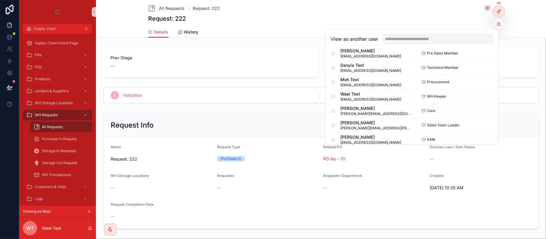
click at [251, 67] on div "--" at bounding box center [210, 66] width 201 height 8
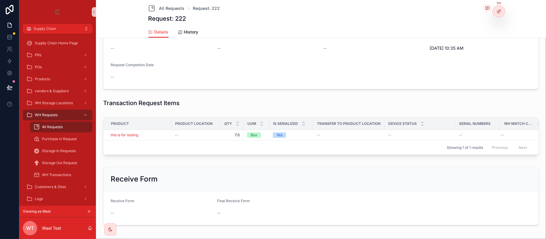
scroll to position [160, 0]
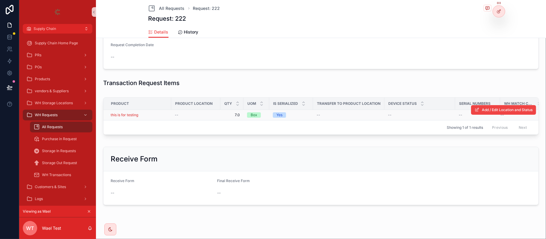
click at [153, 117] on div "this is for testing" at bounding box center [139, 115] width 57 height 5
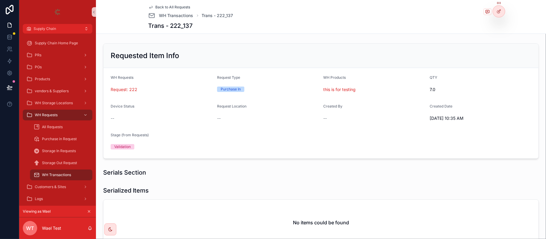
click at [162, 5] on span "Back to All Requests" at bounding box center [173, 7] width 35 height 5
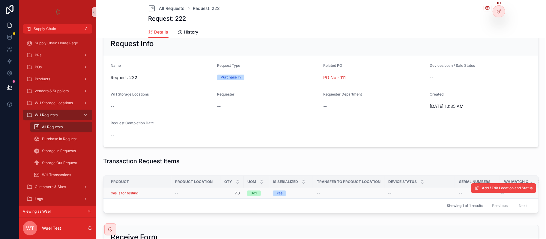
scroll to position [120, 0]
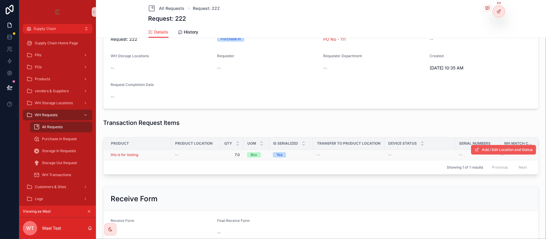
click at [482, 149] on span "Add / Edit Location and Status" at bounding box center [507, 150] width 51 height 5
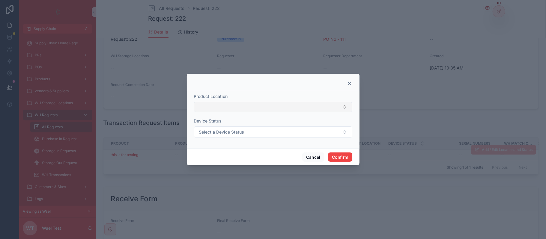
click at [248, 106] on button "Select Button" at bounding box center [273, 107] width 158 height 10
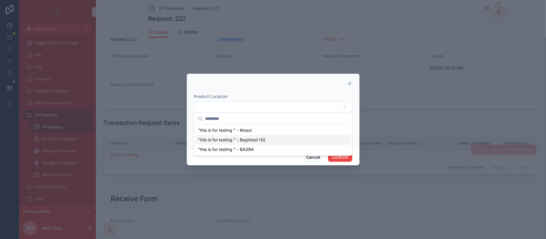
click at [245, 142] on span ""this is for testing " - Baghdad HQ" at bounding box center [231, 140] width 67 height 6
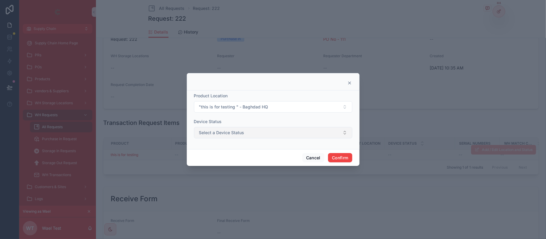
click at [307, 135] on button "Select a Device Status" at bounding box center [273, 132] width 158 height 11
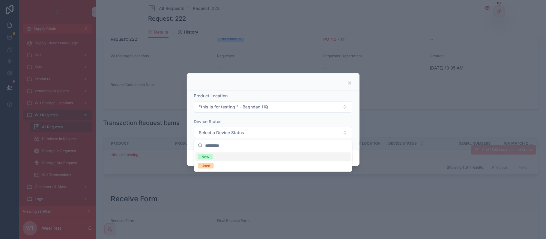
click at [264, 158] on div "New" at bounding box center [273, 157] width 155 height 9
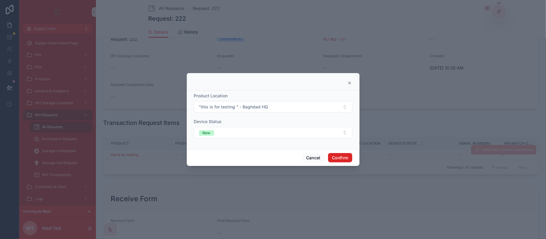
click at [345, 157] on button "Confirm" at bounding box center [340, 158] width 24 height 10
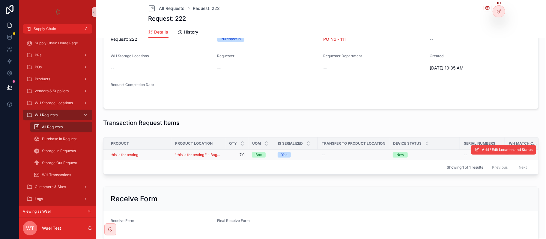
click at [151, 155] on div "this is for testing" at bounding box center [139, 155] width 57 height 5
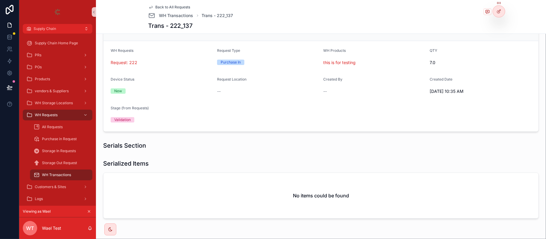
scroll to position [50, 0]
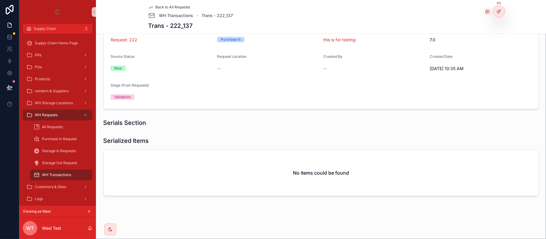
click at [170, 4] on div "Back to All Requests WH Transactions Trans - 222_137 Trans - 222_137" at bounding box center [321, 17] width 346 height 34
click at [169, 5] on span "Back to All Requests" at bounding box center [173, 7] width 35 height 5
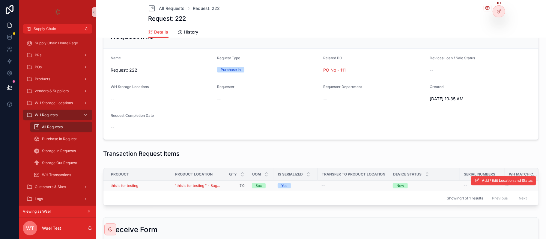
scroll to position [130, 0]
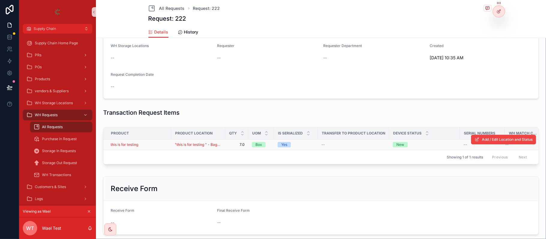
click at [165, 142] on td "this is for testing" at bounding box center [137, 145] width 68 height 10
click at [160, 146] on div "this is for testing" at bounding box center [139, 144] width 57 height 5
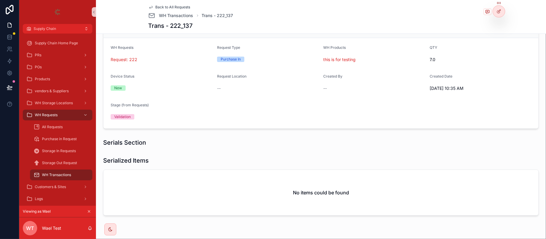
scroll to position [50, 0]
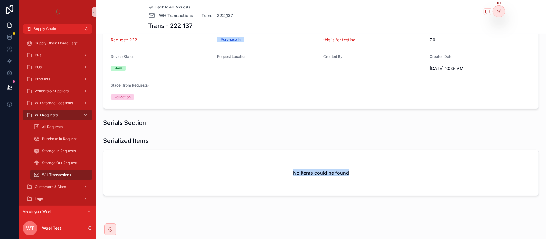
drag, startPoint x: 253, startPoint y: 172, endPoint x: 349, endPoint y: 171, distance: 96.0
click at [349, 171] on div "No items could be found" at bounding box center [320, 173] width 435 height 46
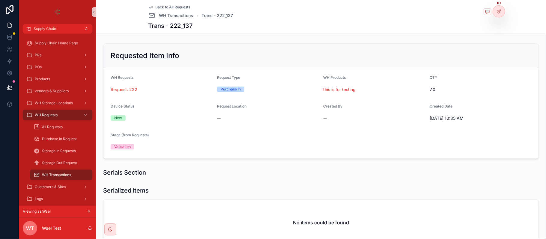
click at [123, 143] on div "Validation" at bounding box center [162, 146] width 102 height 9
click at [149, 142] on div "Stage (from Requests) Validation" at bounding box center [162, 142] width 102 height 19
click at [149, 133] on div "Stage (from Requests)" at bounding box center [162, 136] width 102 height 7
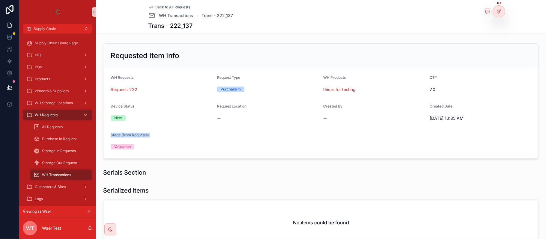
click at [149, 133] on div "Stage (from Requests)" at bounding box center [162, 136] width 102 height 7
click at [132, 145] on span "Validation" at bounding box center [123, 146] width 24 height 5
click at [505, 8] on div at bounding box center [499, 9] width 13 height 17
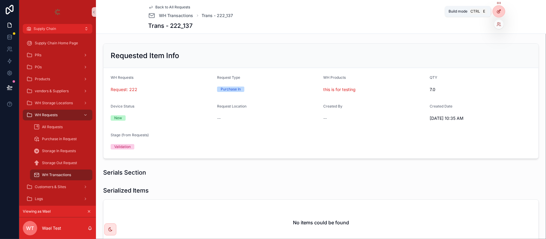
click at [504, 9] on div at bounding box center [499, 11] width 12 height 11
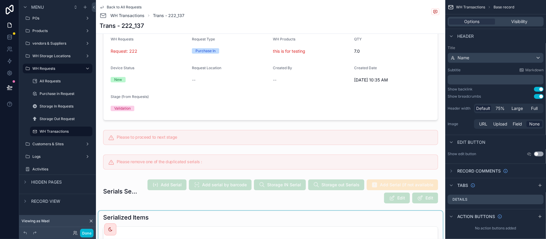
scroll to position [80, 0]
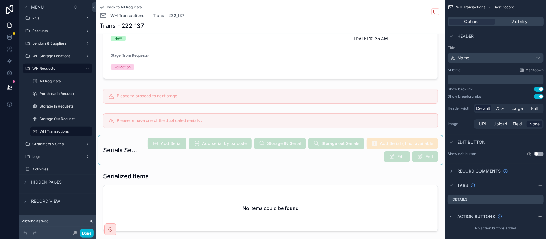
click at [204, 149] on div "scrollable content" at bounding box center [270, 150] width 345 height 29
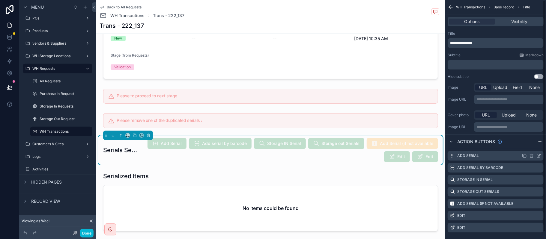
click at [537, 155] on icon "scrollable content" at bounding box center [539, 156] width 5 height 5
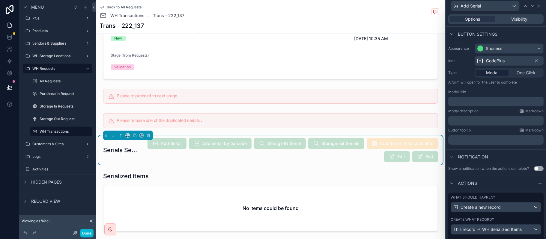
scroll to position [64, 0]
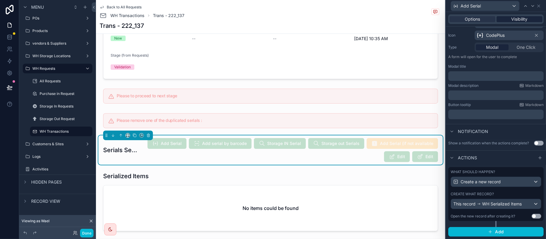
click at [512, 17] on span "Visibility" at bounding box center [520, 19] width 16 height 6
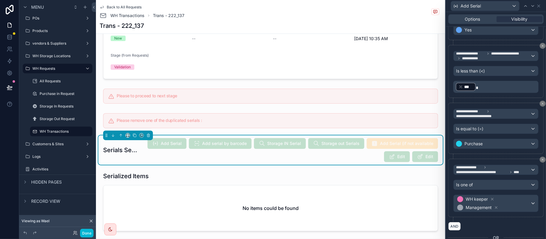
scroll to position [160, 0]
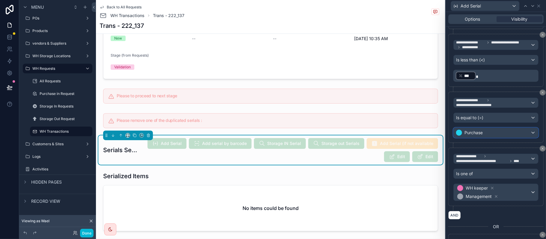
click at [496, 132] on div "Purchase" at bounding box center [496, 133] width 85 height 10
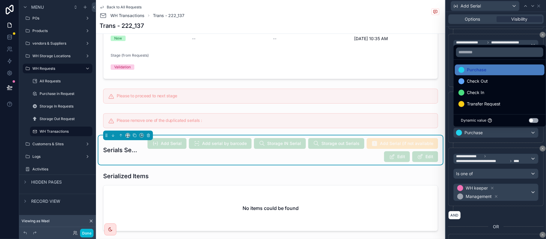
click at [496, 132] on div at bounding box center [496, 119] width 100 height 239
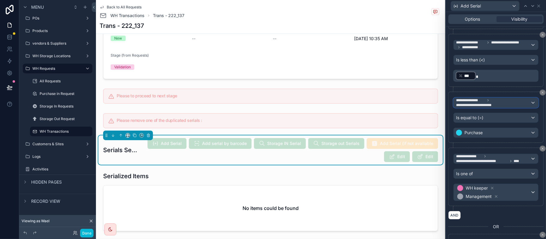
click at [509, 103] on span "**********" at bounding box center [493, 103] width 74 height 10
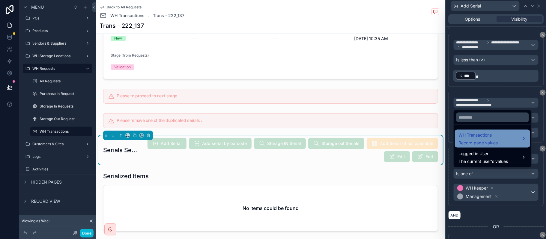
click at [489, 140] on span "Record page values" at bounding box center [478, 143] width 39 height 6
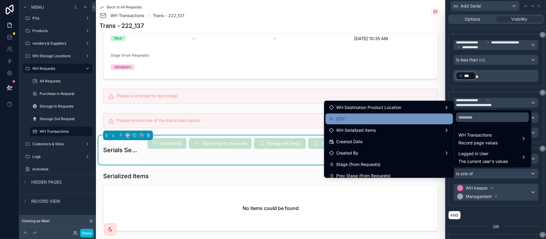
scroll to position [120, 0]
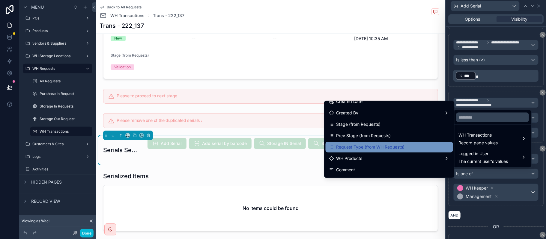
click at [393, 144] on span "Request Type (from WH Requests)" at bounding box center [371, 147] width 68 height 7
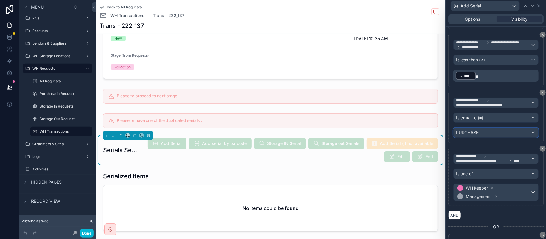
click at [474, 132] on span "PURCHASE" at bounding box center [467, 133] width 22 height 6
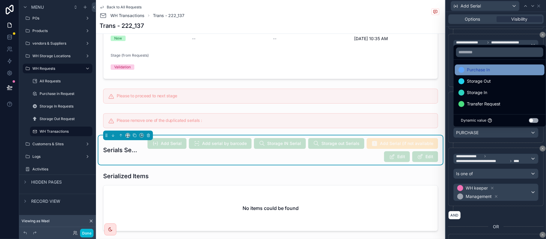
click at [483, 67] on span "Purchase In" at bounding box center [478, 69] width 23 height 7
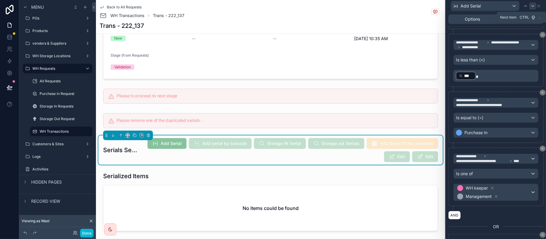
click at [533, 7] on icon at bounding box center [533, 6] width 5 height 5
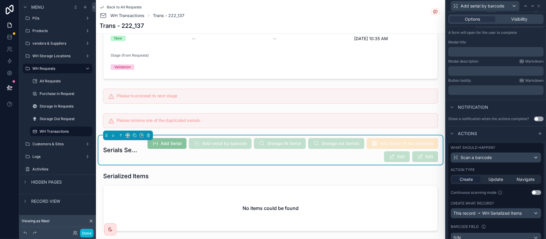
scroll to position [113, 0]
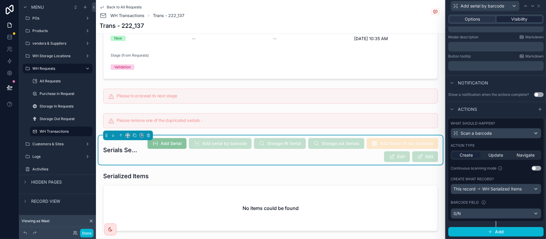
click at [503, 18] on div "Visibility" at bounding box center [520, 19] width 46 height 6
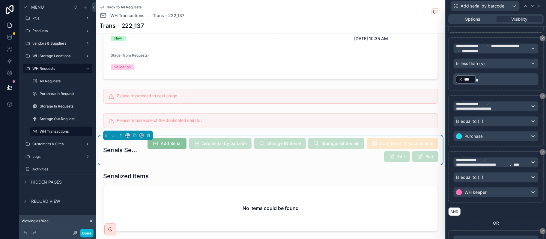
scroll to position [193, 0]
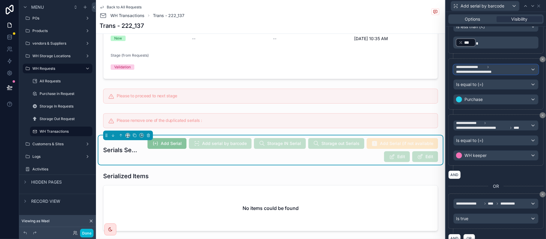
click at [502, 69] on span "**********" at bounding box center [493, 70] width 74 height 10
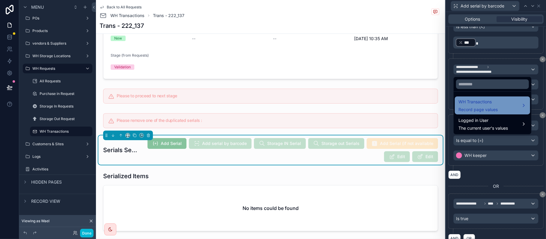
click at [504, 104] on div "WH Transactions Record page values" at bounding box center [493, 105] width 68 height 14
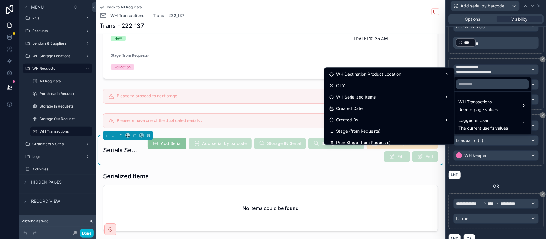
scroll to position [120, 0]
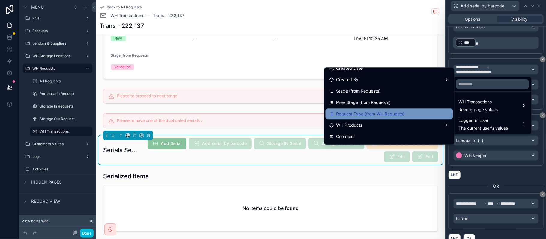
click at [387, 113] on span "Request Type (from WH Requests)" at bounding box center [371, 113] width 68 height 7
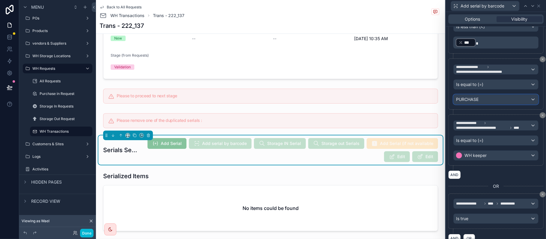
click at [488, 103] on div "PURCHASE" at bounding box center [496, 100] width 85 height 10
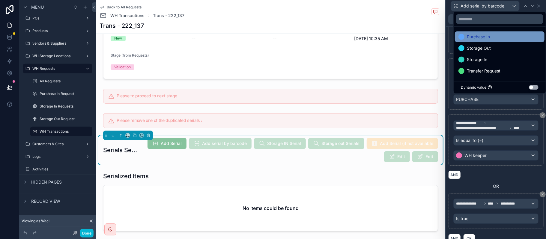
click at [479, 38] on span "Purchase In" at bounding box center [478, 36] width 23 height 7
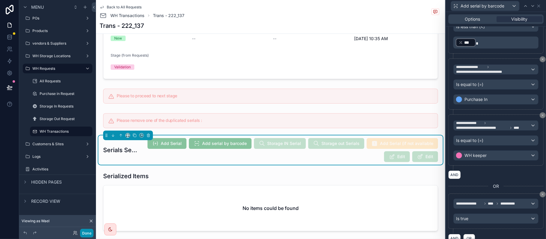
click at [88, 236] on button "Done" at bounding box center [86, 233] width 13 height 9
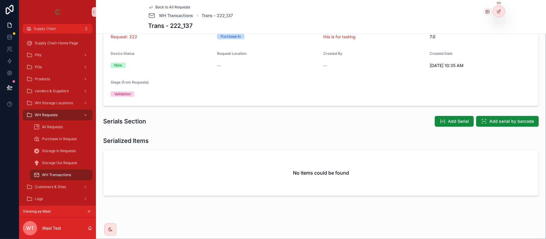
scroll to position [53, 0]
click at [440, 118] on icon "scrollable content" at bounding box center [443, 121] width 6 height 6
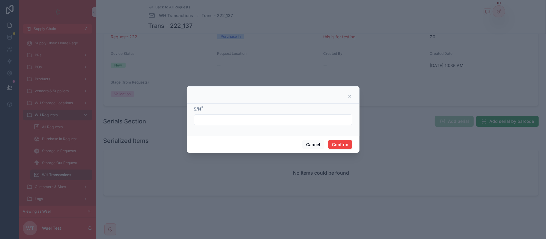
click at [214, 113] on div "S/N *" at bounding box center [273, 115] width 158 height 19
click at [212, 121] on input "text" at bounding box center [273, 120] width 158 height 8
type input "***"
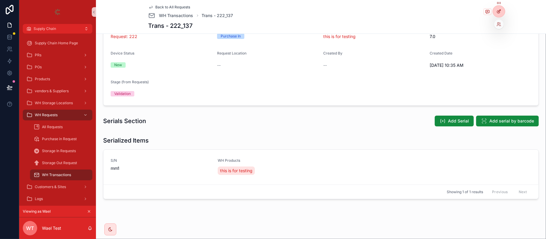
click at [503, 8] on div at bounding box center [499, 11] width 12 height 11
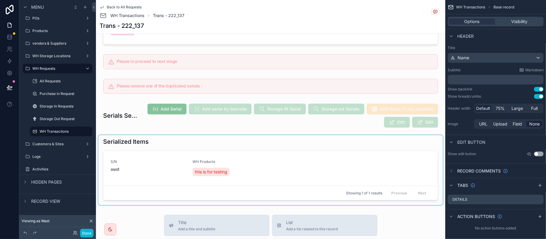
scroll to position [118, 0]
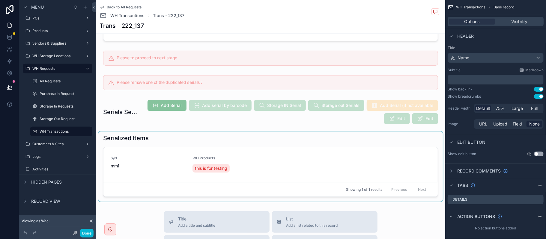
click at [401, 181] on div "scrollable content" at bounding box center [270, 167] width 345 height 70
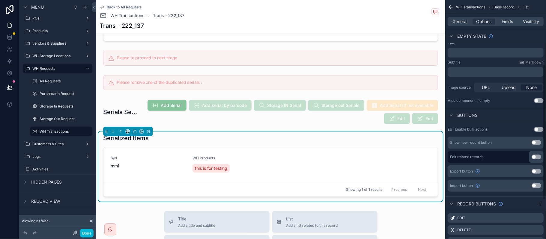
scroll to position [121, 0]
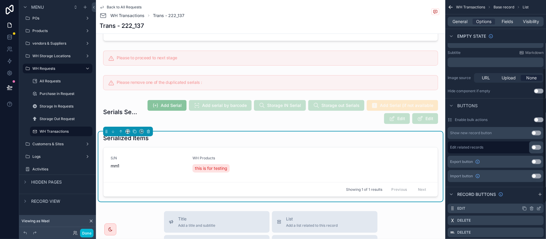
click at [541, 211] on icon "scrollable content" at bounding box center [539, 208] width 5 height 5
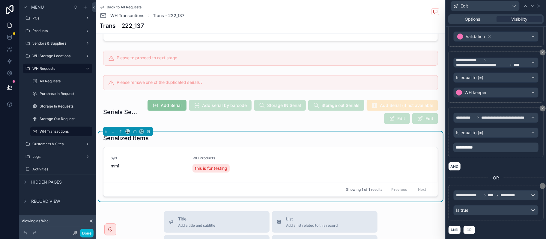
scroll to position [149, 0]
click at [527, 7] on icon at bounding box center [525, 6] width 5 height 5
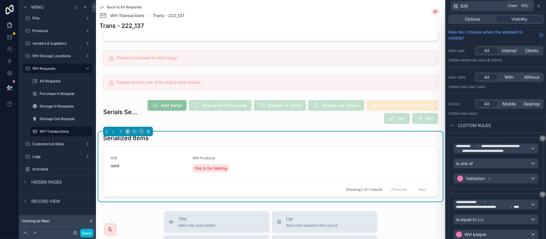
click at [539, 7] on icon at bounding box center [539, 6] width 5 height 5
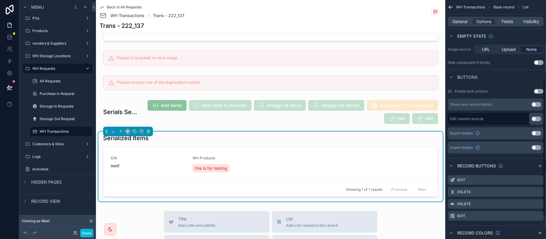
scroll to position [161, 0]
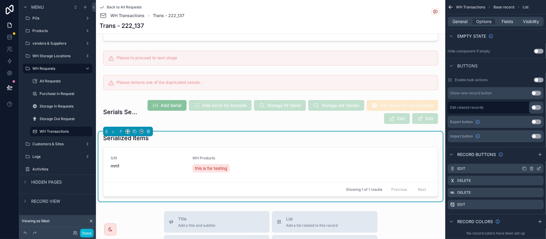
click at [539, 168] on icon "scrollable content" at bounding box center [539, 168] width 5 height 5
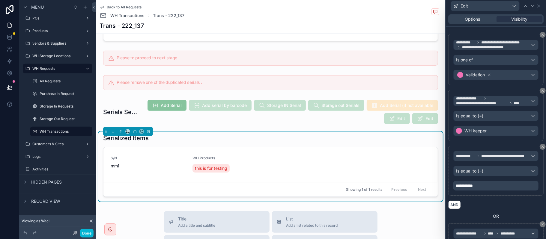
scroll to position [120, 0]
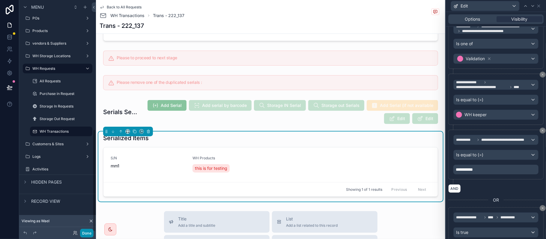
click at [90, 233] on button "Done" at bounding box center [86, 233] width 13 height 9
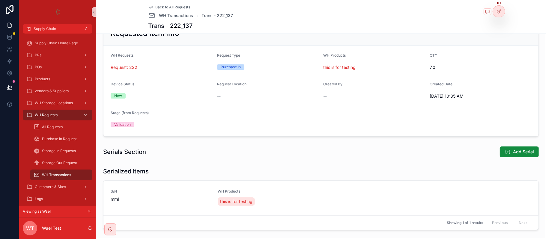
scroll to position [0, 0]
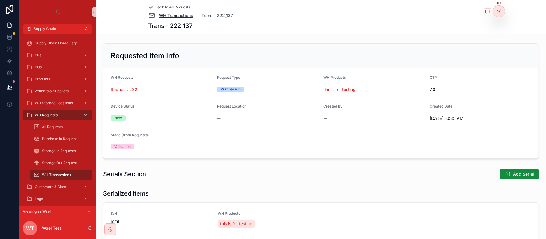
click at [177, 12] on link "WH Transactions" at bounding box center [170, 15] width 45 height 7
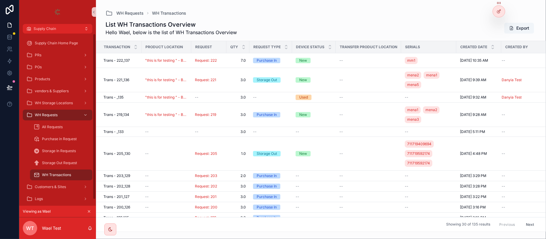
click at [87, 213] on icon "scrollable content" at bounding box center [89, 212] width 4 height 4
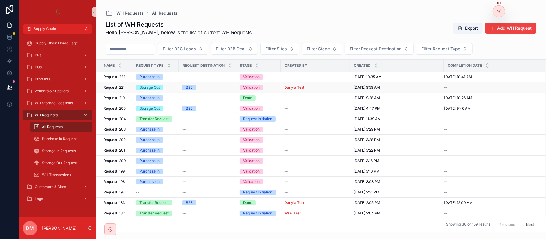
click at [166, 89] on div "Storage Out" at bounding box center [155, 87] width 39 height 5
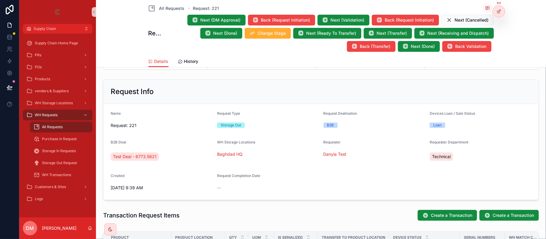
scroll to position [120, 0]
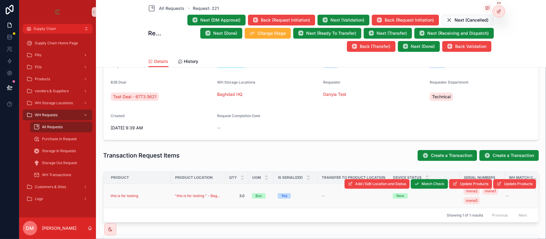
click at [155, 197] on div "this is for testing" at bounding box center [139, 196] width 57 height 5
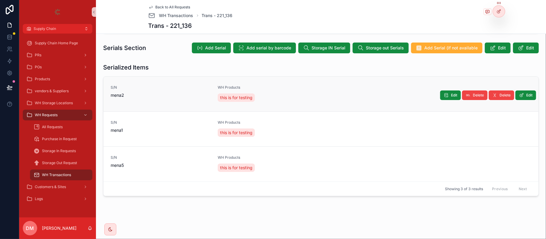
scroll to position [127, 0]
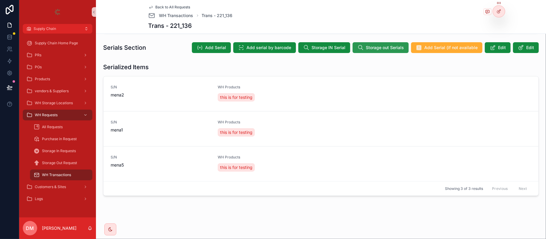
click at [368, 47] on span "Storage out Serials" at bounding box center [385, 48] width 38 height 6
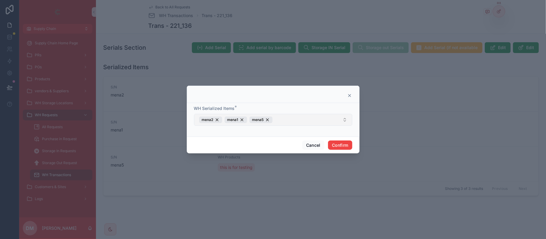
click at [313, 119] on button "mena2 mena1 mena5" at bounding box center [273, 120] width 158 height 12
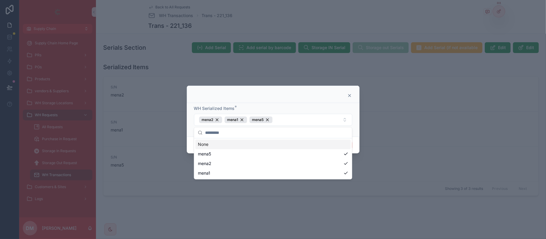
click at [351, 95] on icon at bounding box center [349, 95] width 5 height 5
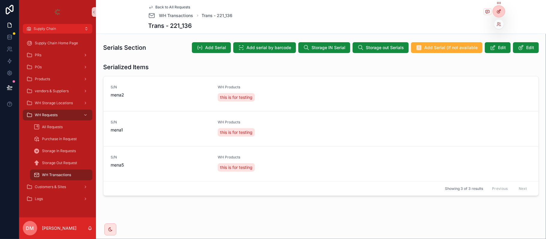
click at [503, 13] on div at bounding box center [499, 11] width 12 height 11
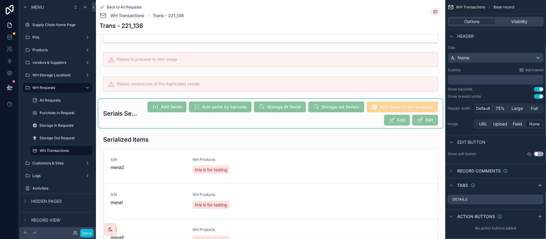
scroll to position [120, 0]
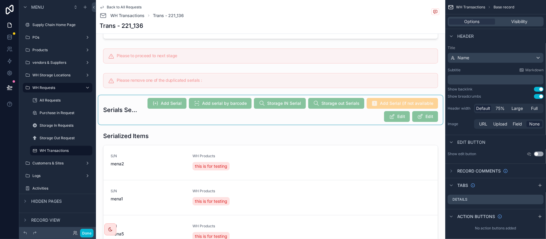
click at [355, 103] on div "scrollable content" at bounding box center [270, 109] width 345 height 29
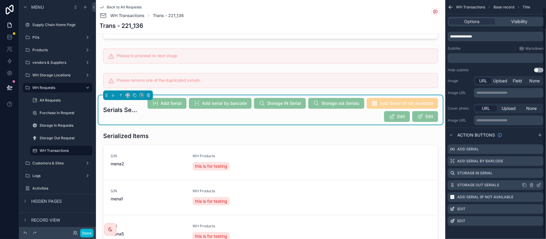
scroll to position [7, 0]
click at [540, 183] on icon "scrollable content" at bounding box center [540, 183] width 1 height 1
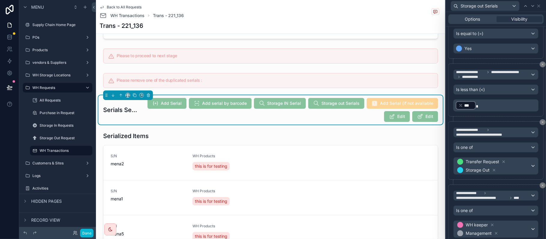
scroll to position [120, 0]
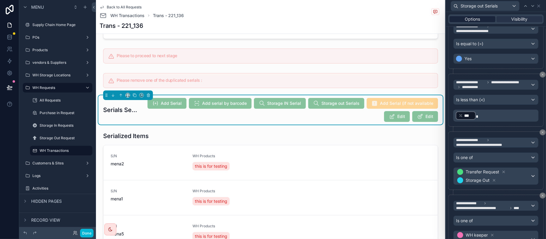
click at [465, 19] on span "Options" at bounding box center [472, 19] width 15 height 6
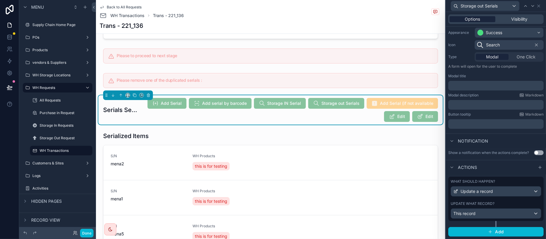
scroll to position [55, 0]
click at [500, 200] on div "What should happen? Update a record Update what record? This record" at bounding box center [495, 199] width 95 height 44
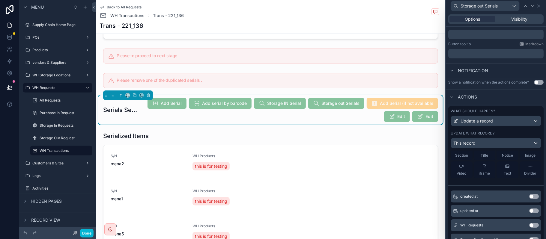
scroll to position [0, 0]
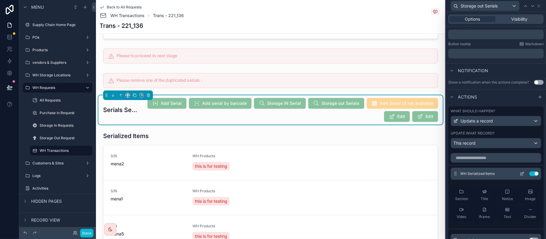
click at [520, 176] on icon at bounding box center [522, 174] width 5 height 5
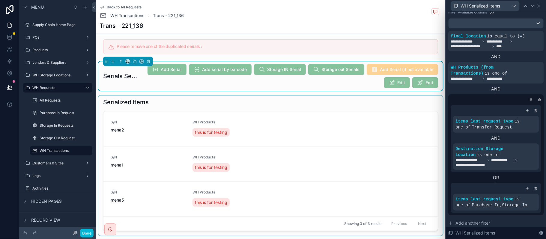
scroll to position [160, 0]
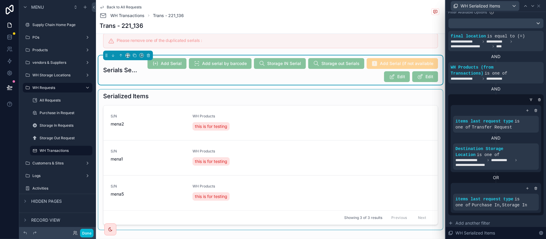
click at [281, 115] on div "scrollable content" at bounding box center [270, 160] width 345 height 140
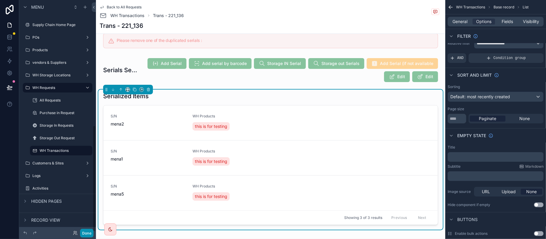
click at [82, 232] on button "Done" at bounding box center [86, 233] width 13 height 9
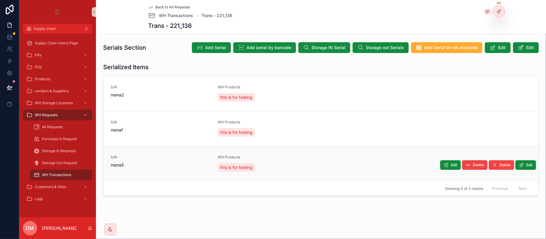
scroll to position [127, 0]
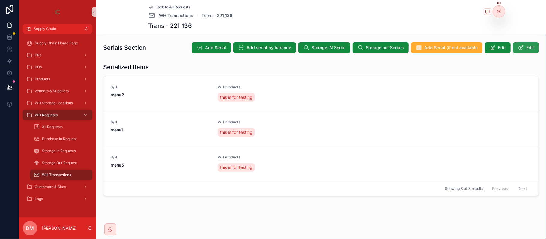
click at [518, 50] on icon "scrollable content" at bounding box center [521, 48] width 6 height 6
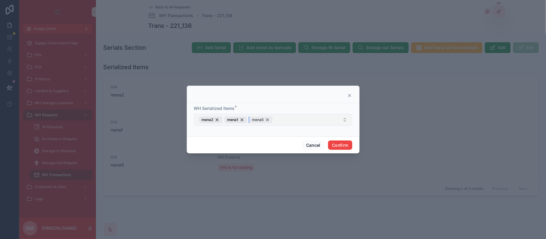
click at [269, 121] on div "mena5" at bounding box center [261, 120] width 23 height 7
click at [235, 119] on span "mena1" at bounding box center [232, 120] width 11 height 5
drag, startPoint x: 217, startPoint y: 121, endPoint x: 240, endPoint y: 122, distance: 23.1
click at [217, 121] on div "mena2" at bounding box center [210, 120] width 23 height 7
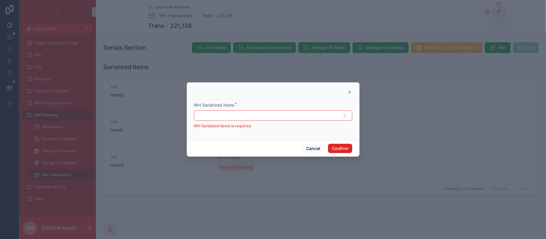
click at [336, 149] on button "Confirm" at bounding box center [340, 149] width 24 height 10
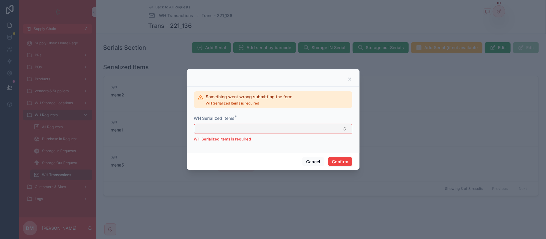
click at [273, 126] on button "Select Button" at bounding box center [273, 129] width 158 height 10
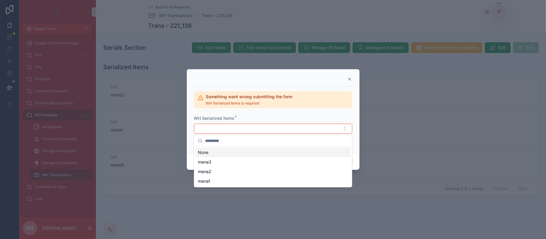
click at [238, 145] on input "text" at bounding box center [276, 141] width 143 height 11
click at [257, 150] on div "None" at bounding box center [273, 153] width 155 height 10
click at [324, 157] on div "mena3" at bounding box center [273, 162] width 155 height 10
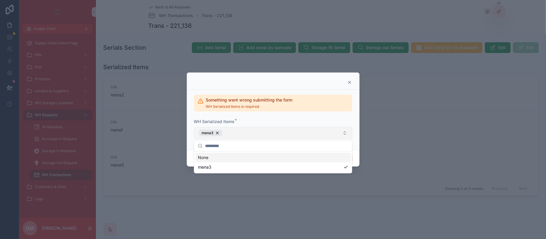
drag, startPoint x: 269, startPoint y: 115, endPoint x: 223, endPoint y: 129, distance: 48.1
click at [268, 115] on div "Something went wrong submitting the form WH Serialized Items is required WH Ser…" at bounding box center [273, 118] width 158 height 53
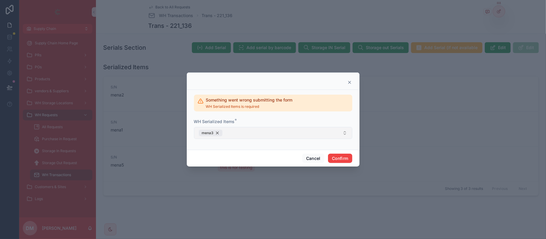
click at [216, 131] on div "mena3" at bounding box center [210, 133] width 23 height 7
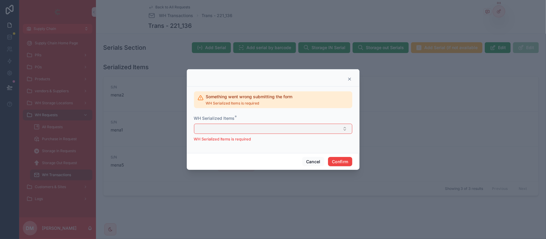
click at [224, 131] on button "Select Button" at bounding box center [273, 129] width 158 height 10
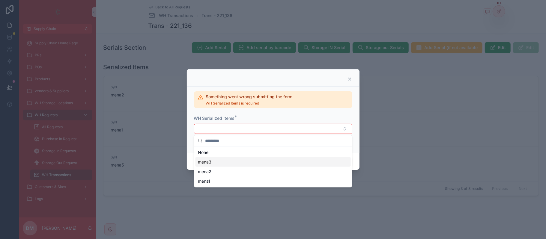
click at [226, 166] on div "mena3" at bounding box center [273, 162] width 155 height 10
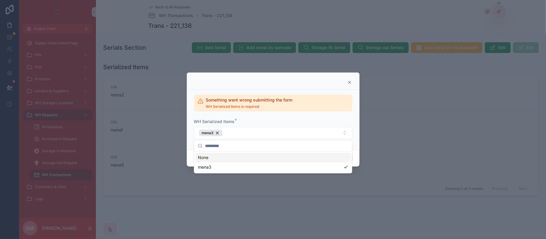
click at [354, 149] on div "Something went wrong submitting the form WH Serialized Items is required WH Ser…" at bounding box center [273, 120] width 173 height 60
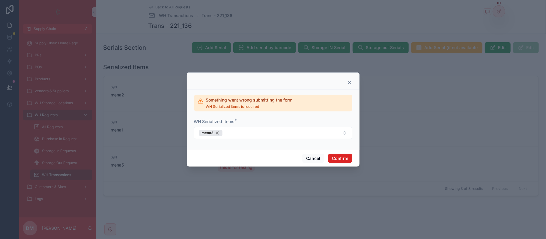
click at [349, 155] on button "Confirm" at bounding box center [340, 159] width 24 height 10
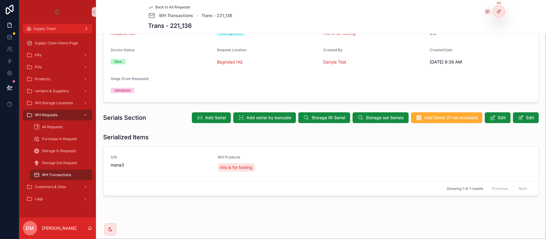
scroll to position [56, 0]
click at [376, 119] on span "Storage out Serials" at bounding box center [385, 118] width 38 height 6
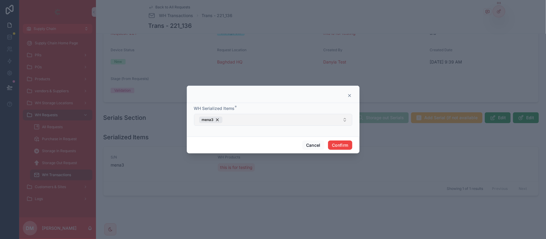
click at [243, 119] on button "mena3" at bounding box center [273, 120] width 158 height 12
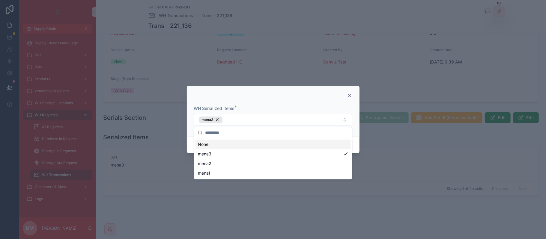
scroll to position [53, 0]
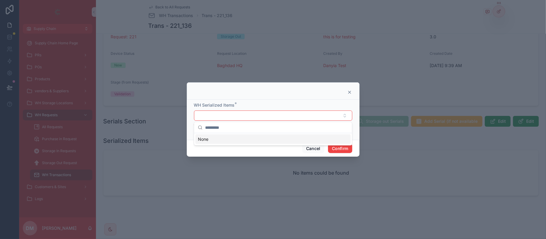
click at [351, 90] on icon at bounding box center [349, 92] width 5 height 5
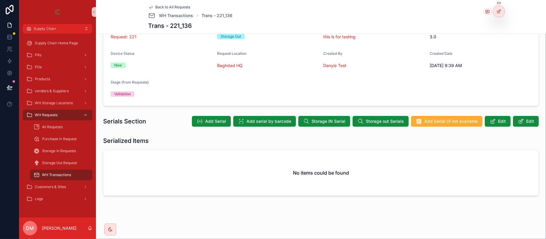
click at [72, 118] on div "WH Requests" at bounding box center [57, 115] width 62 height 10
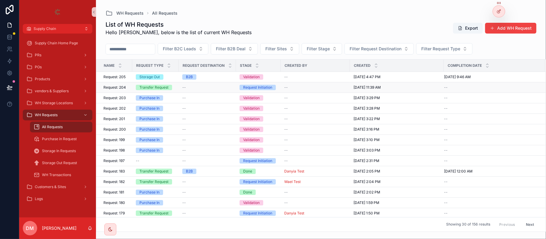
click at [419, 84] on td "7/29/2025 11:39 AM 7/29/2025 11:39 AM" at bounding box center [397, 87] width 94 height 10
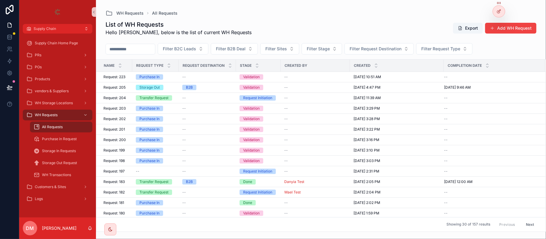
click at [173, 77] on div "Purchase In" at bounding box center [155, 76] width 39 height 5
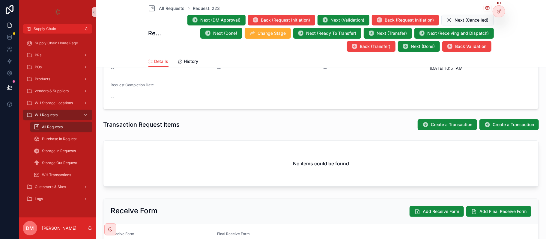
scroll to position [160, 0]
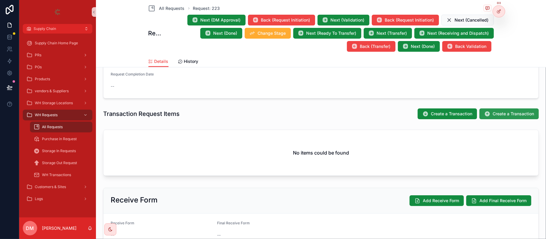
click at [493, 114] on span "Create a Transaction" at bounding box center [513, 114] width 41 height 6
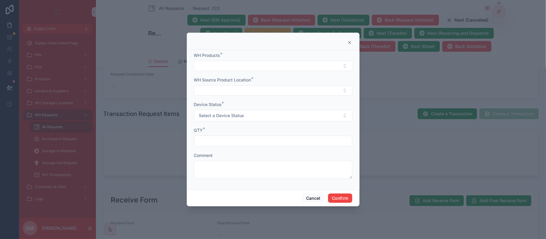
click at [294, 142] on input "text" at bounding box center [273, 141] width 158 height 8
click at [291, 67] on button "Select Button" at bounding box center [273, 66] width 158 height 10
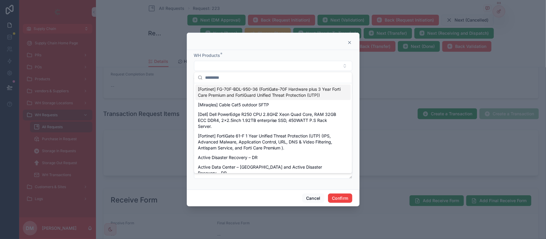
click at [350, 38] on div at bounding box center [273, 41] width 173 height 17
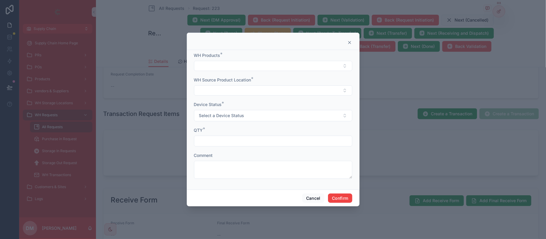
click at [350, 42] on icon at bounding box center [350, 42] width 2 height 2
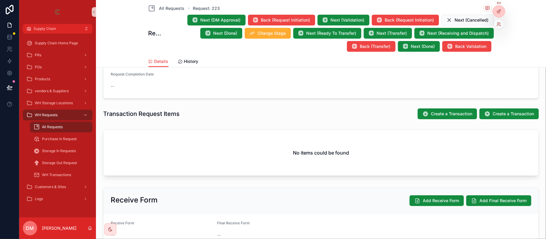
click at [502, 25] on div at bounding box center [499, 24] width 10 height 10
click at [501, 25] on icon at bounding box center [499, 24] width 5 height 5
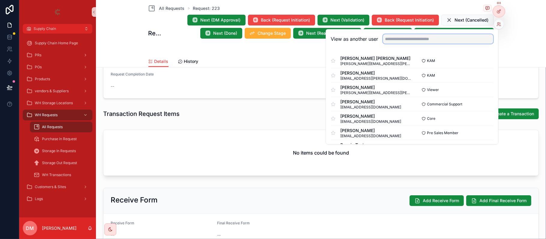
click at [446, 40] on input "text" at bounding box center [438, 39] width 110 height 10
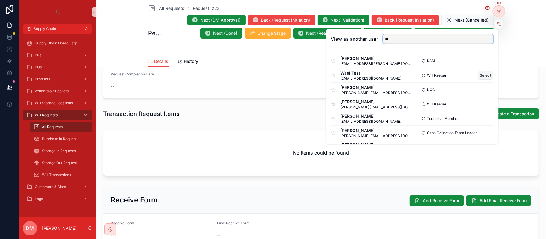
type input "**"
click at [478, 74] on button "Select" at bounding box center [486, 75] width 16 height 9
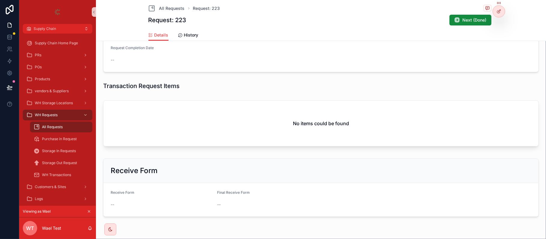
click at [279, 94] on div "Prev Stage -- Stage Validation 1 Validation 2 Done Request Info Name Request: 2…" at bounding box center [321, 53] width 450 height 331
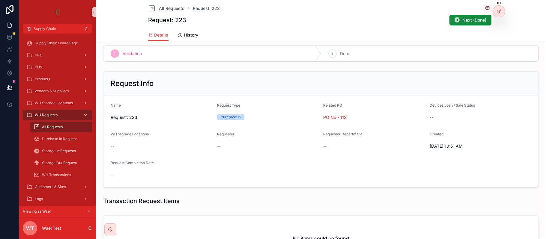
scroll to position [80, 0]
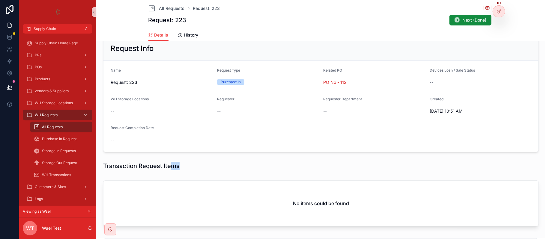
drag, startPoint x: 171, startPoint y: 167, endPoint x: 250, endPoint y: 162, distance: 78.7
click at [250, 163] on div "Transaction Request Items" at bounding box center [321, 166] width 436 height 8
click at [256, 164] on div "Transaction Request Items" at bounding box center [321, 166] width 436 height 8
click at [89, 213] on icon "scrollable content" at bounding box center [89, 212] width 4 height 4
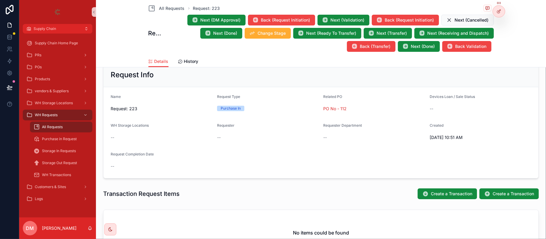
scroll to position [120, 0]
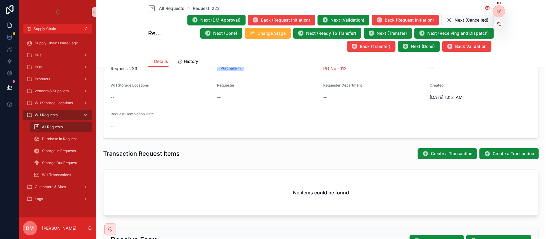
drag, startPoint x: 500, startPoint y: 23, endPoint x: 497, endPoint y: 25, distance: 4.0
click at [500, 23] on icon at bounding box center [499, 24] width 5 height 5
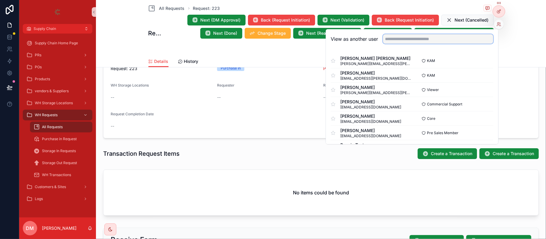
click at [403, 41] on input "text" at bounding box center [438, 39] width 110 height 10
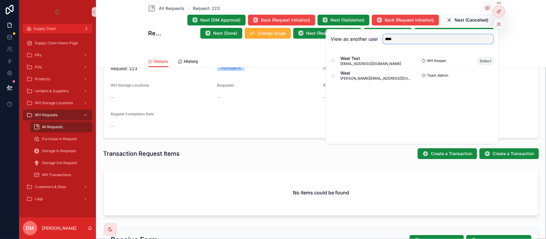
type input "****"
click at [481, 59] on button "Select" at bounding box center [486, 61] width 16 height 9
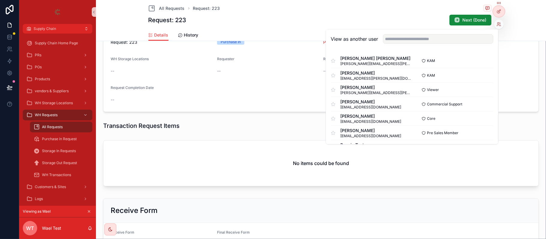
click at [255, 122] on div "Transaction Request Items" at bounding box center [320, 125] width 445 height 13
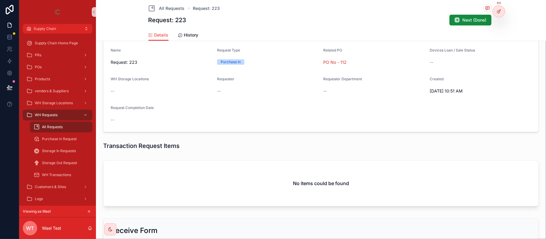
scroll to position [100, 0]
click at [88, 213] on icon "scrollable content" at bounding box center [89, 212] width 2 height 2
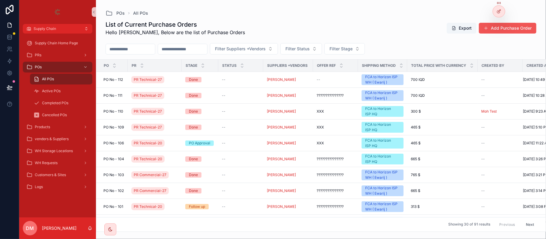
click at [495, 29] on button "Add Purchase Order" at bounding box center [508, 28] width 58 height 11
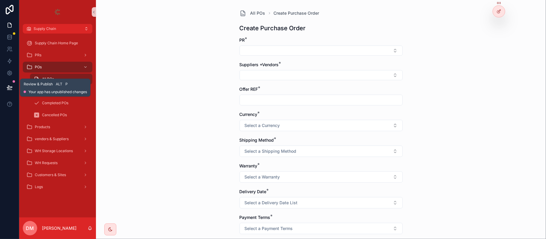
click at [13, 87] on button at bounding box center [9, 87] width 13 height 17
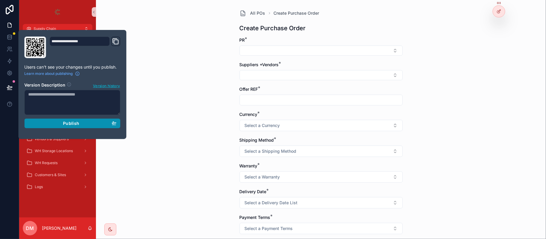
click at [97, 124] on div "Publish" at bounding box center [72, 123] width 88 height 5
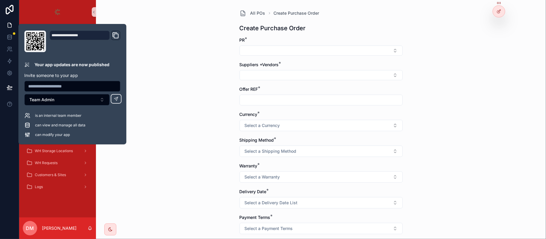
click at [169, 118] on div "All POs Create Purchase Order Create Purchase Order PR * Suppliers +Vendors * O…" at bounding box center [321, 119] width 450 height 239
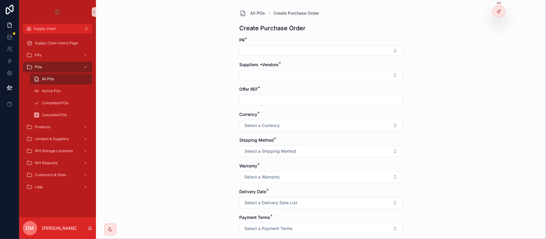
click at [169, 118] on div "All POs Create Purchase Order Create Purchase Order PR * Suppliers +Vendors * O…" at bounding box center [321, 119] width 450 height 239
click at [285, 48] on button "Select Button" at bounding box center [321, 51] width 163 height 10
click at [208, 32] on div "All POs Create Purchase Order Create Purchase Order PR * Suppliers +Vendors * O…" at bounding box center [321, 119] width 450 height 239
click at [497, 24] on icon at bounding box center [499, 24] width 5 height 5
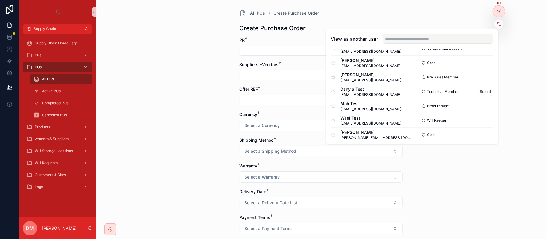
scroll to position [58, 0]
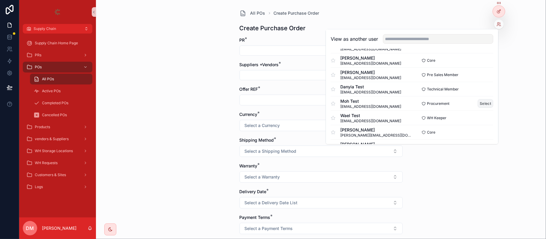
click at [480, 101] on button "Select" at bounding box center [486, 103] width 16 height 9
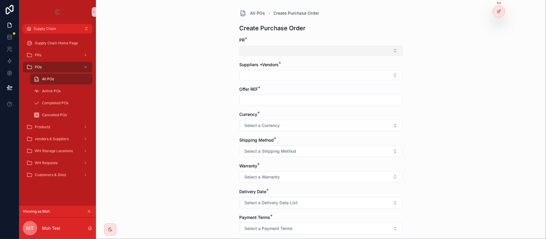
click at [291, 50] on button "Select Button" at bounding box center [321, 51] width 163 height 10
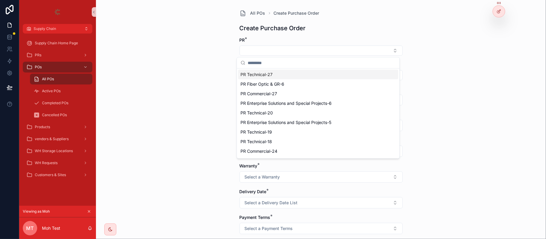
click at [263, 76] on span "PR Technical-27" at bounding box center [257, 75] width 32 height 6
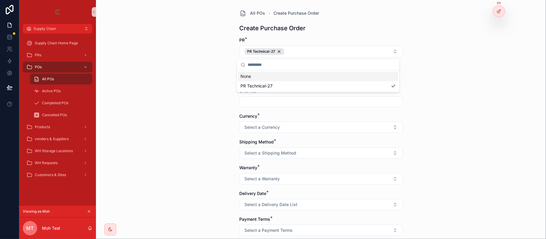
click at [230, 67] on div "All POs Create Purchase Order Create Purchase Order PR * PR Technical-27 Suppli…" at bounding box center [321, 119] width 450 height 239
click at [251, 71] on div "Suppliers +Vendors *" at bounding box center [321, 73] width 163 height 19
click at [252, 77] on button "Select Button" at bounding box center [321, 77] width 163 height 10
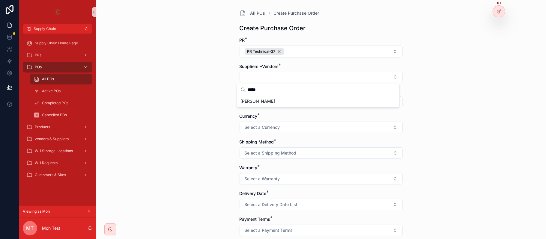
type input "*****"
click at [257, 98] on span "[PERSON_NAME]" at bounding box center [258, 101] width 34 height 6
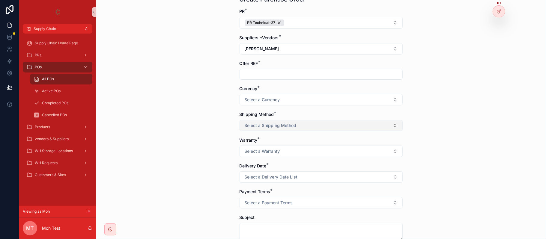
scroll to position [40, 0]
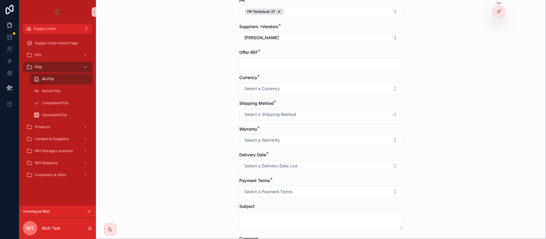
click at [260, 69] on form "PR * PR Technical-27 Suppliers +Vendors * [PERSON_NAME] Offer REF * Currency * …" at bounding box center [321, 159] width 163 height 324
click at [262, 61] on input "scrollable content" at bounding box center [321, 63] width 163 height 8
type input "***"
click at [264, 94] on button "Select a Currency" at bounding box center [321, 88] width 163 height 11
click at [263, 113] on div "USD" at bounding box center [318, 113] width 160 height 9
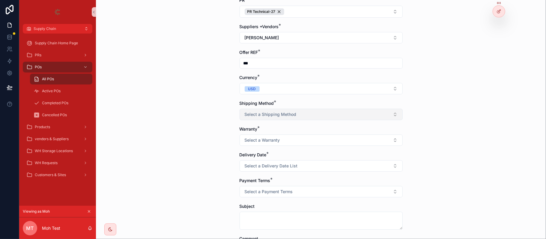
click at [256, 112] on button "Select a Shipping Method" at bounding box center [321, 114] width 163 height 11
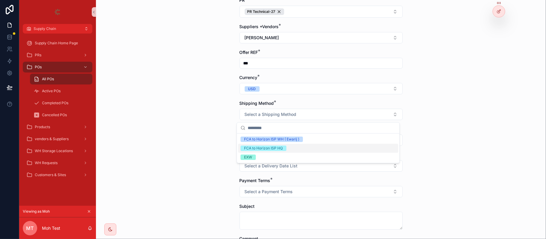
click at [272, 149] on div "FCA to Horizon ISP HQ" at bounding box center [263, 148] width 39 height 5
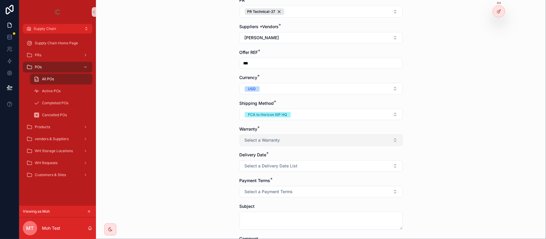
click at [264, 141] on span "Select a Warranty" at bounding box center [262, 140] width 35 height 6
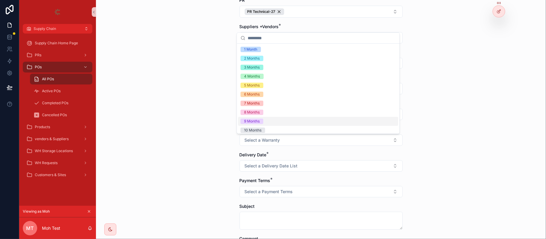
click at [275, 103] on div "7 Months" at bounding box center [318, 103] width 160 height 9
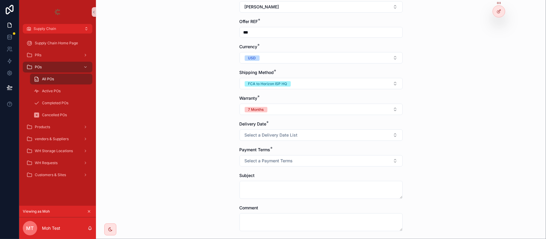
scroll to position [80, 0]
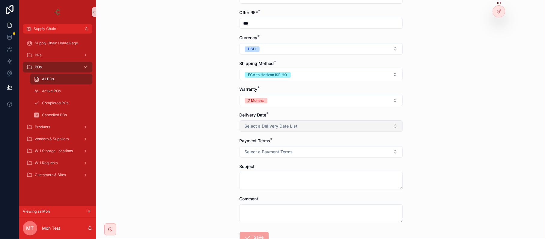
click at [264, 124] on span "Select a Delivery Date List" at bounding box center [271, 126] width 53 height 6
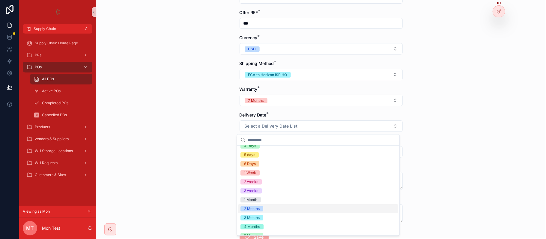
scroll to position [56, 0]
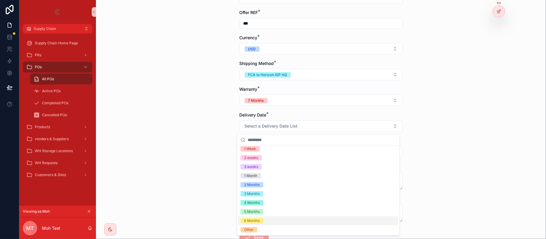
click at [281, 219] on div "6 Months" at bounding box center [318, 221] width 160 height 9
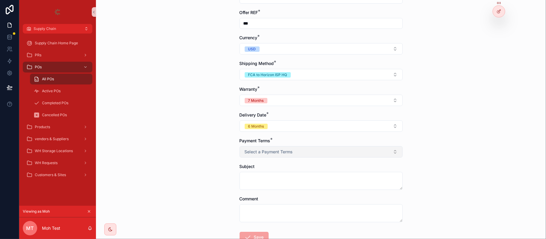
click at [262, 154] on span "Select a Payment Terms" at bounding box center [269, 152] width 48 height 6
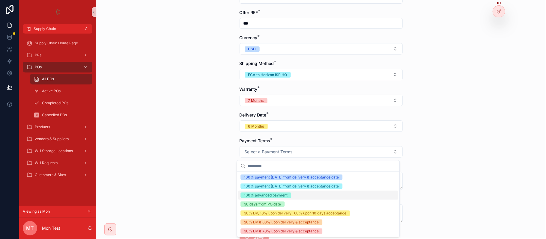
click at [283, 197] on div "100% advanced payment" at bounding box center [265, 195] width 43 height 5
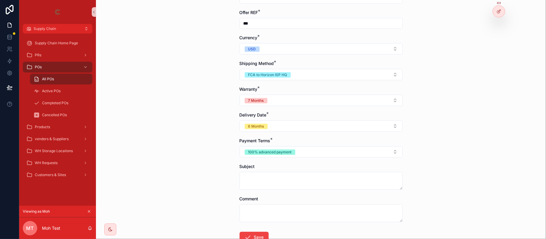
click at [261, 172] on div "Subject" at bounding box center [321, 177] width 163 height 26
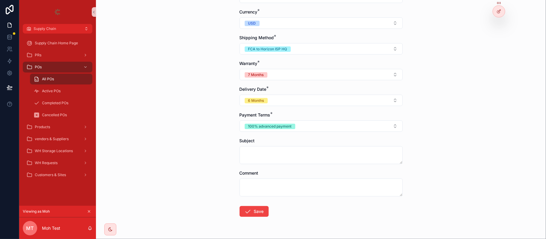
scroll to position [123, 0]
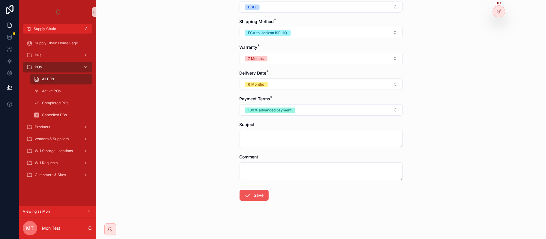
click at [253, 196] on button "Save" at bounding box center [254, 195] width 29 height 11
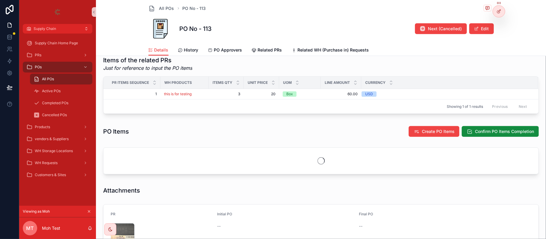
scroll to position [240, 0]
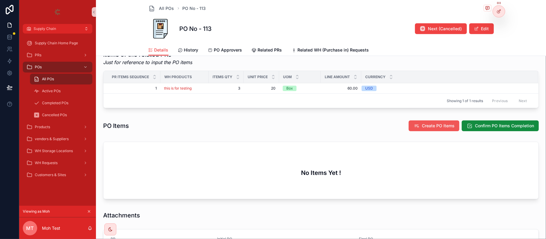
click at [427, 127] on span "Create PO Items" at bounding box center [438, 126] width 33 height 6
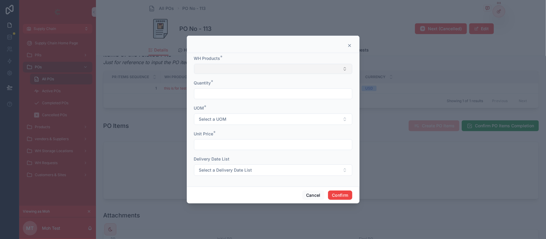
click at [231, 71] on button "Select Button" at bounding box center [273, 69] width 158 height 10
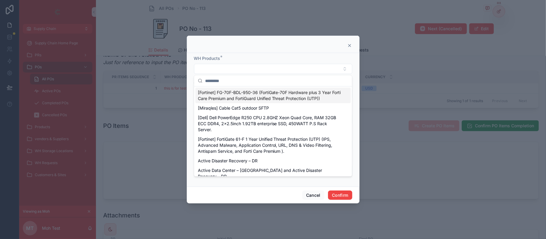
click at [230, 79] on input "text" at bounding box center [276, 81] width 143 height 11
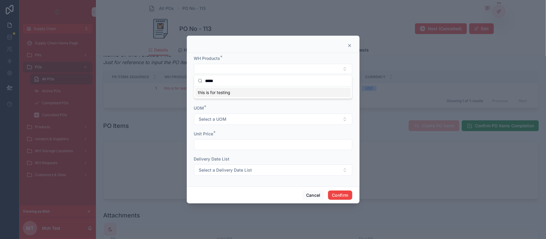
type input "****"
click at [225, 94] on span "this is for testing" at bounding box center [214, 93] width 32 height 6
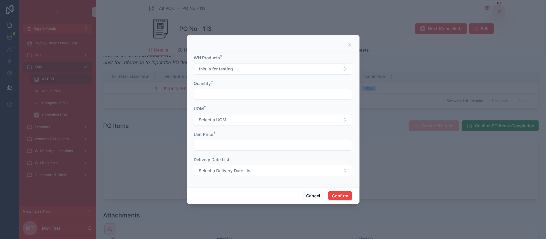
click at [214, 97] on input "text" at bounding box center [273, 94] width 158 height 8
type input "*"
click at [221, 113] on div "UOM * Select a UOM" at bounding box center [273, 116] width 158 height 20
click at [218, 118] on span "Select a UOM" at bounding box center [213, 120] width 28 height 6
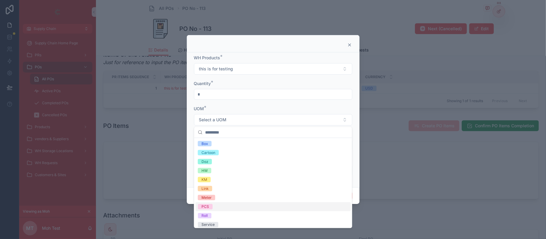
click at [214, 205] on div "PCS" at bounding box center [273, 206] width 155 height 9
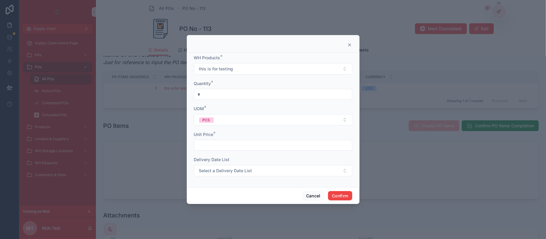
click at [216, 146] on input "text" at bounding box center [273, 145] width 158 height 8
type input "******"
click at [347, 193] on button "Confirm" at bounding box center [340, 196] width 24 height 10
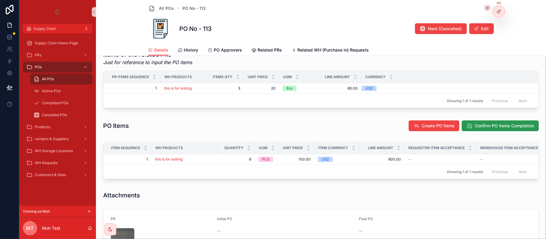
click at [489, 129] on span "Confirm PO Items Completion" at bounding box center [504, 126] width 59 height 6
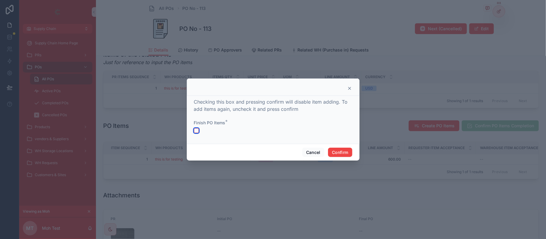
click at [196, 131] on button "button" at bounding box center [196, 130] width 5 height 5
click at [337, 156] on button "Confirm" at bounding box center [340, 153] width 24 height 10
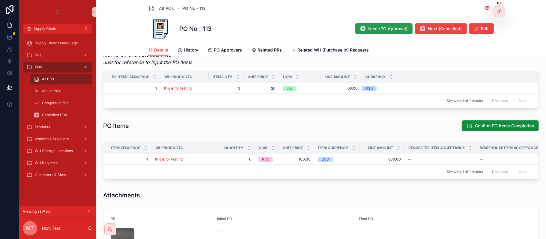
click at [382, 25] on button "Next (PO Approval)" at bounding box center [383, 28] width 57 height 11
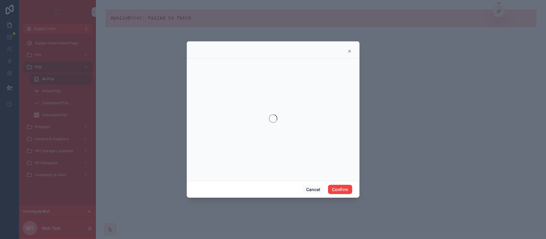
scroll to position [0, 0]
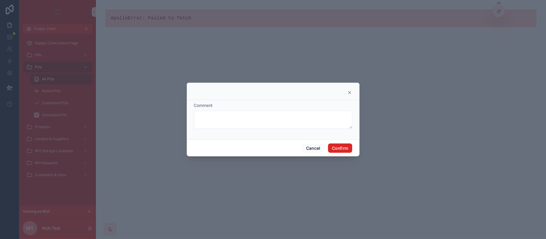
click at [340, 150] on button "Confirm" at bounding box center [340, 149] width 24 height 10
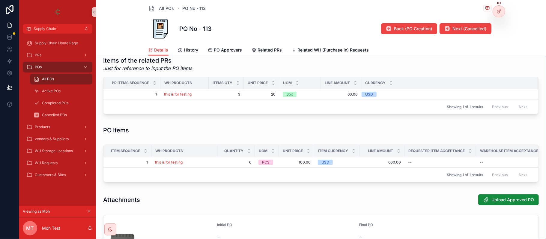
scroll to position [280, 0]
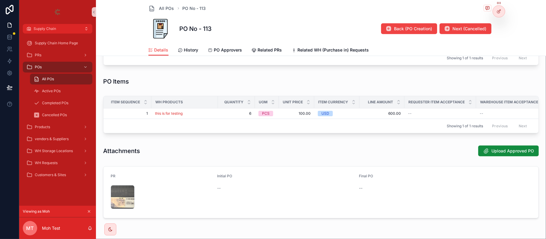
click at [89, 209] on button "scrollable content" at bounding box center [89, 211] width 7 height 7
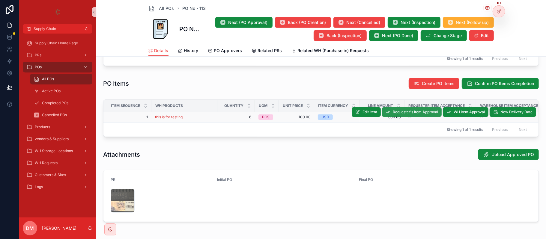
click at [402, 113] on span "Requester's Item Approval" at bounding box center [415, 112] width 45 height 5
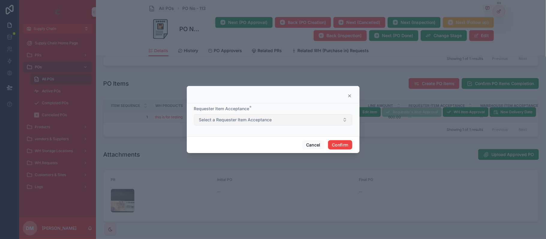
click at [230, 117] on span "Select a Requester Item Acceptance" at bounding box center [235, 120] width 73 height 6
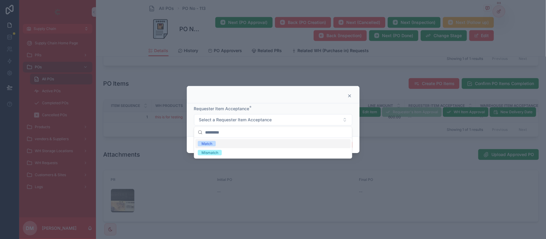
click at [217, 142] on div "Match" at bounding box center [273, 143] width 155 height 9
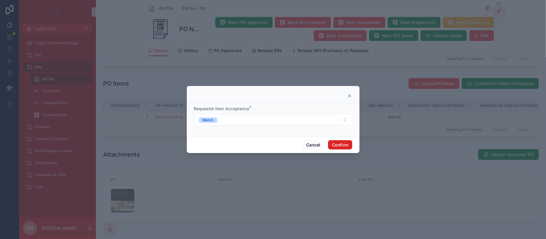
click at [338, 142] on button "Confirm" at bounding box center [340, 145] width 24 height 10
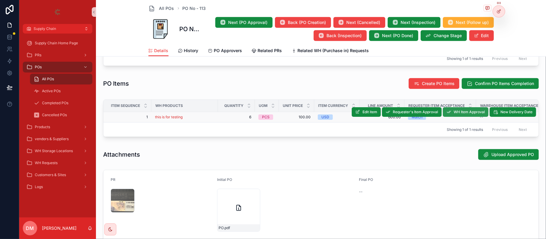
click at [461, 115] on span "WH Item Approval" at bounding box center [469, 112] width 31 height 5
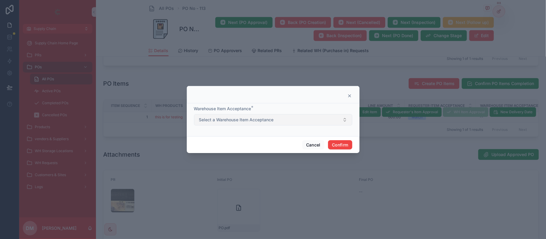
click at [217, 119] on span "Select a Warehouse Item Acceptance" at bounding box center [236, 120] width 75 height 6
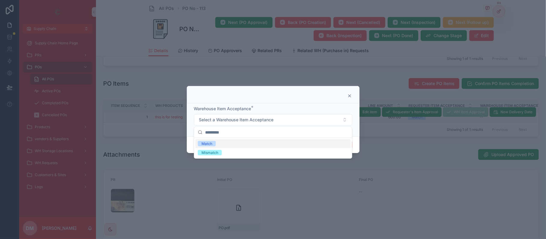
click at [215, 141] on div "Match" at bounding box center [273, 143] width 155 height 9
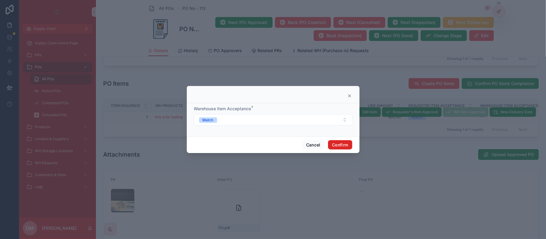
click at [330, 141] on button "Confirm" at bounding box center [340, 145] width 24 height 10
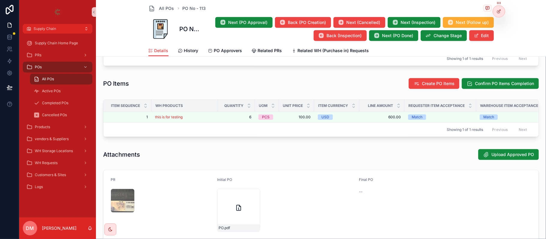
drag, startPoint x: 374, startPoint y: 34, endPoint x: 374, endPoint y: 49, distance: 15.9
click at [374, 49] on div "All POs [STREET_ADDRESS] Next (PO Approval) Back (PO Creation) Next (Cancelled)…" at bounding box center [321, 28] width 450 height 57
click at [378, 38] on button "Next (PO Done)" at bounding box center [393, 35] width 49 height 11
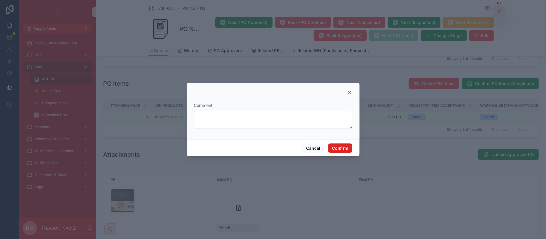
click at [337, 152] on button "Confirm" at bounding box center [340, 149] width 24 height 10
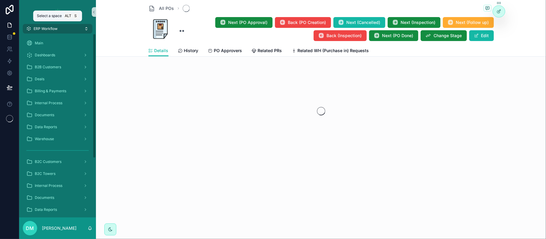
click at [66, 29] on button "ERP Workflow" at bounding box center [58, 29] width 70 height 10
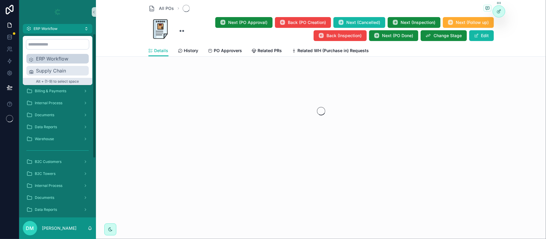
click at [59, 74] on span "Supply Chain" at bounding box center [61, 70] width 50 height 7
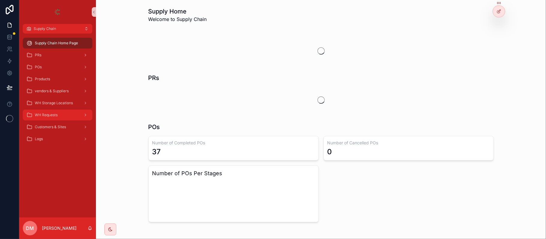
click at [55, 114] on span "WH Requests" at bounding box center [46, 115] width 23 height 5
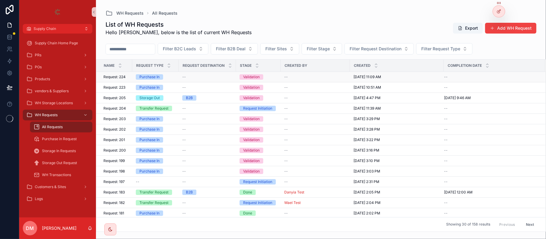
click at [122, 79] on span "Request: 224" at bounding box center [114, 77] width 22 height 5
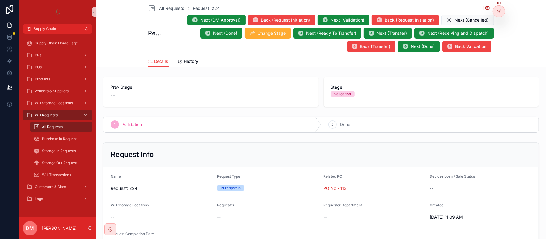
scroll to position [160, 0]
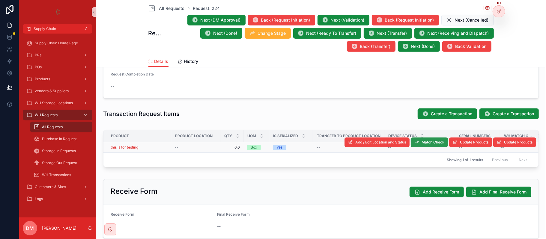
click at [422, 144] on span "Match Check" at bounding box center [433, 142] width 23 height 5
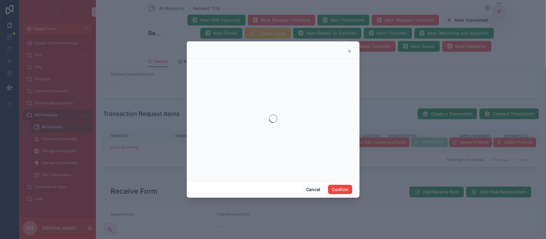
click at [349, 52] on icon at bounding box center [349, 51] width 5 height 5
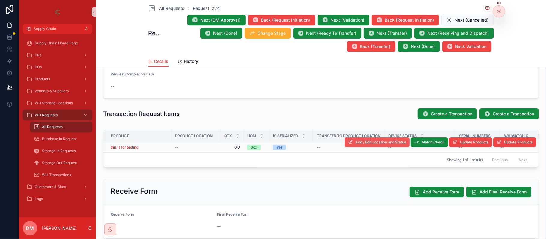
click at [390, 142] on span "Add / Edit Location and Status" at bounding box center [380, 142] width 51 height 5
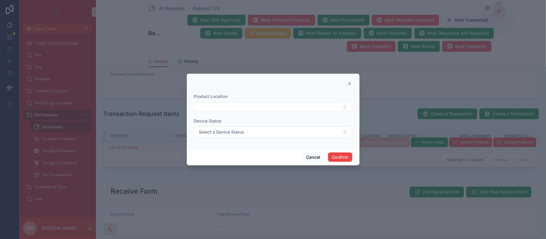
click at [220, 101] on div "Product Location" at bounding box center [273, 103] width 158 height 19
click at [220, 103] on button "Select Button" at bounding box center [273, 107] width 158 height 10
click at [230, 139] on span ""this is for testing " - Baghdad HQ" at bounding box center [231, 140] width 67 height 6
click at [346, 155] on button "Confirm" at bounding box center [340, 158] width 24 height 10
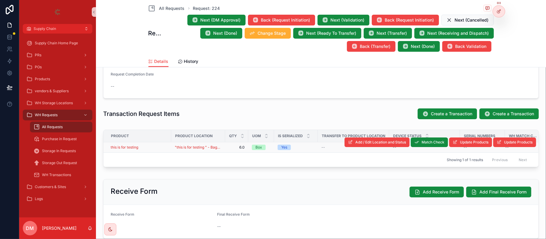
click at [151, 145] on td "this is for testing" at bounding box center [137, 147] width 68 height 10
click at [152, 147] on div "this is for testing" at bounding box center [139, 147] width 57 height 5
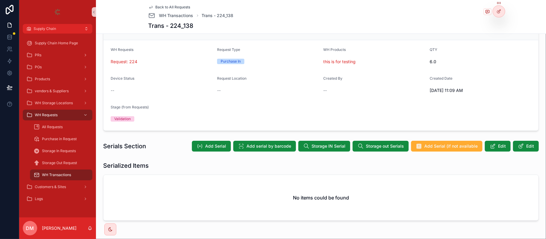
scroll to position [53, 0]
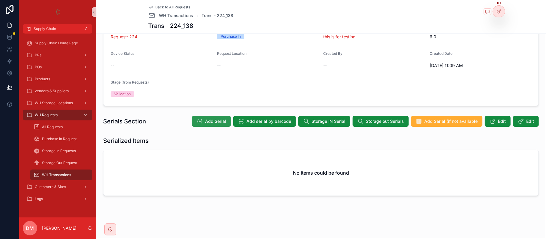
click at [215, 118] on button "Add Serial" at bounding box center [211, 121] width 39 height 11
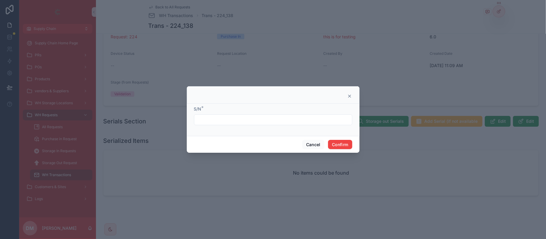
click at [239, 121] on input "text" at bounding box center [273, 120] width 158 height 8
type input "***"
click at [344, 144] on button "Confirm" at bounding box center [340, 145] width 24 height 10
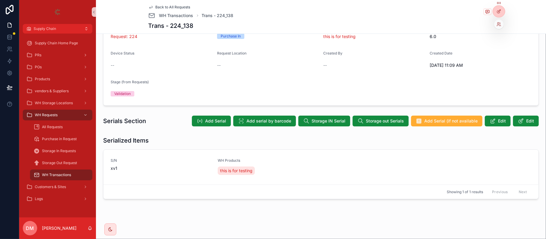
click at [498, 21] on div at bounding box center [499, 24] width 10 height 10
click at [500, 23] on icon at bounding box center [499, 24] width 5 height 5
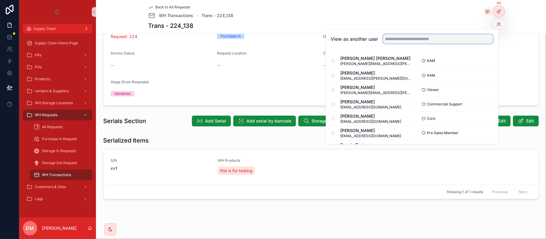
click at [445, 40] on input "text" at bounding box center [438, 39] width 110 height 10
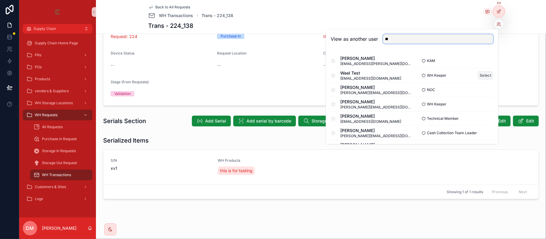
type input "**"
click at [478, 75] on button "Select" at bounding box center [486, 75] width 16 height 9
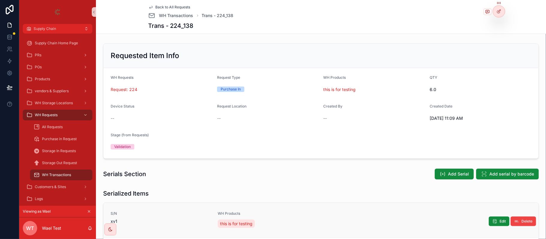
scroll to position [56, 0]
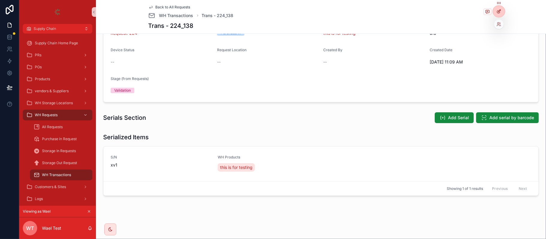
click at [500, 10] on icon at bounding box center [499, 11] width 5 height 5
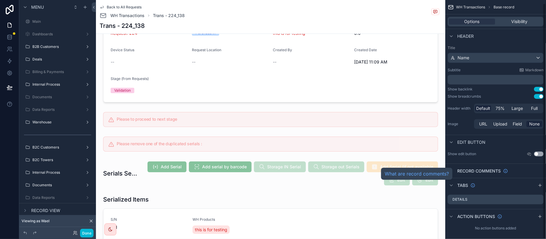
click at [296, 193] on div "scrollable content" at bounding box center [270, 228] width 345 height 70
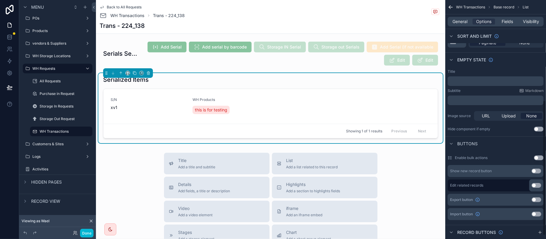
scroll to position [185, 0]
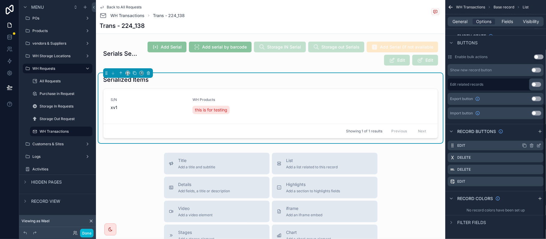
click at [539, 146] on icon "scrollable content" at bounding box center [539, 145] width 2 height 2
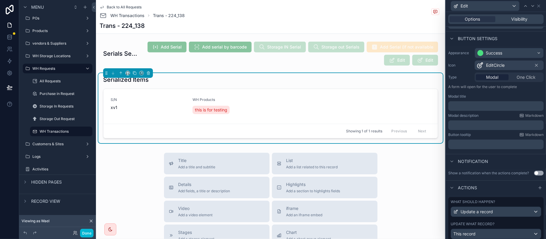
scroll to position [55, 0]
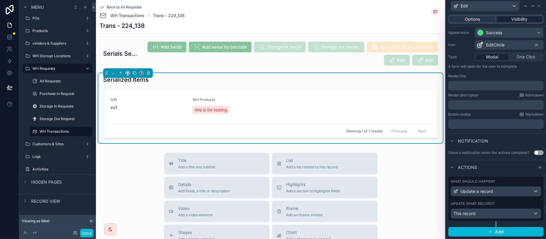
click at [514, 16] on span "Visibility" at bounding box center [520, 19] width 16 height 6
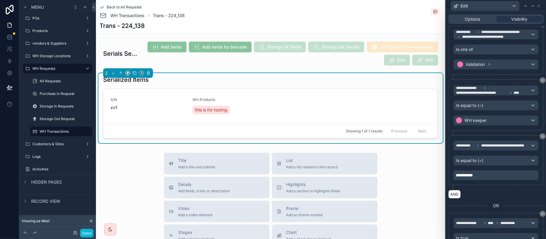
scroll to position [120, 0]
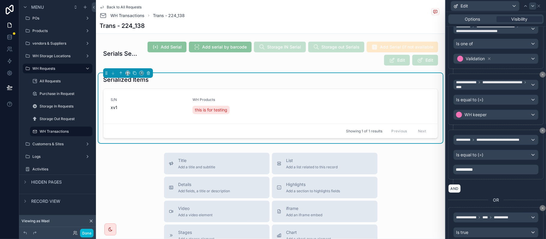
click at [534, 7] on icon at bounding box center [533, 6] width 5 height 5
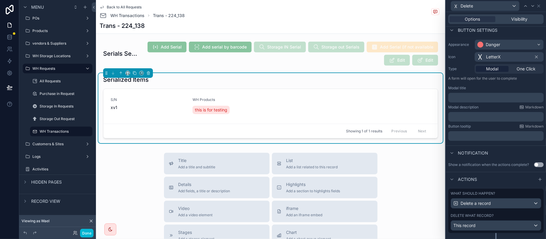
scroll to position [55, 0]
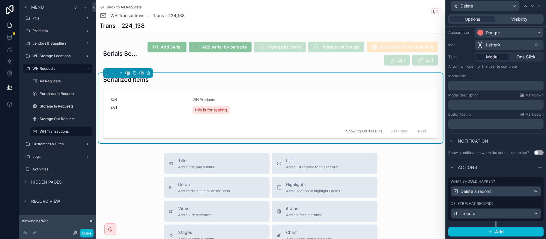
click at [499, 200] on div "What should happen? Delete a record Delete what record? This record" at bounding box center [495, 199] width 95 height 44
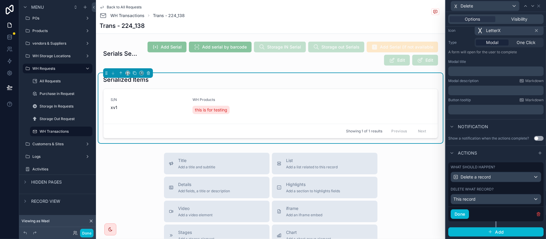
scroll to position [70, 0]
click at [516, 18] on span "Visibility" at bounding box center [520, 19] width 16 height 6
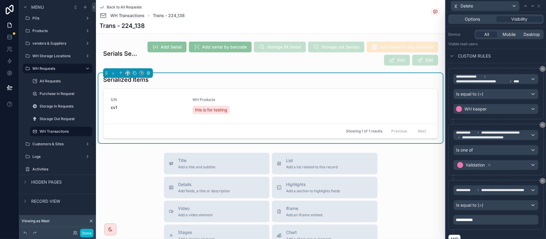
scroll to position [149, 0]
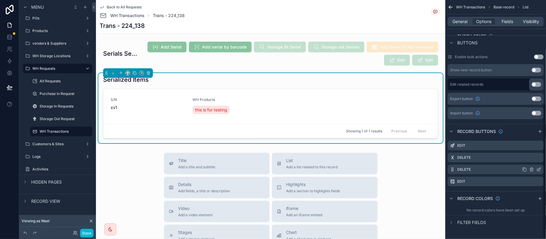
click at [539, 169] on icon "scrollable content" at bounding box center [539, 169] width 2 height 2
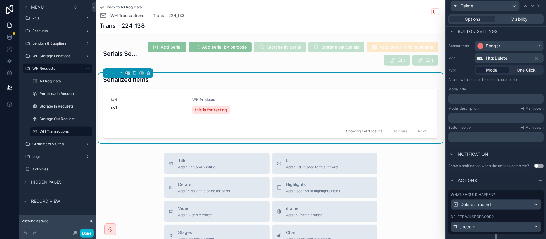
scroll to position [55, 0]
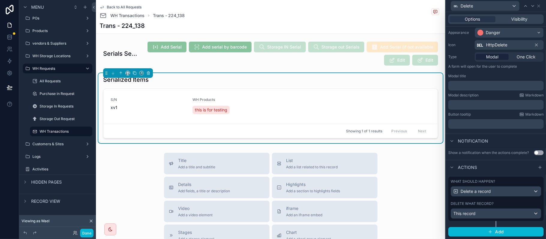
click at [503, 202] on div "Delete what record?" at bounding box center [496, 204] width 91 height 5
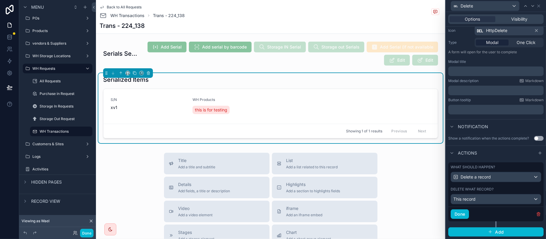
scroll to position [70, 0]
click at [504, 20] on div "Visibility" at bounding box center [520, 19] width 46 height 6
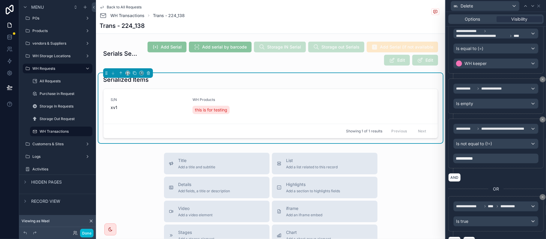
scroll to position [129, 0]
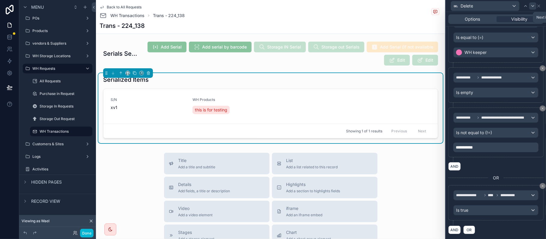
click at [532, 6] on icon at bounding box center [533, 6] width 5 height 5
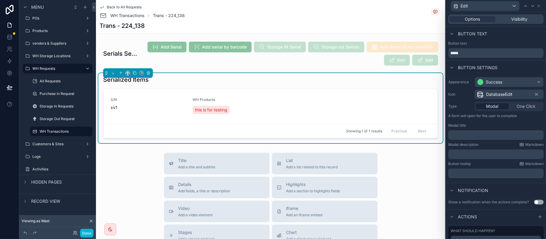
scroll to position [55, 0]
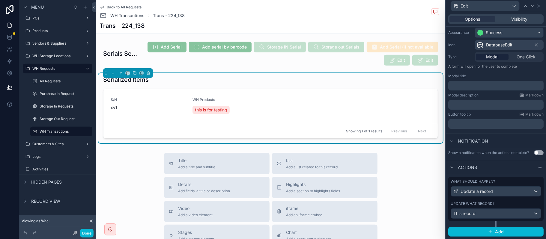
click at [497, 200] on div "What should happen? Update a record Update what record? This record" at bounding box center [495, 199] width 95 height 44
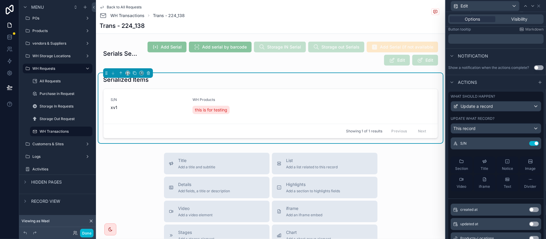
scroll to position [0, 0]
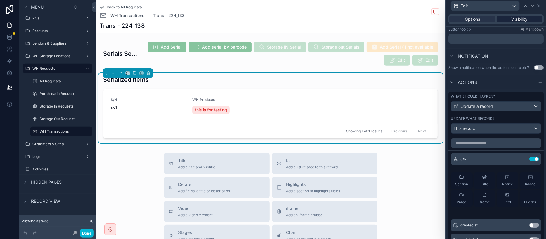
click at [518, 17] on span "Visibility" at bounding box center [520, 19] width 16 height 6
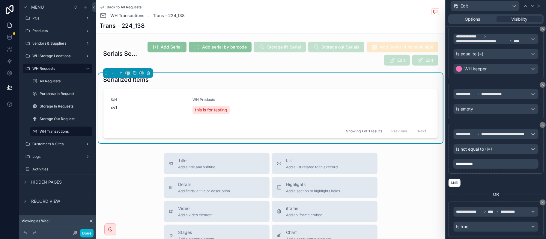
scroll to position [175, 0]
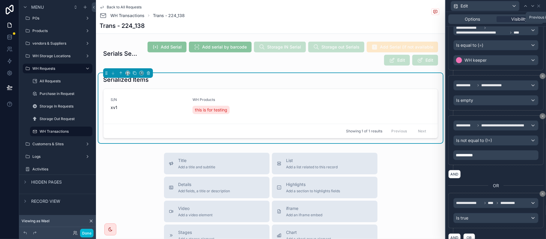
click at [527, 5] on icon at bounding box center [525, 6] width 5 height 5
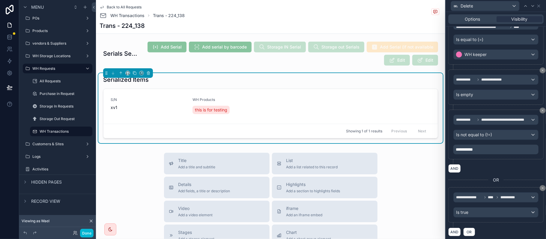
scroll to position [129, 0]
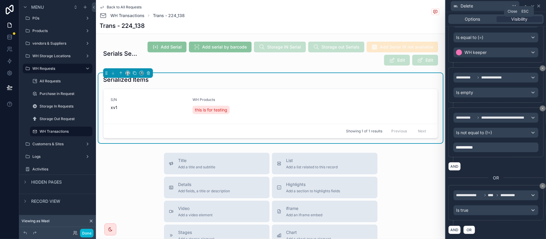
click at [540, 6] on icon at bounding box center [539, 6] width 5 height 5
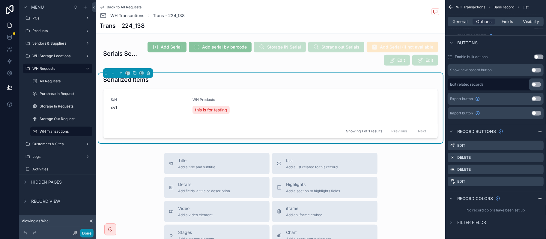
click at [80, 233] on button "Done" at bounding box center [86, 233] width 13 height 9
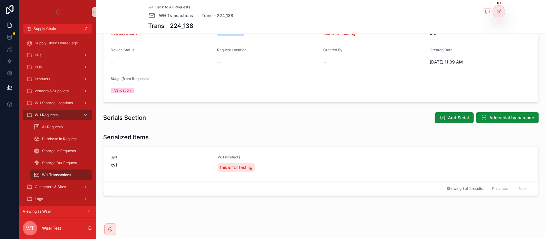
scroll to position [56, 0]
click at [453, 120] on span "Add Serial" at bounding box center [458, 118] width 21 height 6
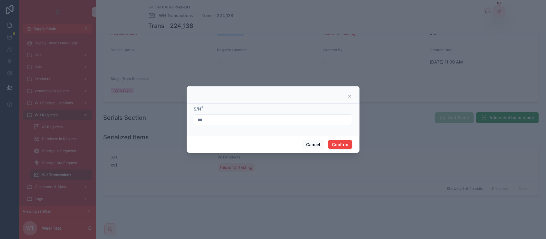
click at [221, 124] on div "***" at bounding box center [273, 120] width 158 height 11
click at [223, 120] on input "***" at bounding box center [273, 120] width 158 height 8
type input "***"
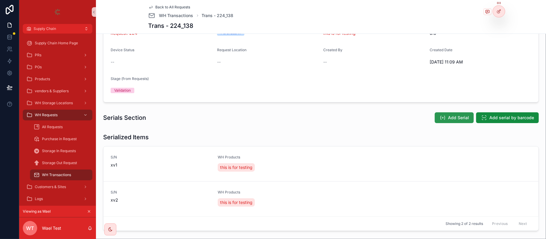
click at [449, 115] on span "Add Serial" at bounding box center [458, 118] width 21 height 6
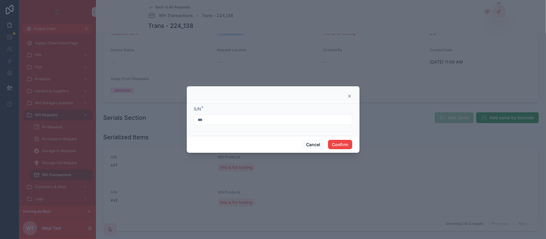
click at [209, 119] on input "***" at bounding box center [273, 120] width 158 height 8
type input "***"
click at [350, 144] on button "Confirm" at bounding box center [340, 145] width 24 height 10
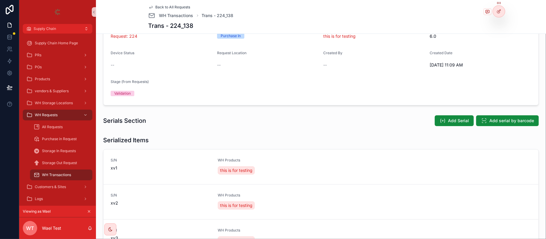
scroll to position [0, 0]
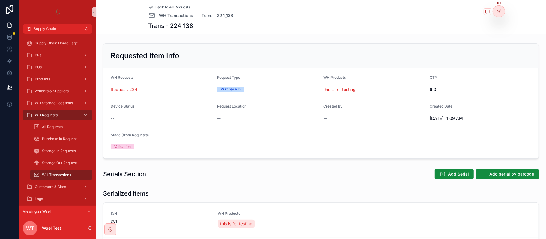
click at [162, 8] on span "Back to All Requests" at bounding box center [173, 7] width 35 height 5
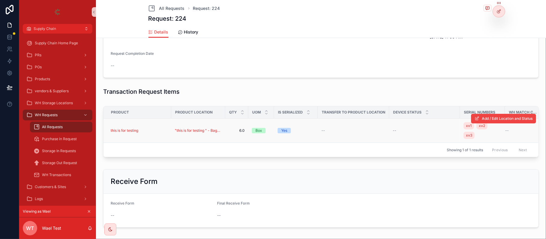
scroll to position [160, 0]
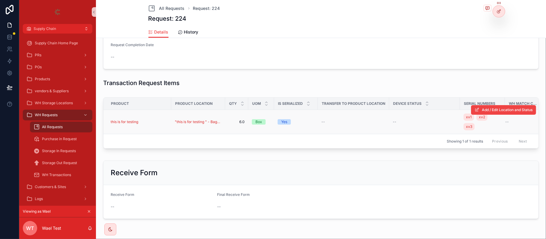
click at [159, 122] on div "this is for testing" at bounding box center [139, 122] width 57 height 5
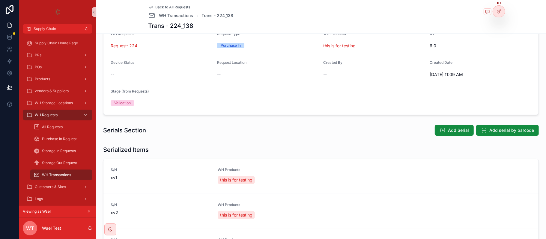
scroll to position [127, 0]
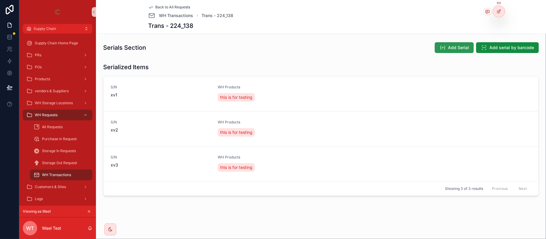
click at [448, 50] on span "Add Serial" at bounding box center [458, 48] width 21 height 6
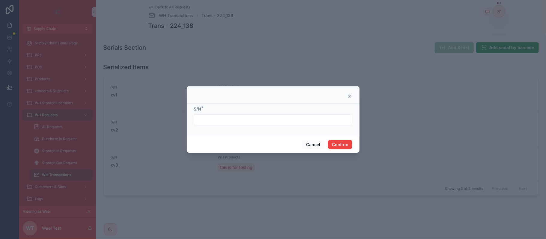
click at [233, 125] on div at bounding box center [273, 120] width 158 height 11
click at [234, 115] on div at bounding box center [273, 120] width 158 height 11
click at [234, 122] on input "text" at bounding box center [273, 120] width 158 height 8
type input "***"
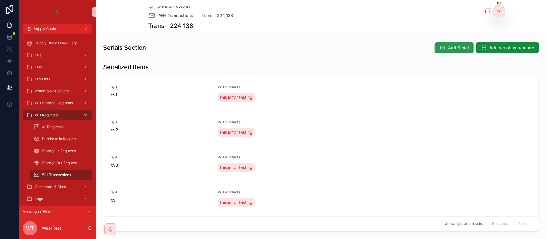
click at [435, 46] on button "Add Serial" at bounding box center [454, 47] width 39 height 11
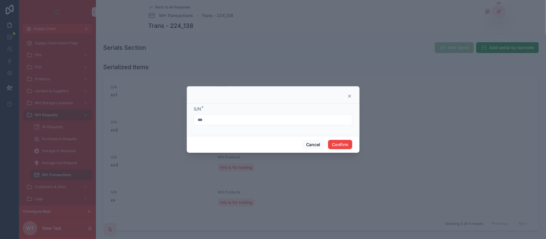
click at [264, 122] on input "***" at bounding box center [273, 120] width 158 height 8
type input "***"
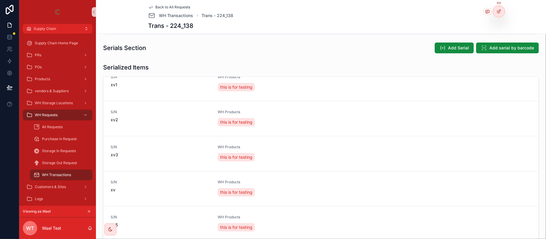
scroll to position [119, 0]
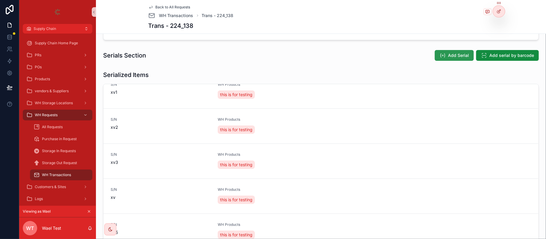
click at [440, 58] on icon "scrollable content" at bounding box center [443, 55] width 6 height 6
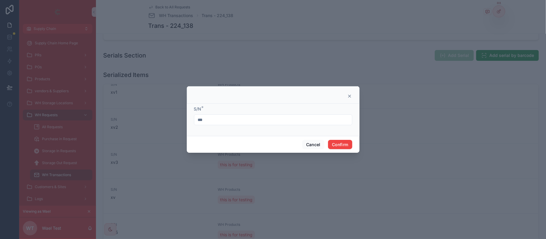
click at [262, 116] on div "***" at bounding box center [273, 120] width 158 height 11
click at [257, 120] on input "***" at bounding box center [273, 120] width 158 height 8
type input "***"
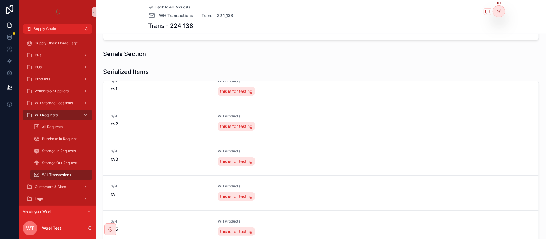
click at [173, 6] on span "Back to All Requests" at bounding box center [173, 7] width 35 height 5
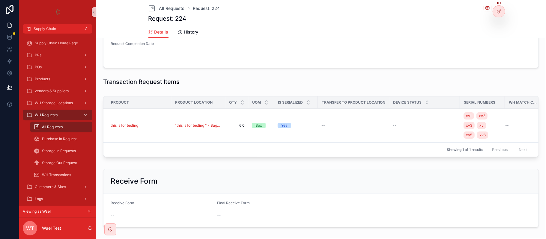
scroll to position [162, 0]
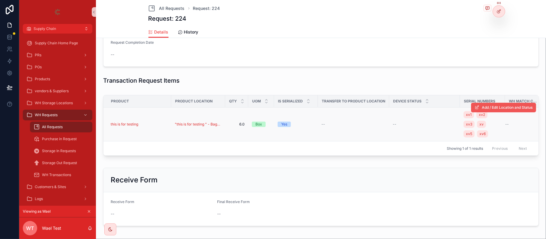
click at [483, 111] on button "Add / Edit Location and Status" at bounding box center [503, 108] width 65 height 10
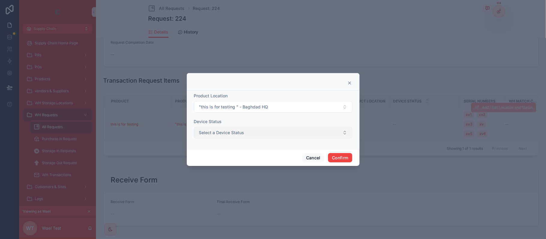
click at [247, 131] on button "Select a Device Status" at bounding box center [273, 132] width 158 height 11
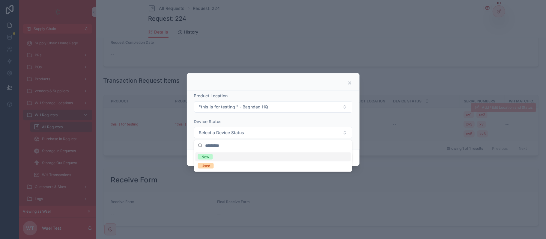
click at [215, 152] on div "New Used" at bounding box center [273, 161] width 158 height 20
click at [332, 159] on div "New" at bounding box center [273, 157] width 155 height 9
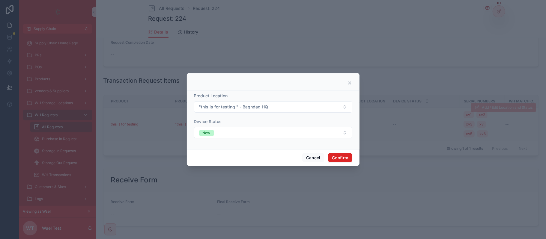
click at [340, 158] on button "Confirm" at bounding box center [340, 158] width 24 height 10
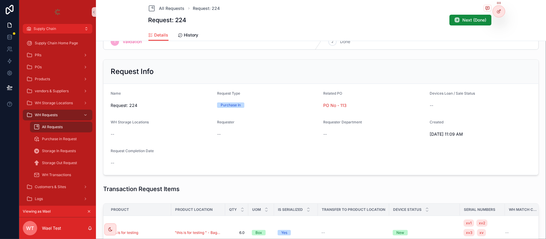
scroll to position [40, 0]
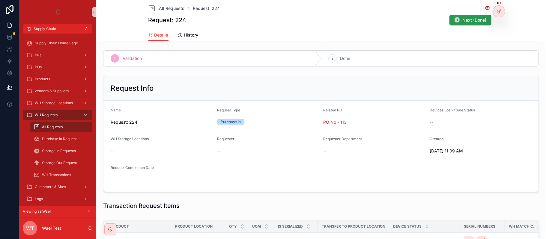
click at [460, 16] on button "Next (Done)" at bounding box center [471, 20] width 42 height 11
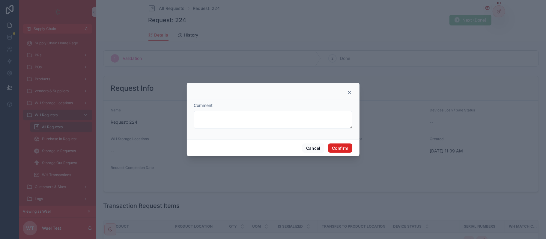
click at [334, 148] on button "Confirm" at bounding box center [340, 149] width 24 height 10
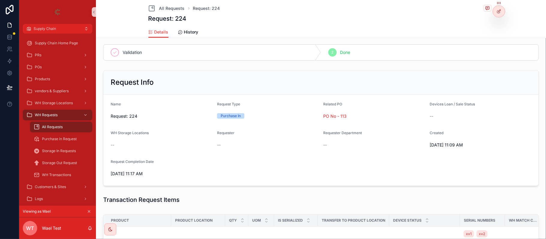
scroll to position [37, 0]
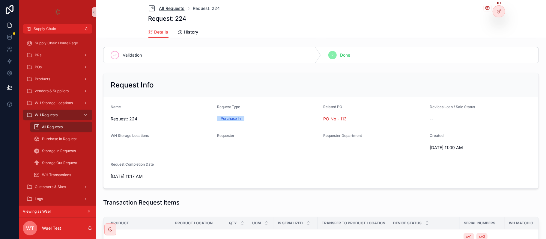
click at [172, 10] on span "All Requests" at bounding box center [171, 8] width 25 height 6
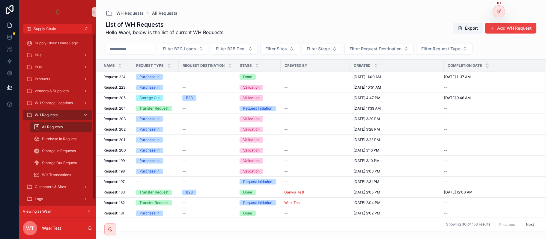
click at [89, 211] on icon "scrollable content" at bounding box center [89, 212] width 2 height 2
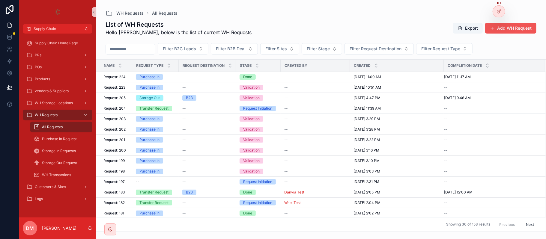
click at [511, 28] on button "Add WH Request" at bounding box center [510, 28] width 51 height 11
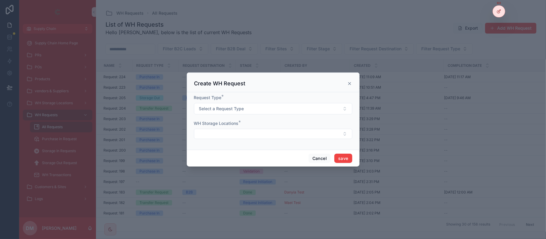
click at [348, 83] on icon "scrollable content" at bounding box center [349, 83] width 5 height 5
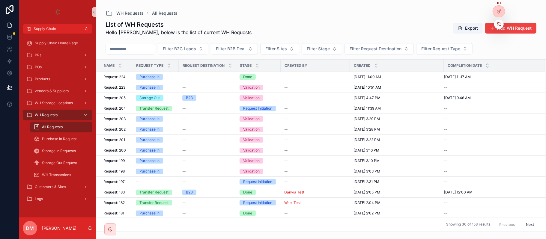
click at [499, 24] on icon at bounding box center [499, 24] width 5 height 5
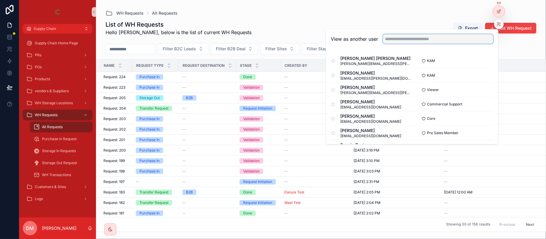
click at [409, 41] on input "text" at bounding box center [438, 39] width 110 height 10
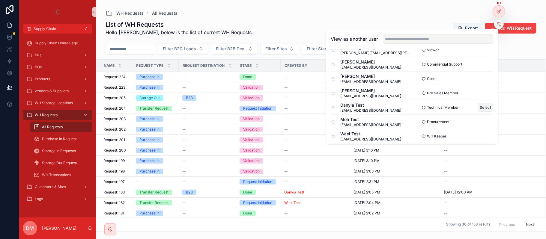
click at [478, 106] on button "Select" at bounding box center [486, 107] width 16 height 9
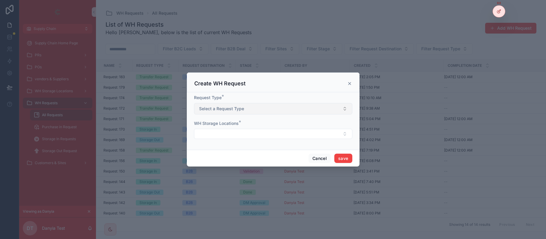
click at [269, 108] on button "Select a Request Type" at bounding box center [273, 108] width 158 height 11
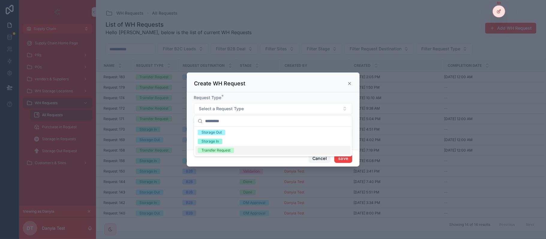
click at [314, 158] on button "Cancel" at bounding box center [320, 159] width 22 height 10
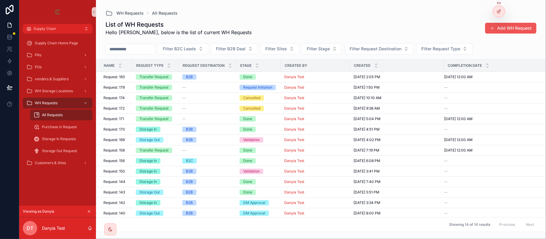
click at [512, 23] on button "Add WH Request" at bounding box center [510, 28] width 51 height 11
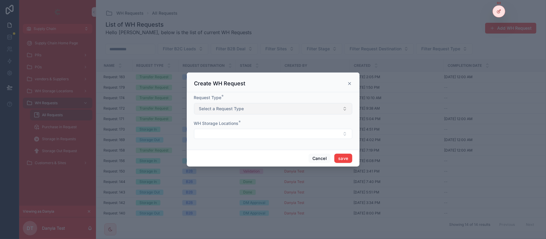
click at [245, 109] on button "Select a Request Type" at bounding box center [273, 108] width 158 height 11
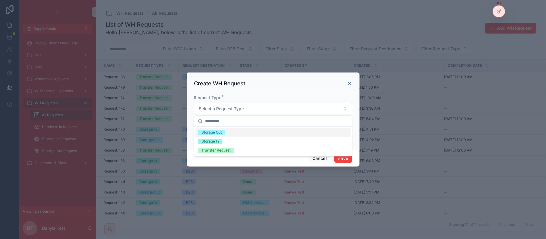
click at [223, 133] on span "Storage Out" at bounding box center [212, 132] width 28 height 5
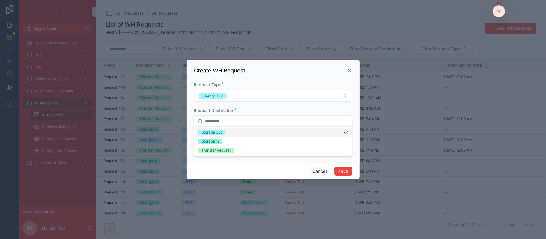
click at [222, 125] on input "scrollable content" at bounding box center [276, 121] width 143 height 11
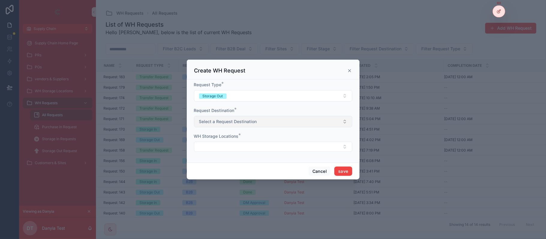
click at [223, 121] on span "Select a Request Destination" at bounding box center [228, 122] width 58 height 6
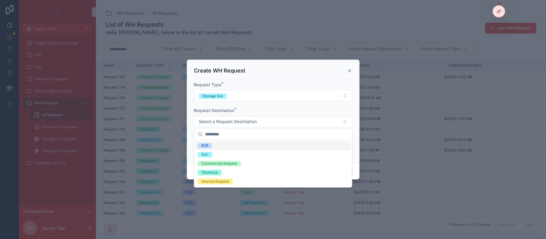
click at [221, 145] on div "B2B" at bounding box center [273, 145] width 155 height 9
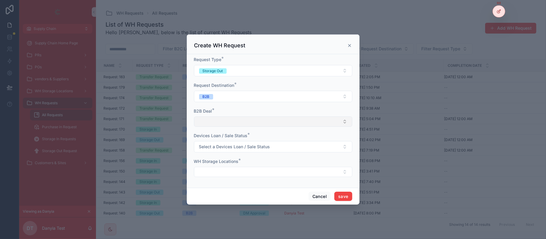
click at [216, 124] on button "Select Button" at bounding box center [273, 122] width 158 height 10
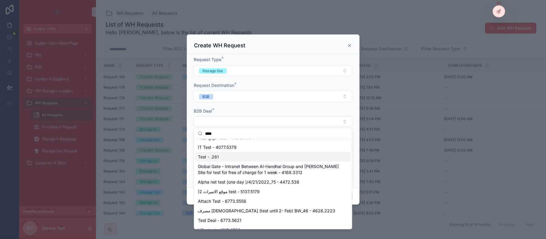
scroll to position [34, 0]
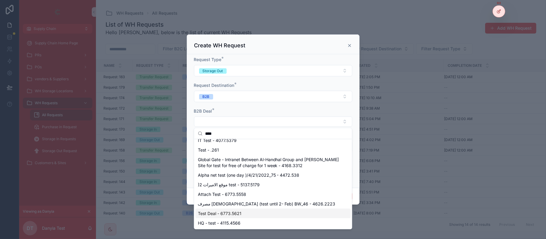
type input "****"
click at [228, 215] on span "Test Deal - 6773.5621" at bounding box center [219, 214] width 43 height 6
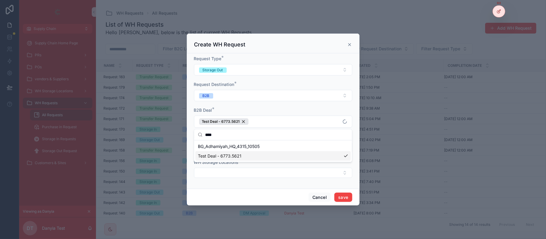
scroll to position [0, 0]
click at [232, 109] on div "B2B Deal *" at bounding box center [273, 110] width 158 height 6
click at [225, 144] on button "Select a Devices Loan / Sale Status" at bounding box center [273, 147] width 158 height 11
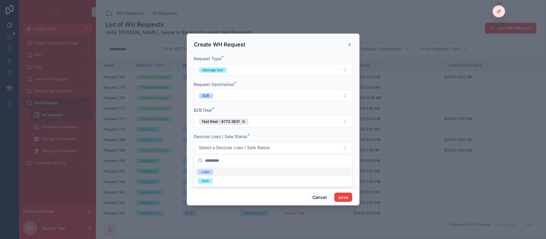
click at [234, 171] on div "Loan" at bounding box center [273, 172] width 155 height 9
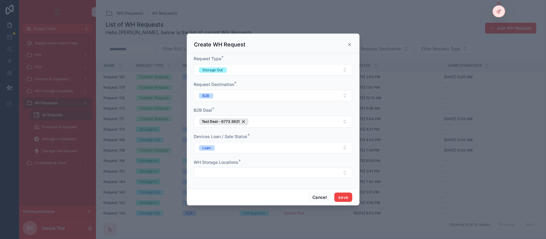
click at [237, 163] on span "WH Storage Locations" at bounding box center [216, 162] width 45 height 5
click at [237, 169] on button "Select Button" at bounding box center [273, 173] width 158 height 10
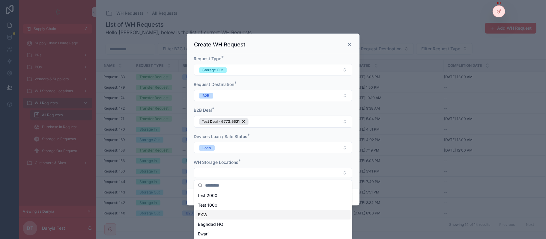
scroll to position [18, 0]
click at [227, 221] on div "Baghdad HQ" at bounding box center [273, 218] width 155 height 10
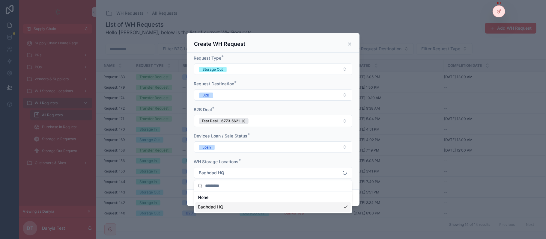
scroll to position [0, 0]
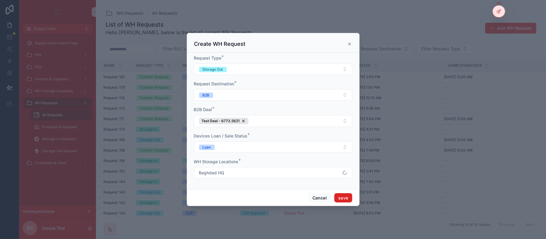
click at [351, 202] on button "save" at bounding box center [343, 198] width 18 height 10
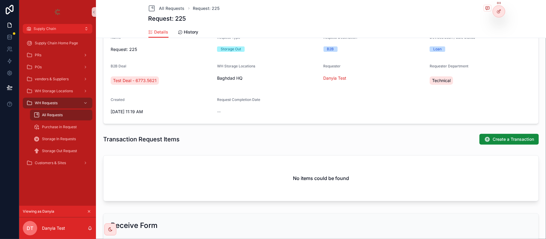
scroll to position [124, 0]
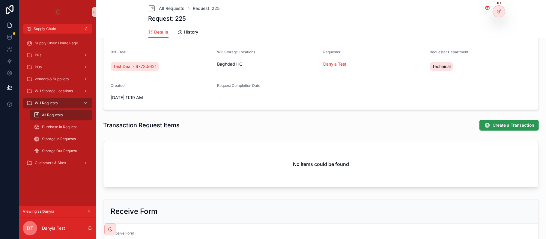
click at [504, 126] on span "Create a Transaction" at bounding box center [513, 125] width 41 height 6
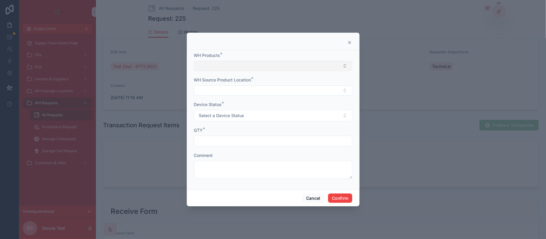
click at [211, 65] on button "Select Button" at bounding box center [273, 66] width 158 height 10
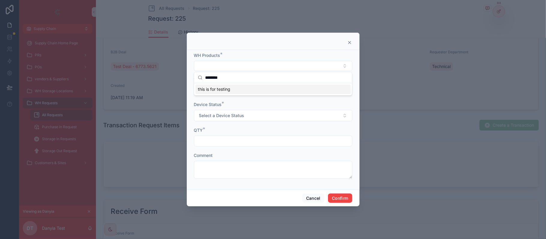
type input "*******"
click at [226, 91] on span "this is for testing" at bounding box center [214, 89] width 32 height 6
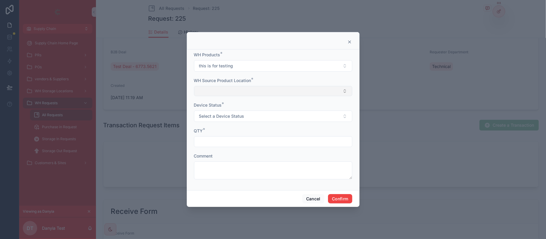
click at [237, 93] on button "Select Button" at bounding box center [273, 91] width 158 height 10
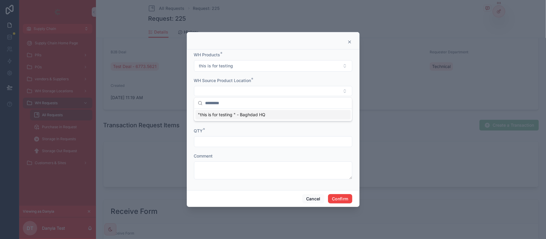
click at [226, 115] on span ""this is for testing " - Baghdad HQ" at bounding box center [231, 115] width 67 height 6
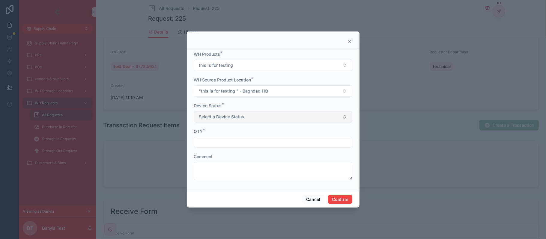
click at [222, 115] on span "Select a Device Status" at bounding box center [221, 117] width 45 height 6
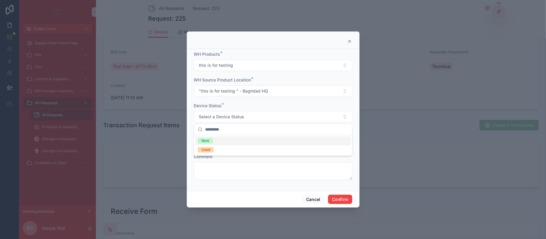
click at [212, 139] on span "New" at bounding box center [205, 140] width 15 height 5
click at [213, 134] on div "QTY *" at bounding box center [273, 132] width 158 height 6
click at [206, 141] on input "text" at bounding box center [273, 142] width 158 height 8
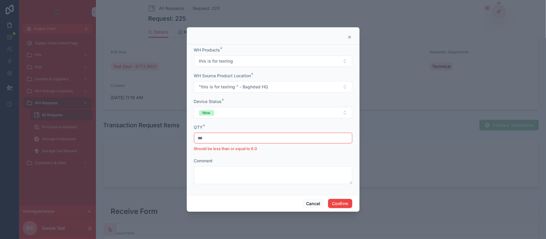
click at [214, 141] on input "***" at bounding box center [273, 138] width 158 height 8
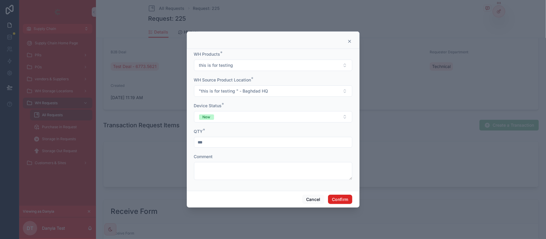
type input "***"
click at [346, 202] on button "Confirm" at bounding box center [340, 200] width 24 height 10
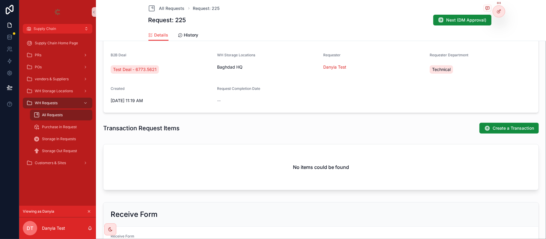
scroll to position [127, 0]
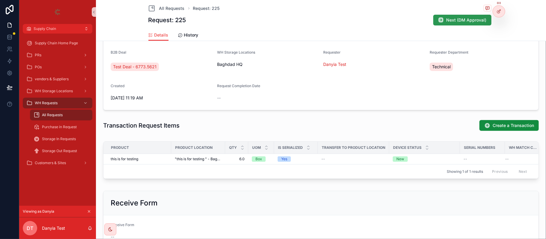
click at [440, 17] on icon "scrollable content" at bounding box center [441, 20] width 6 height 6
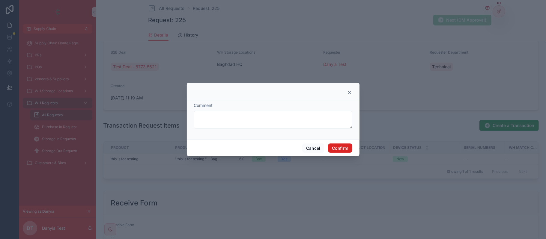
click at [345, 148] on button "Confirm" at bounding box center [340, 149] width 24 height 10
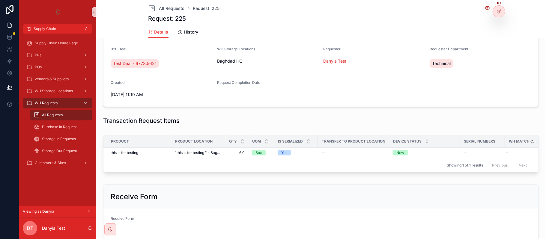
scroll to position [121, 0]
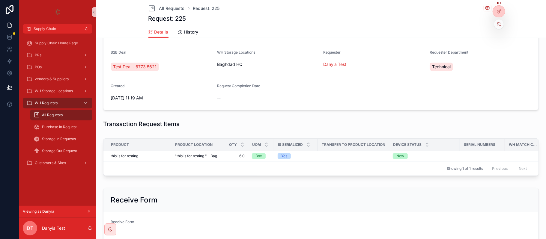
click at [496, 25] on div at bounding box center [499, 24] width 10 height 10
click at [498, 23] on icon at bounding box center [498, 22] width 1 height 1
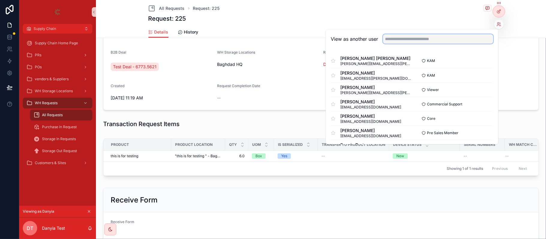
click at [435, 37] on input "text" at bounding box center [438, 39] width 110 height 10
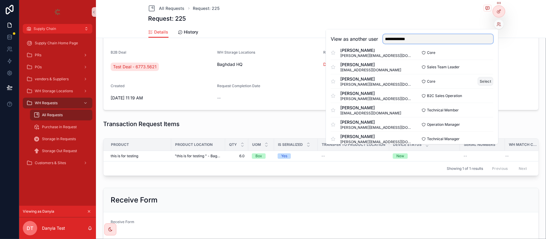
scroll to position [49, 0]
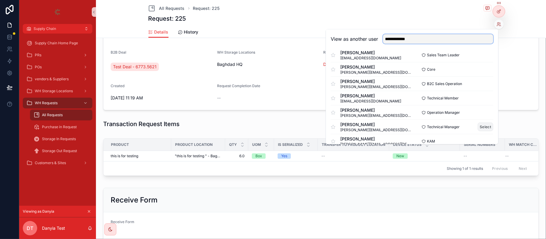
type input "**********"
click at [480, 127] on button "Select" at bounding box center [486, 127] width 16 height 9
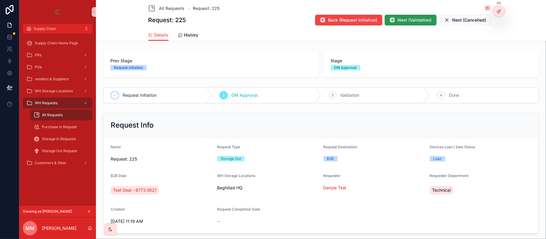
click at [402, 16] on button "Next (Validation)" at bounding box center [411, 20] width 52 height 11
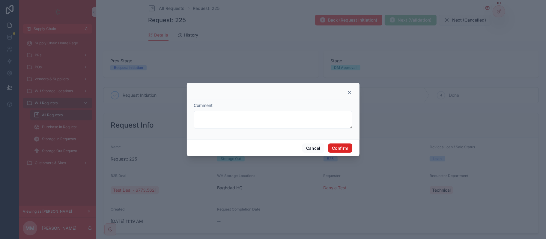
click at [340, 145] on button "Confirm" at bounding box center [340, 149] width 24 height 10
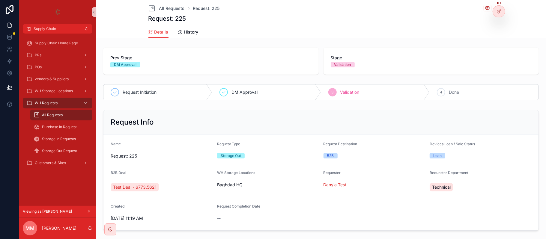
click at [498, 29] on div "Details History" at bounding box center [321, 31] width 443 height 11
click at [498, 24] on icon at bounding box center [498, 22] width 1 height 1
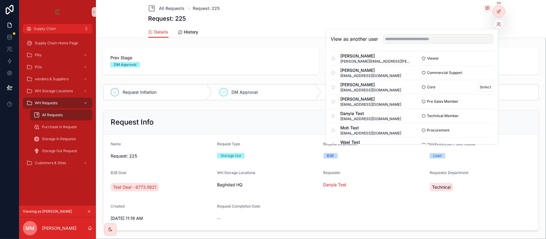
scroll to position [54, 0]
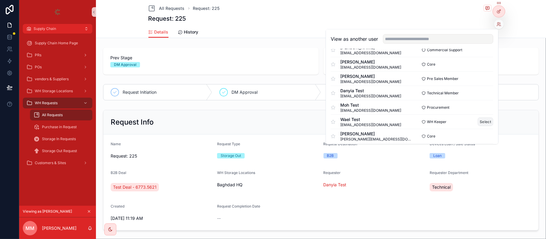
click at [478, 120] on button "Select" at bounding box center [486, 122] width 16 height 9
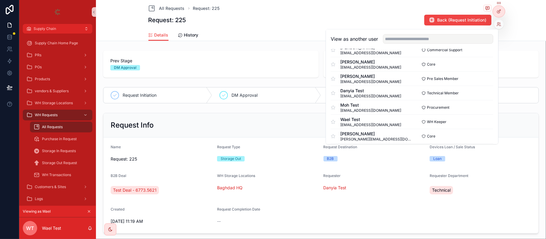
click at [281, 89] on div "DM Approval" at bounding box center [266, 96] width 109 height 16
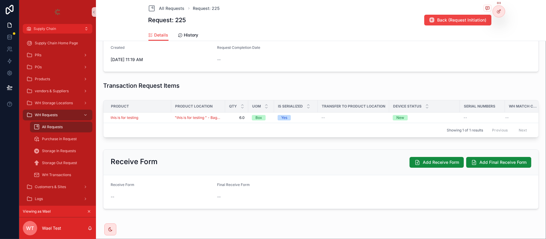
scroll to position [163, 0]
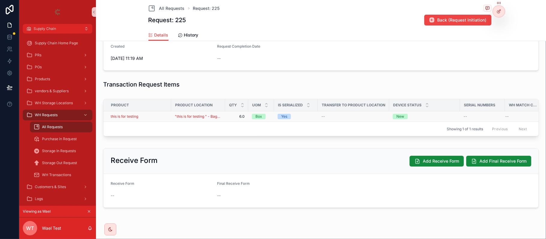
click at [162, 117] on div "this is for testing" at bounding box center [139, 116] width 57 height 5
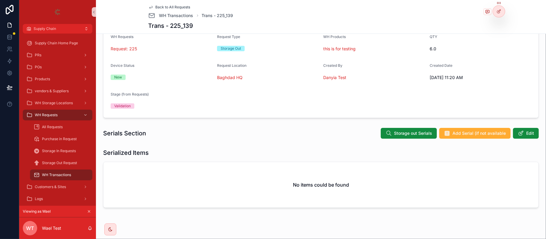
scroll to position [53, 0]
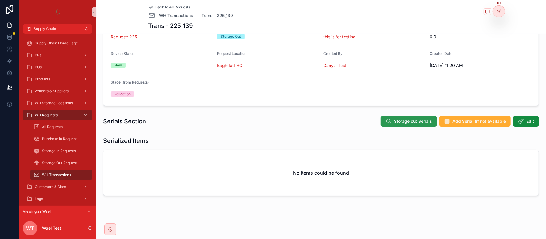
click at [413, 121] on span "Storage out Serials" at bounding box center [413, 121] width 38 height 6
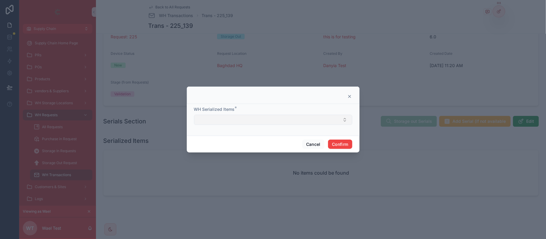
click at [265, 117] on button "Select Button" at bounding box center [273, 120] width 158 height 10
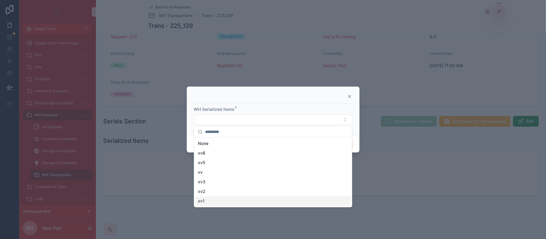
click at [235, 202] on div "xv1" at bounding box center [273, 201] width 155 height 10
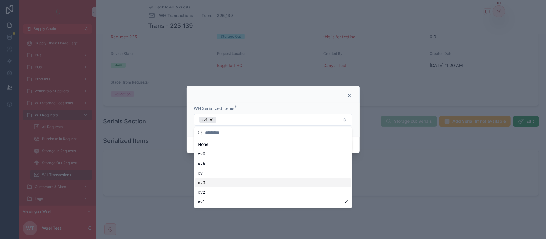
click at [221, 184] on div "xv3" at bounding box center [273, 183] width 155 height 10
click at [355, 127] on div "WH Serialized Items * xv3 xv1" at bounding box center [273, 120] width 173 height 34
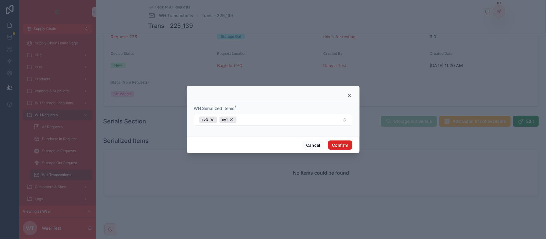
click at [336, 149] on button "Confirm" at bounding box center [340, 146] width 24 height 10
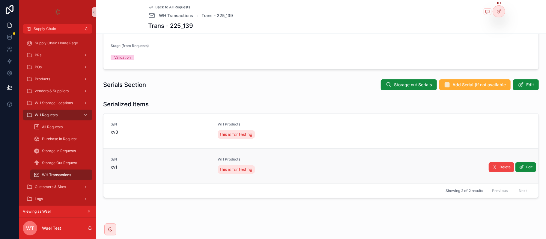
scroll to position [91, 0]
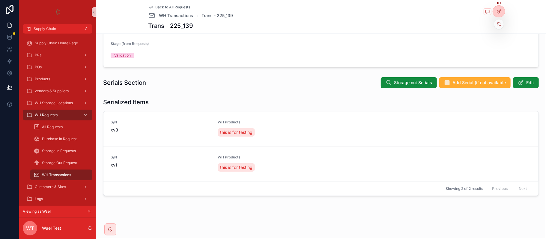
click at [499, 13] on icon at bounding box center [498, 11] width 3 height 3
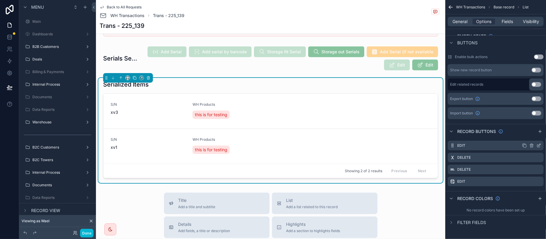
scroll to position [293, 0]
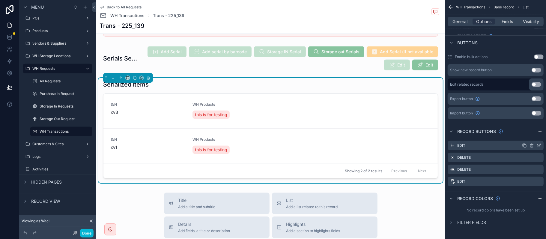
click at [533, 147] on icon "scrollable content" at bounding box center [531, 145] width 5 height 5
click at [529, 135] on icon at bounding box center [529, 134] width 1 height 1
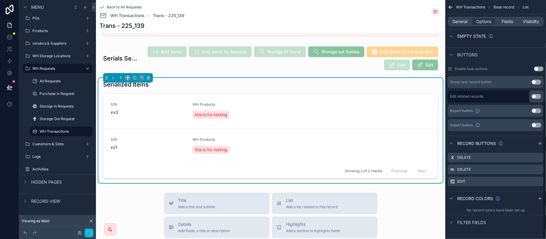
scroll to position [173, 0]
click at [530, 157] on icon "scrollable content" at bounding box center [531, 157] width 5 height 5
click at [529, 148] on icon at bounding box center [529, 148] width 0 height 1
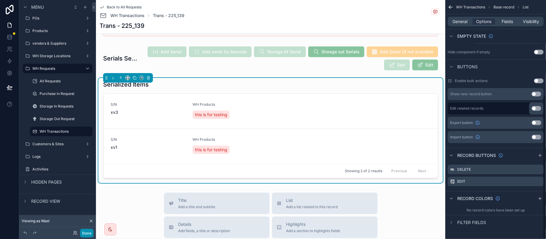
scroll to position [161, 0]
click at [91, 235] on button "Done" at bounding box center [86, 233] width 13 height 9
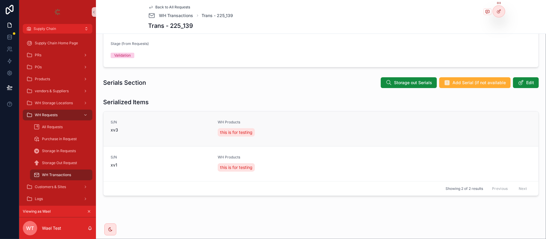
scroll to position [91, 0]
click at [518, 85] on icon "scrollable content" at bounding box center [521, 83] width 6 height 6
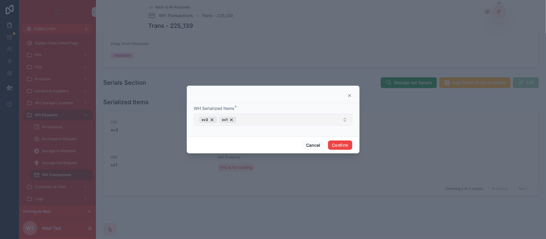
click at [281, 124] on button "xv3 xv1" at bounding box center [273, 120] width 158 height 12
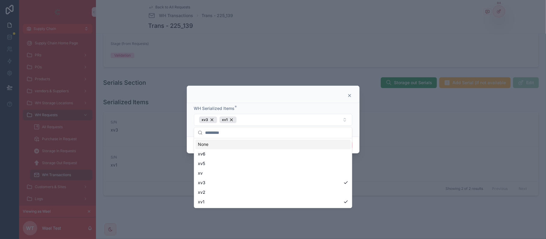
click at [313, 98] on div at bounding box center [273, 94] width 173 height 17
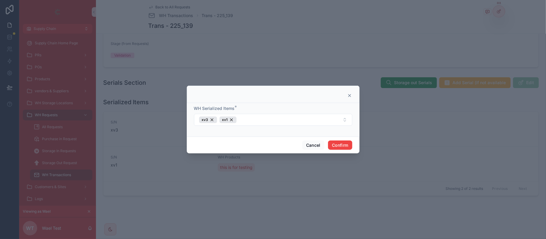
click at [350, 95] on icon at bounding box center [349, 95] width 5 height 5
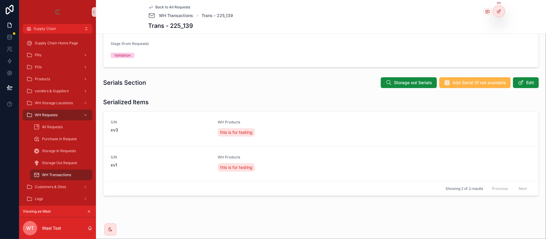
click at [460, 86] on span "Add Serial (if not available" at bounding box center [479, 83] width 53 height 6
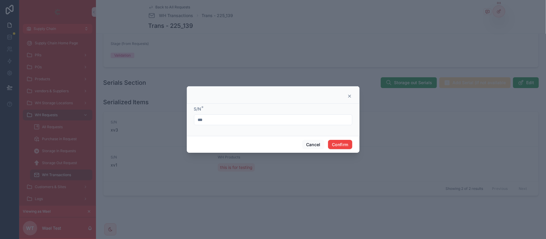
click at [249, 113] on div "S/N * ***" at bounding box center [273, 115] width 158 height 19
click at [241, 120] on input "***" at bounding box center [273, 120] width 158 height 8
type input "****"
click at [337, 143] on button "Confirm" at bounding box center [340, 145] width 24 height 10
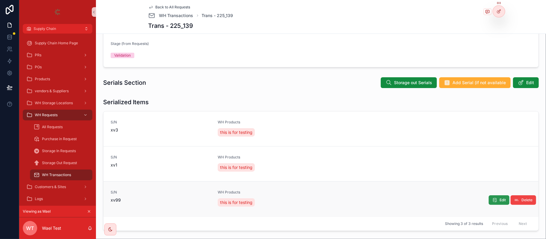
click at [492, 201] on icon "scrollable content" at bounding box center [494, 200] width 5 height 5
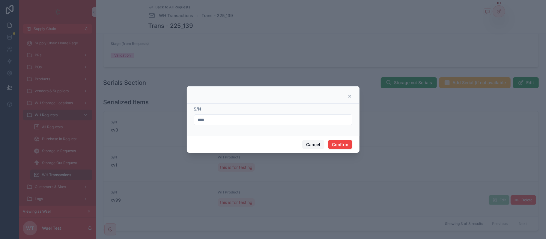
click at [314, 145] on button "Cancel" at bounding box center [313, 145] width 22 height 10
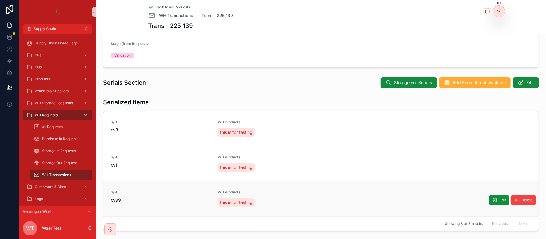
click at [168, 6] on span "Back to All Requests" at bounding box center [173, 7] width 35 height 5
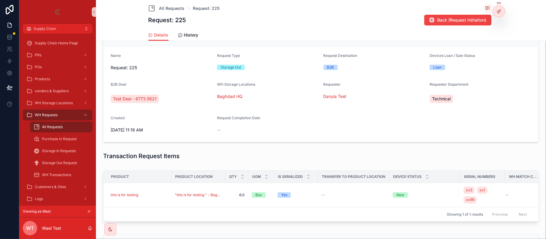
scroll to position [193, 0]
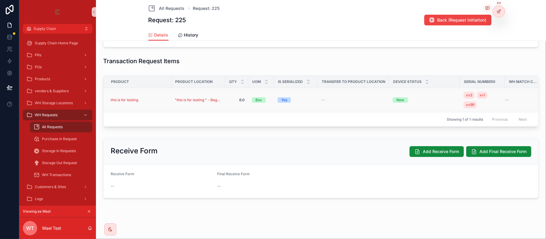
click at [145, 98] on div "this is for testing" at bounding box center [139, 100] width 57 height 5
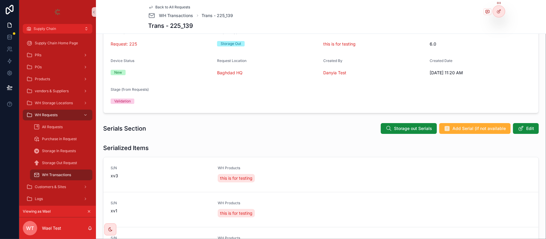
scroll to position [120, 0]
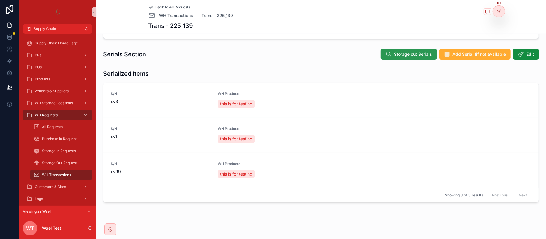
click at [396, 53] on span "Storage out Serials" at bounding box center [413, 54] width 38 height 6
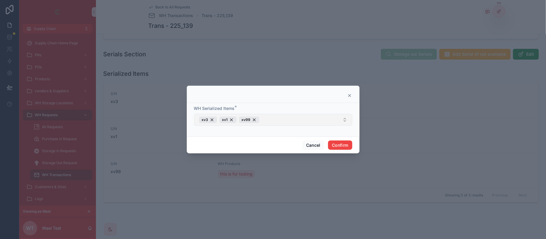
click at [271, 115] on button "xv3 xv1 xv99" at bounding box center [273, 120] width 158 height 12
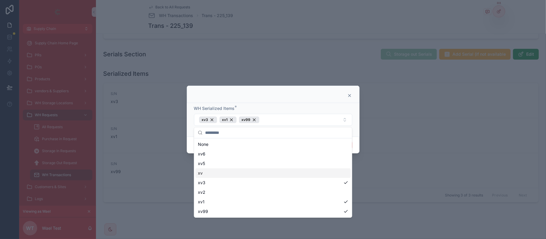
click at [244, 174] on div "xv" at bounding box center [273, 174] width 155 height 10
click at [229, 163] on div "xv5" at bounding box center [273, 164] width 155 height 10
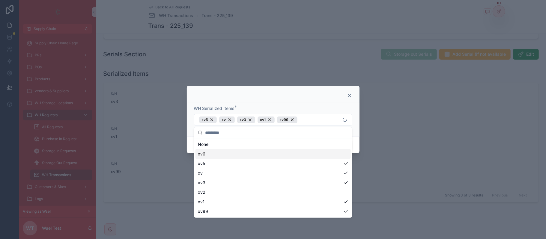
click at [230, 151] on div "xv6" at bounding box center [273, 154] width 155 height 10
click at [312, 96] on div at bounding box center [273, 95] width 158 height 5
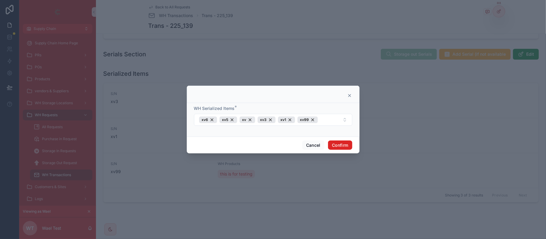
click at [340, 150] on button "Confirm" at bounding box center [340, 146] width 24 height 10
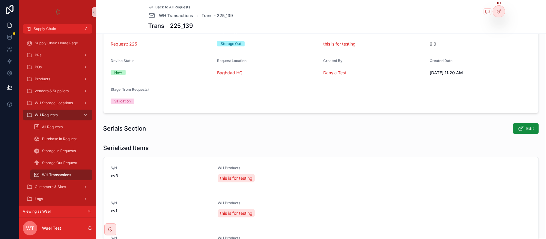
scroll to position [26, 0]
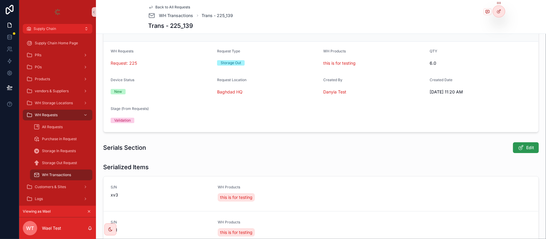
click at [526, 145] on span "Edit" at bounding box center [530, 148] width 8 height 6
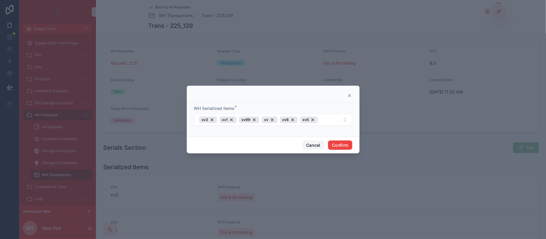
click at [311, 142] on button "Cancel" at bounding box center [313, 146] width 22 height 10
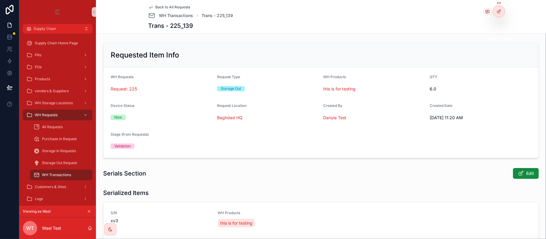
scroll to position [0, 0]
click at [526, 175] on span "Edit" at bounding box center [530, 174] width 8 height 6
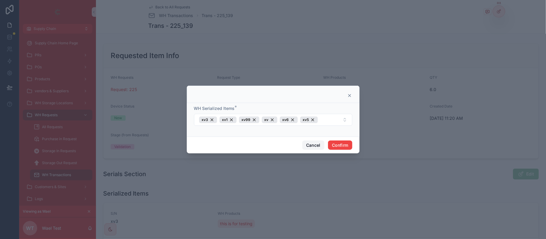
click at [317, 144] on button "Cancel" at bounding box center [313, 146] width 22 height 10
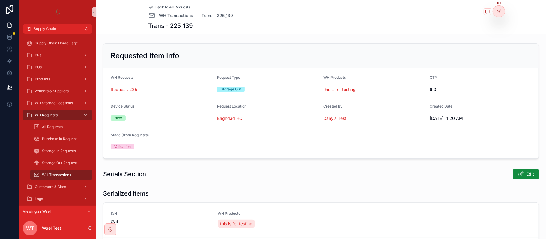
click at [171, 6] on span "Back to All Requests" at bounding box center [173, 7] width 35 height 5
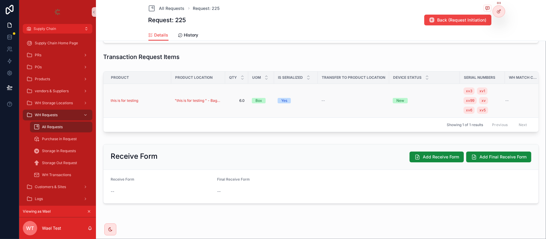
scroll to position [200, 0]
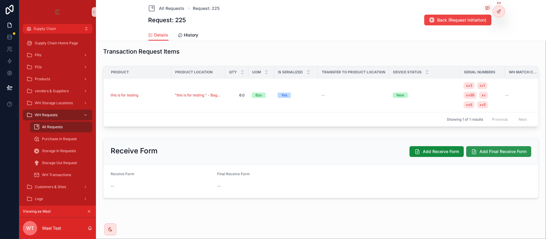
click at [489, 155] on span "Add Final Receive Form" at bounding box center [503, 152] width 47 height 6
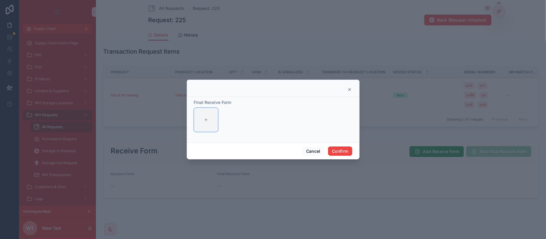
click at [214, 126] on div at bounding box center [206, 120] width 24 height 24
type input "**********"
click at [344, 151] on button "Confirm" at bounding box center [340, 152] width 24 height 10
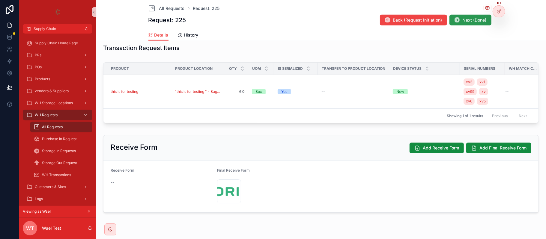
click at [456, 19] on icon "scrollable content" at bounding box center [457, 20] width 6 height 6
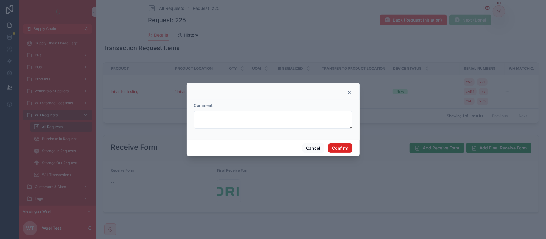
click at [334, 149] on button "Confirm" at bounding box center [340, 149] width 24 height 10
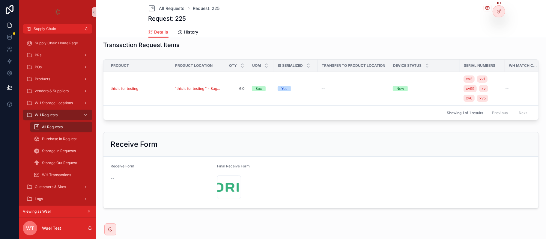
scroll to position [197, 0]
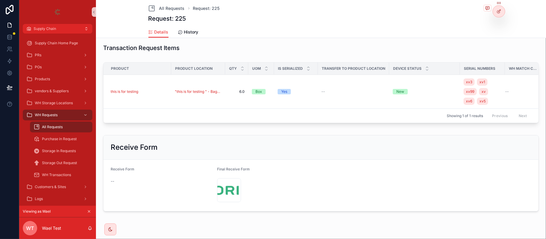
click at [180, 4] on div "All Requests Request: 225 Request: 225" at bounding box center [321, 13] width 346 height 26
click at [165, 9] on span "All Requests" at bounding box center [171, 8] width 25 height 6
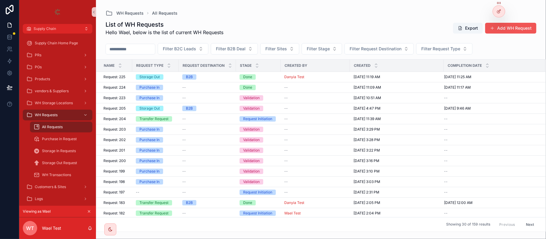
click at [528, 28] on button "Add WH Request" at bounding box center [510, 28] width 51 height 11
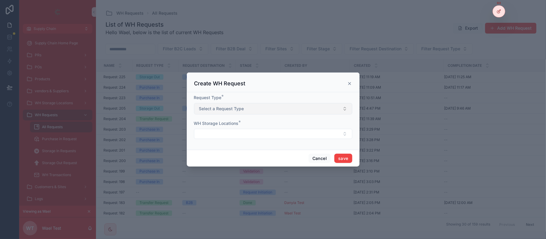
click at [233, 105] on button "Select a Request Type" at bounding box center [273, 108] width 158 height 11
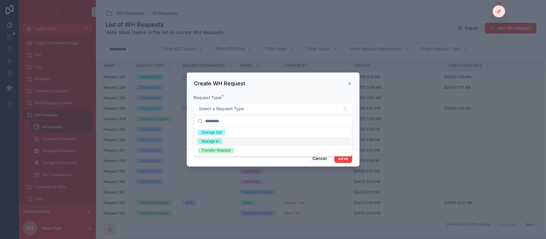
click at [230, 138] on div "Storage In" at bounding box center [273, 141] width 155 height 9
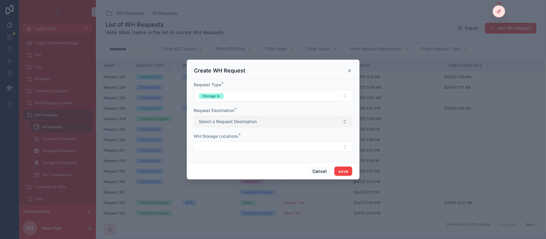
click at [227, 124] on span "Select a Request Destination" at bounding box center [228, 122] width 58 height 6
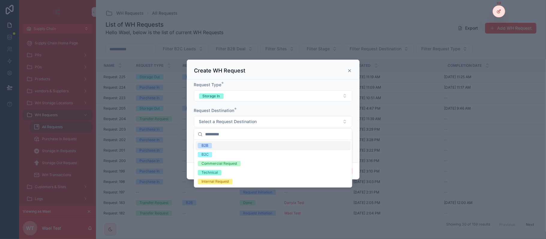
click at [225, 149] on div "B2B" at bounding box center [273, 145] width 155 height 9
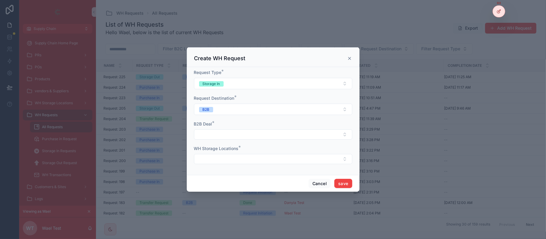
click at [219, 141] on form "Request Type * Storage In Request Destination * B2B B2B Deal * WH Storage Locat…" at bounding box center [273, 120] width 158 height 101
click at [217, 136] on button "Select Button" at bounding box center [273, 135] width 158 height 10
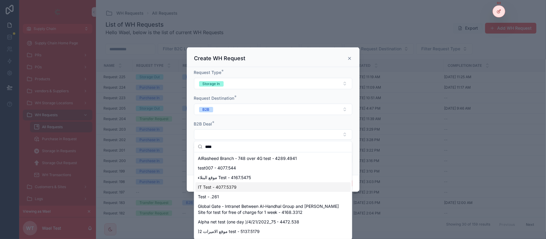
scroll to position [34, 0]
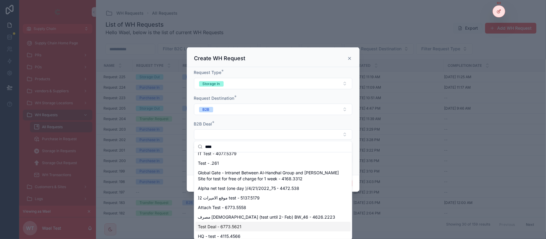
type input "****"
click at [224, 230] on div "Test Deal - 6773.5621" at bounding box center [273, 227] width 155 height 10
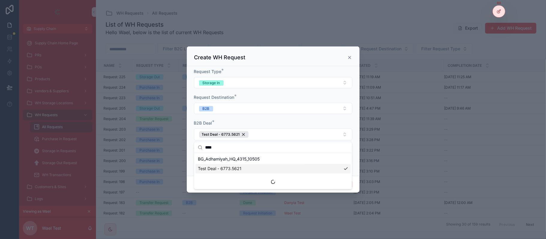
scroll to position [0, 0]
click at [252, 118] on form "Request Type * Storage In Request Destination * B2B B2B Deal * Test Deal - 6773…" at bounding box center [273, 120] width 158 height 103
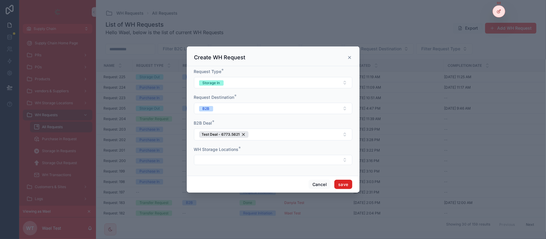
click at [349, 185] on button "save" at bounding box center [343, 185] width 18 height 10
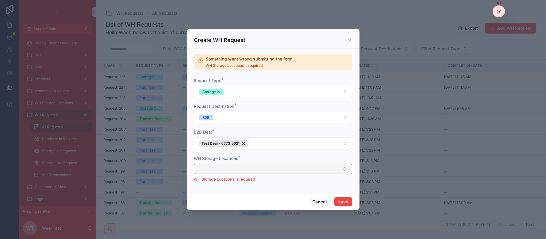
click at [251, 165] on button "Select Button" at bounding box center [273, 169] width 158 height 10
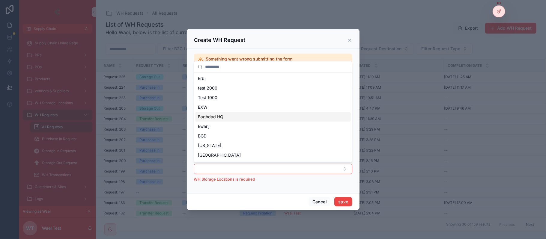
click at [229, 119] on div "Baghdad HQ" at bounding box center [273, 117] width 155 height 10
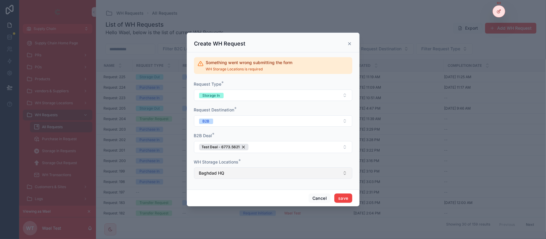
click at [247, 170] on button "Baghdad HQ" at bounding box center [273, 173] width 158 height 11
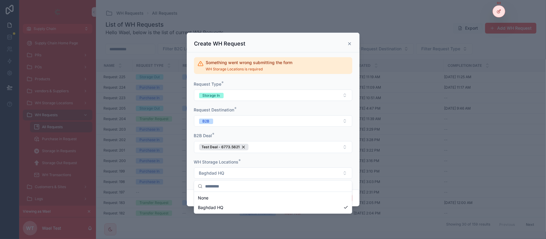
click at [341, 199] on div "Supply Chain Supply Chain Home Page PRs POs Products vendors & Suppliers WH Sto…" at bounding box center [282, 119] width 527 height 239
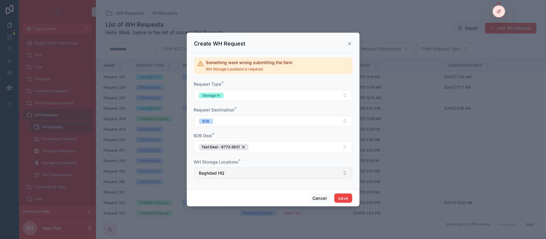
click at [306, 174] on button "Baghdad HQ" at bounding box center [273, 173] width 158 height 11
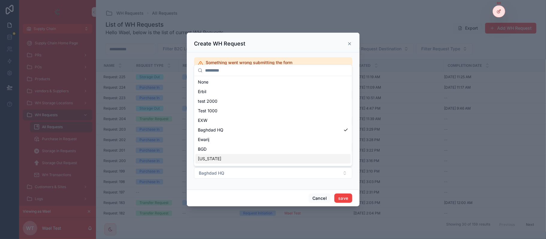
click at [352, 200] on div "Supply Chain Supply Chain Home Page PRs POs Products vendors & Suppliers WH Sto…" at bounding box center [282, 119] width 527 height 239
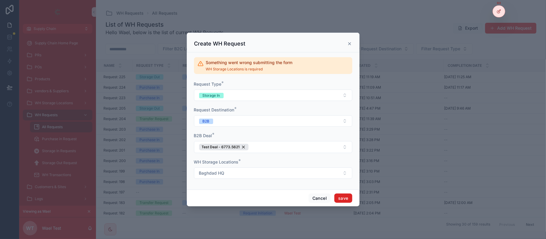
click at [346, 199] on button "save" at bounding box center [343, 199] width 18 height 10
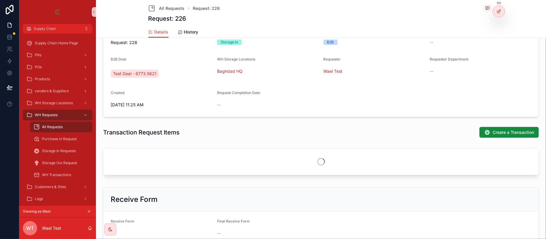
scroll to position [120, 0]
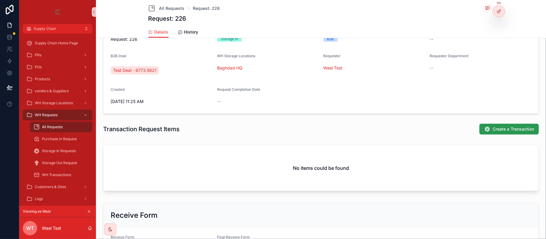
click at [512, 130] on span "Create a Transaction" at bounding box center [513, 129] width 41 height 6
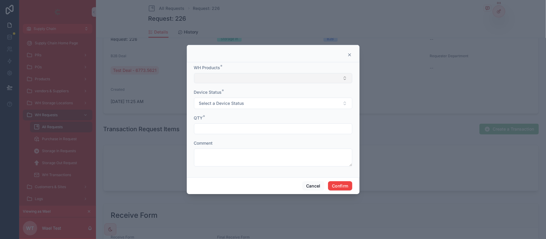
click at [227, 79] on button "Select Button" at bounding box center [273, 78] width 158 height 10
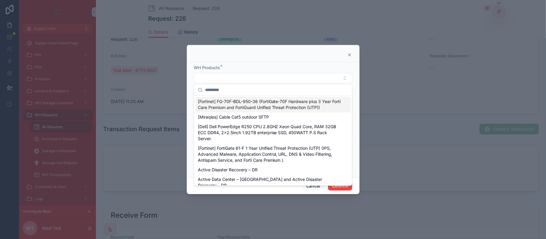
click at [226, 91] on input "text" at bounding box center [276, 90] width 143 height 11
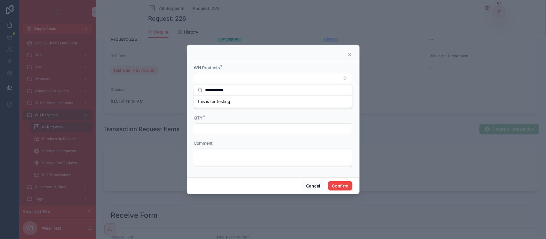
type input "**********"
click at [346, 52] on div at bounding box center [273, 53] width 173 height 17
click at [347, 52] on icon at bounding box center [349, 54] width 5 height 5
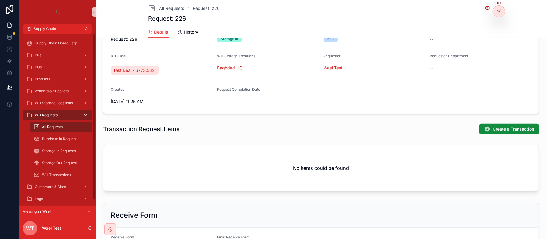
click at [64, 113] on div "WH Requests" at bounding box center [57, 115] width 62 height 10
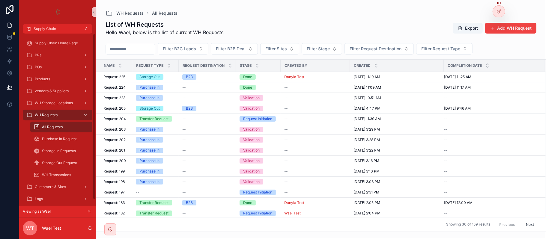
click at [88, 211] on icon "scrollable content" at bounding box center [89, 212] width 4 height 4
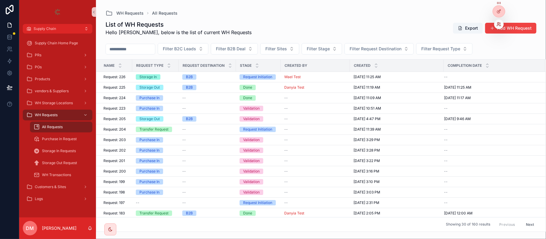
click at [498, 24] on icon at bounding box center [499, 24] width 5 height 5
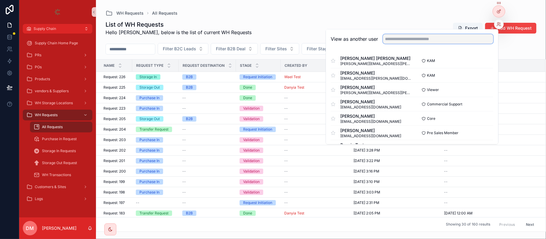
click at [417, 40] on input "text" at bounding box center [438, 39] width 110 height 10
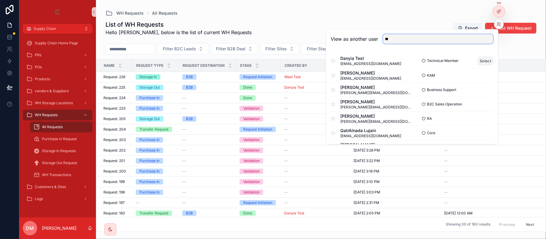
type input "**"
click at [480, 59] on button "Select" at bounding box center [486, 61] width 16 height 9
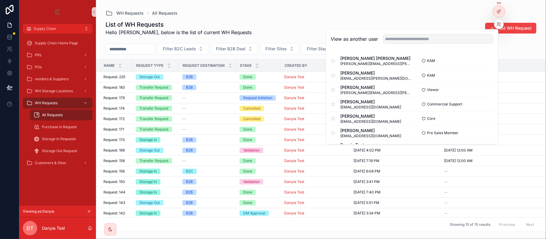
click at [288, 20] on div "List of WH Requests Hello Danyia, below is the list of current WH Requests Add …" at bounding box center [321, 28] width 431 height 16
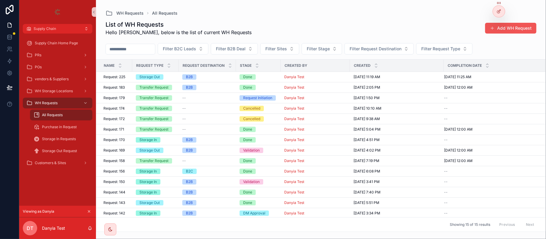
click at [497, 29] on button "Add WH Request" at bounding box center [510, 28] width 51 height 11
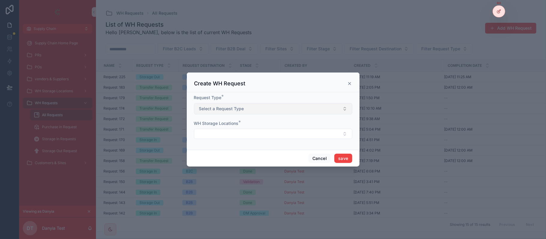
click at [203, 109] on span "Select a Request Type" at bounding box center [221, 109] width 45 height 6
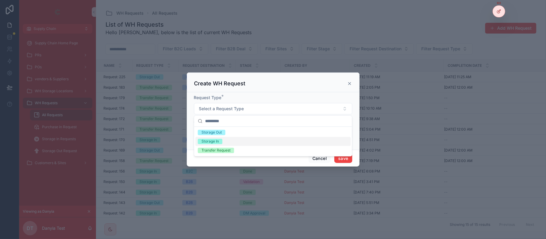
click at [217, 139] on div "Storage In" at bounding box center [273, 141] width 155 height 9
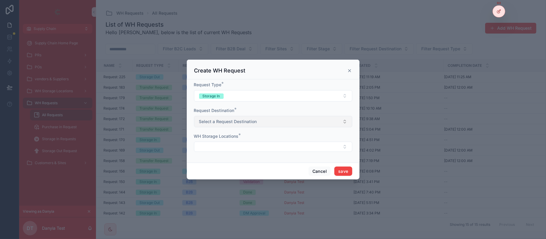
click at [225, 127] on button "Select a Request Destination" at bounding box center [273, 121] width 158 height 11
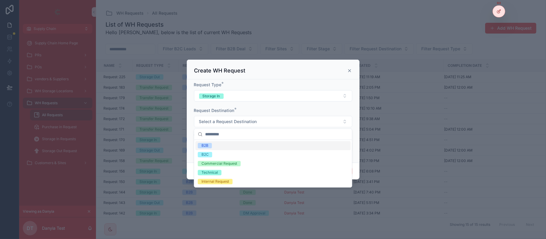
click at [225, 143] on div "B2B" at bounding box center [273, 145] width 155 height 9
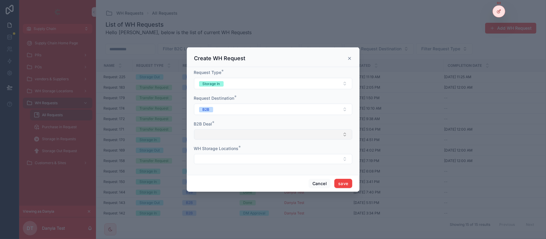
click at [223, 134] on button "Select Button" at bounding box center [273, 135] width 158 height 10
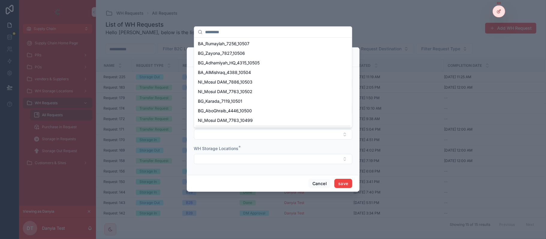
click at [236, 143] on div "Supply Chain Supply Chain Home Page PRs POs vendors & Suppliers WH Storage Loca…" at bounding box center [282, 119] width 527 height 239
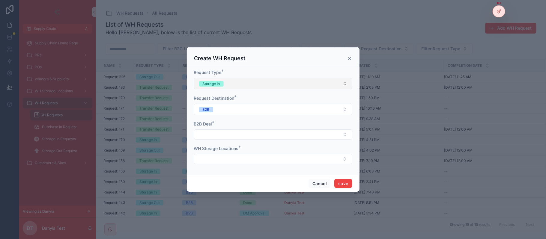
click at [222, 82] on span "Storage In" at bounding box center [211, 83] width 25 height 5
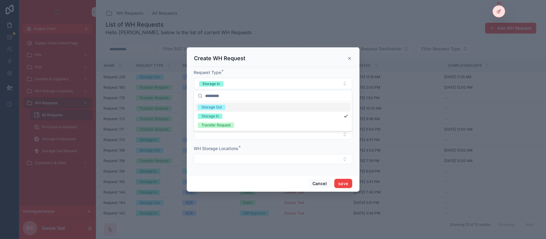
click at [251, 76] on div "Request Type * Storage In" at bounding box center [273, 80] width 158 height 20
click at [351, 56] on icon "scrollable content" at bounding box center [349, 58] width 5 height 5
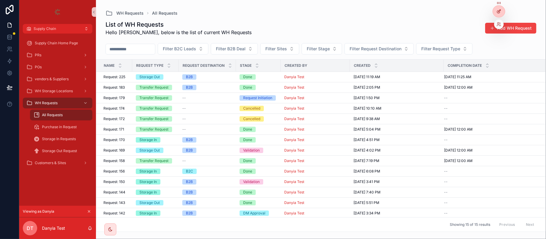
click at [495, 12] on div at bounding box center [499, 11] width 12 height 11
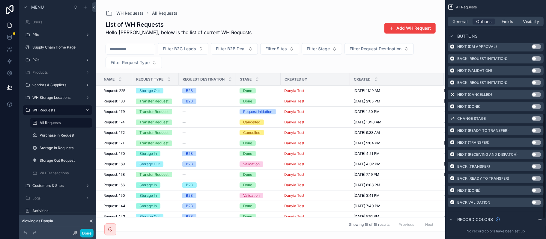
scroll to position [304, 0]
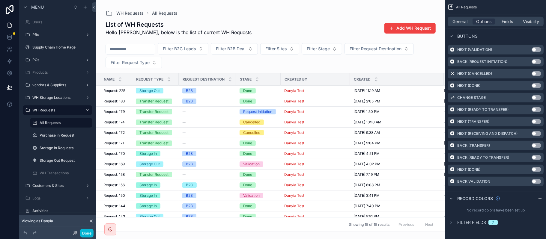
click at [405, 25] on div "scrollable content" at bounding box center [270, 119] width 349 height 239
click at [390, 28] on span "scrollable content" at bounding box center [391, 28] width 5 height 5
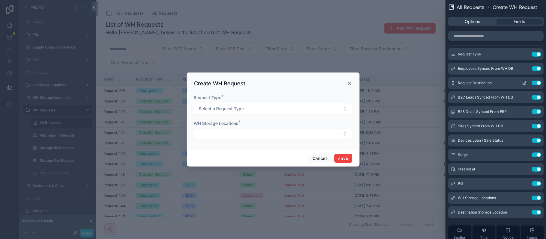
click at [522, 83] on icon at bounding box center [524, 83] width 5 height 5
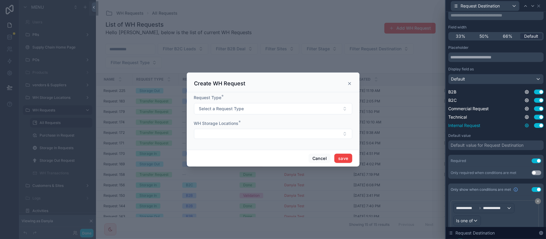
scroll to position [87, 0]
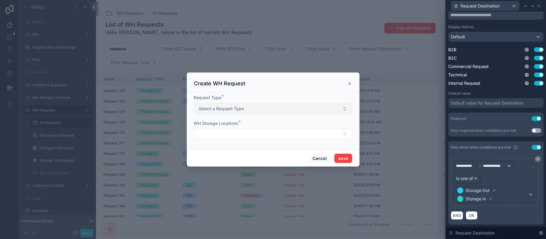
click at [305, 107] on button "Select a Request Type" at bounding box center [273, 108] width 158 height 11
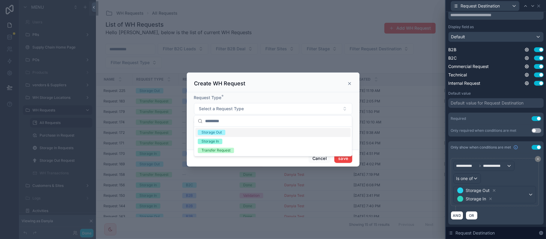
click at [235, 131] on div "Storage Out" at bounding box center [273, 132] width 155 height 9
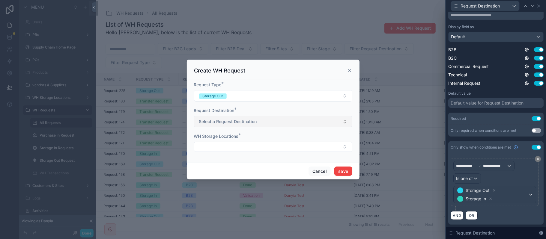
click at [232, 117] on button "Select a Request Destination" at bounding box center [273, 121] width 158 height 11
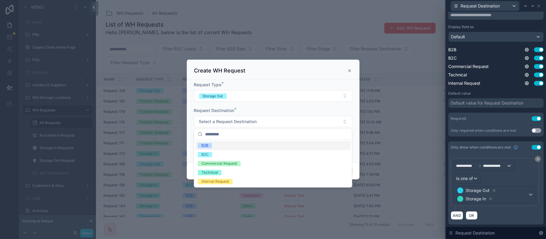
click at [244, 109] on div "Request Destination *" at bounding box center [273, 111] width 158 height 6
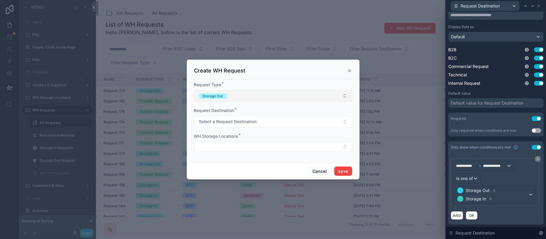
click at [245, 97] on button "Storage Out" at bounding box center [273, 95] width 158 height 11
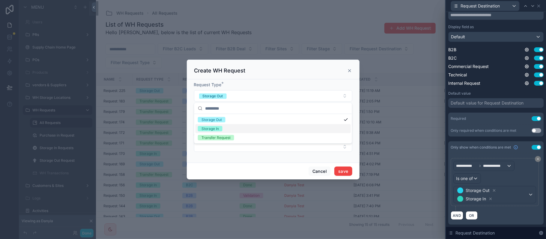
click at [227, 127] on div "Storage In" at bounding box center [273, 128] width 155 height 9
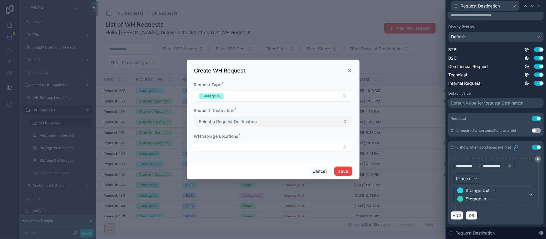
click at [309, 121] on button "Select a Request Destination" at bounding box center [273, 121] width 158 height 11
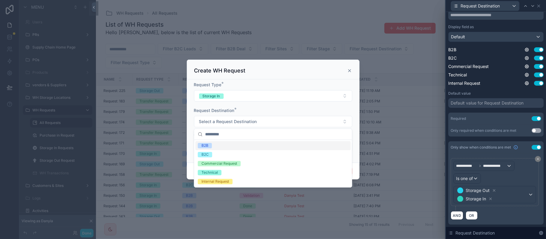
click at [310, 106] on form "Request Type * Storage In Request Destination * Select a Request Destination WH…" at bounding box center [273, 120] width 158 height 76
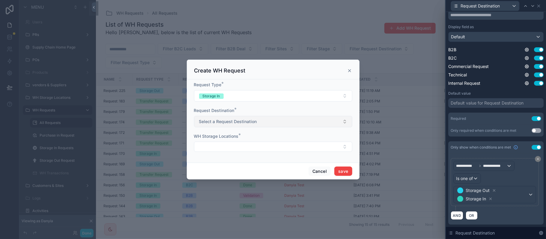
click at [259, 123] on button "Select a Request Destination" at bounding box center [273, 121] width 158 height 11
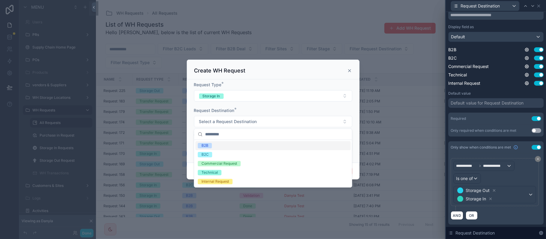
click at [250, 149] on div "B2B" at bounding box center [273, 145] width 155 height 9
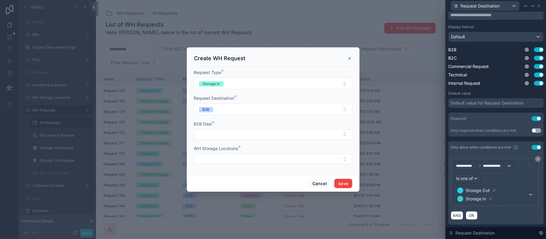
click at [212, 137] on button "Select Button" at bounding box center [273, 135] width 158 height 10
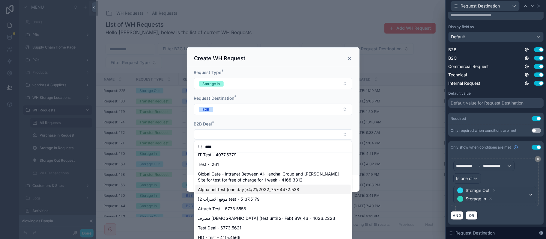
scroll to position [34, 0]
type input "****"
click at [229, 228] on span "Test Deal - 6773.5621" at bounding box center [219, 227] width 43 height 6
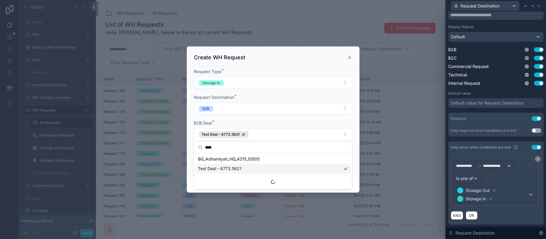
scroll to position [0, 0]
drag, startPoint x: 311, startPoint y: 123, endPoint x: 311, endPoint y: 119, distance: 3.6
click at [311, 122] on div "B2B Deal *" at bounding box center [273, 123] width 158 height 6
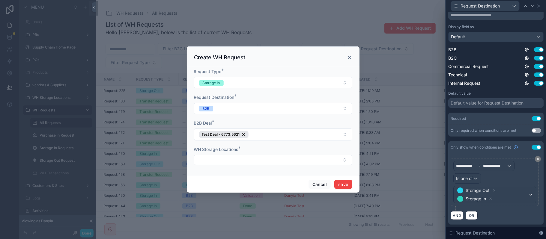
click at [280, 154] on div "WH Storage Locations *" at bounding box center [273, 156] width 158 height 19
click at [270, 161] on button "Select Button" at bounding box center [273, 160] width 158 height 10
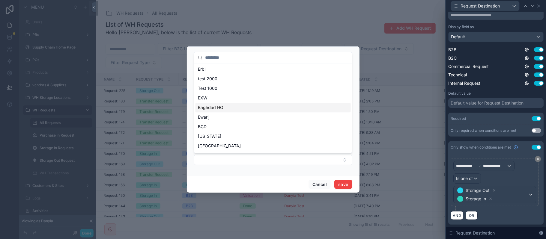
click at [231, 109] on div "Baghdad HQ" at bounding box center [273, 108] width 155 height 10
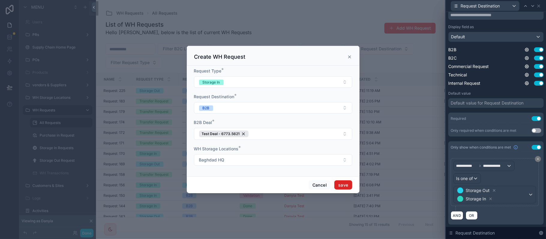
click at [345, 188] on button "save" at bounding box center [343, 186] width 18 height 10
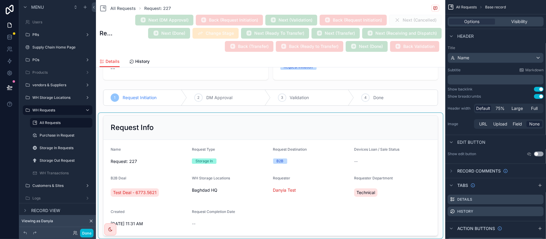
scroll to position [120, 0]
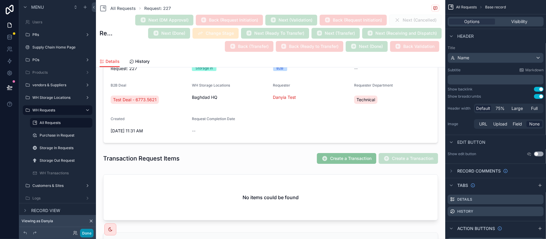
click at [89, 233] on button "Done" at bounding box center [86, 233] width 13 height 9
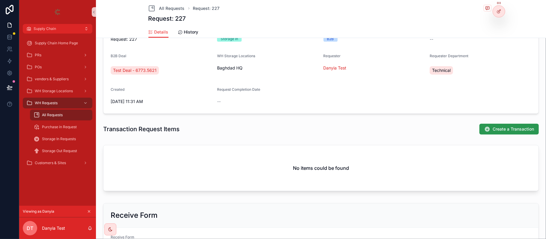
click at [504, 131] on span "Create a Transaction" at bounding box center [513, 129] width 41 height 6
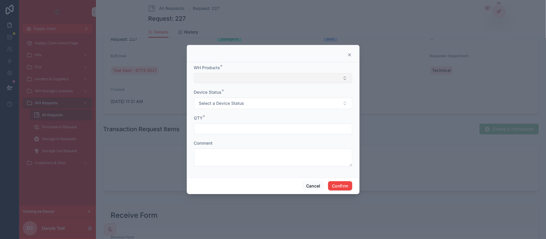
click at [237, 81] on button "Select Button" at bounding box center [273, 78] width 158 height 10
type input "*******"
click at [208, 100] on span "this is for testing" at bounding box center [214, 102] width 32 height 6
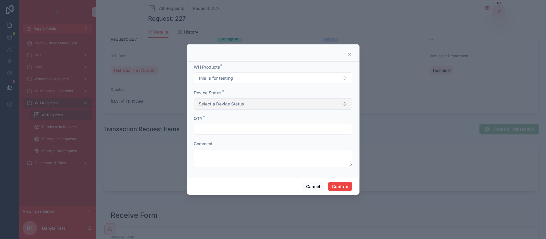
click at [212, 99] on button "Select a Device Status" at bounding box center [273, 103] width 158 height 11
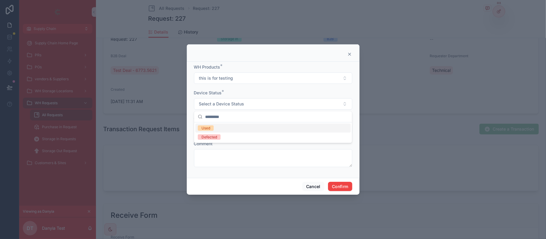
click at [231, 126] on div "Used" at bounding box center [273, 128] width 155 height 9
click at [212, 138] on form "WH Products * this is for testing Device Status * Used QTY * Comment" at bounding box center [273, 118] width 158 height 109
click at [214, 136] on form "WH Products * this is for testing Device Status * Used QTY * Comment" at bounding box center [273, 118] width 158 height 109
click at [215, 130] on input "text" at bounding box center [273, 129] width 158 height 8
type input "***"
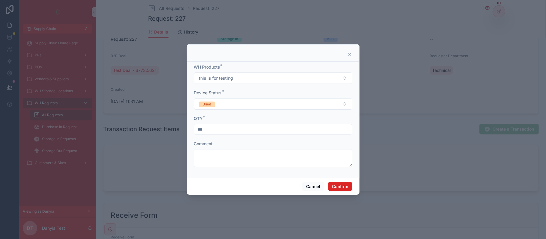
click at [340, 190] on button "Confirm" at bounding box center [340, 187] width 24 height 10
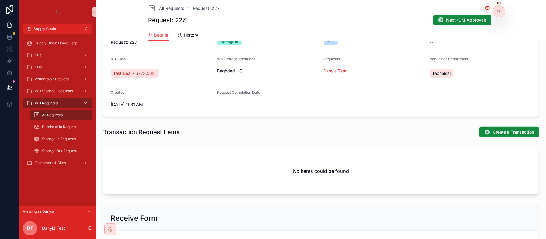
scroll to position [123, 0]
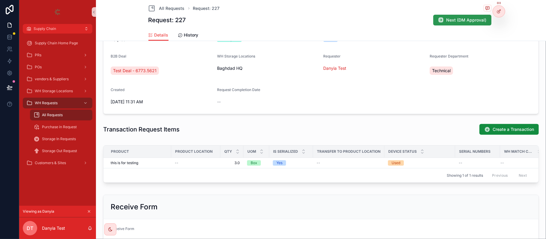
click at [448, 22] on span "Next (DM Approval)" at bounding box center [467, 20] width 40 height 6
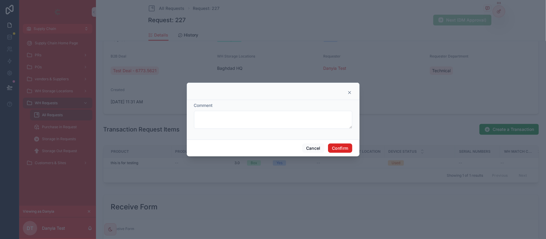
click at [344, 144] on button "Confirm" at bounding box center [340, 149] width 24 height 10
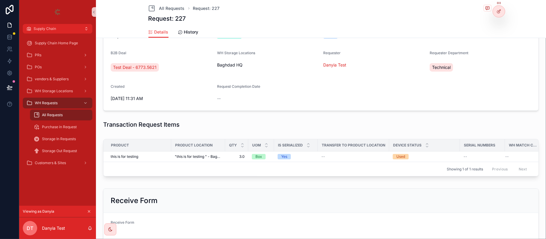
scroll to position [117, 0]
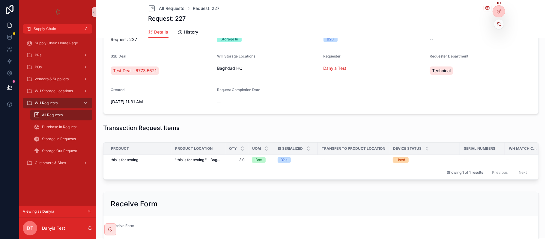
click at [500, 24] on icon at bounding box center [500, 22] width 1 height 1
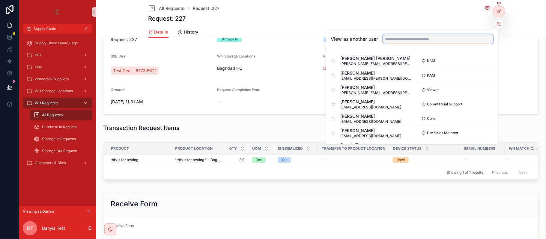
click at [420, 37] on input "text" at bounding box center [438, 39] width 110 height 10
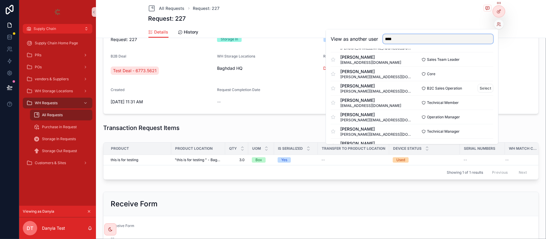
scroll to position [40, 0]
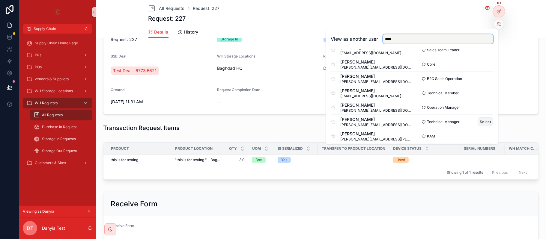
type input "****"
click at [483, 123] on button "Select" at bounding box center [486, 122] width 16 height 9
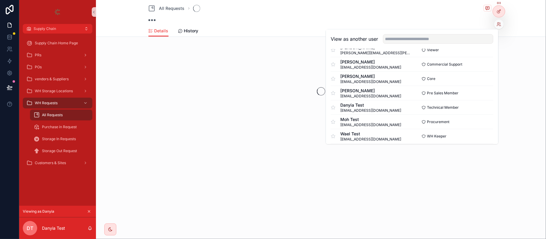
scroll to position [155, 0]
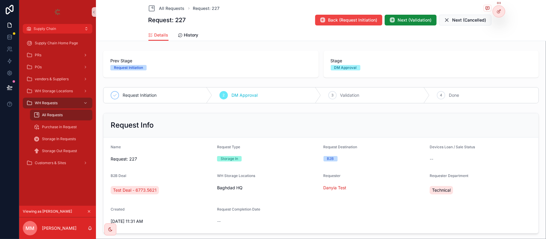
click at [267, 29] on div "Details History" at bounding box center [321, 34] width 346 height 11
click at [390, 22] on icon "scrollable content" at bounding box center [393, 20] width 6 height 6
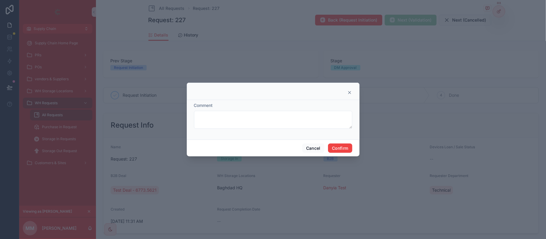
click at [342, 139] on div "Comment" at bounding box center [273, 120] width 173 height 40
click at [341, 148] on button "Confirm" at bounding box center [340, 149] width 24 height 10
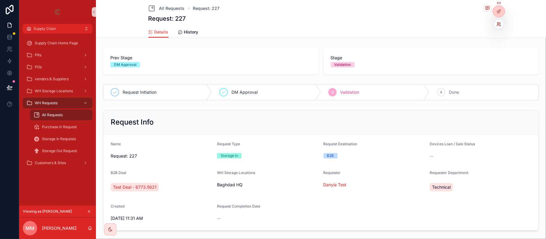
click at [498, 23] on icon at bounding box center [498, 22] width 1 height 1
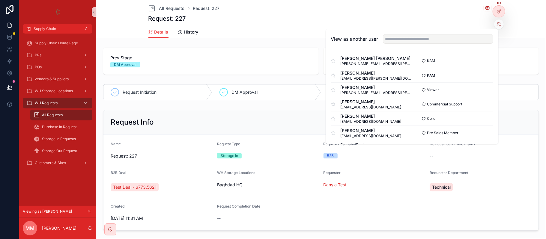
click at [459, 33] on div "View as another user" at bounding box center [412, 38] width 172 height 19
click at [455, 35] on input "text" at bounding box center [438, 39] width 110 height 10
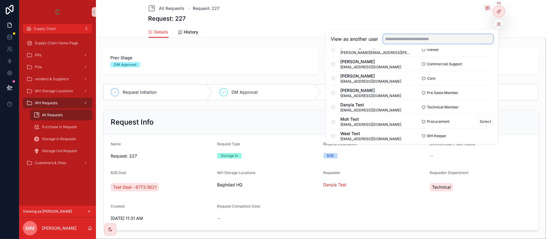
scroll to position [80, 0]
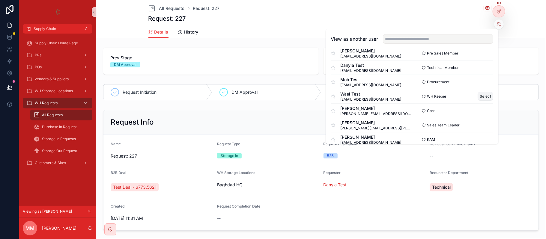
click at [479, 96] on button "Select" at bounding box center [486, 96] width 16 height 9
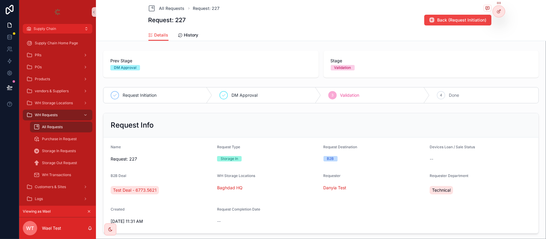
click at [350, 10] on div "All Requests Request: 227" at bounding box center [321, 8] width 346 height 7
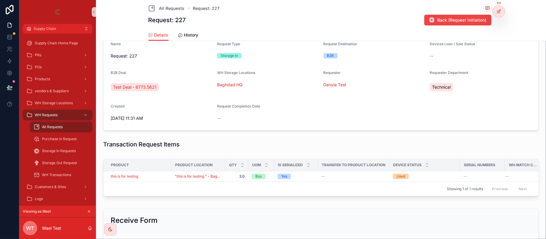
scroll to position [120, 0]
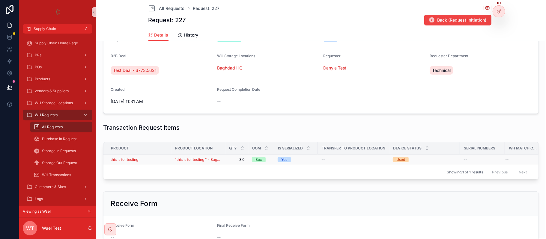
click at [155, 160] on div "this is for testing" at bounding box center [139, 159] width 57 height 5
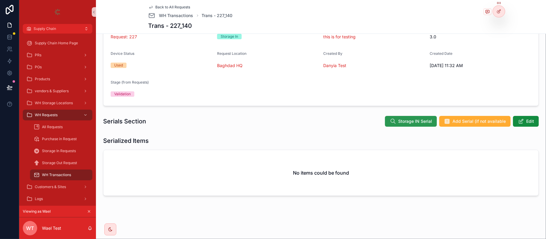
scroll to position [53, 0]
click at [390, 118] on icon "scrollable content" at bounding box center [393, 121] width 6 height 6
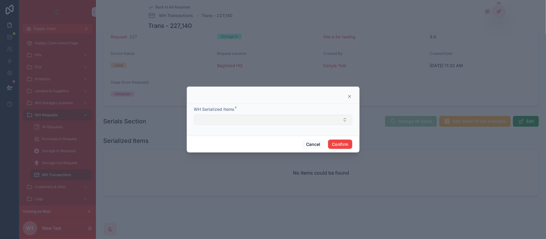
click at [254, 117] on button "Select Button" at bounding box center [273, 120] width 158 height 10
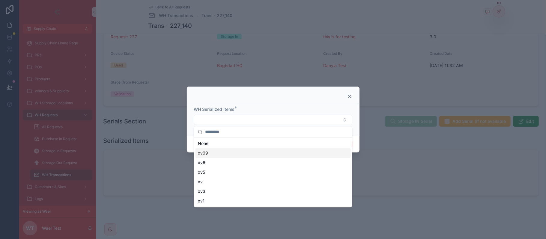
click at [254, 107] on div "WH Serialized Items *" at bounding box center [273, 109] width 158 height 6
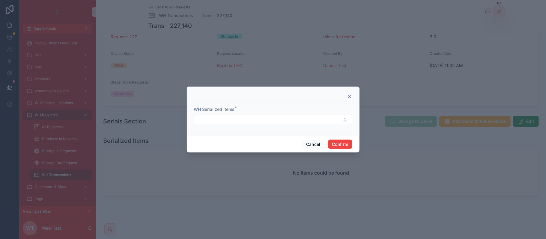
click at [351, 95] on icon at bounding box center [349, 96] width 5 height 5
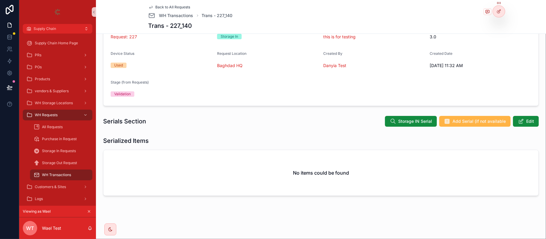
click at [467, 119] on span "Add Serial (if not available" at bounding box center [479, 121] width 53 height 6
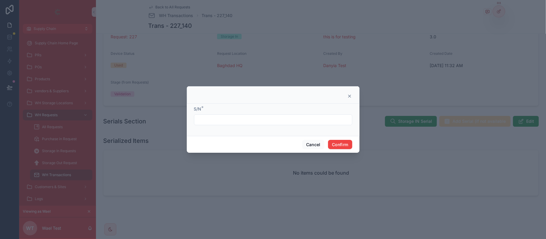
click at [259, 113] on div "S/N *" at bounding box center [273, 115] width 158 height 19
click at [249, 122] on input "text" at bounding box center [273, 120] width 158 height 8
type input "*******"
click at [339, 148] on button "Confirm" at bounding box center [340, 145] width 24 height 10
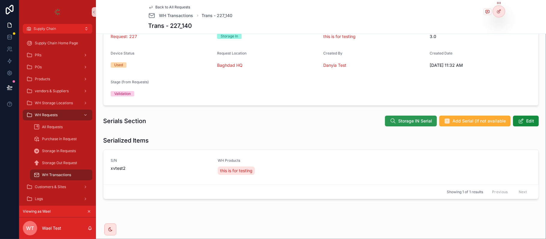
click at [403, 121] on span "Storage IN Serial" at bounding box center [415, 121] width 34 height 6
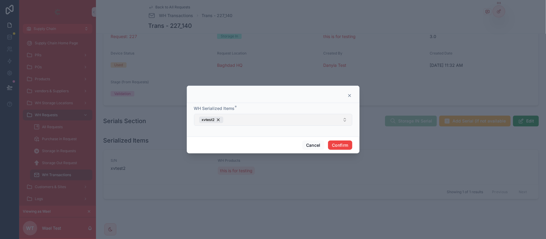
click at [235, 119] on button "xvtest2" at bounding box center [273, 120] width 158 height 12
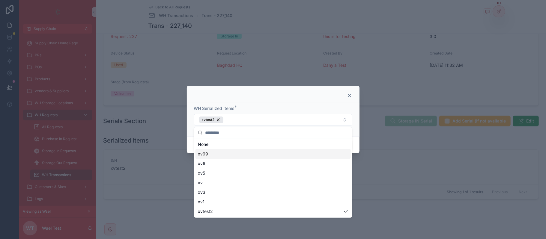
click at [239, 151] on div "xv99" at bounding box center [273, 154] width 155 height 10
click at [221, 161] on div "xv6" at bounding box center [273, 164] width 155 height 10
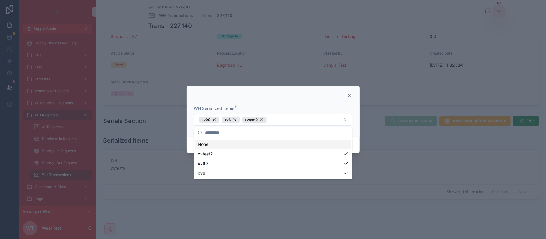
click at [339, 107] on div "WH Serialized Items *" at bounding box center [273, 109] width 158 height 6
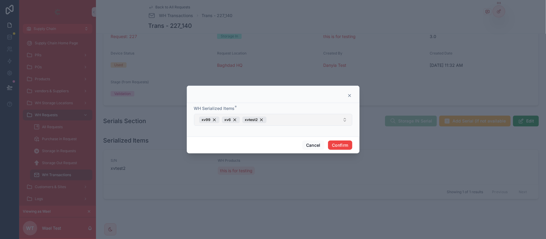
drag, startPoint x: 300, startPoint y: 114, endPoint x: 300, endPoint y: 119, distance: 4.8
click at [300, 119] on button "xv99 xv6 xvtest2" at bounding box center [273, 120] width 158 height 12
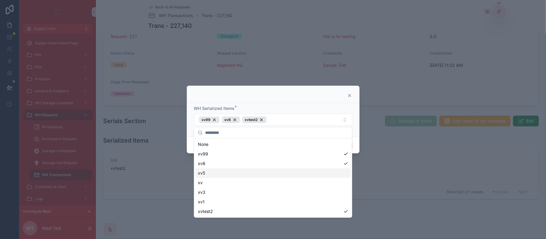
click at [244, 169] on div "xv5" at bounding box center [273, 174] width 155 height 10
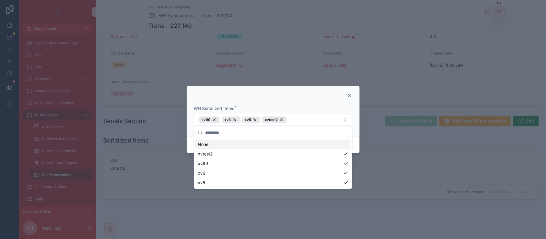
click at [322, 105] on div "WH Serialized Items * xv99 xv6 xv5 xvtest2" at bounding box center [273, 120] width 173 height 34
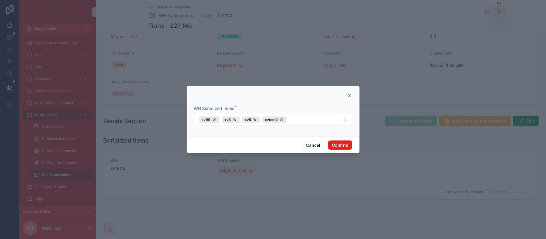
click at [334, 142] on button "Confirm" at bounding box center [340, 146] width 24 height 10
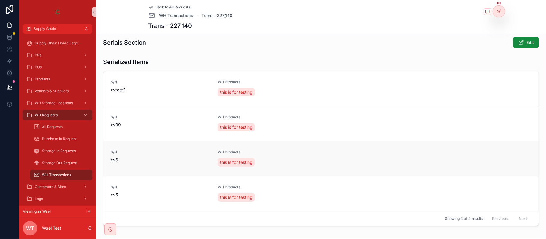
scroll to position [147, 0]
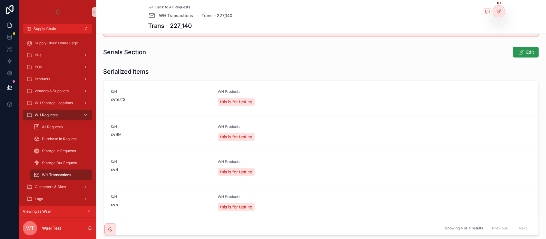
click at [526, 55] on span "Edit" at bounding box center [530, 52] width 8 height 6
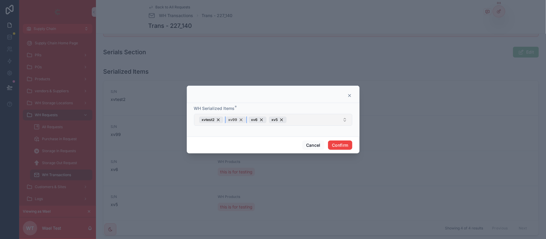
click at [241, 120] on div "xv99" at bounding box center [236, 120] width 20 height 7
click at [343, 146] on button "Confirm" at bounding box center [340, 146] width 24 height 10
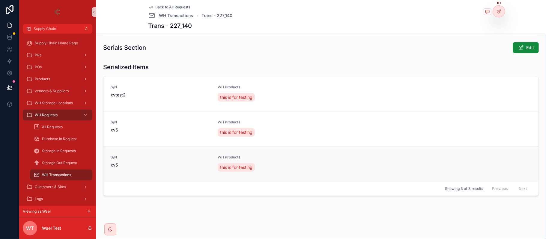
scroll to position [0, 0]
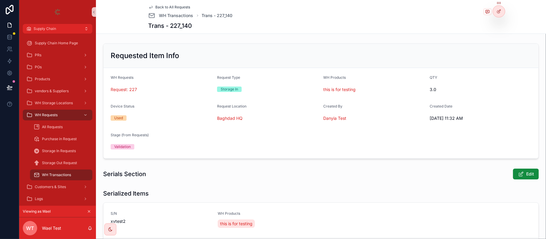
click at [170, 9] on span "Back to All Requests" at bounding box center [173, 7] width 35 height 5
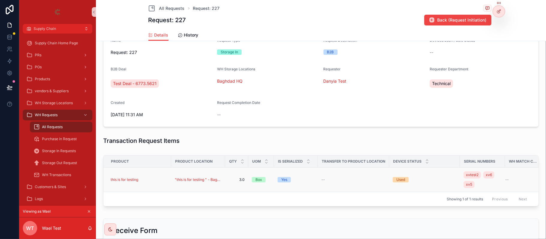
scroll to position [149, 0]
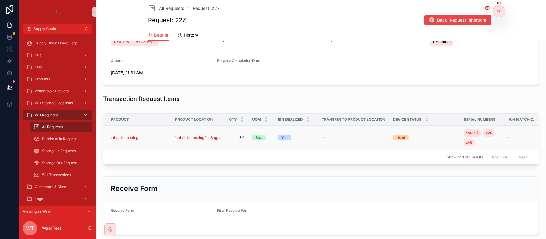
click at [157, 139] on div "this is for testing" at bounding box center [139, 138] width 57 height 5
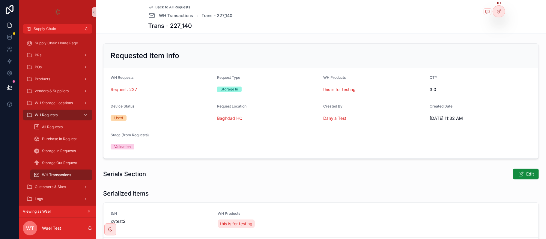
click at [163, 5] on span "Back to All Requests" at bounding box center [173, 7] width 35 height 5
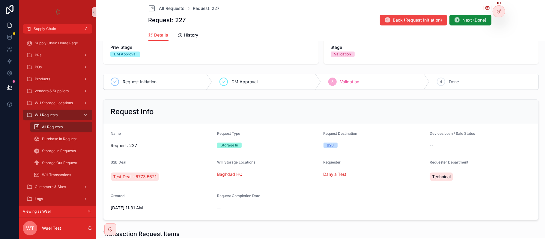
scroll to position [120, 0]
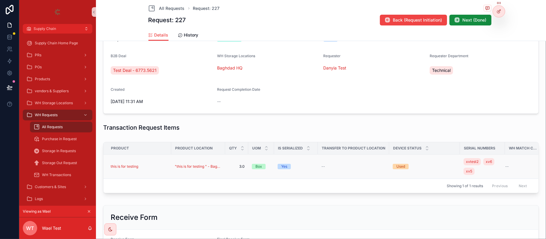
click at [154, 168] on div "this is for testing" at bounding box center [139, 166] width 57 height 5
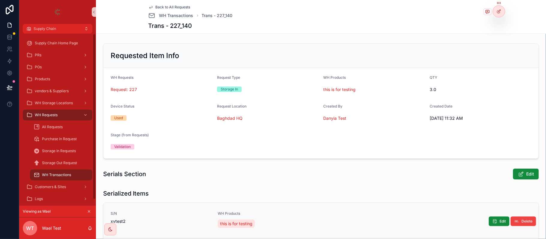
scroll to position [120, 0]
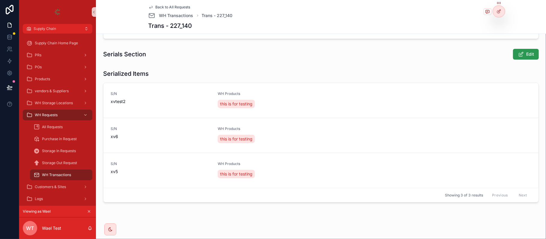
click at [513, 54] on button "Edit" at bounding box center [526, 54] width 26 height 11
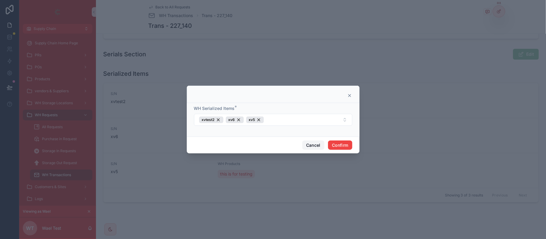
click at [322, 142] on button "Cancel" at bounding box center [313, 146] width 22 height 10
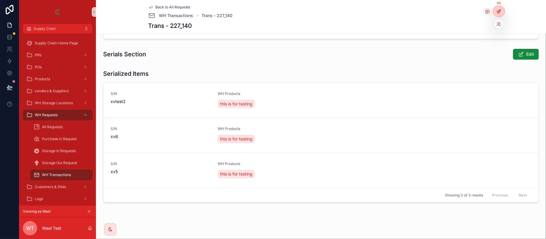
click at [498, 14] on div at bounding box center [499, 11] width 12 height 11
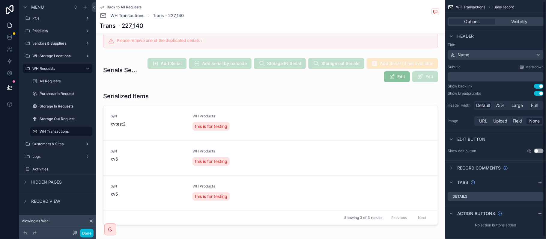
scroll to position [4, 0]
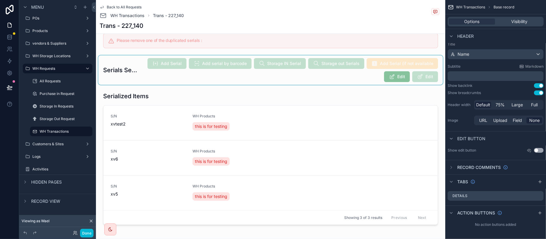
click at [262, 63] on div "scrollable content" at bounding box center [270, 69] width 345 height 29
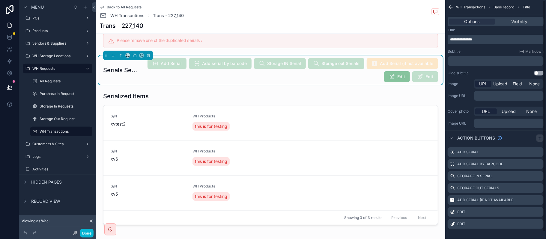
scroll to position [0, 0]
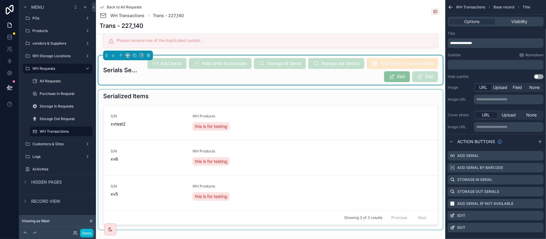
click at [359, 109] on div "scrollable content" at bounding box center [270, 160] width 345 height 140
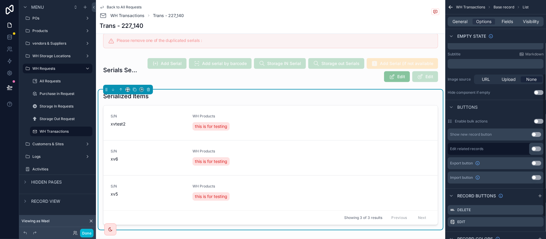
scroll to position [161, 0]
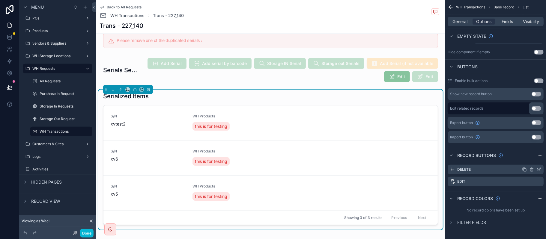
click at [536, 170] on div "scrollable content" at bounding box center [531, 169] width 19 height 5
click at [539, 170] on icon "scrollable content" at bounding box center [539, 169] width 2 height 2
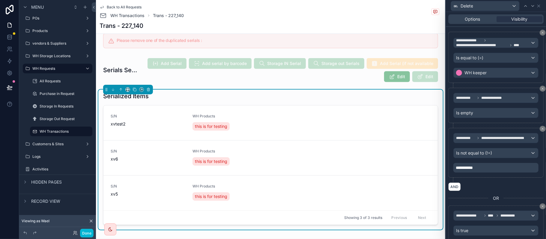
scroll to position [129, 0]
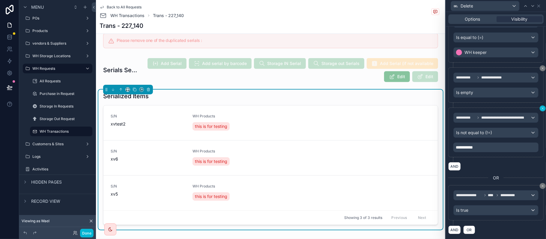
click at [541, 108] on icon at bounding box center [543, 109] width 4 height 4
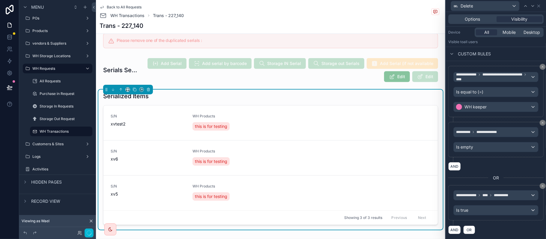
click at [531, 7] on icon at bounding box center [533, 6] width 5 height 5
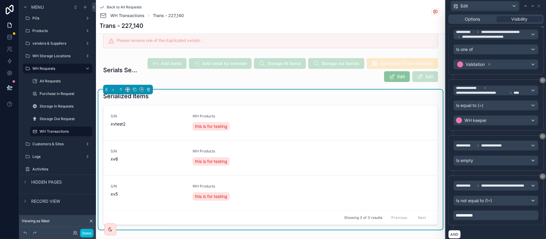
scroll to position [190, 0]
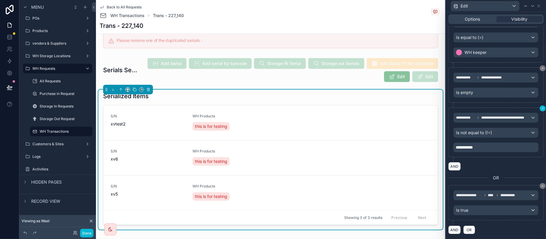
click at [542, 108] on icon at bounding box center [543, 109] width 2 height 2
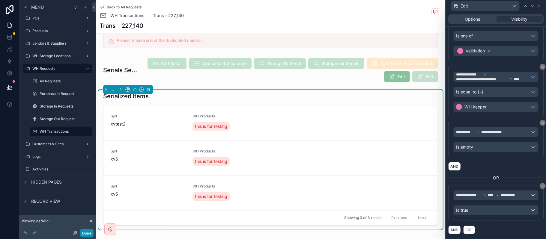
scroll to position [135, 0]
click at [91, 236] on button "Done" at bounding box center [86, 233] width 13 height 9
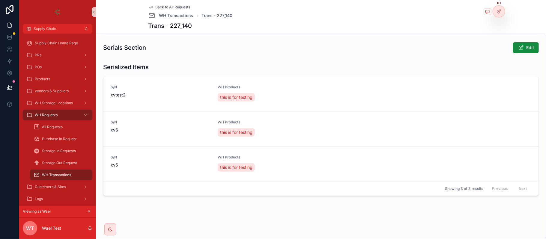
scroll to position [127, 0]
click at [89, 213] on icon "scrollable content" at bounding box center [89, 212] width 4 height 4
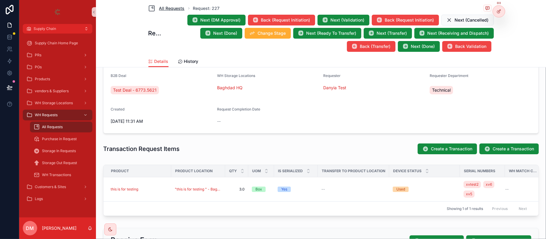
scroll to position [223, 0]
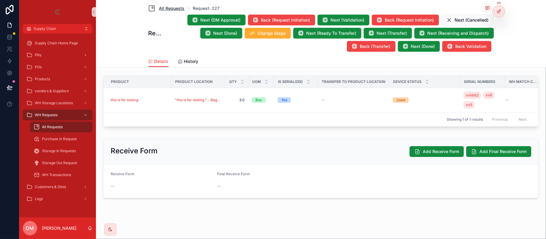
click at [169, 7] on span "All Requests" at bounding box center [171, 8] width 25 height 6
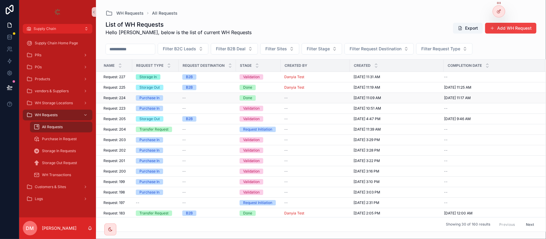
click at [168, 101] on div "Purchase In" at bounding box center [155, 97] width 39 height 5
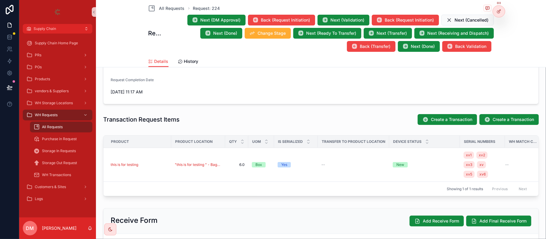
scroll to position [160, 0]
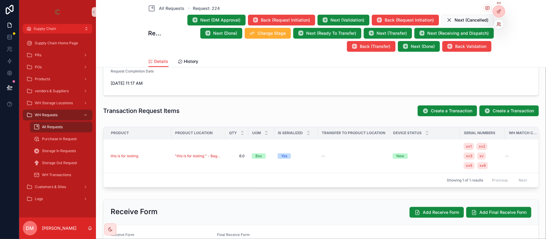
click at [499, 23] on icon at bounding box center [498, 22] width 1 height 1
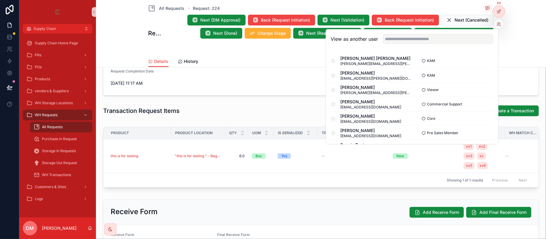
click at [442, 33] on div "View as another user" at bounding box center [412, 38] width 172 height 19
click at [440, 36] on input "text" at bounding box center [438, 39] width 110 height 10
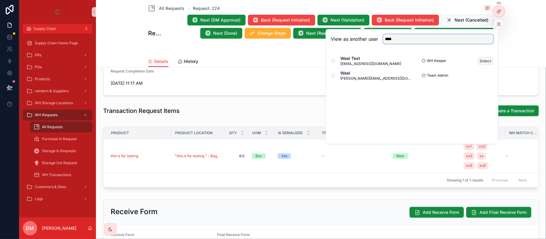
type input "****"
click at [484, 61] on button "Select" at bounding box center [486, 61] width 16 height 9
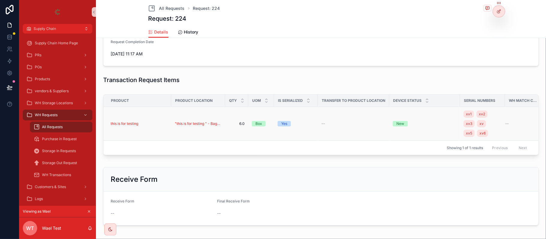
click at [150, 123] on div "this is for testing" at bounding box center [139, 123] width 57 height 5
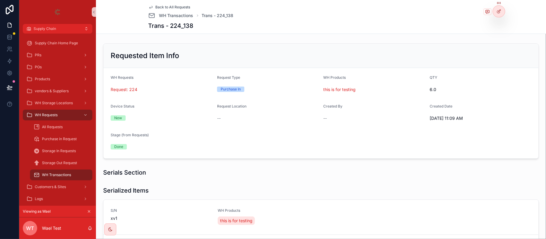
click at [175, 6] on span "Back to All Requests" at bounding box center [173, 7] width 35 height 5
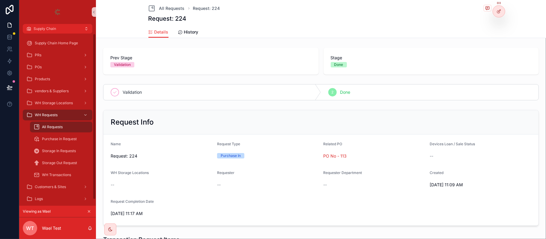
click at [91, 211] on button "scrollable content" at bounding box center [89, 211] width 7 height 7
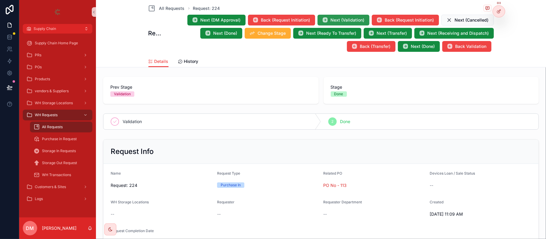
click at [343, 17] on span "Next (Validation)" at bounding box center [348, 20] width 34 height 6
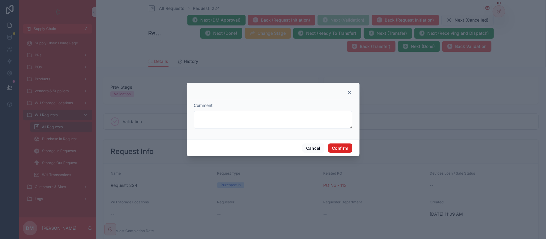
click at [340, 152] on button "Confirm" at bounding box center [340, 149] width 24 height 10
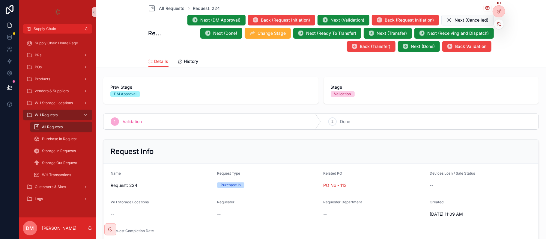
click at [501, 22] on icon at bounding box center [499, 24] width 5 height 5
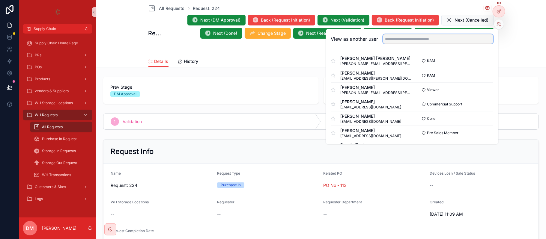
click at [432, 37] on input "text" at bounding box center [438, 39] width 110 height 10
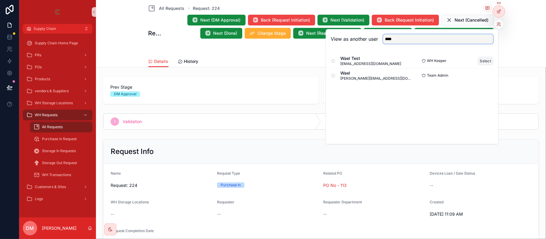
type input "****"
click at [486, 61] on button "Select" at bounding box center [486, 61] width 16 height 9
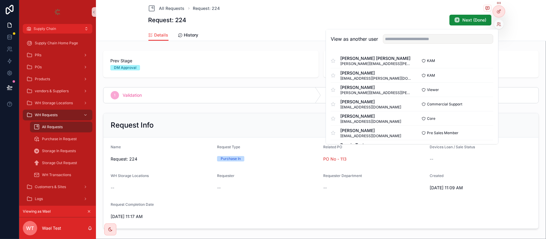
click at [249, 69] on div "DM Approval" at bounding box center [210, 67] width 201 height 5
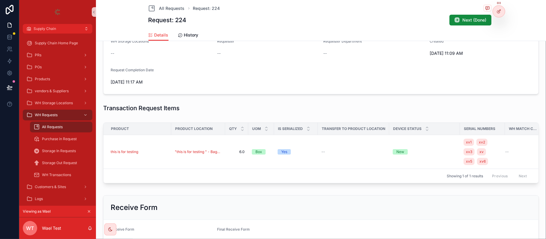
scroll to position [200, 0]
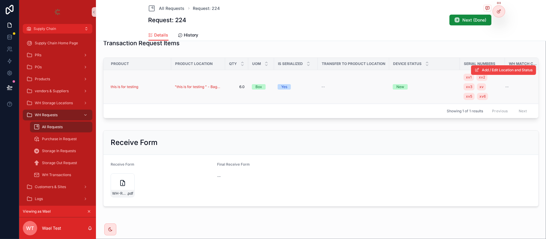
click at [153, 84] on td "this is for testing" at bounding box center [137, 87] width 68 height 34
click at [155, 88] on div "this is for testing" at bounding box center [139, 87] width 57 height 5
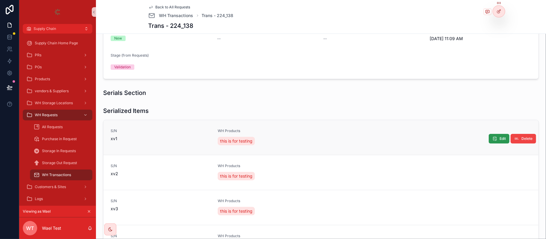
click at [500, 138] on span "Edit" at bounding box center [503, 138] width 6 height 5
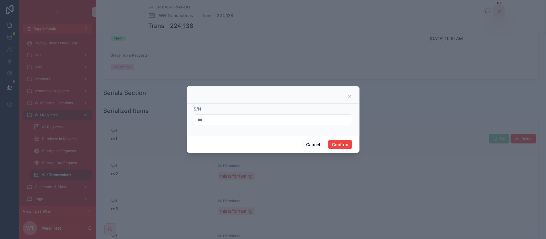
click at [247, 120] on input "***" at bounding box center [273, 120] width 158 height 8
click at [309, 142] on button "Cancel" at bounding box center [313, 145] width 22 height 10
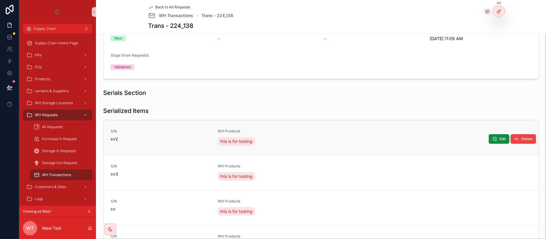
scroll to position [34, 0]
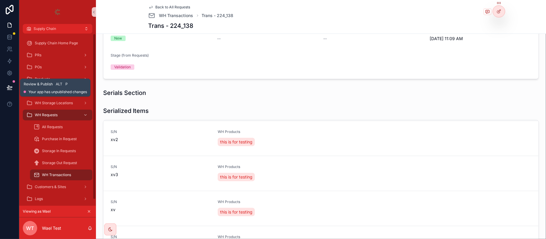
click at [13, 89] on button at bounding box center [9, 87] width 13 height 17
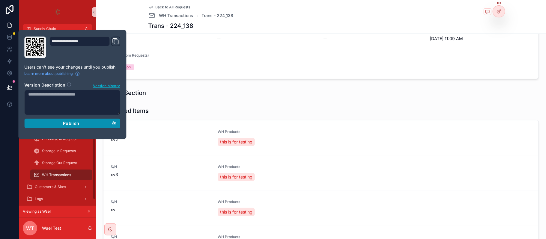
click at [80, 121] on div "Publish" at bounding box center [72, 123] width 88 height 5
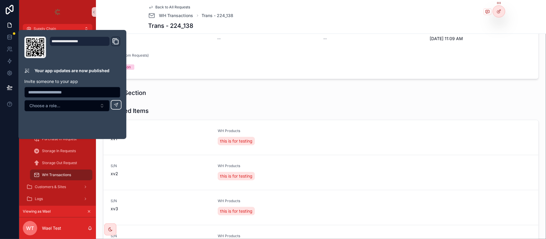
click at [211, 25] on div "Trans - 224_138" at bounding box center [321, 26] width 346 height 8
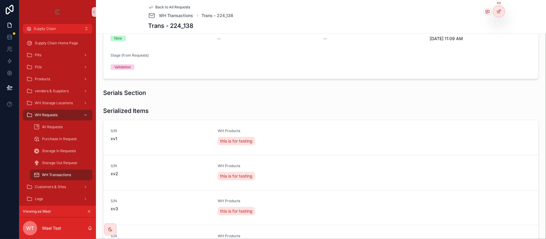
click at [158, 5] on span "Back to All Requests" at bounding box center [173, 7] width 35 height 5
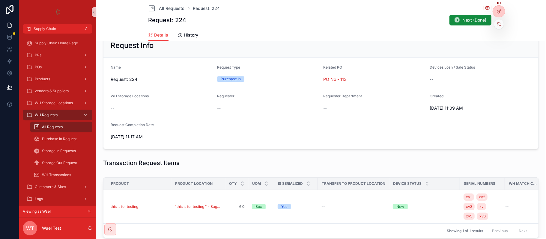
click at [498, 12] on icon at bounding box center [499, 11] width 5 height 5
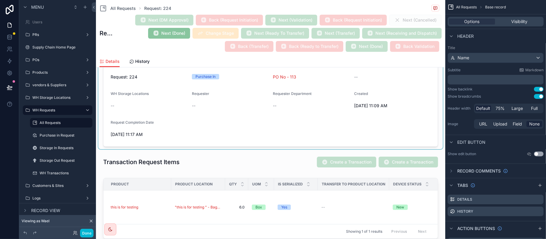
scroll to position [120, 0]
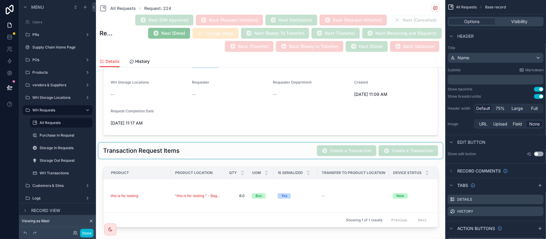
click at [304, 149] on div "scrollable content" at bounding box center [270, 151] width 345 height 16
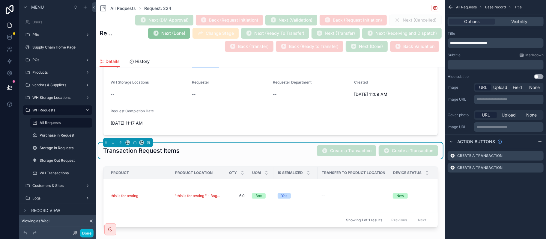
click at [180, 5] on div "All Requests Request: 224" at bounding box center [271, 8] width 342 height 7
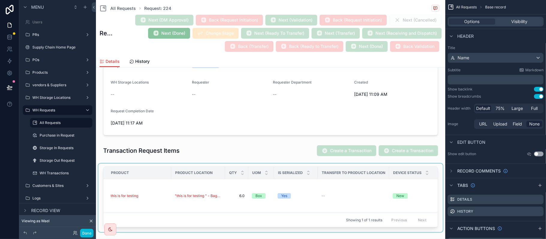
click at [151, 197] on div "scrollable content" at bounding box center [270, 198] width 345 height 69
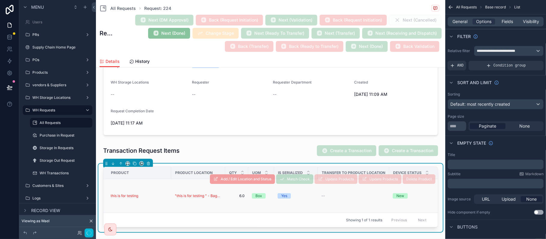
click at [143, 200] on td "this is for testing" at bounding box center [137, 196] width 68 height 34
click at [149, 199] on td "this is for testing" at bounding box center [137, 196] width 68 height 34
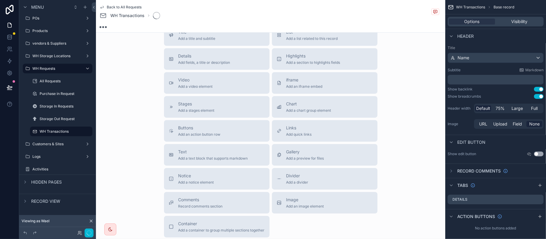
scroll to position [41, 0]
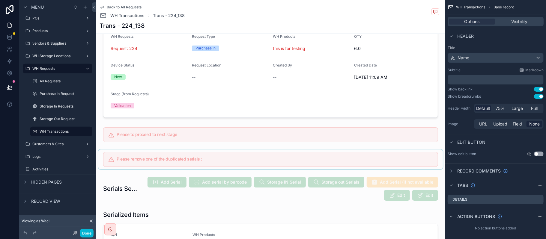
click at [194, 158] on div "scrollable content" at bounding box center [270, 160] width 345 height 20
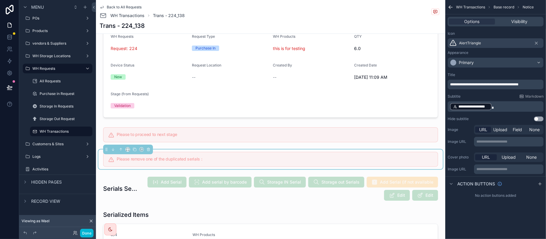
click at [474, 108] on span "**********" at bounding box center [474, 106] width 30 height 5
click at [512, 104] on p "**********" at bounding box center [496, 107] width 92 height 8
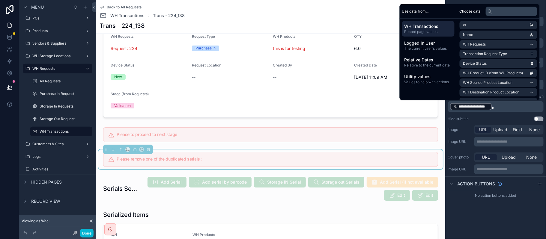
click at [476, 108] on span "**********" at bounding box center [474, 106] width 30 height 5
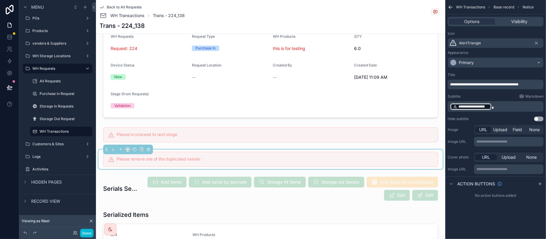
click at [463, 106] on span "**********" at bounding box center [474, 106] width 30 height 5
drag, startPoint x: 144, startPoint y: 0, endPoint x: 500, endPoint y: 110, distance: 372.0
click at [500, 110] on p "**********" at bounding box center [496, 107] width 92 height 8
click at [497, 118] on div "Hide subtitle Use setting" at bounding box center [496, 119] width 96 height 5
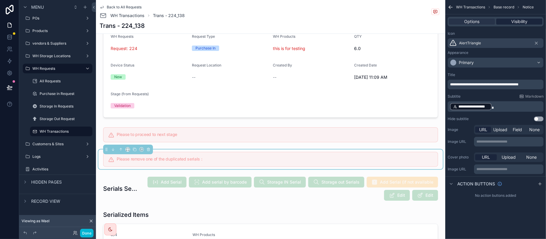
click at [519, 22] on span "Visibility" at bounding box center [519, 22] width 16 height 6
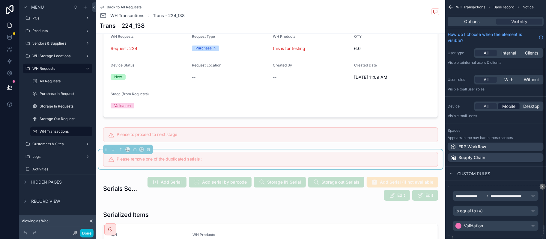
scroll to position [82, 0]
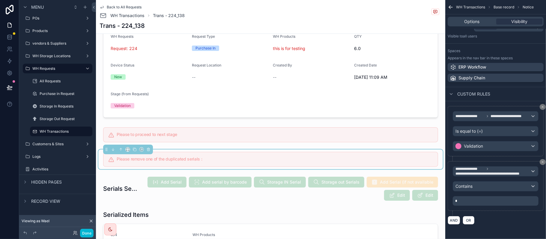
click at [190, 159] on h5 "Please remove one of the duplicated serials :" at bounding box center [275, 159] width 316 height 4
click at [89, 233] on button "Done" at bounding box center [86, 233] width 13 height 9
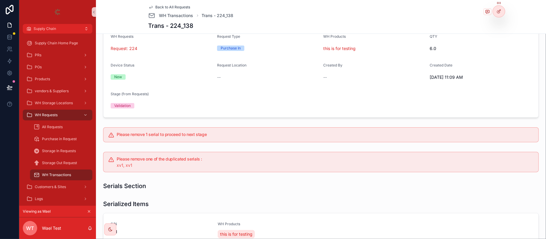
click at [136, 166] on div "xv1, xv1" at bounding box center [325, 166] width 417 height 6
click at [130, 165] on span "xv1, xv1" at bounding box center [125, 165] width 16 height 5
click at [149, 162] on div "Please remove one of the duplicated serials : xv1, xv1" at bounding box center [325, 162] width 417 height 11
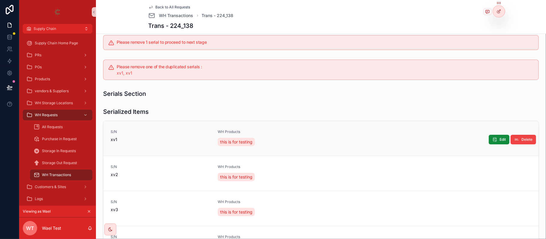
scroll to position [133, 0]
click at [513, 137] on button "Delete" at bounding box center [523, 140] width 25 height 10
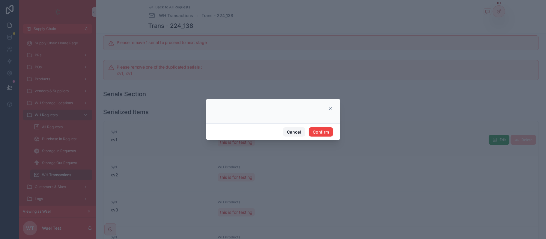
click at [288, 131] on button "Cancel" at bounding box center [294, 132] width 22 height 10
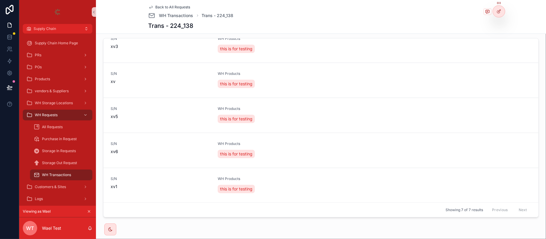
scroll to position [217, 0]
click at [514, 185] on icon "scrollable content" at bounding box center [516, 186] width 5 height 5
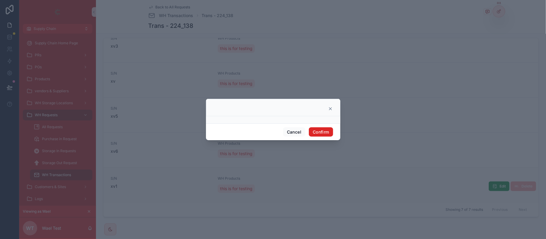
click at [323, 128] on button "Confirm" at bounding box center [321, 132] width 24 height 10
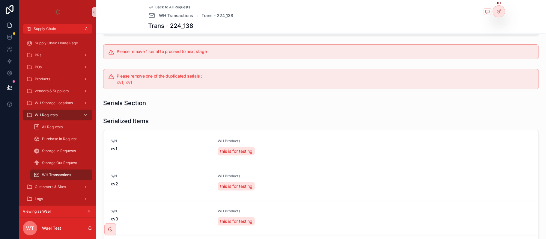
scroll to position [124, 0]
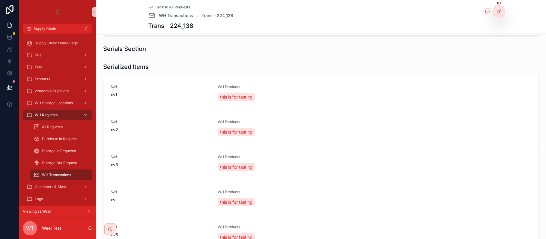
click at [193, 104] on div "S/N xv1 WH Products this is for testing Delete Edit" at bounding box center [320, 93] width 435 height 35
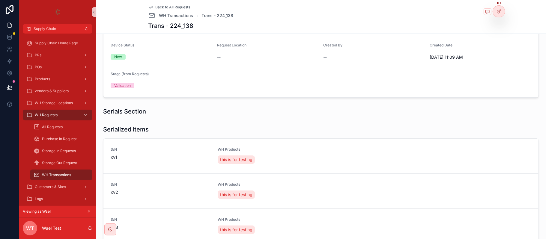
scroll to position [68, 0]
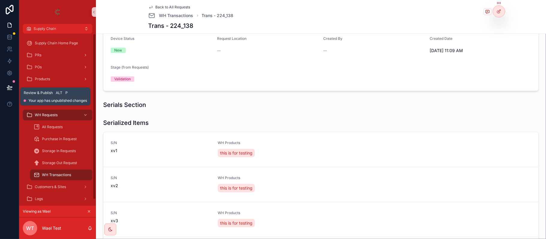
click at [10, 87] on icon at bounding box center [9, 87] width 5 height 3
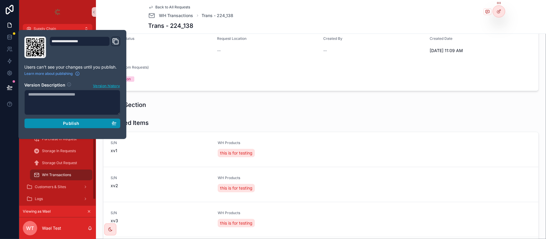
click at [79, 122] on div "Publish" at bounding box center [72, 123] width 88 height 5
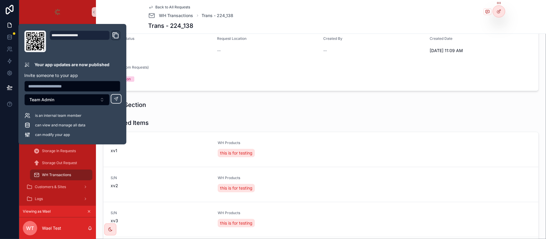
click at [198, 67] on div "Stage (from Requests)" at bounding box center [162, 68] width 102 height 7
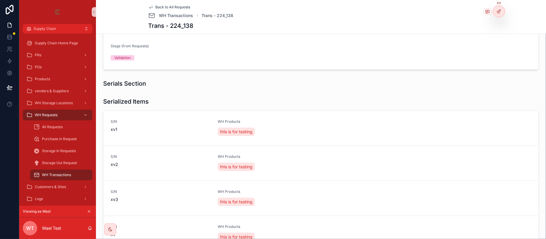
scroll to position [46, 0]
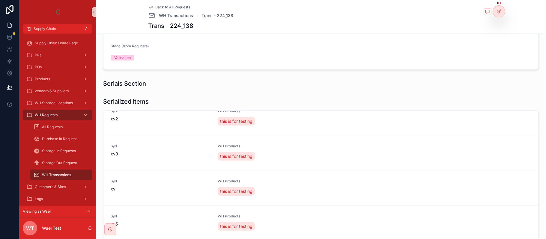
click at [89, 212] on icon "scrollable content" at bounding box center [89, 212] width 2 height 2
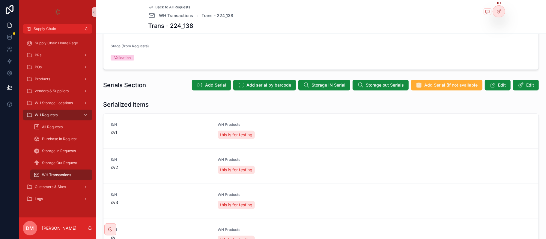
click at [165, 8] on span "Back to All Requests" at bounding box center [173, 7] width 35 height 5
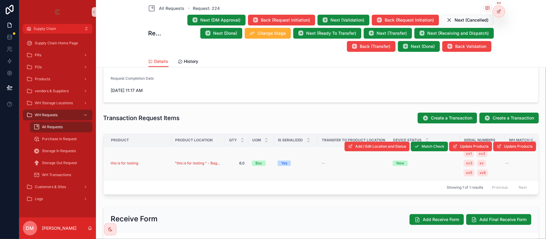
scroll to position [169, 0]
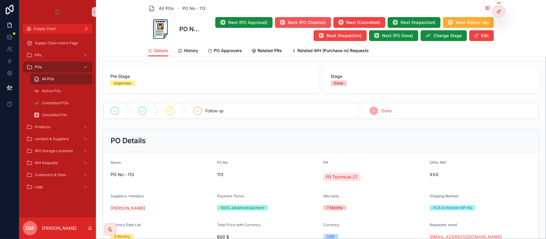
scroll to position [339, 0]
